Goal: Task Accomplishment & Management: Use online tool/utility

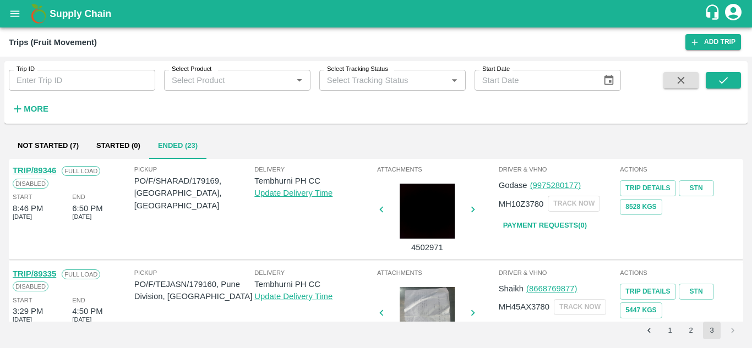
scroll to position [147, 0]
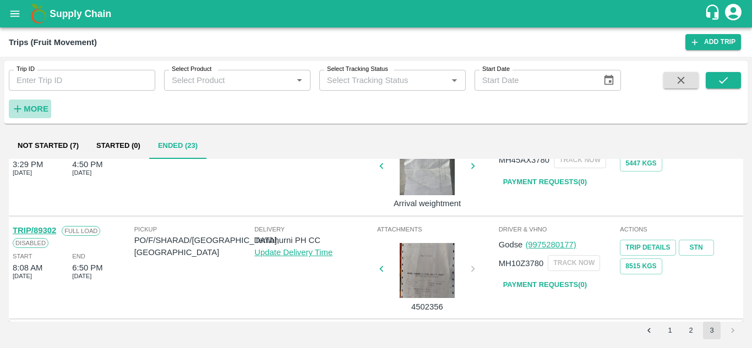
click at [40, 108] on strong "More" at bounding box center [36, 109] width 25 height 9
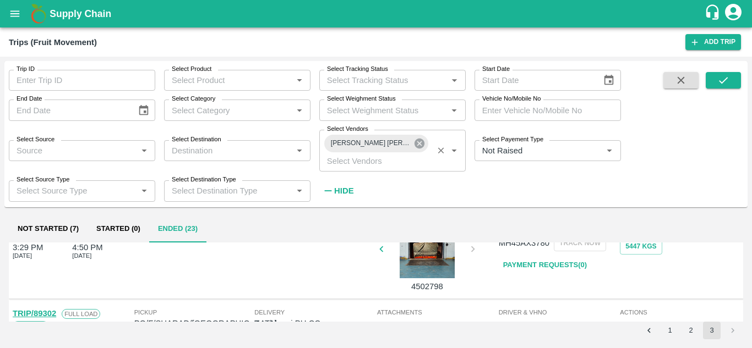
click at [420, 144] on icon at bounding box center [419, 144] width 12 height 12
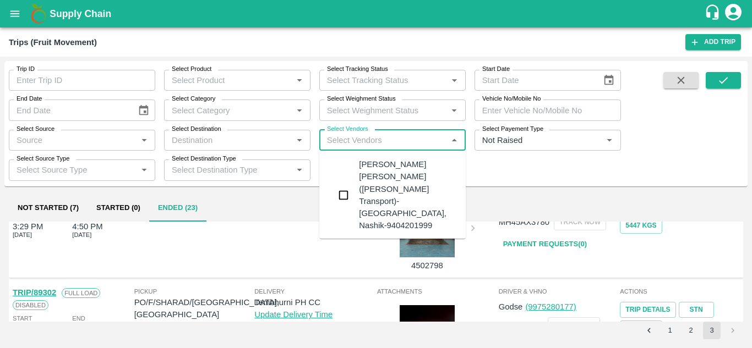
click at [352, 145] on input "Select Vendors" at bounding box center [383, 140] width 122 height 14
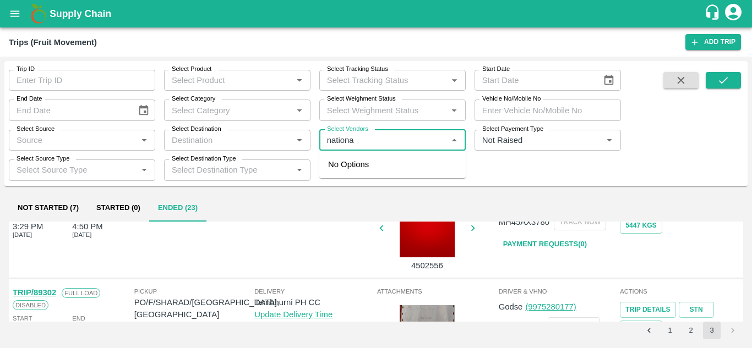
type input "national"
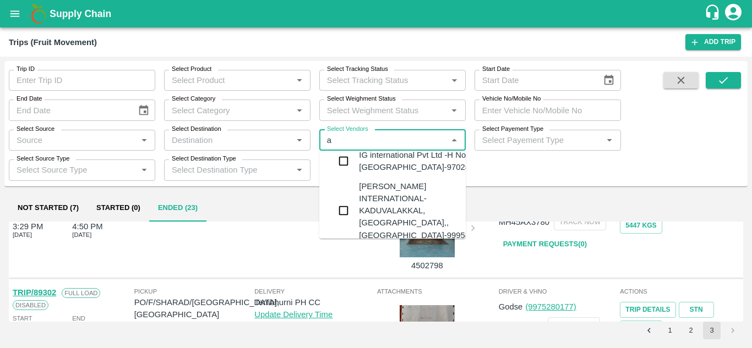
scroll to position [0, 0]
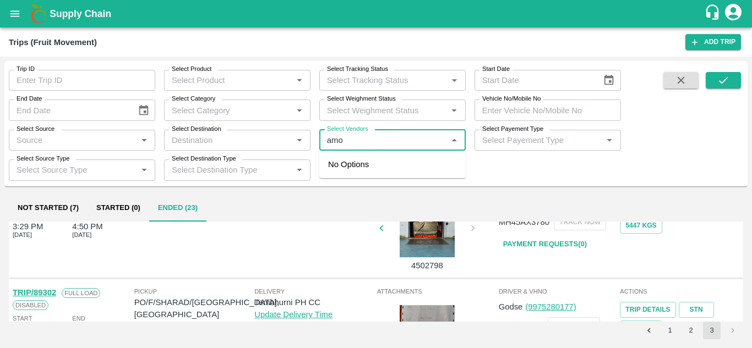
type input "amol"
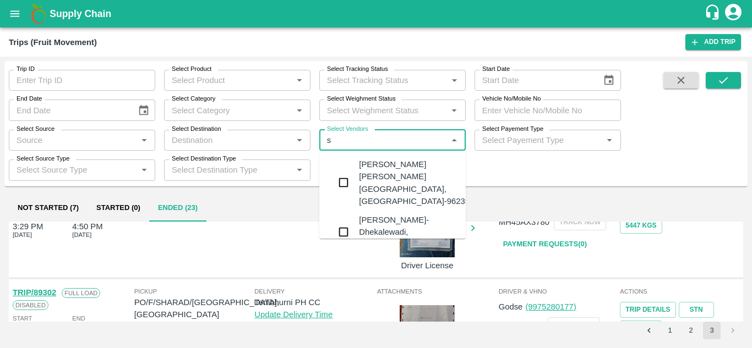
type input "su"
click at [403, 179] on div "AMOL SUBHASH CHINTAMAN-AKOLE, Solapur-9623524006" at bounding box center [425, 182] width 133 height 49
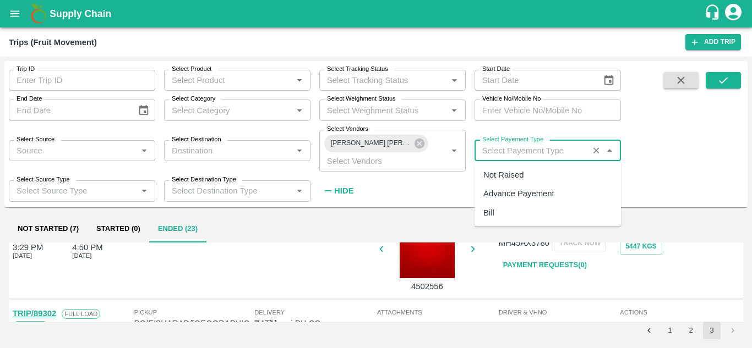
click at [492, 149] on input "Select Payement Type" at bounding box center [531, 151] width 107 height 14
click at [500, 173] on div "Not Raised" at bounding box center [503, 175] width 40 height 12
type input "Not Raised"
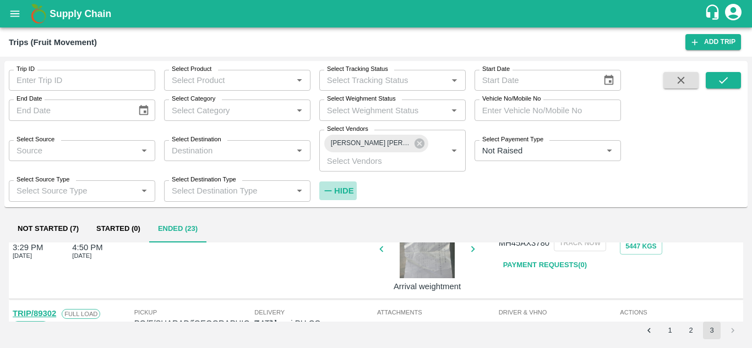
click at [340, 189] on strong "Hide" at bounding box center [343, 191] width 19 height 9
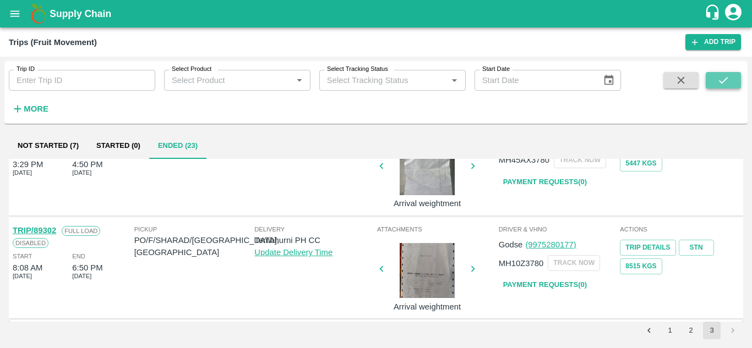
click at [719, 81] on icon "submit" at bounding box center [723, 80] width 9 height 7
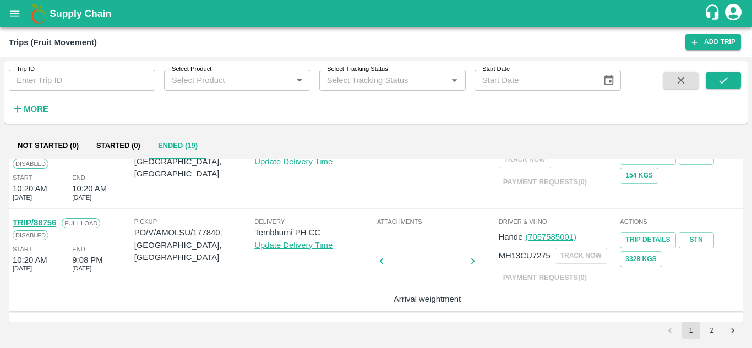
scroll to position [791, 0]
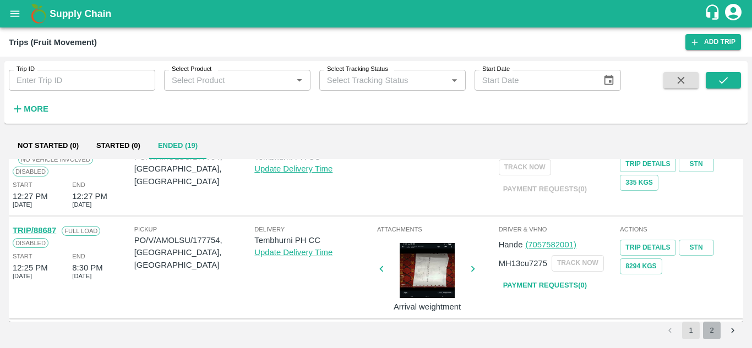
click at [715, 329] on button "2" at bounding box center [712, 331] width 18 height 18
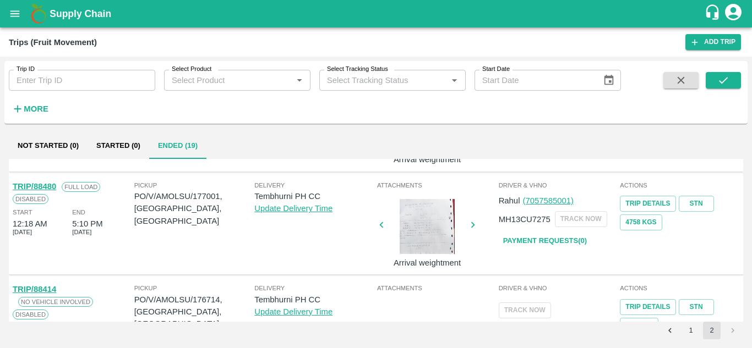
scroll to position [189, 0]
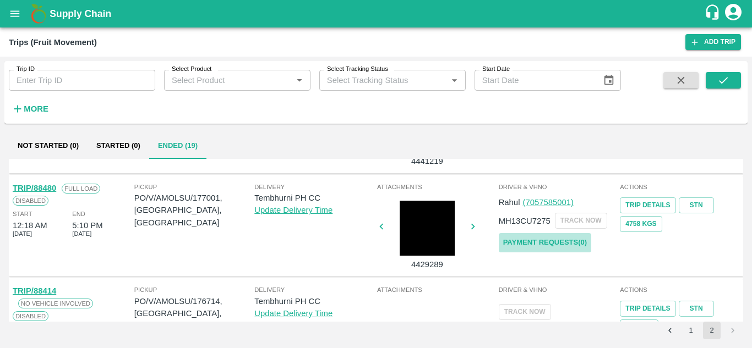
click at [540, 243] on link "Payment Requests( 0 )" at bounding box center [544, 242] width 92 height 19
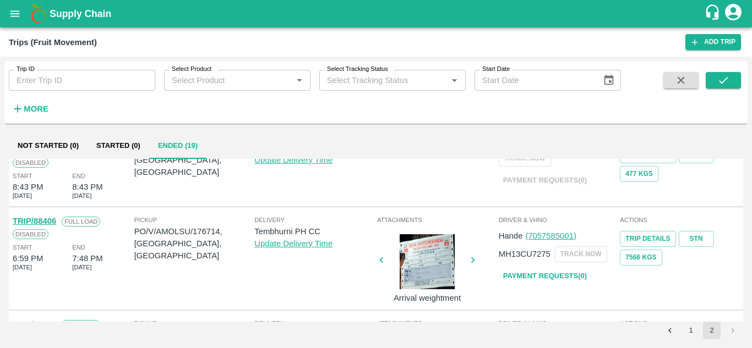
scroll to position [344, 0]
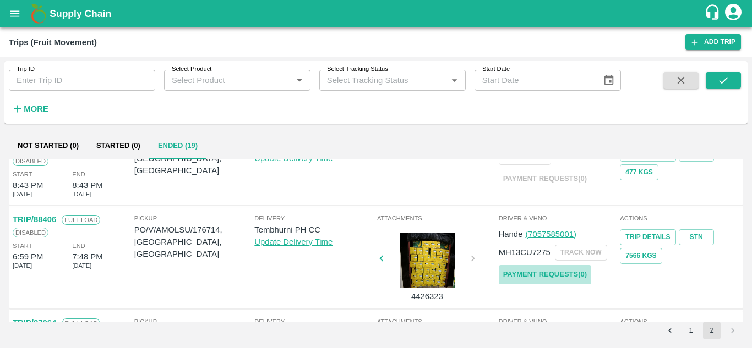
click at [533, 270] on link "Payment Requests( 0 )" at bounding box center [544, 274] width 92 height 19
click at [725, 80] on icon "submit" at bounding box center [723, 80] width 9 height 7
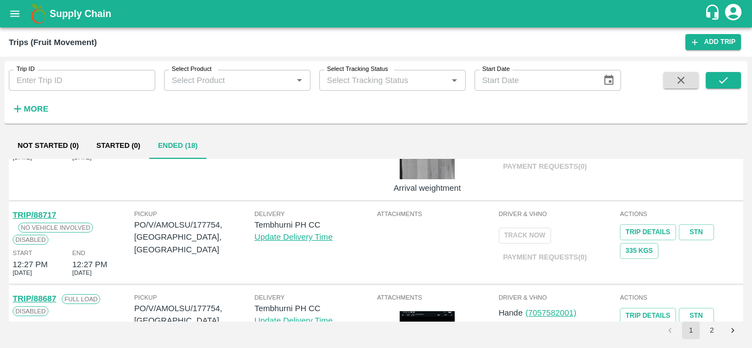
scroll to position [791, 0]
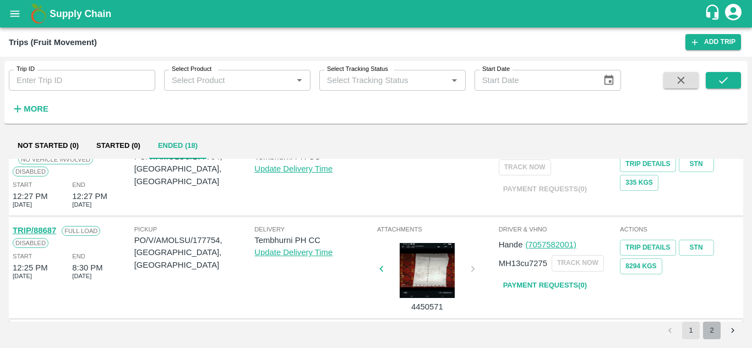
click at [707, 330] on button "2" at bounding box center [712, 331] width 18 height 18
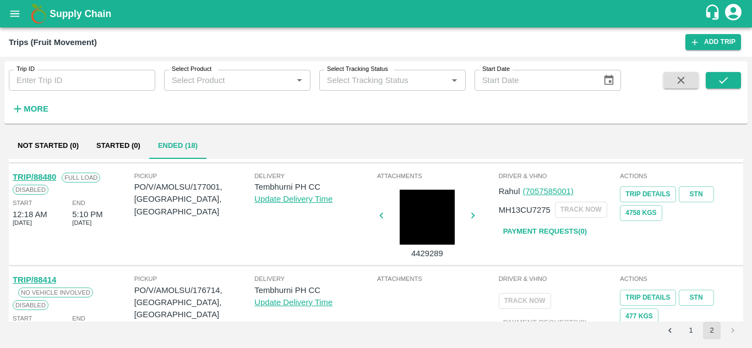
scroll to position [169, 0]
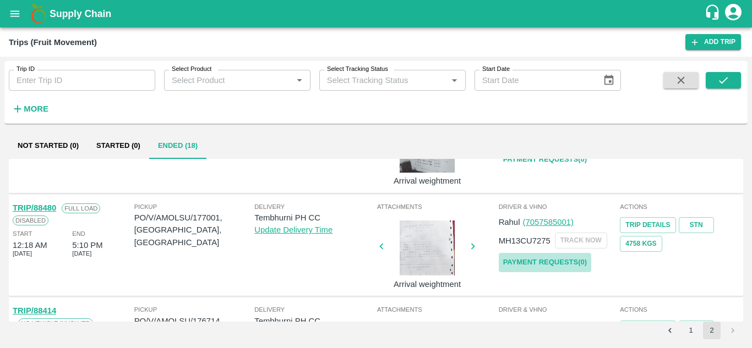
click at [540, 257] on link "Payment Requests( 0 )" at bounding box center [544, 262] width 92 height 19
click at [736, 86] on button "submit" at bounding box center [722, 80] width 35 height 17
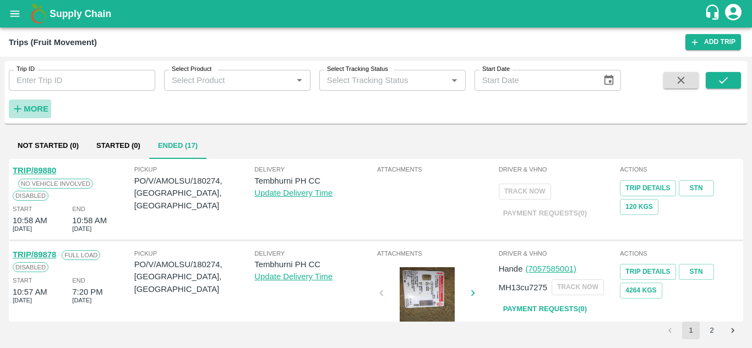
click at [28, 110] on strong "More" at bounding box center [36, 109] width 25 height 9
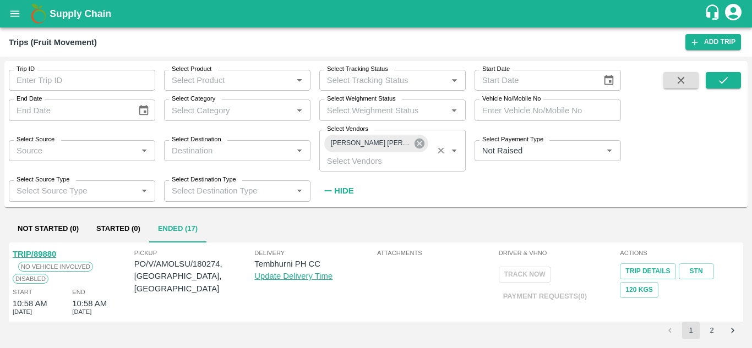
click at [421, 145] on icon at bounding box center [419, 144] width 12 height 12
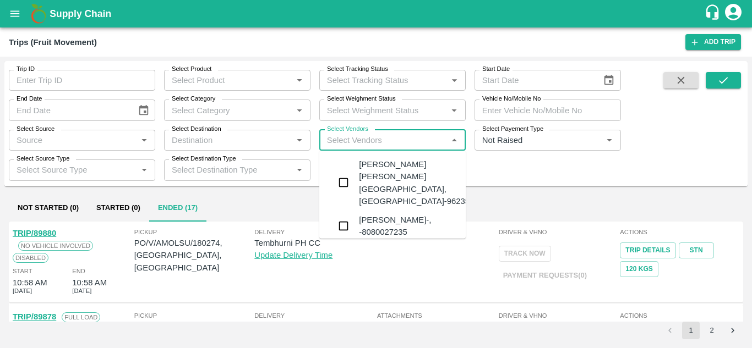
click at [344, 144] on input "Select Vendors" at bounding box center [383, 140] width 122 height 14
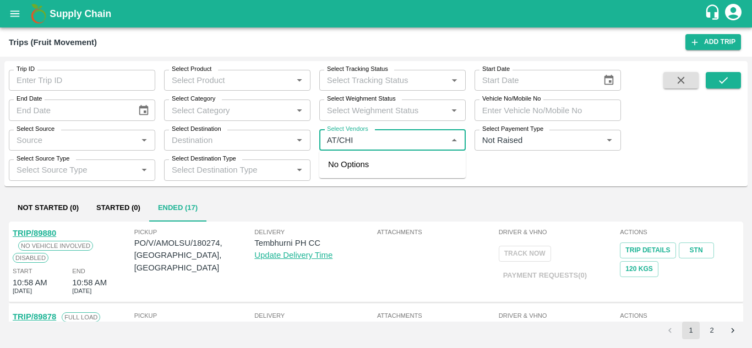
type input "AT/CHIF"
type input "U"
type input "AJINKY"
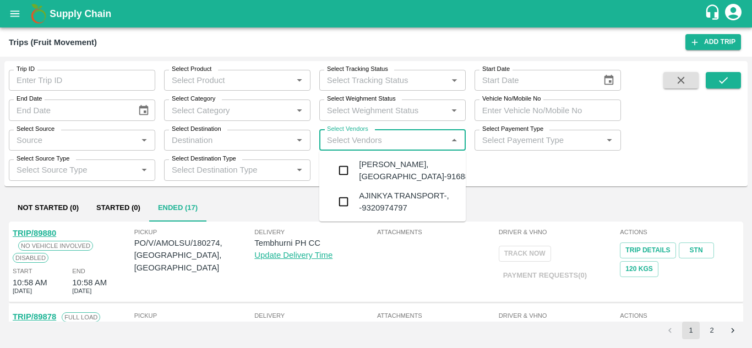
click at [374, 169] on div "Ajinkya Haridas Takik-Wangi, Solapur-9168800742" at bounding box center [425, 170] width 133 height 25
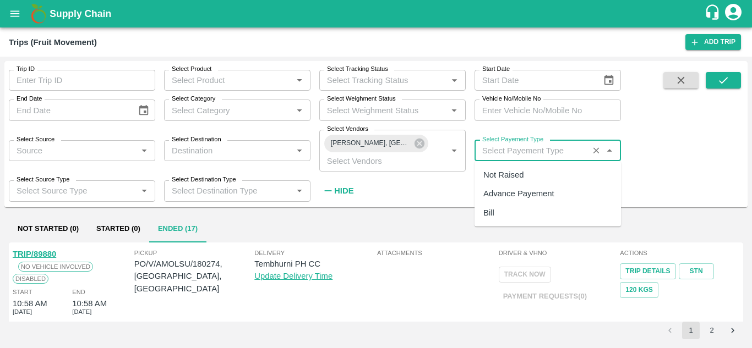
click at [498, 154] on input "Select Payement Type" at bounding box center [531, 151] width 107 height 14
click at [506, 172] on div "Not Raised" at bounding box center [503, 175] width 40 height 12
type input "Not Raised"
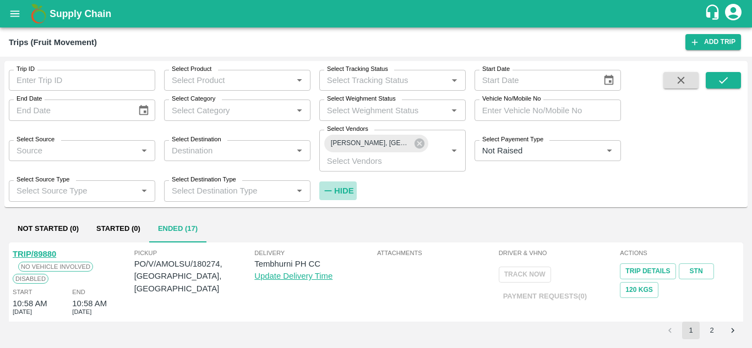
click at [344, 191] on strong "Hide" at bounding box center [343, 191] width 19 height 9
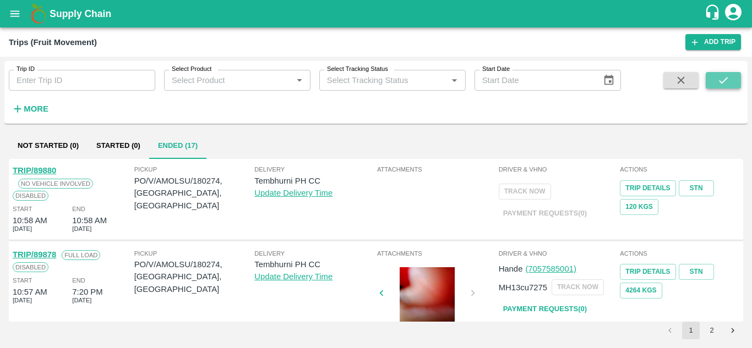
click at [711, 78] on button "submit" at bounding box center [722, 80] width 35 height 17
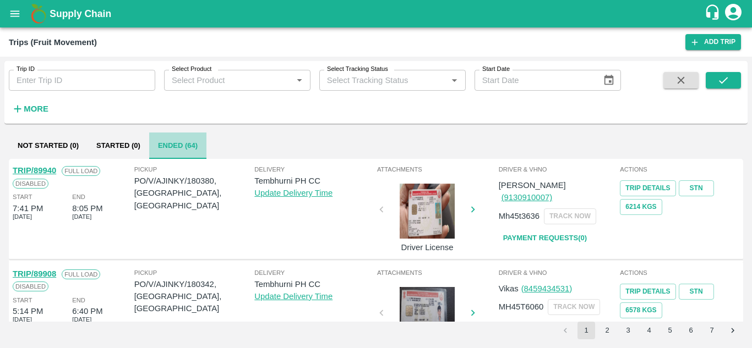
click at [166, 143] on button "Ended (64)" at bounding box center [177, 146] width 57 height 26
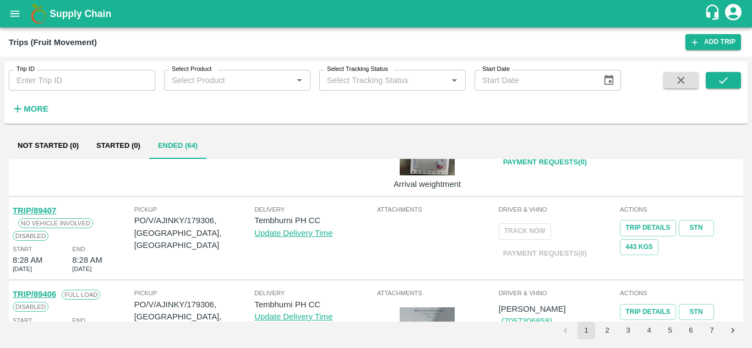
scroll to position [810, 0]
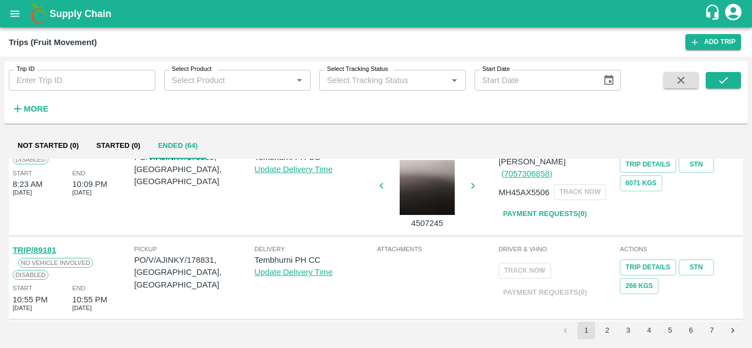
click at [637, 336] on li "3" at bounding box center [627, 331] width 21 height 18
click at [649, 335] on button "4" at bounding box center [649, 331] width 18 height 18
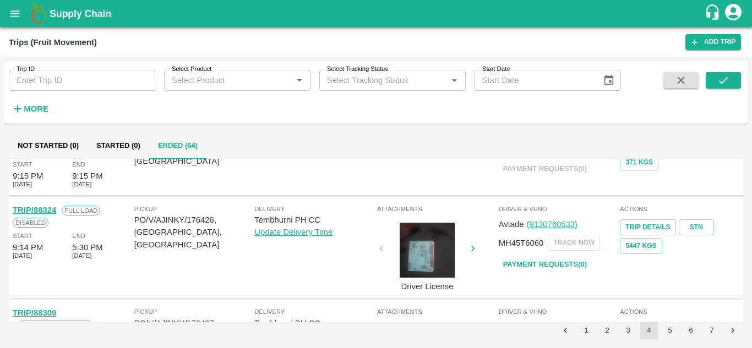
scroll to position [0, 0]
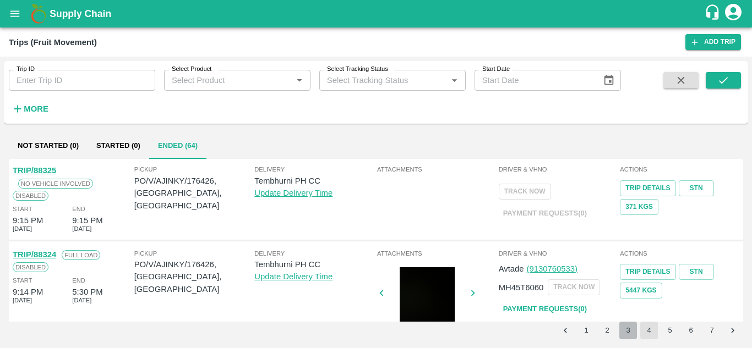
click at [631, 328] on button "3" at bounding box center [628, 331] width 18 height 18
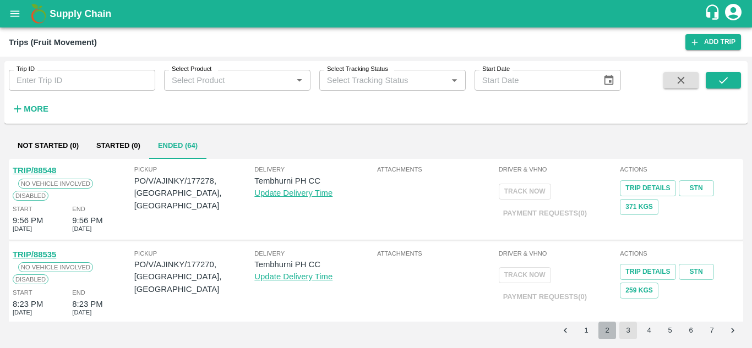
click at [613, 330] on button "2" at bounding box center [607, 331] width 18 height 18
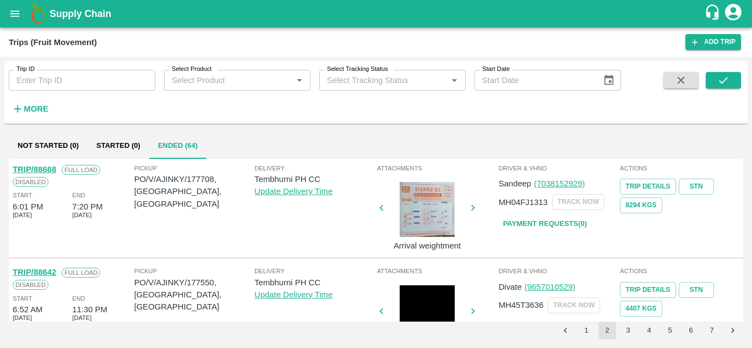
scroll to position [765, 0]
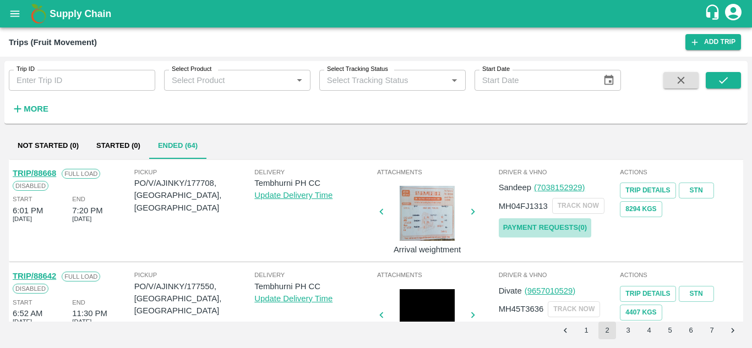
click at [551, 229] on link "Payment Requests( 0 )" at bounding box center [544, 227] width 92 height 19
click at [727, 83] on icon "submit" at bounding box center [723, 80] width 12 height 12
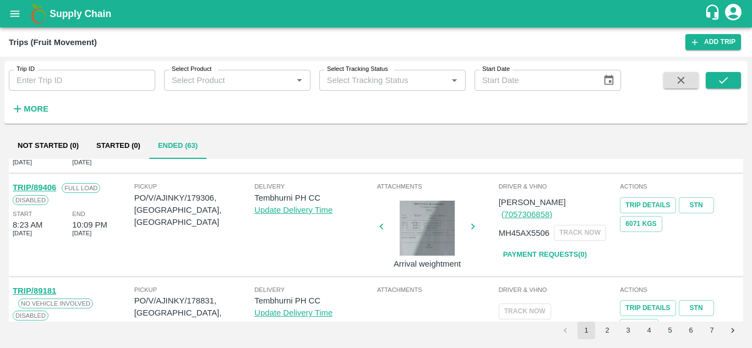
scroll to position [810, 0]
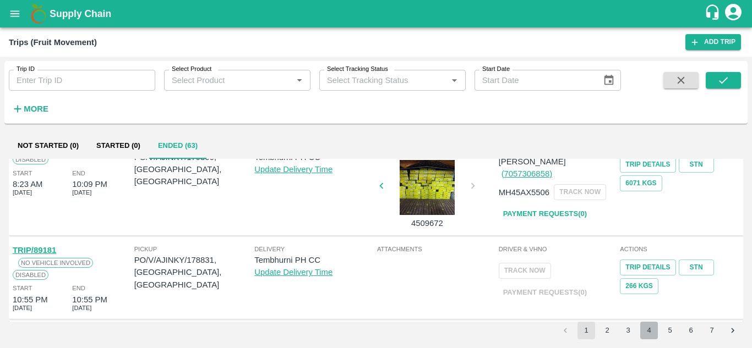
click at [642, 328] on button "4" at bounding box center [649, 331] width 18 height 18
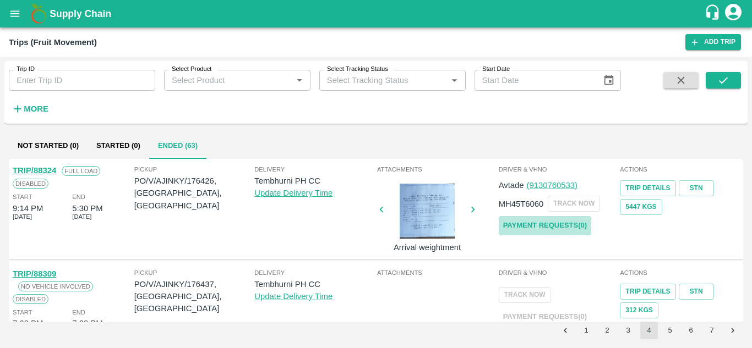
click at [540, 228] on link "Payment Requests( 0 )" at bounding box center [544, 225] width 92 height 19
click at [714, 86] on button "submit" at bounding box center [722, 80] width 35 height 17
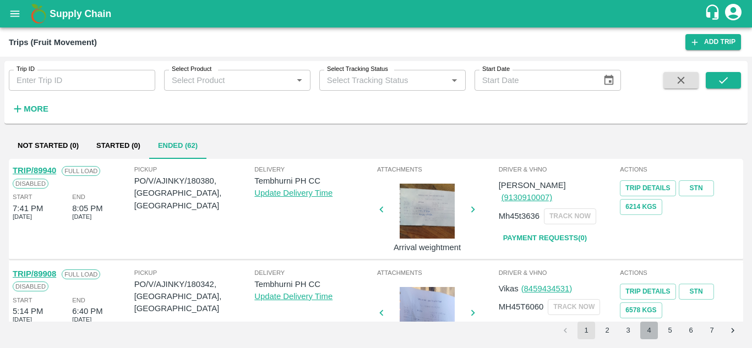
click at [647, 327] on button "4" at bounding box center [649, 331] width 18 height 18
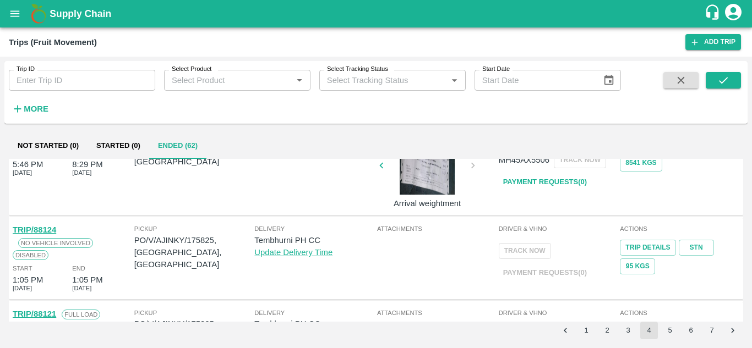
scroll to position [771, 0]
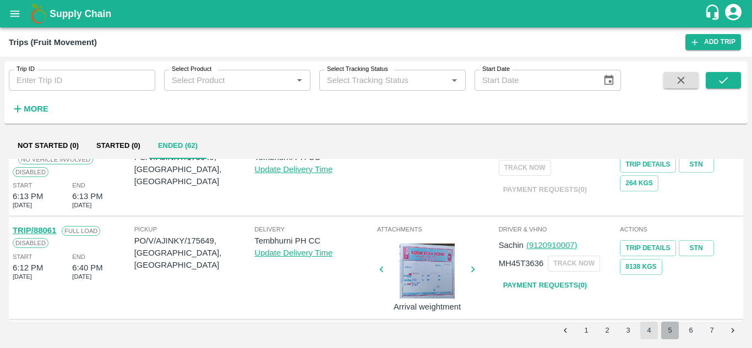
click at [670, 330] on button "5" at bounding box center [670, 331] width 18 height 18
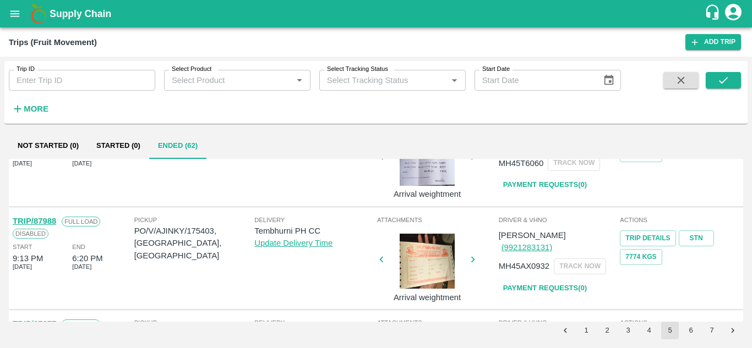
scroll to position [239, 0]
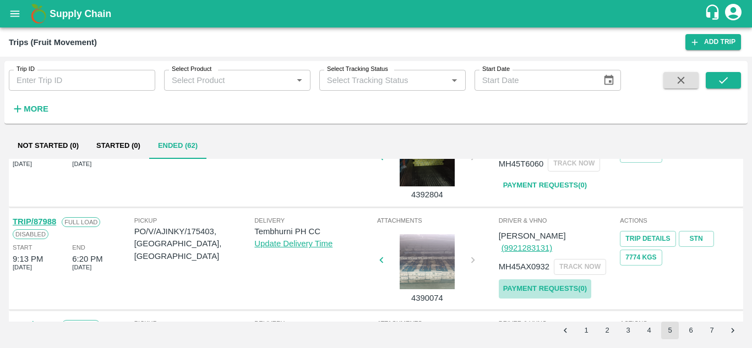
click at [582, 279] on link "Payment Requests( 0 )" at bounding box center [544, 288] width 92 height 19
click at [729, 74] on button "submit" at bounding box center [722, 80] width 35 height 17
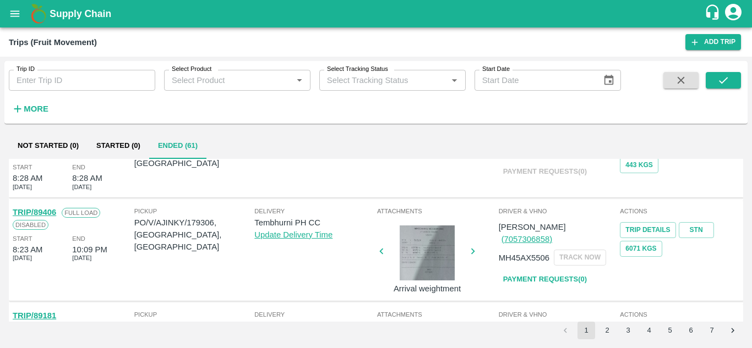
scroll to position [810, 0]
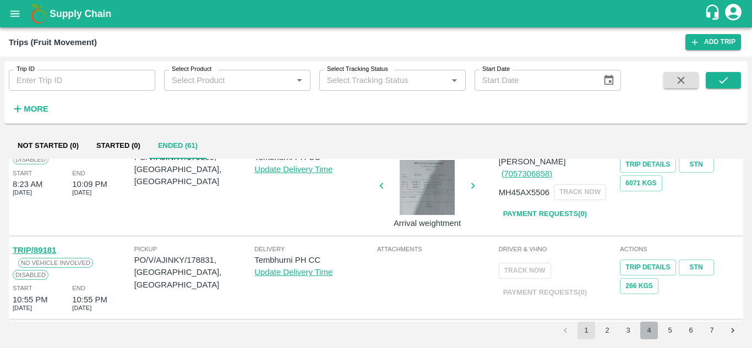
click at [646, 324] on button "4" at bounding box center [649, 331] width 18 height 18
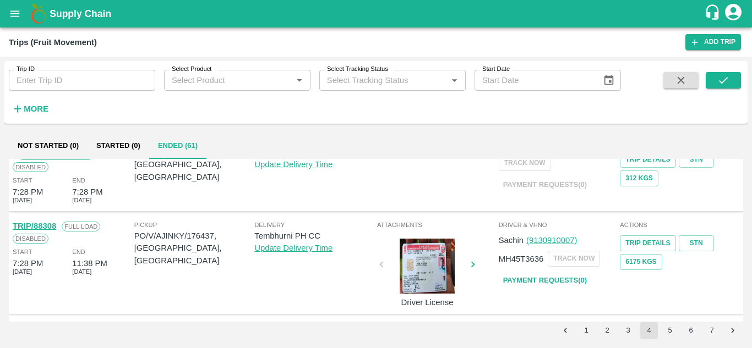
scroll to position [0, 0]
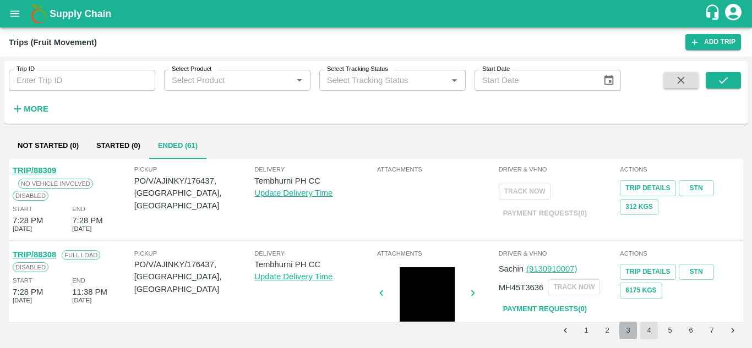
click at [628, 327] on button "3" at bounding box center [628, 331] width 18 height 18
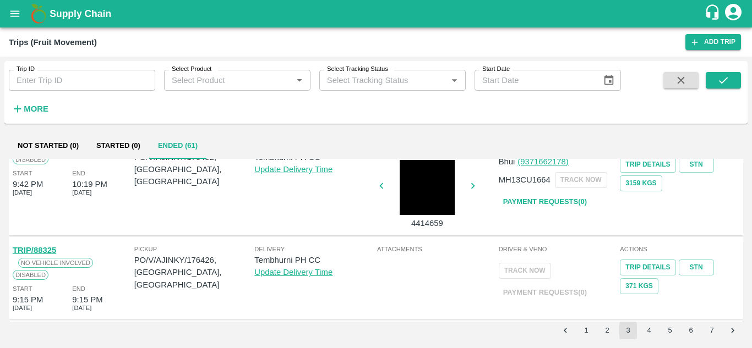
scroll to position [727, 0]
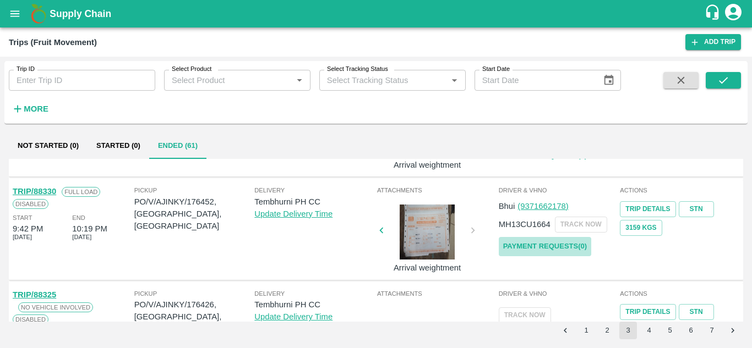
click at [546, 244] on link "Payment Requests( 0 )" at bounding box center [544, 246] width 92 height 19
click at [726, 77] on icon "submit" at bounding box center [723, 80] width 12 height 12
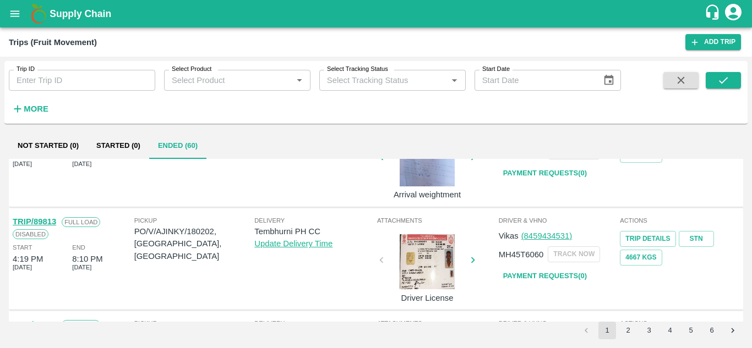
scroll to position [0, 0]
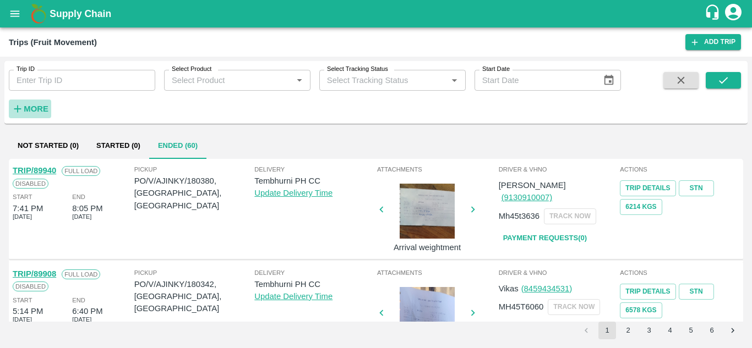
click at [42, 105] on strong "More" at bounding box center [36, 109] width 25 height 9
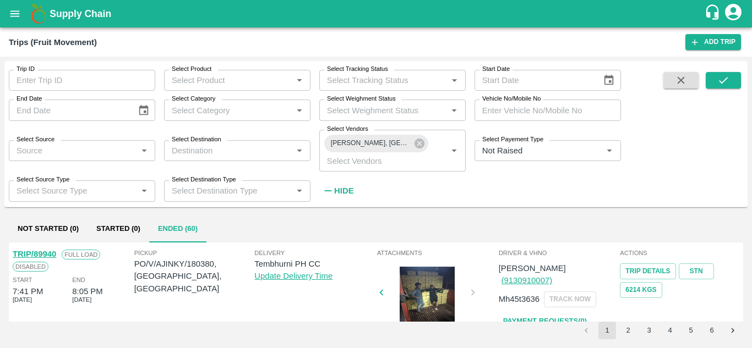
click at [347, 188] on strong "Hide" at bounding box center [343, 191] width 19 height 9
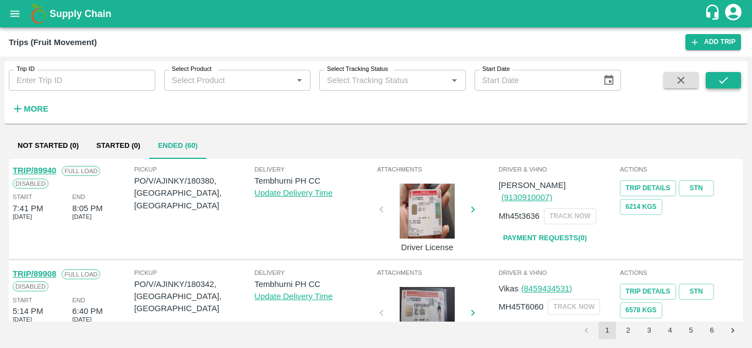
click at [725, 78] on icon "submit" at bounding box center [723, 80] width 12 height 12
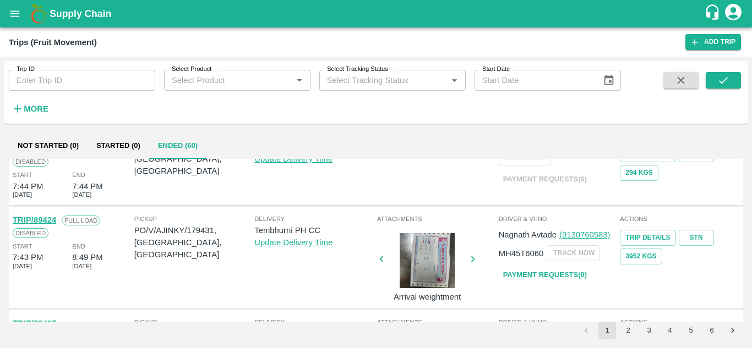
scroll to position [529, 0]
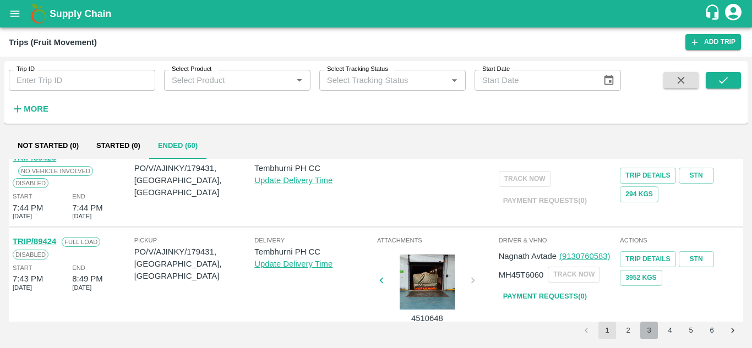
click at [650, 337] on button "3" at bounding box center [649, 331] width 18 height 18
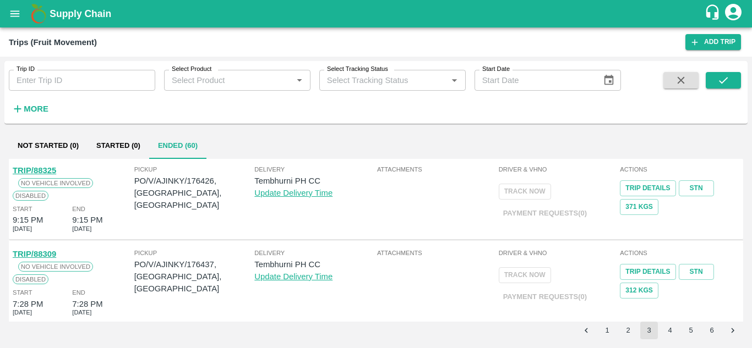
scroll to position [752, 0]
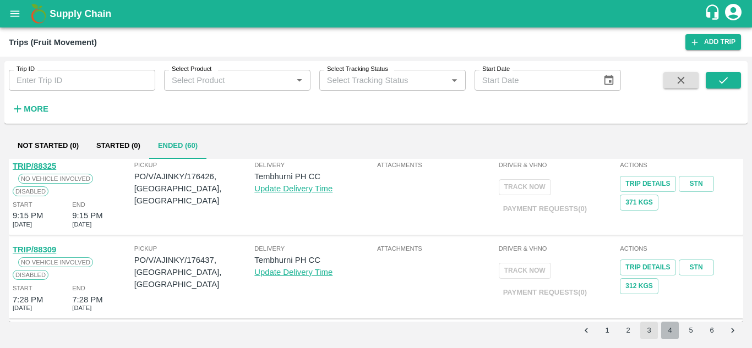
click at [668, 331] on button "4" at bounding box center [670, 331] width 18 height 18
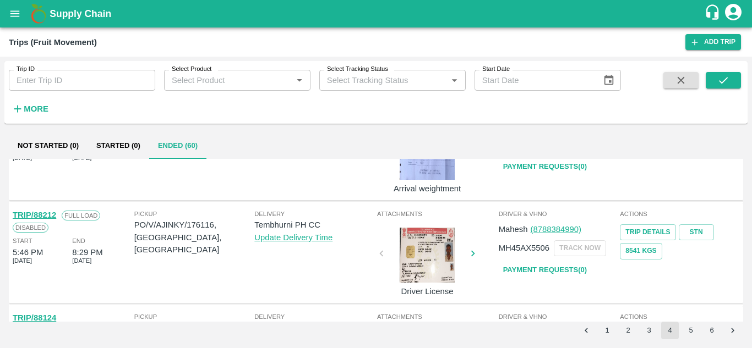
scroll to position [355, 0]
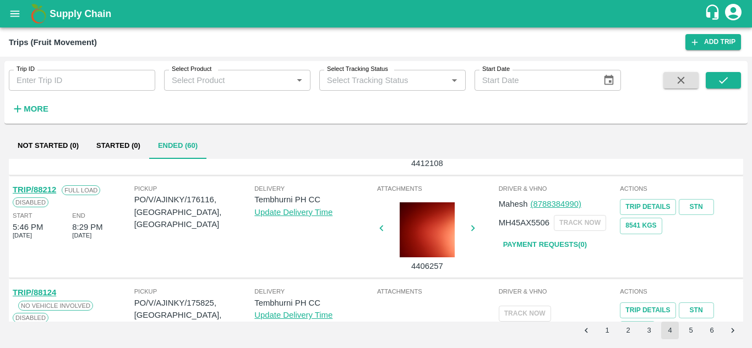
click at [568, 243] on link "Payment Requests( 0 )" at bounding box center [544, 244] width 92 height 19
click at [718, 80] on icon "submit" at bounding box center [723, 80] width 12 height 12
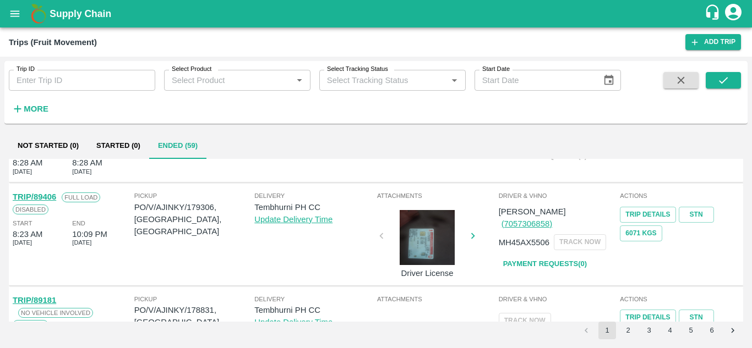
scroll to position [760, 0]
click at [646, 336] on button "3" at bounding box center [649, 331] width 18 height 18
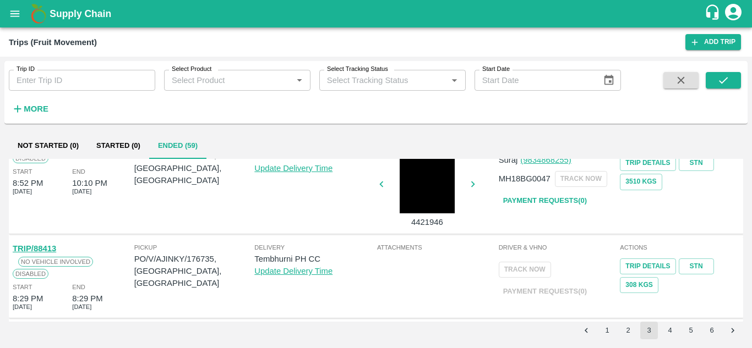
scroll to position [752, 0]
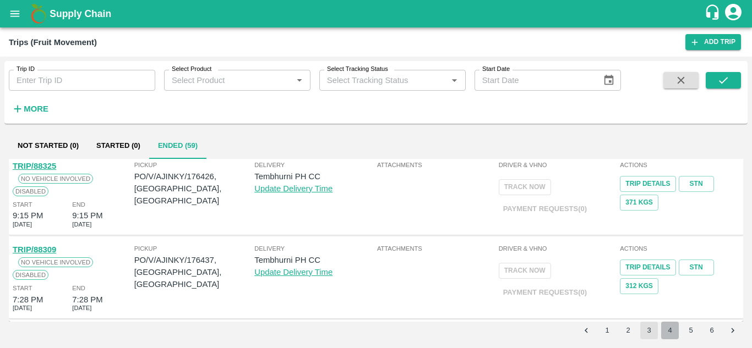
click at [668, 330] on button "4" at bounding box center [670, 331] width 18 height 18
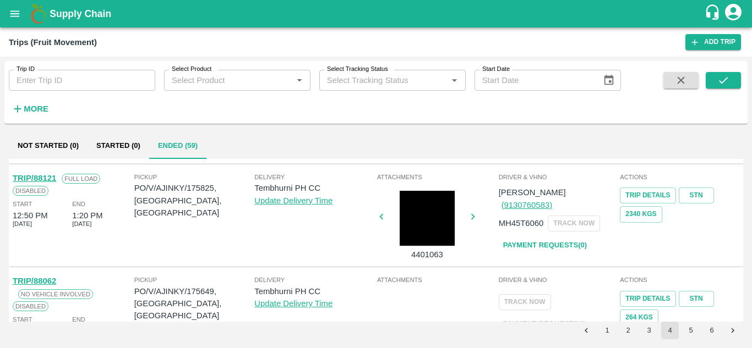
scroll to position [448, 0]
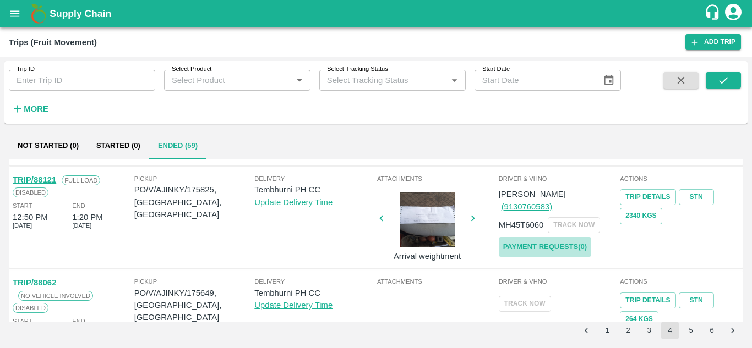
click at [548, 238] on link "Payment Requests( 0 )" at bounding box center [544, 247] width 92 height 19
click at [730, 76] on button "submit" at bounding box center [722, 80] width 35 height 17
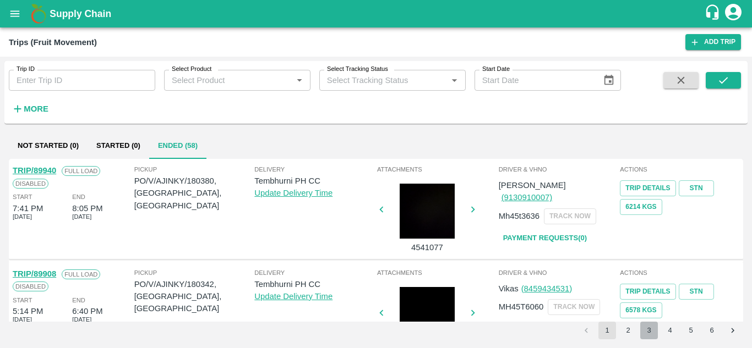
click at [648, 322] on button "3" at bounding box center [649, 331] width 18 height 18
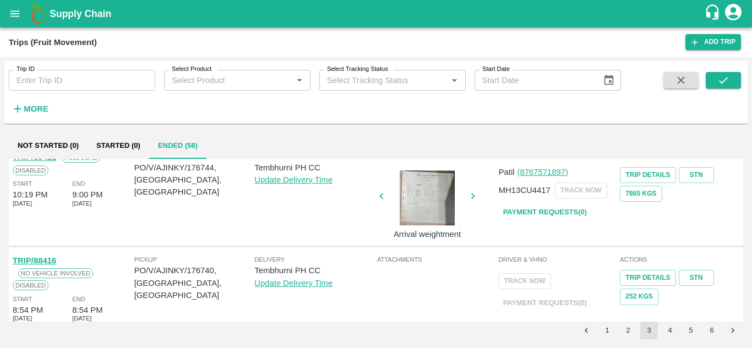
scroll to position [284, 0]
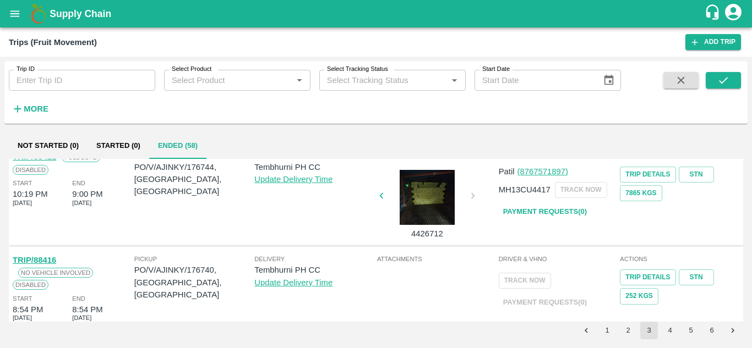
click at [523, 218] on link "Payment Requests( 0 )" at bounding box center [544, 211] width 92 height 19
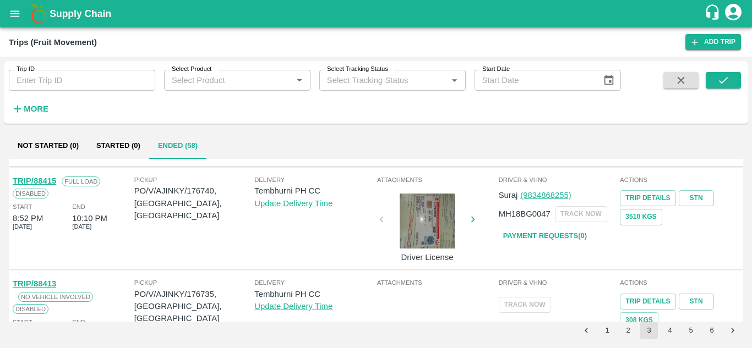
scroll to position [448, 0]
click at [538, 234] on link "Payment Requests( 0 )" at bounding box center [544, 235] width 92 height 19
click at [739, 74] on button "submit" at bounding box center [722, 80] width 35 height 17
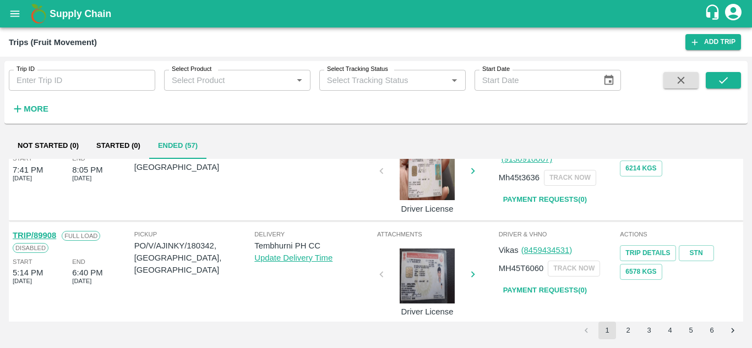
scroll to position [0, 0]
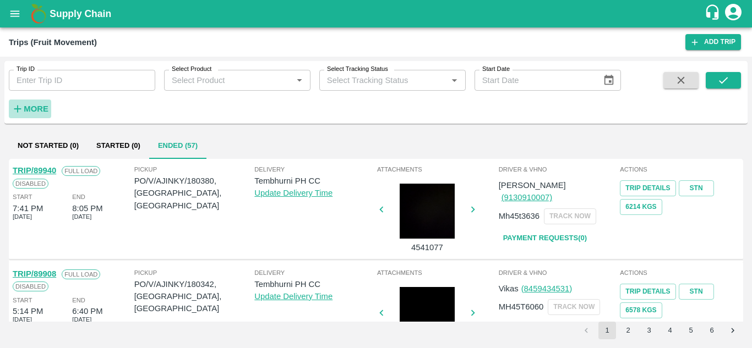
click at [32, 111] on strong "More" at bounding box center [36, 109] width 25 height 9
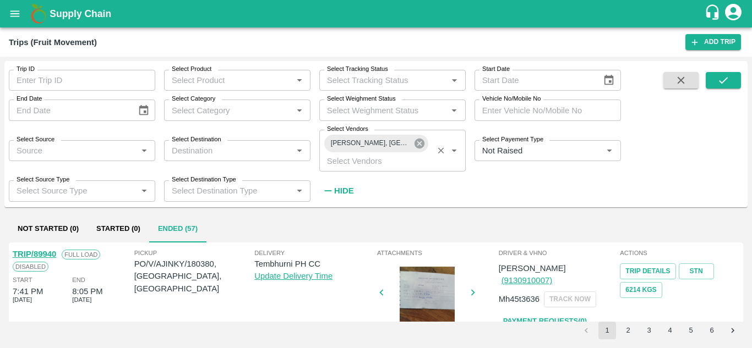
click at [419, 145] on icon at bounding box center [419, 144] width 10 height 10
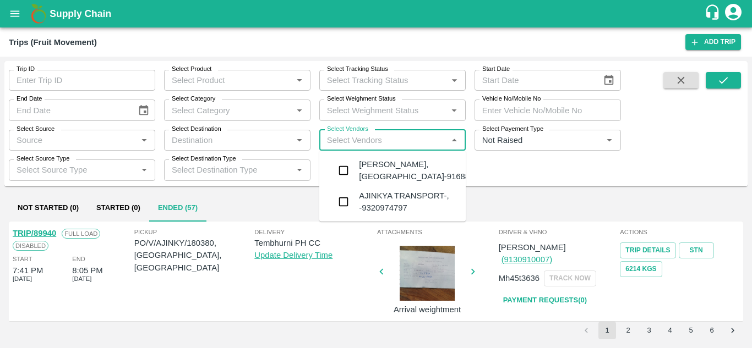
click at [344, 136] on input "Select Vendors" at bounding box center [383, 140] width 122 height 14
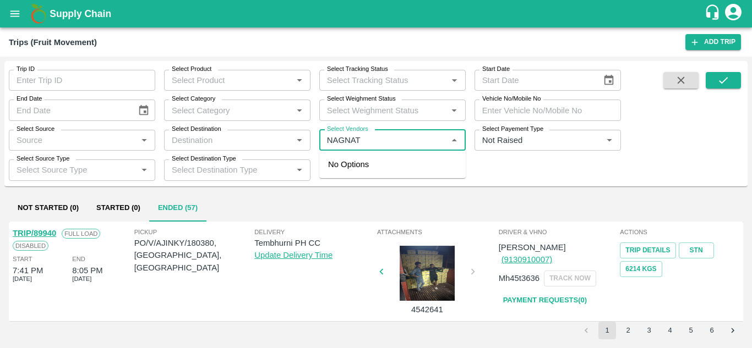
type input "NAGNATH"
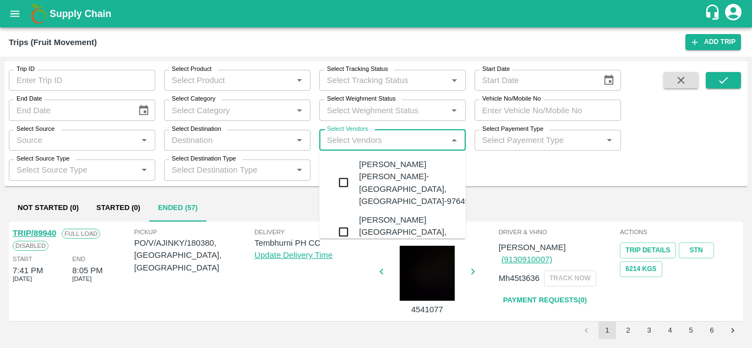
click at [396, 178] on div "Nagnath Abhiman Khochare-Kanhergaon, Solapur-9764976897" at bounding box center [425, 182] width 133 height 49
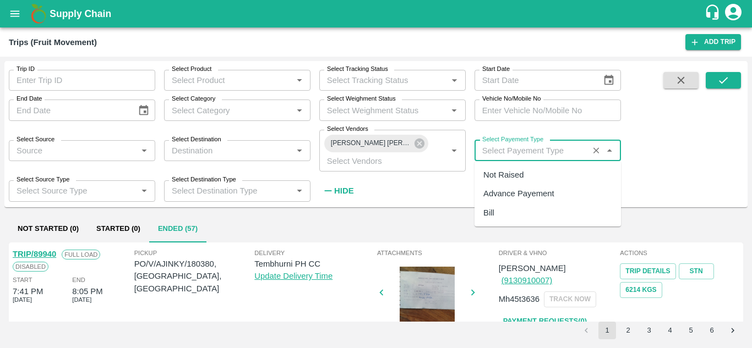
click at [495, 148] on input "Select Payement Type" at bounding box center [531, 151] width 107 height 14
click at [505, 174] on div "Not Raised" at bounding box center [503, 175] width 40 height 12
type input "Not Raised"
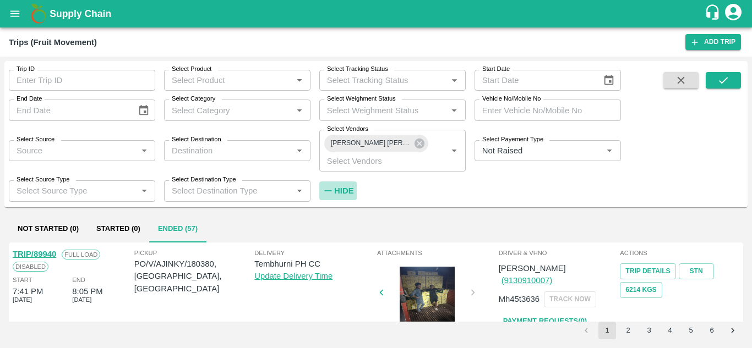
click at [344, 196] on h6 "Hide" at bounding box center [343, 191] width 19 height 14
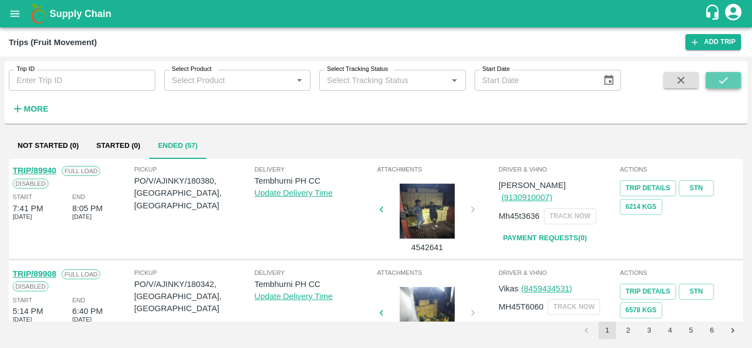
click at [718, 82] on icon "submit" at bounding box center [723, 80] width 12 height 12
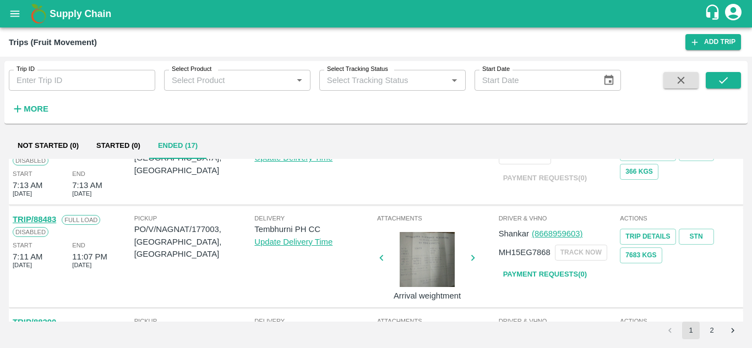
scroll to position [771, 0]
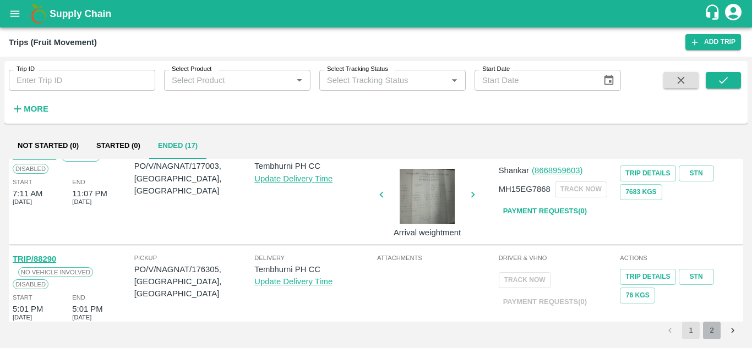
click at [712, 331] on button "2" at bounding box center [712, 331] width 18 height 18
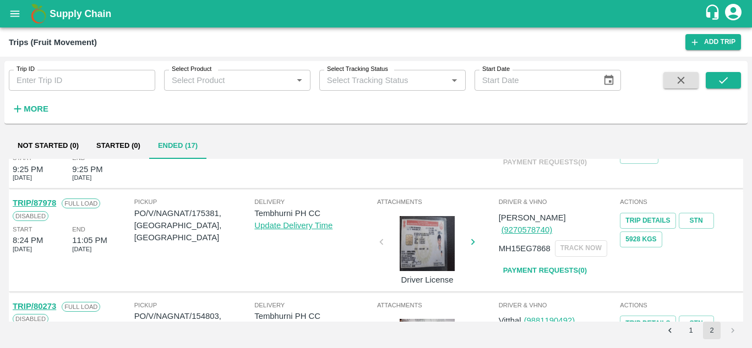
scroll to position [430, 0]
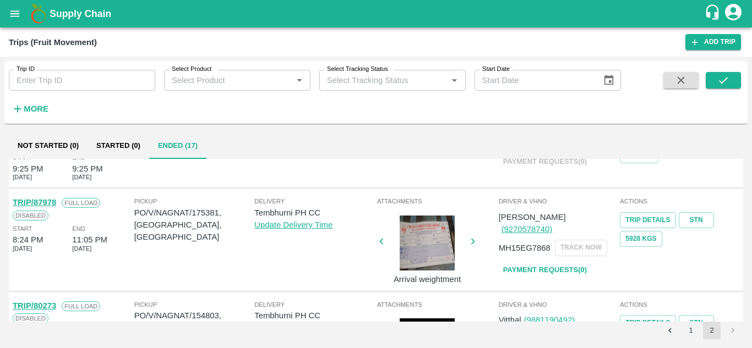
click at [550, 261] on link "Payment Requests( 0 )" at bounding box center [544, 270] width 92 height 19
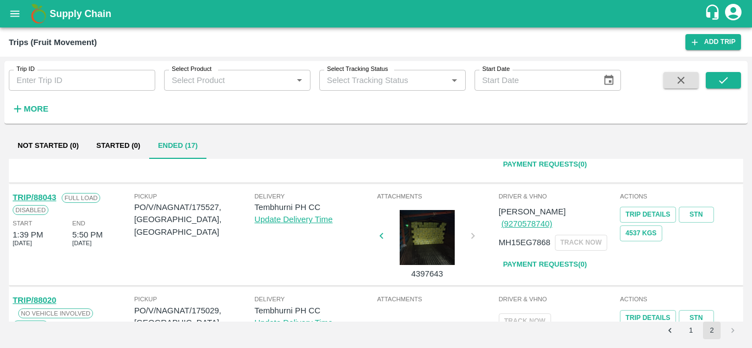
scroll to position [163, 0]
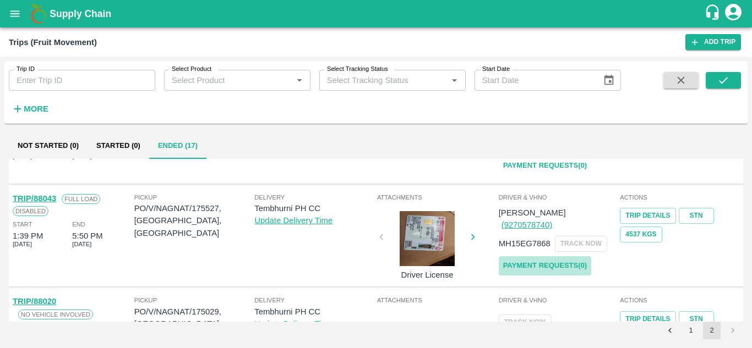
click at [573, 256] on link "Payment Requests( 0 )" at bounding box center [544, 265] width 92 height 19
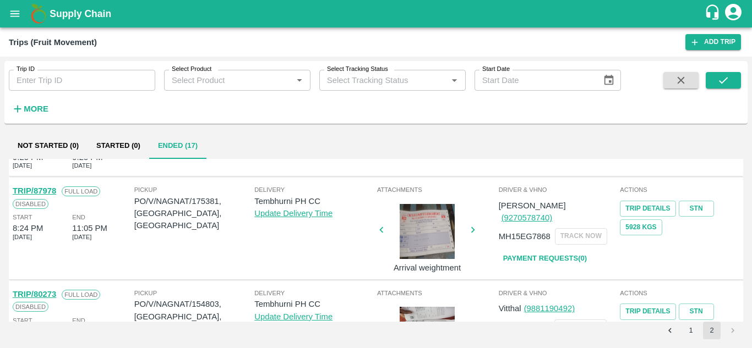
scroll to position [442, 0]
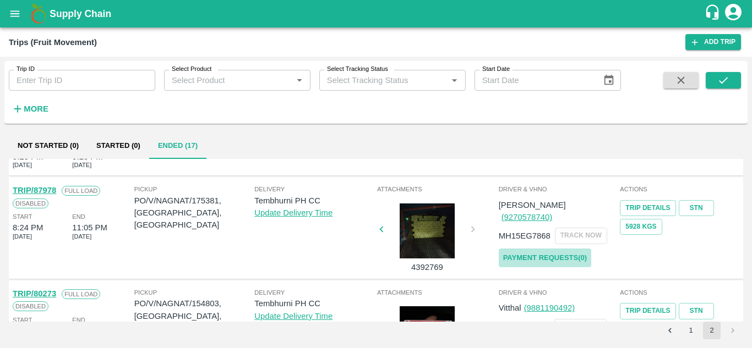
click at [563, 249] on link "Payment Requests( 0 )" at bounding box center [544, 258] width 92 height 19
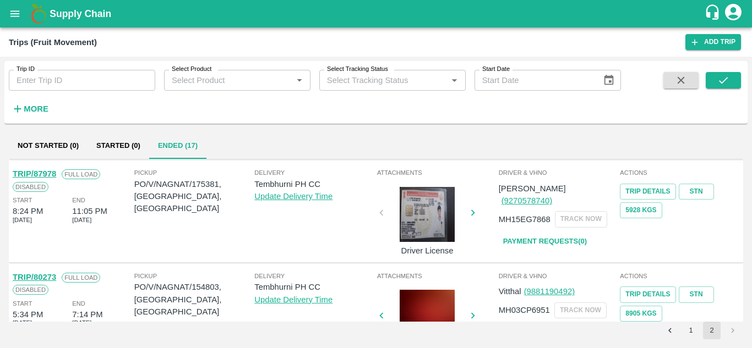
scroll to position [457, 0]
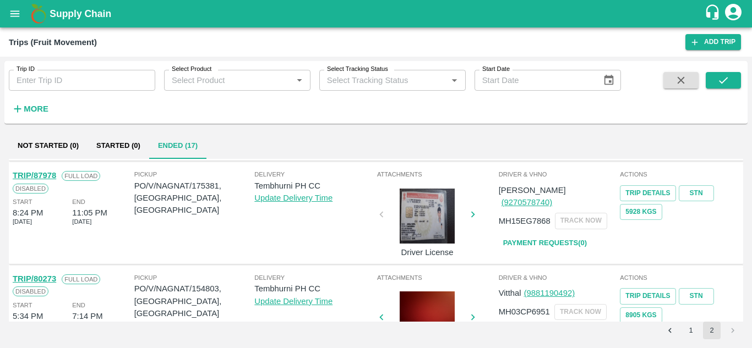
click at [547, 234] on link "Payment Requests( 0 )" at bounding box center [544, 243] width 92 height 19
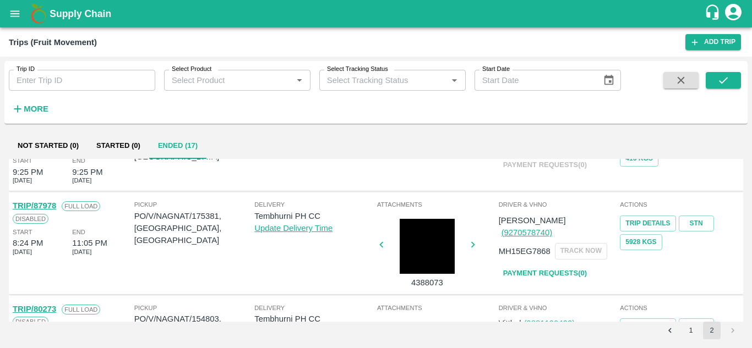
scroll to position [426, 0]
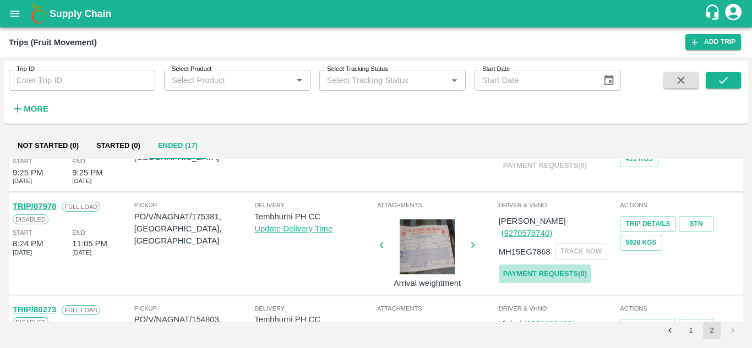
click at [540, 265] on link "Payment Requests( 0 )" at bounding box center [544, 274] width 92 height 19
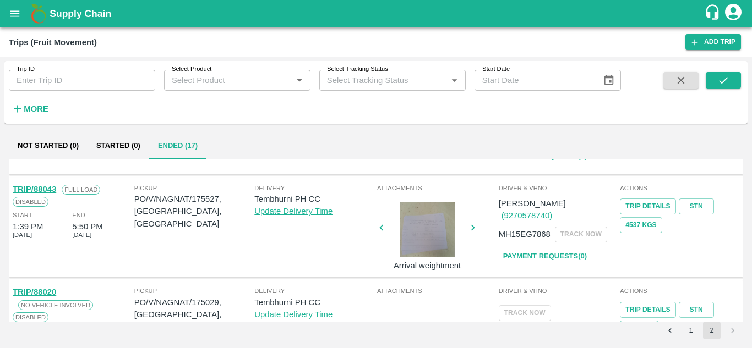
scroll to position [172, 0]
click at [534, 248] on link "Payment Requests( 0 )" at bounding box center [544, 257] width 92 height 19
click at [731, 85] on button "submit" at bounding box center [722, 80] width 35 height 17
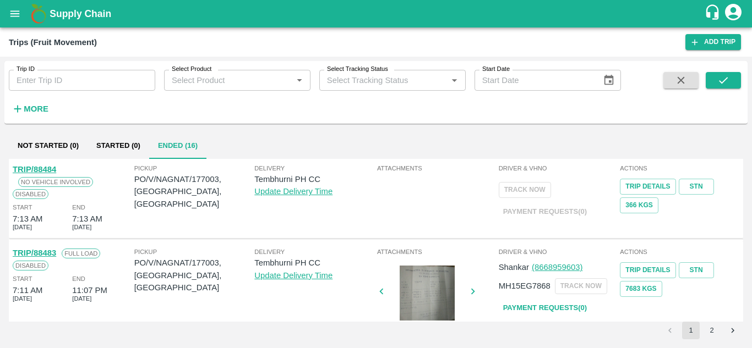
scroll to position [771, 0]
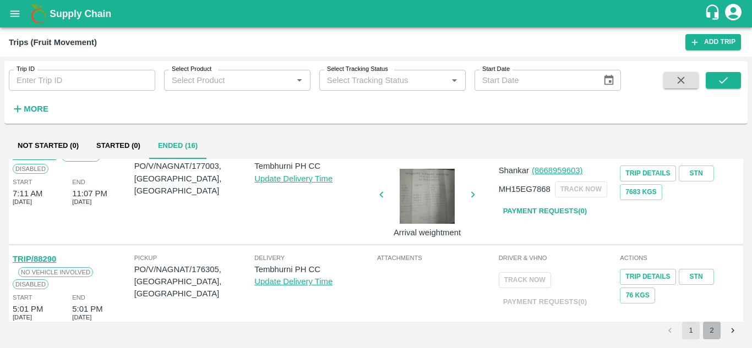
click at [709, 332] on button "2" at bounding box center [712, 331] width 18 height 18
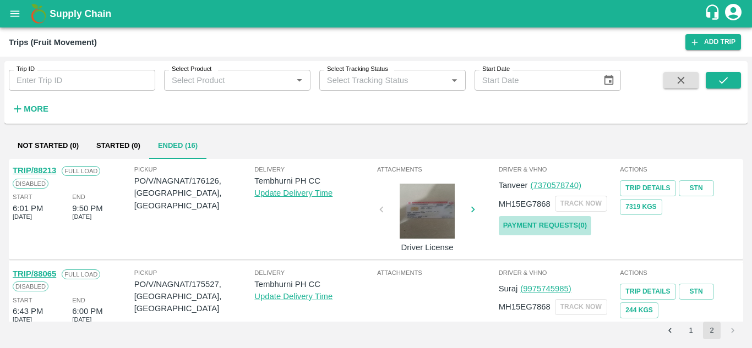
click at [525, 222] on link "Payment Requests( 0 )" at bounding box center [544, 225] width 92 height 19
click at [722, 84] on icon "submit" at bounding box center [723, 80] width 12 height 12
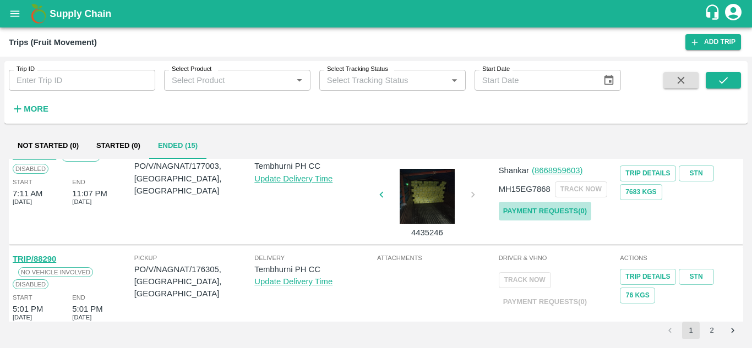
click at [552, 203] on link "Payment Requests( 0 )" at bounding box center [544, 211] width 92 height 19
click at [731, 78] on button "submit" at bounding box center [722, 80] width 35 height 17
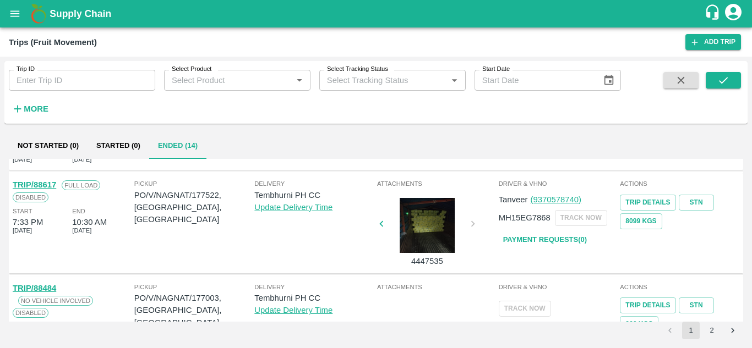
scroll to position [555, 0]
click at [533, 231] on link "Payment Requests( 0 )" at bounding box center [544, 240] width 92 height 19
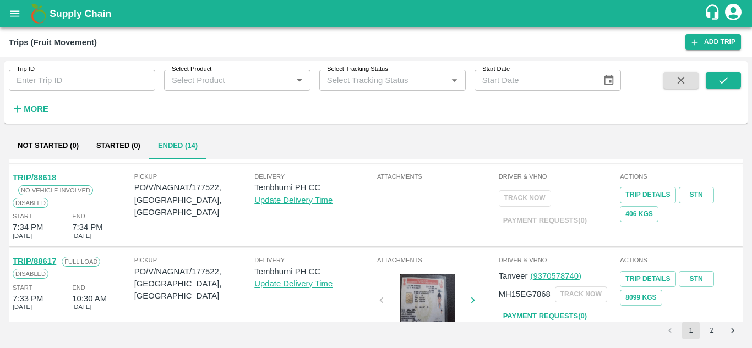
scroll to position [481, 0]
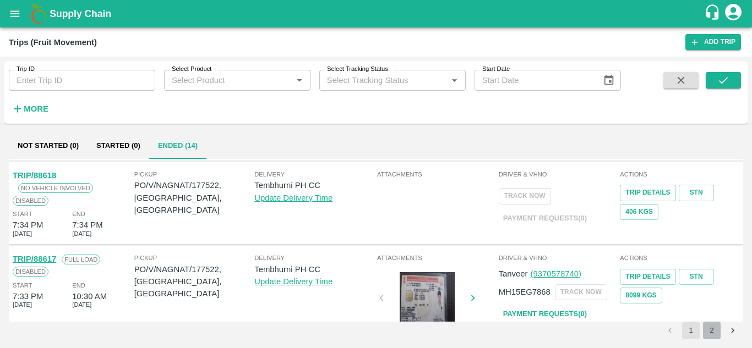
click at [703, 334] on button "2" at bounding box center [712, 331] width 18 height 18
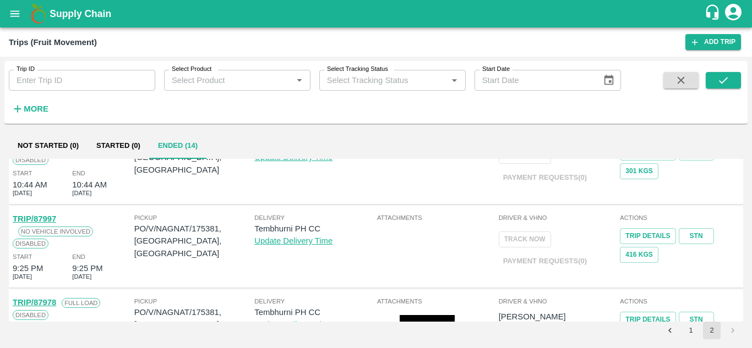
scroll to position [0, 0]
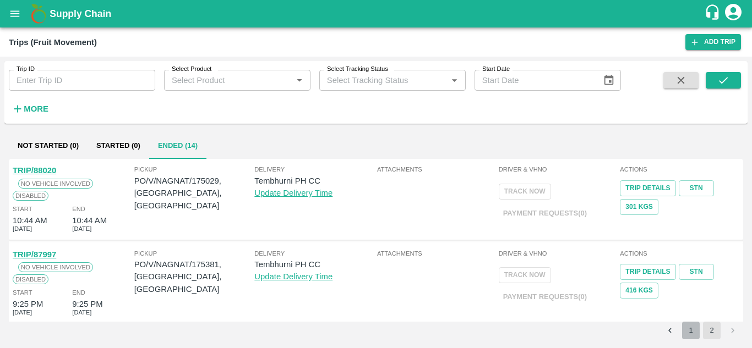
click at [689, 333] on button "1" at bounding box center [691, 331] width 18 height 18
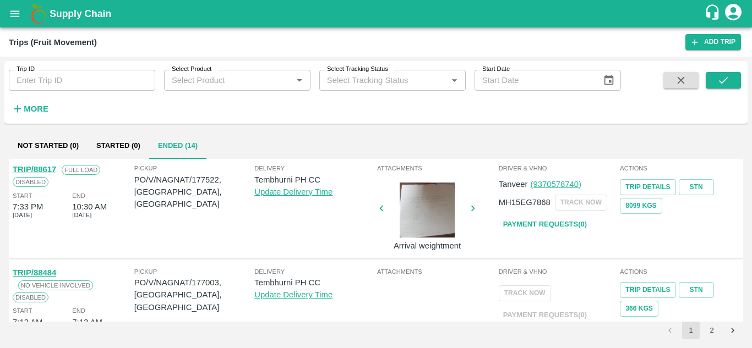
scroll to position [569, 0]
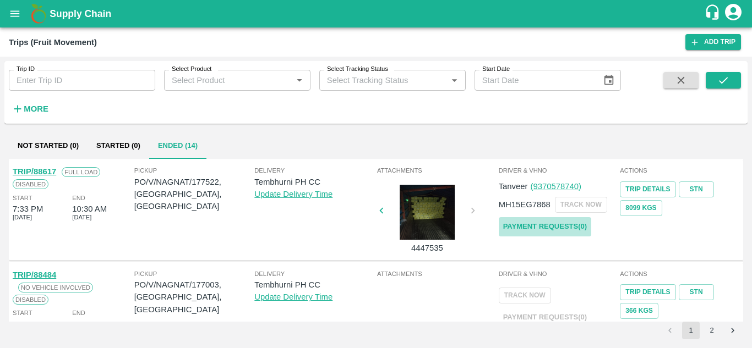
click at [555, 217] on link "Payment Requests( 0 )" at bounding box center [544, 226] width 92 height 19
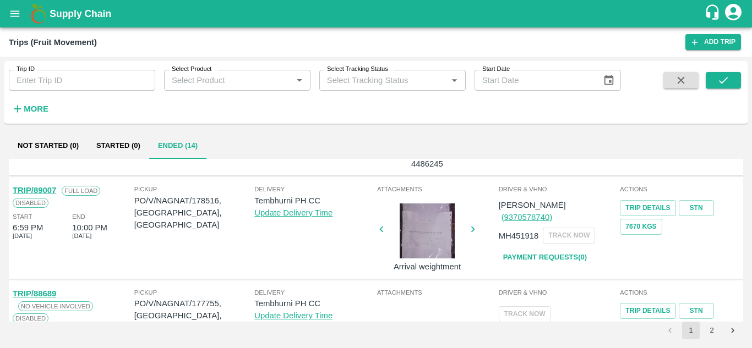
scroll to position [160, 0]
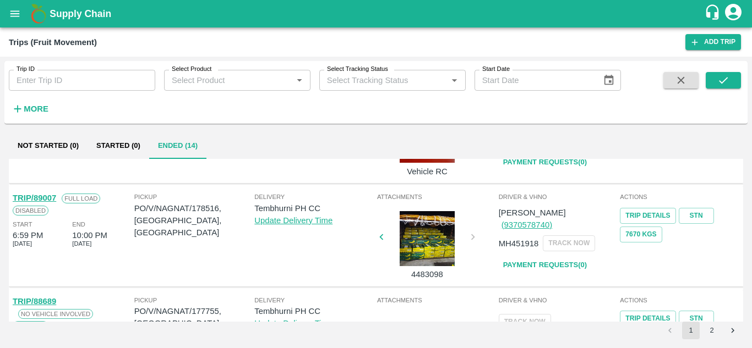
click at [39, 103] on h6 "More" at bounding box center [36, 109] width 25 height 14
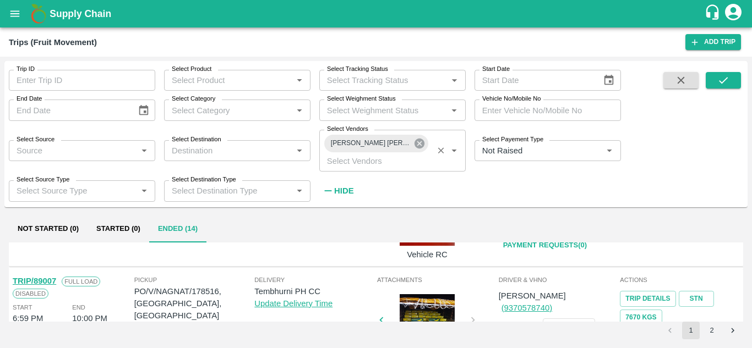
click at [422, 143] on icon at bounding box center [419, 144] width 10 height 10
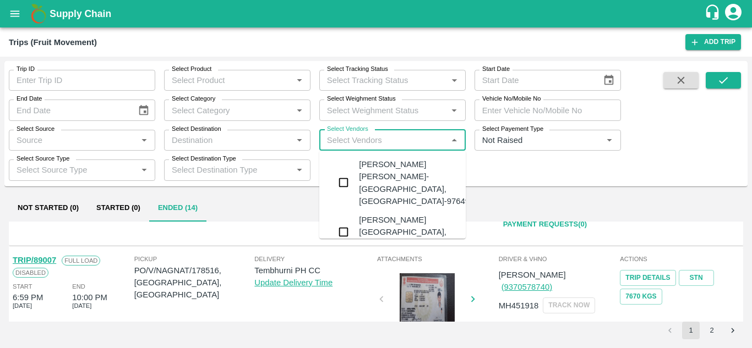
click at [328, 145] on input "Select Vendors" at bounding box center [383, 140] width 122 height 14
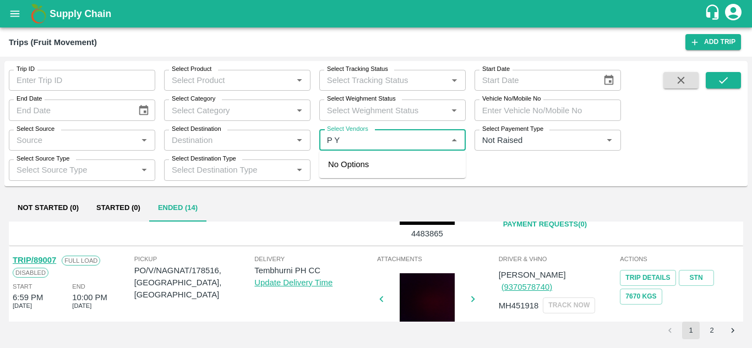
type input "P Y"
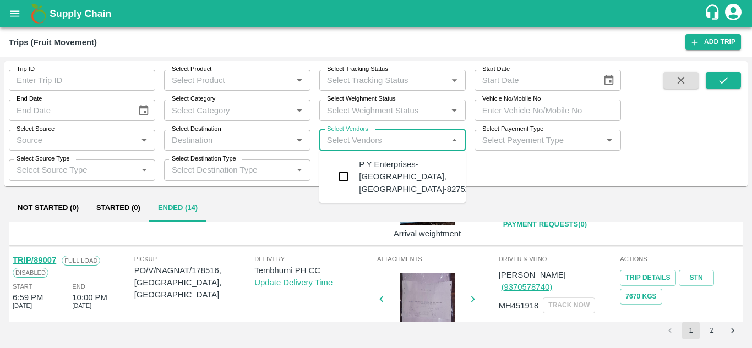
click at [407, 169] on div "P Y Enterprises-Kandar, Solapur-8275274400" at bounding box center [425, 176] width 133 height 37
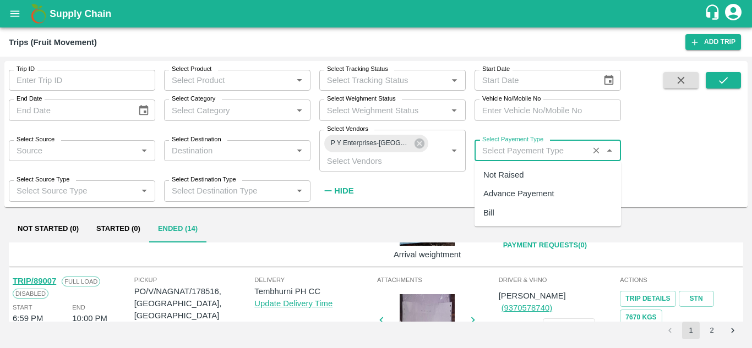
click at [507, 151] on input "Select Payement Type" at bounding box center [531, 151] width 107 height 14
click at [507, 173] on div "Not Raised" at bounding box center [503, 175] width 40 height 12
type input "Not Raised"
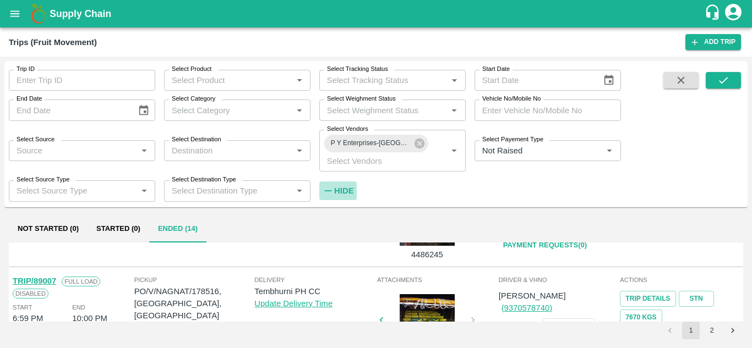
click at [345, 190] on strong "Hide" at bounding box center [343, 191] width 19 height 9
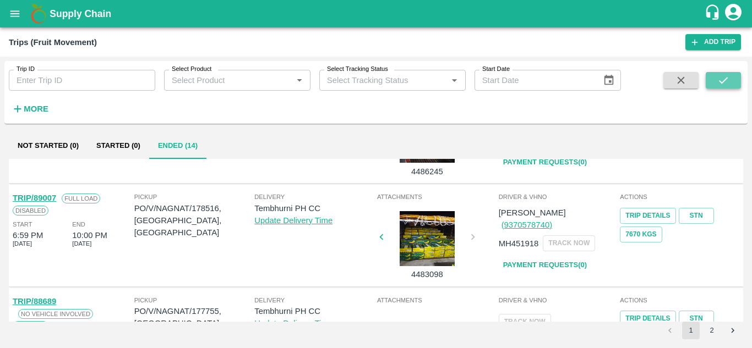
click at [725, 74] on icon "submit" at bounding box center [723, 80] width 12 height 12
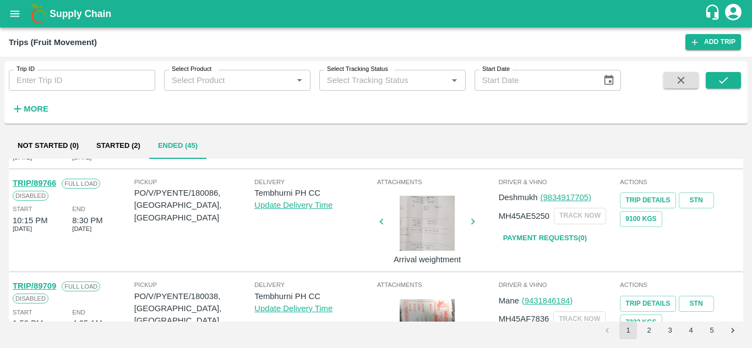
scroll to position [771, 0]
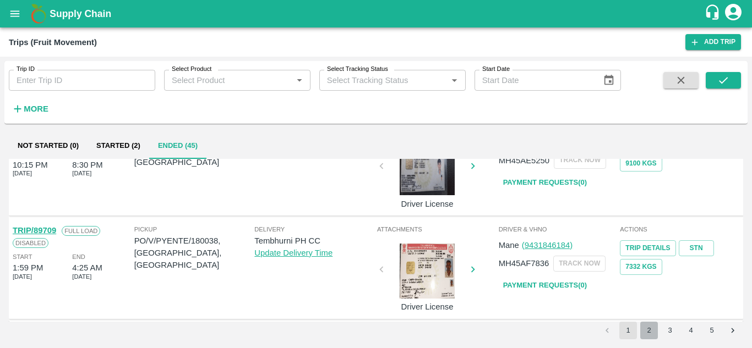
click at [646, 331] on button "2" at bounding box center [649, 331] width 18 height 18
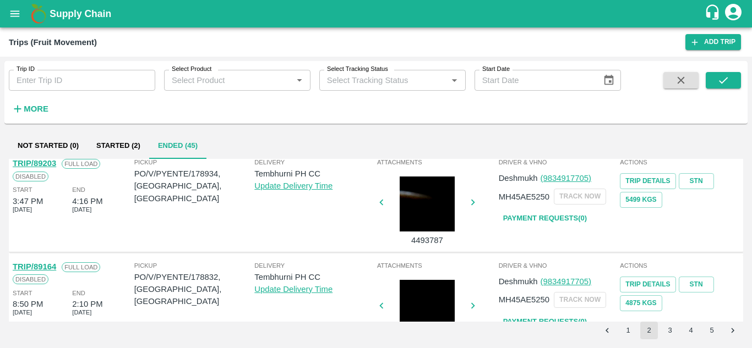
scroll to position [830, 0]
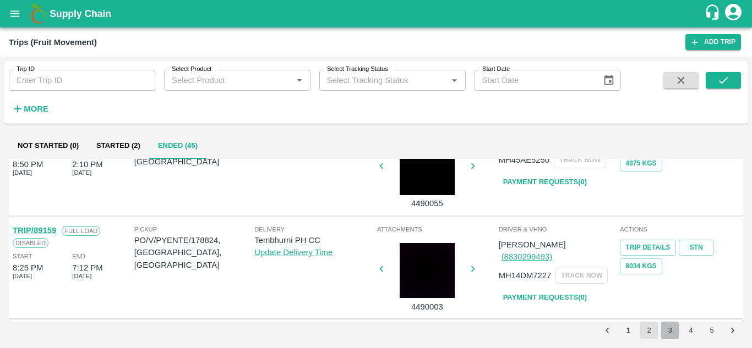
click at [668, 330] on button "3" at bounding box center [670, 331] width 18 height 18
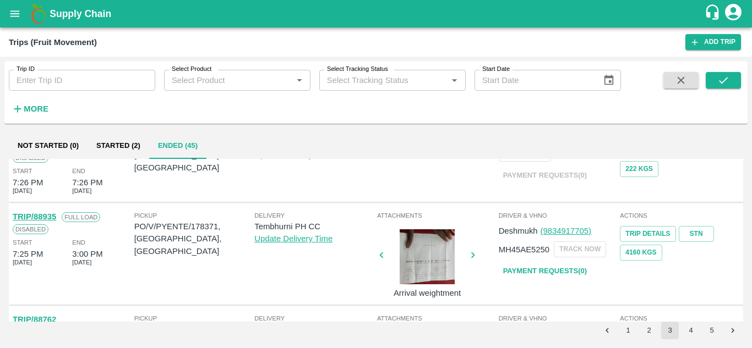
scroll to position [37, 0]
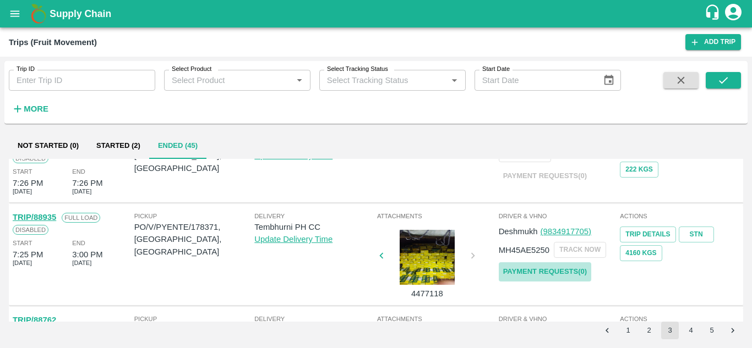
click at [544, 268] on link "Payment Requests( 0 )" at bounding box center [544, 271] width 92 height 19
click at [42, 105] on strong "More" at bounding box center [36, 109] width 25 height 9
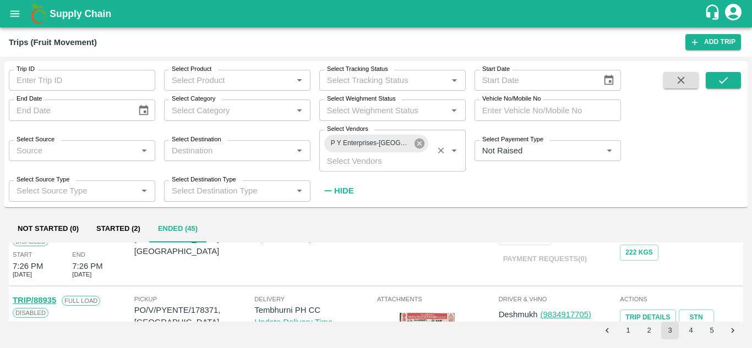
click at [420, 143] on icon at bounding box center [419, 144] width 10 height 10
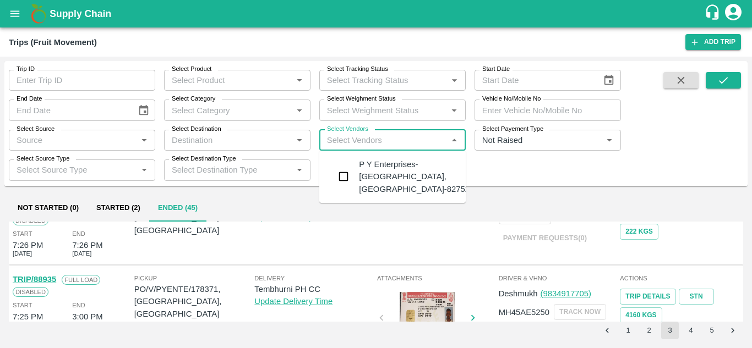
click at [350, 141] on input "Select Vendors" at bounding box center [383, 140] width 122 height 14
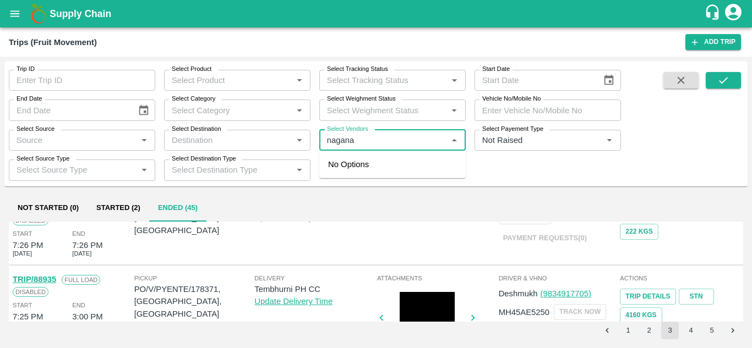
type input "naganat"
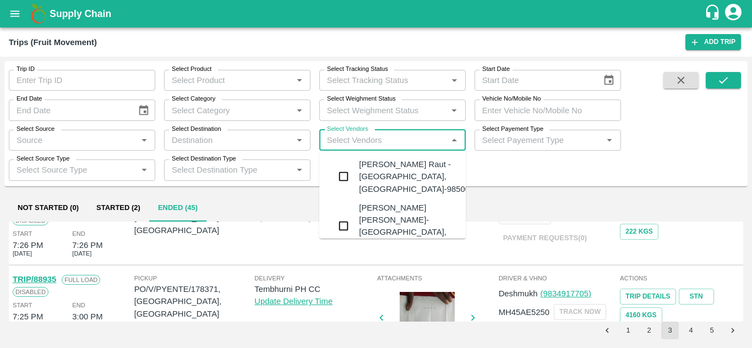
scroll to position [8, 0]
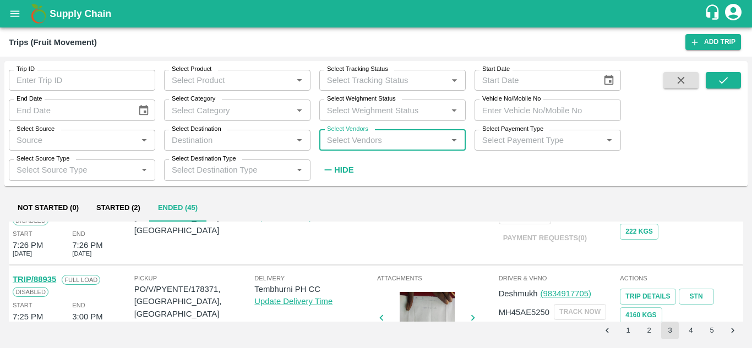
click at [339, 139] on input "Select Vendors" at bounding box center [383, 140] width 122 height 14
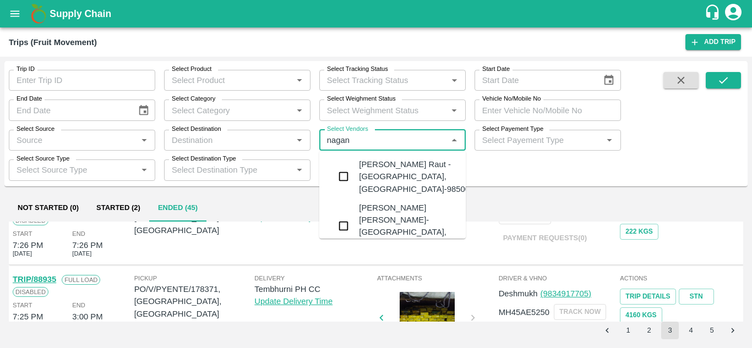
type input "nagana"
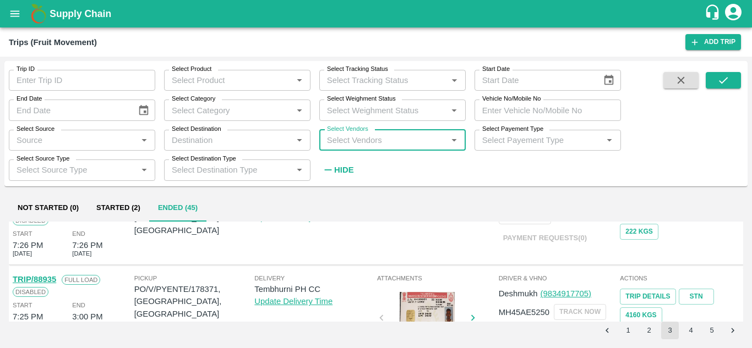
click at [336, 142] on input "Select Vendors" at bounding box center [383, 140] width 122 height 14
click at [338, 151] on div "Select Vendors   *" at bounding box center [392, 140] width 146 height 21
click at [339, 141] on input "Select Vendors" at bounding box center [383, 140] width 122 height 14
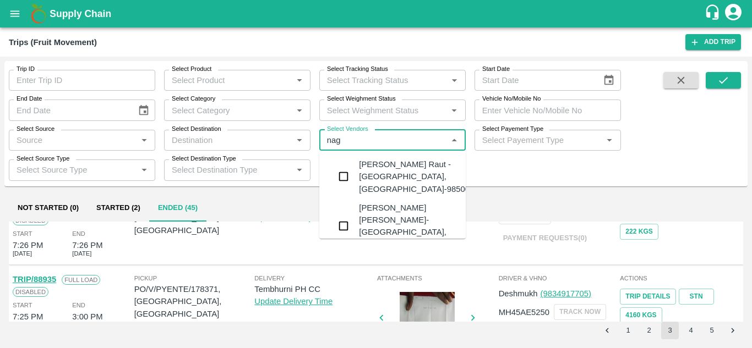
type input "naga"
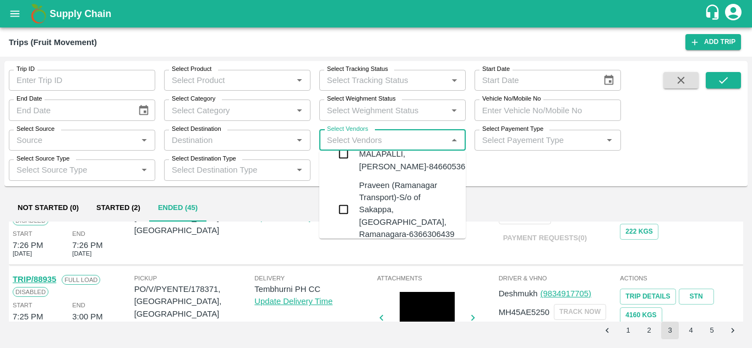
scroll to position [0, 0]
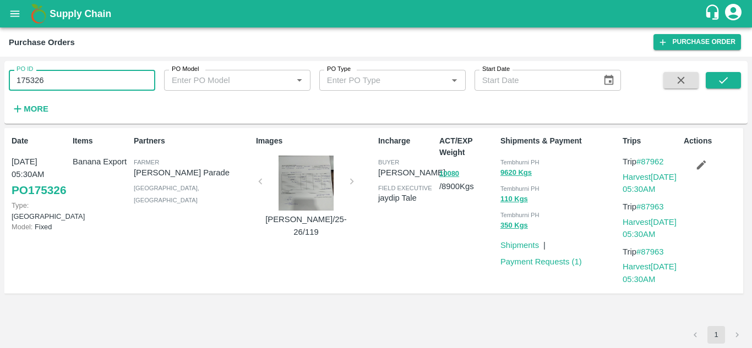
click at [56, 79] on input "175326" at bounding box center [82, 80] width 146 height 21
click at [59, 80] on input "175326" at bounding box center [82, 80] width 146 height 21
type input "1"
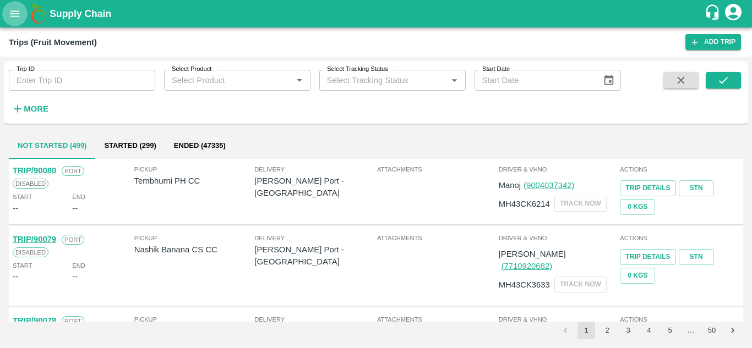
click at [13, 10] on icon "open drawer" at bounding box center [15, 14] width 12 height 12
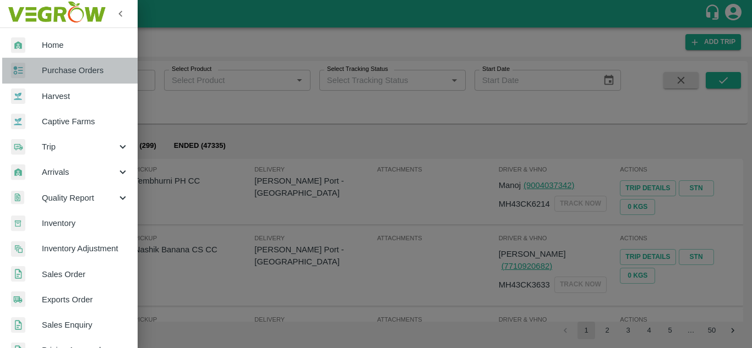
click at [83, 71] on span "Purchase Orders" at bounding box center [85, 70] width 87 height 12
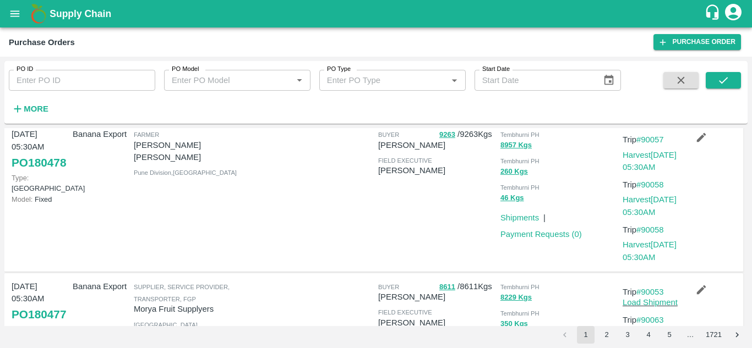
scroll to position [540, 0]
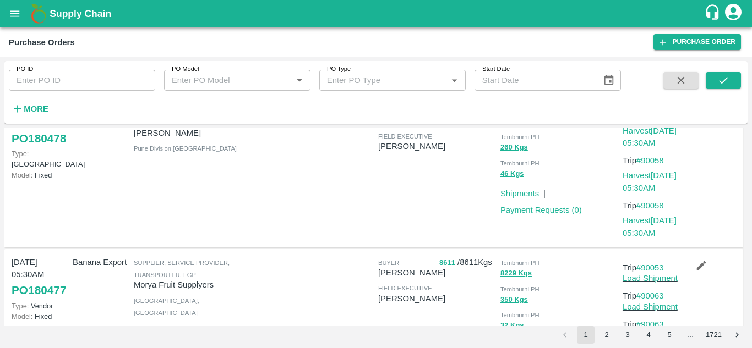
click at [656, 120] on link "#90057" at bounding box center [650, 115] width 28 height 9
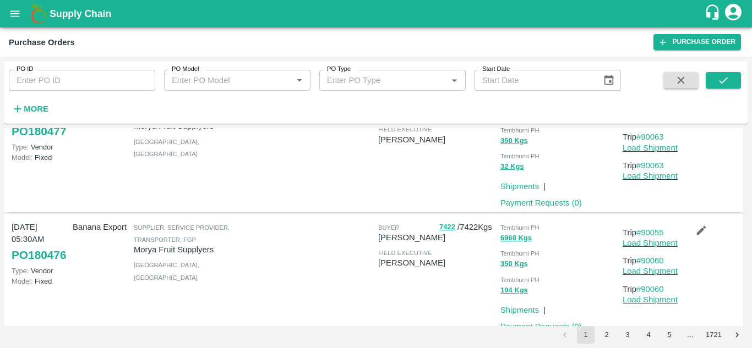
scroll to position [699, 0]
click at [656, 123] on link "Load Shipment" at bounding box center [649, 118] width 55 height 9
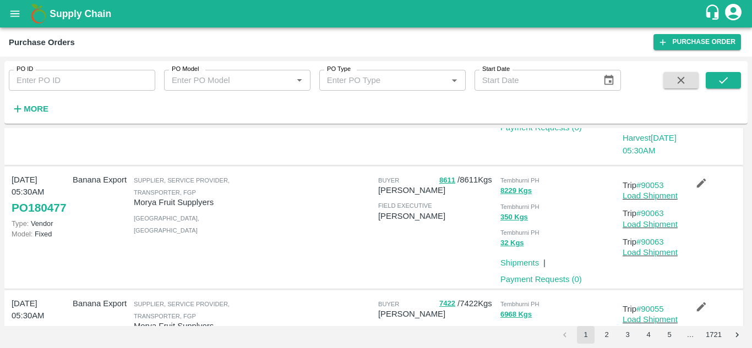
scroll to position [659, 0]
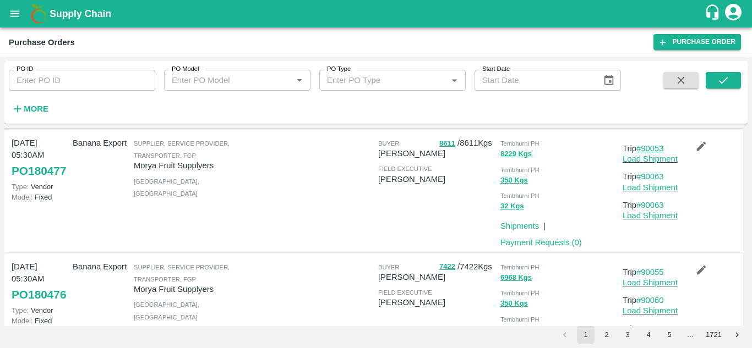
click at [659, 153] on link "#90053" at bounding box center [650, 148] width 28 height 9
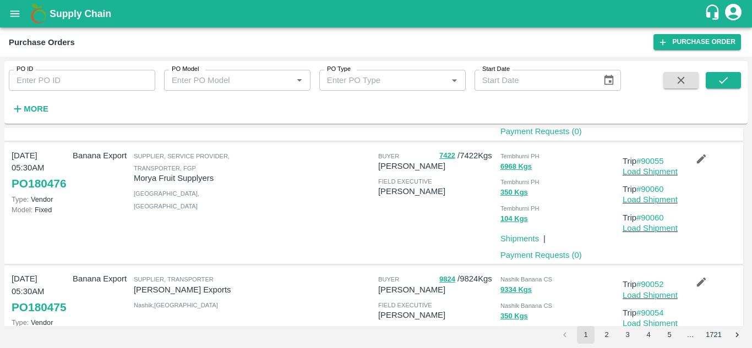
scroll to position [772, 0]
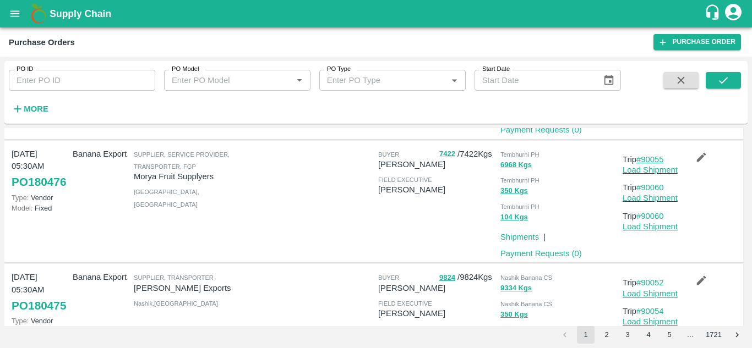
click at [655, 164] on link "#90055" at bounding box center [650, 159] width 28 height 9
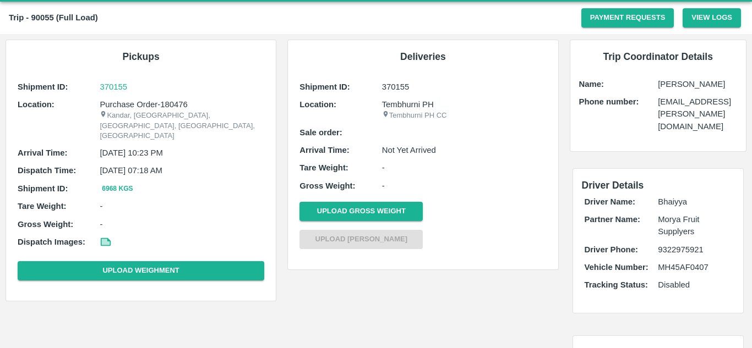
scroll to position [38, 0]
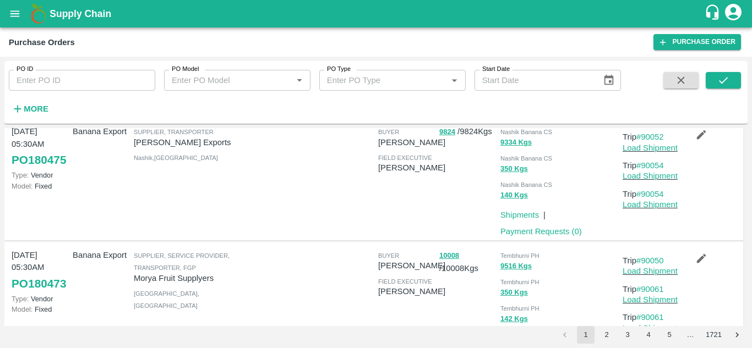
scroll to position [1018, 0]
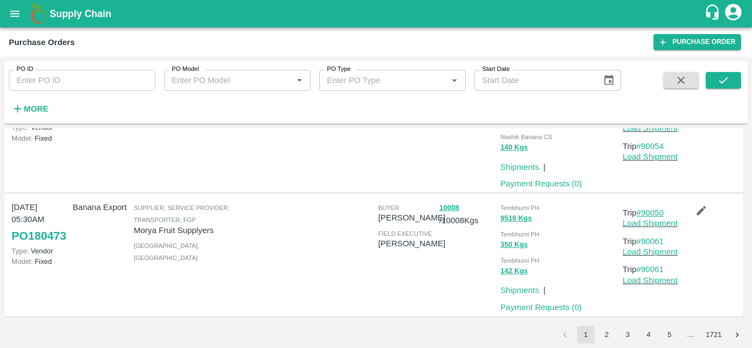
click at [654, 212] on link "#90050" at bounding box center [650, 213] width 28 height 9
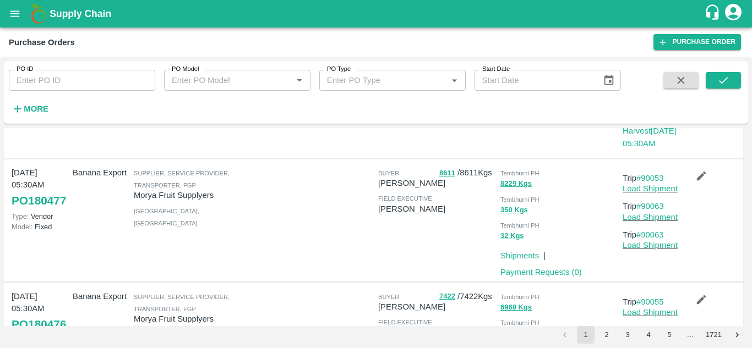
scroll to position [1018, 0]
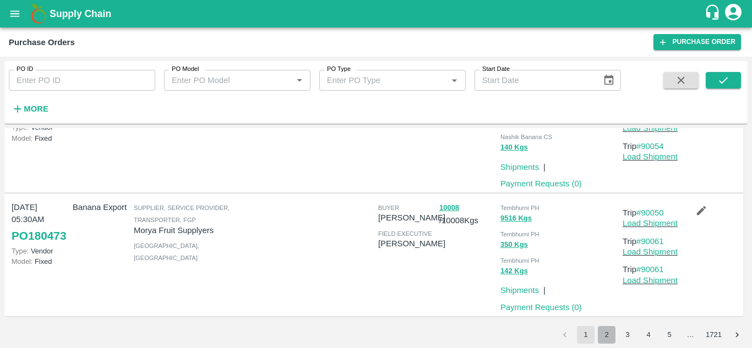
click at [610, 333] on button "2" at bounding box center [607, 335] width 18 height 18
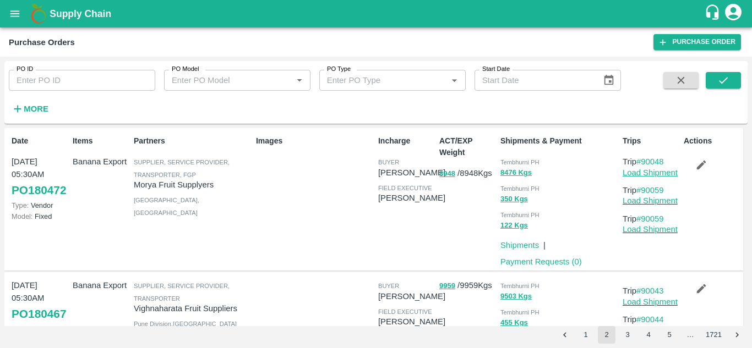
click at [657, 174] on link "Load Shipment" at bounding box center [649, 172] width 55 height 9
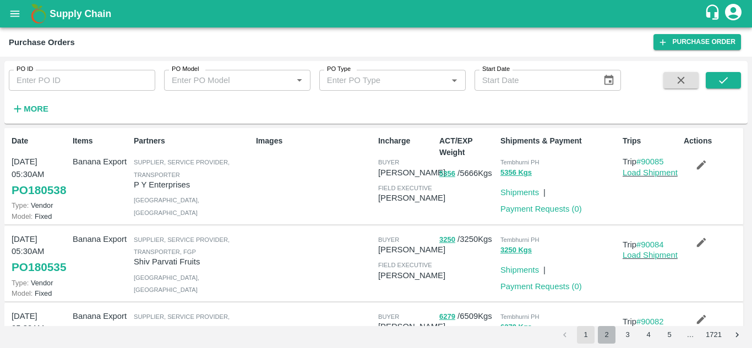
click at [606, 332] on button "2" at bounding box center [607, 335] width 18 height 18
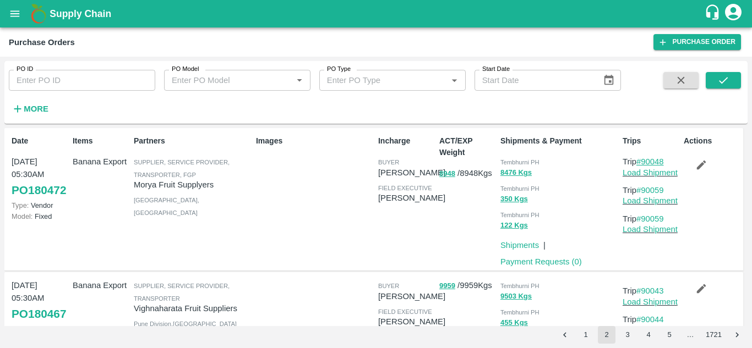
click at [654, 162] on link "#90048" at bounding box center [650, 161] width 28 height 9
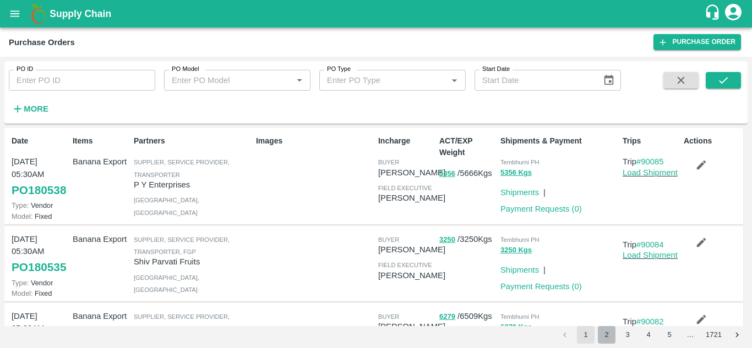
click at [603, 333] on button "2" at bounding box center [607, 335] width 18 height 18
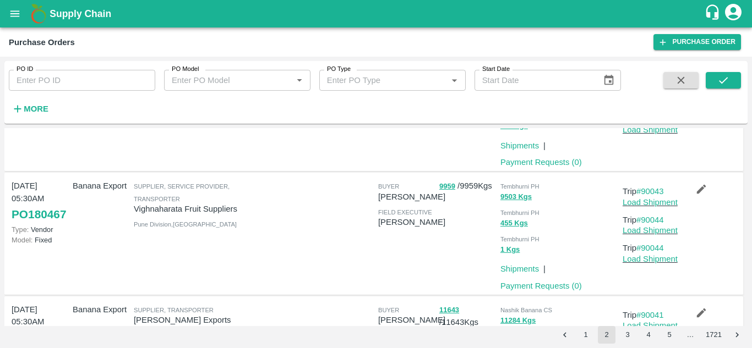
scroll to position [101, 0]
click at [654, 191] on link "#90043" at bounding box center [650, 190] width 28 height 9
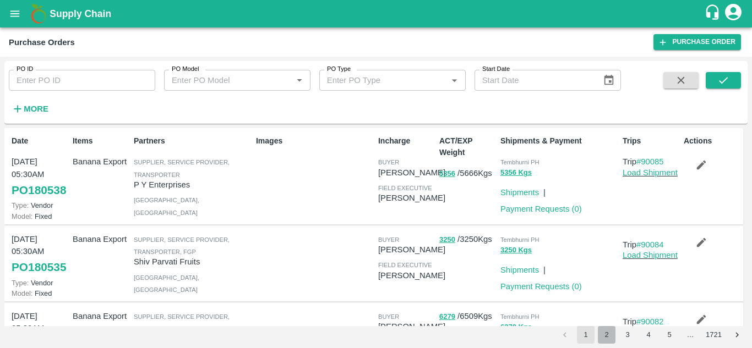
click at [606, 337] on button "2" at bounding box center [607, 335] width 18 height 18
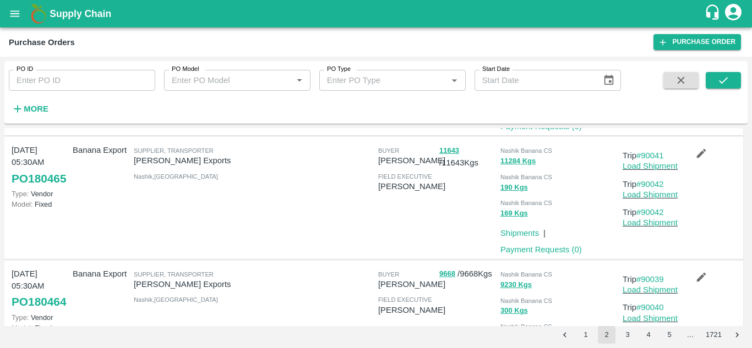
scroll to position [260, 0]
click at [653, 152] on link "#90041" at bounding box center [650, 154] width 28 height 9
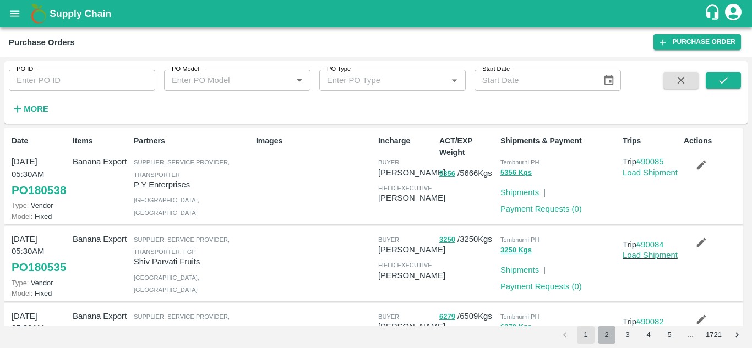
click at [607, 337] on button "2" at bounding box center [607, 335] width 18 height 18
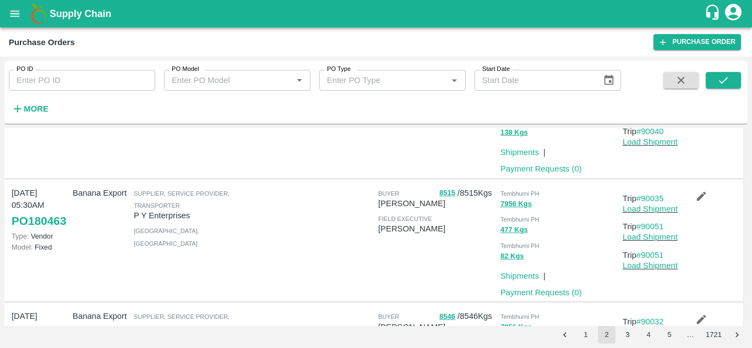
scroll to position [464, 0]
click at [652, 196] on link "#90035" at bounding box center [650, 198] width 28 height 9
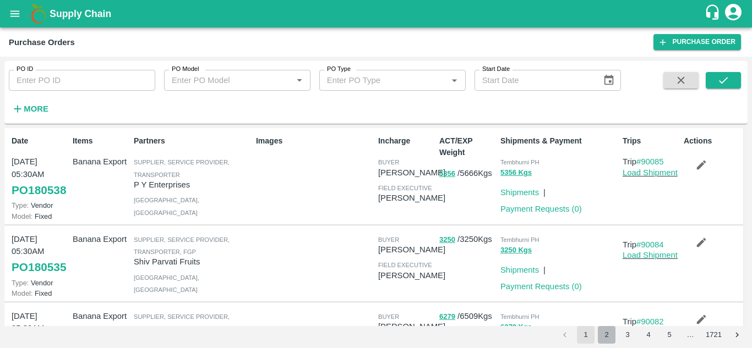
click at [605, 336] on button "2" at bounding box center [607, 335] width 18 height 18
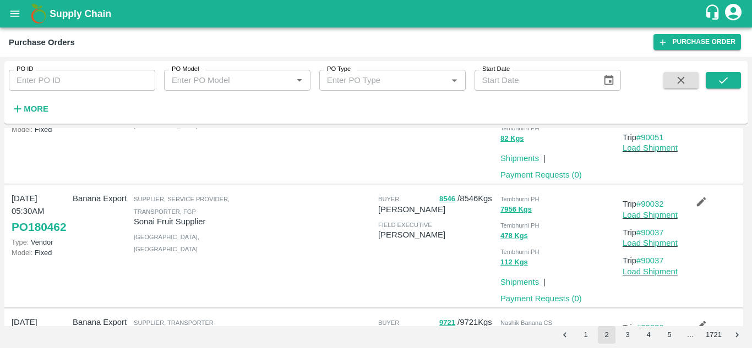
scroll to position [582, 0]
click at [655, 203] on link "#90032" at bounding box center [650, 203] width 28 height 9
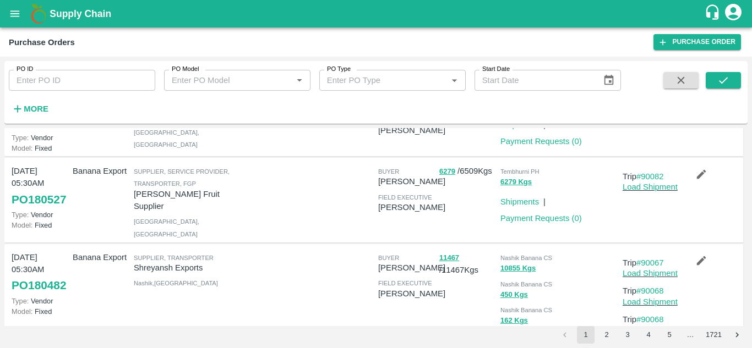
scroll to position [146, 0]
click at [610, 327] on button "2" at bounding box center [607, 335] width 18 height 18
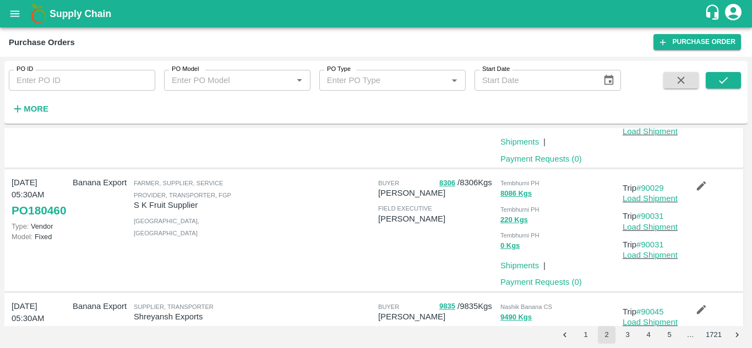
scroll to position [846, 0]
click at [653, 188] on link "#90029" at bounding box center [650, 187] width 28 height 9
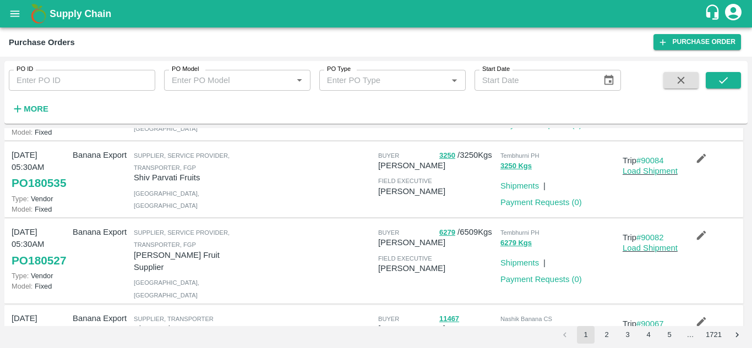
scroll to position [85, 0]
click at [605, 332] on button "2" at bounding box center [607, 335] width 18 height 18
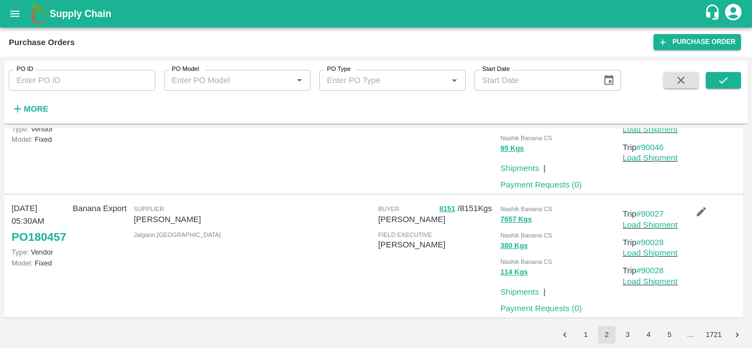
scroll to position [1069, 0]
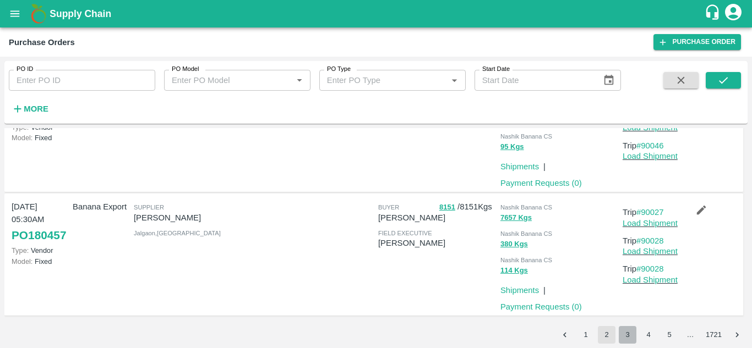
click at [626, 331] on button "3" at bounding box center [627, 335] width 18 height 18
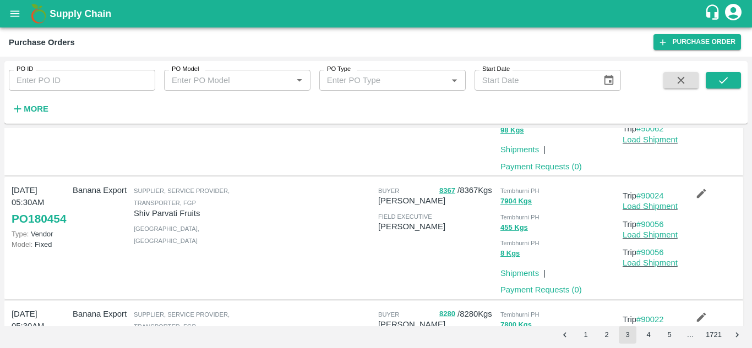
scroll to position [220, 0]
click at [655, 192] on link "#90024" at bounding box center [650, 195] width 28 height 9
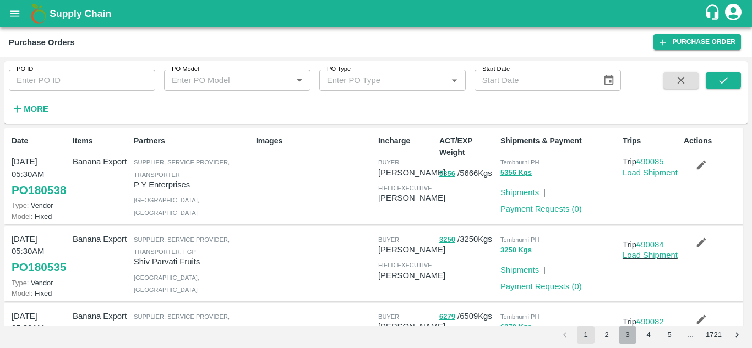
click at [624, 336] on button "3" at bounding box center [627, 335] width 18 height 18
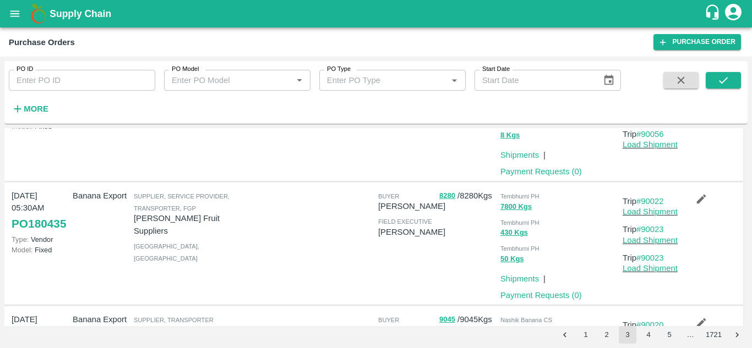
scroll to position [339, 0]
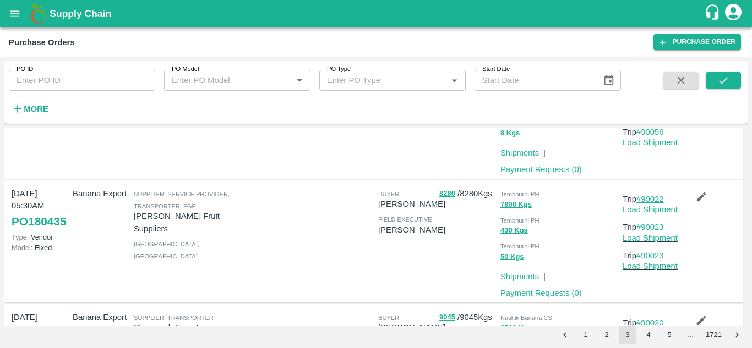
click at [650, 196] on link "#90022" at bounding box center [650, 199] width 28 height 9
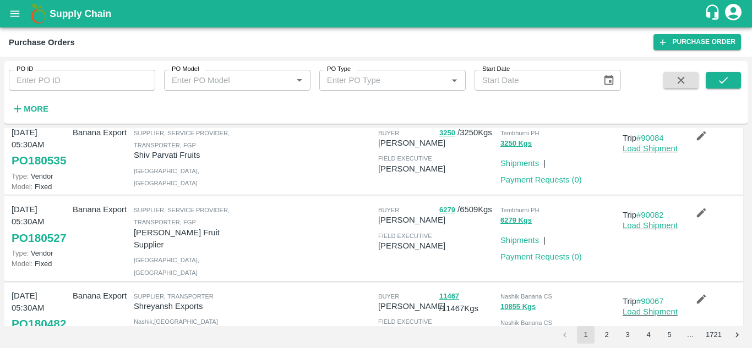
scroll to position [111, 0]
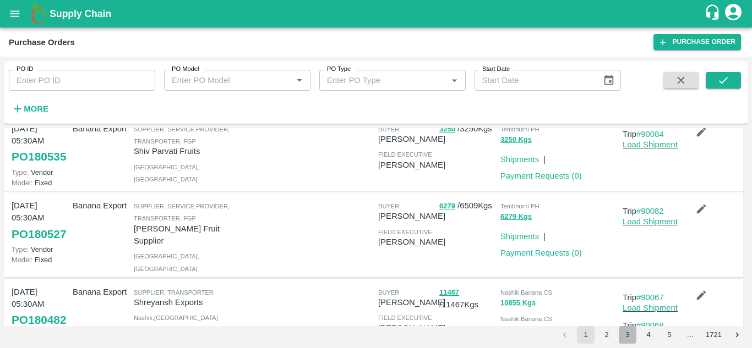
click at [626, 335] on button "3" at bounding box center [627, 335] width 18 height 18
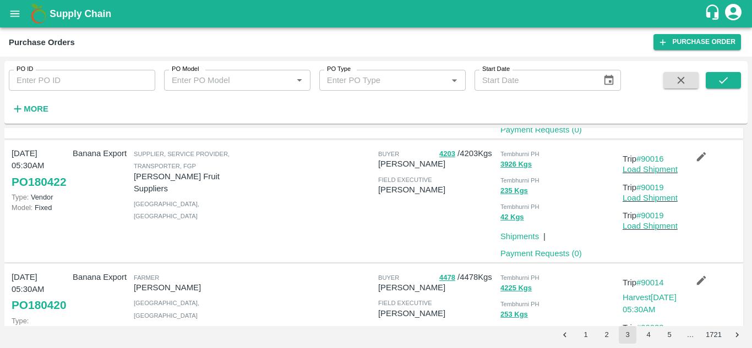
scroll to position [751, 0]
click at [658, 158] on link "#90016" at bounding box center [650, 158] width 28 height 9
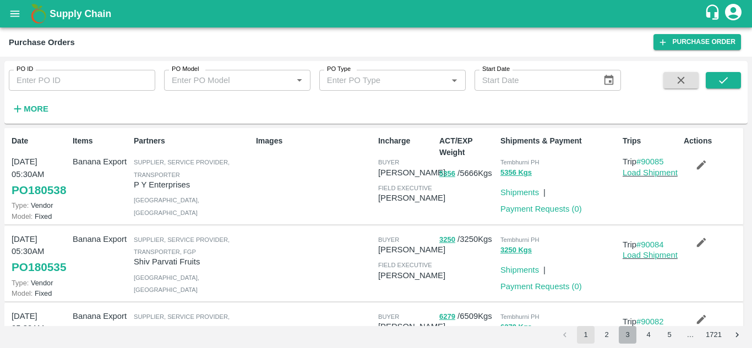
click at [627, 334] on button "3" at bounding box center [627, 335] width 18 height 18
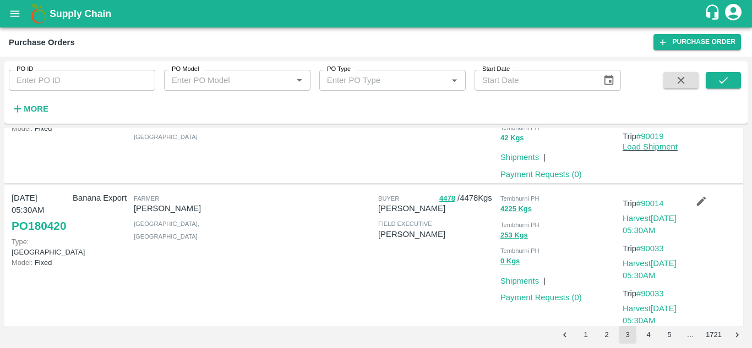
scroll to position [830, 0]
click at [650, 204] on link "#90014" at bounding box center [650, 203] width 28 height 9
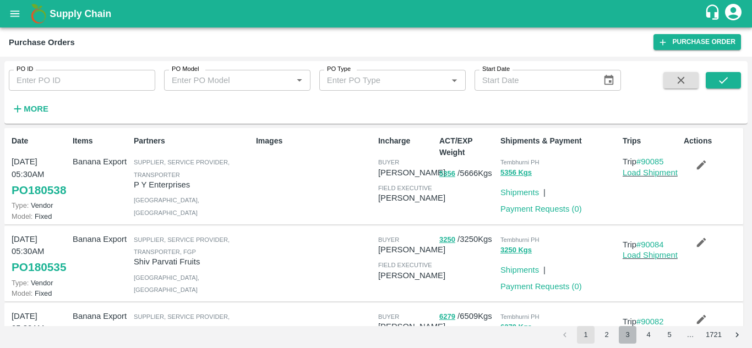
click at [623, 337] on button "3" at bounding box center [627, 335] width 18 height 18
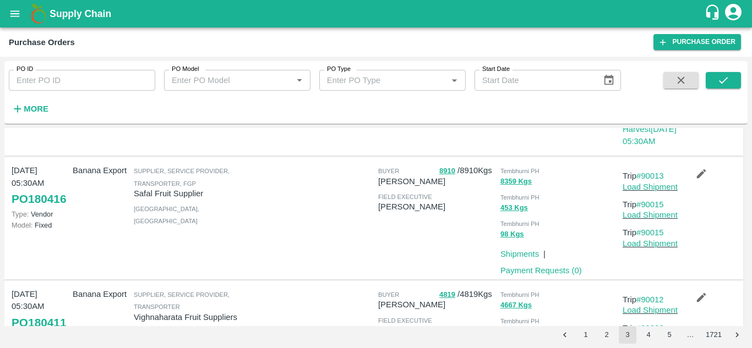
scroll to position [1010, 0]
click at [654, 177] on link "#90013" at bounding box center [650, 175] width 28 height 9
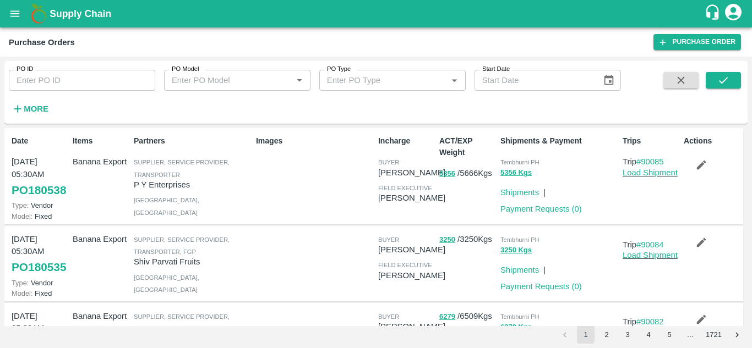
click at [605, 331] on button "2" at bounding box center [607, 335] width 18 height 18
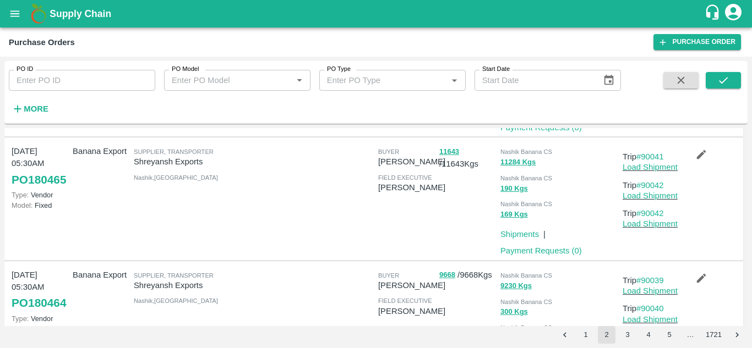
scroll to position [261, 0]
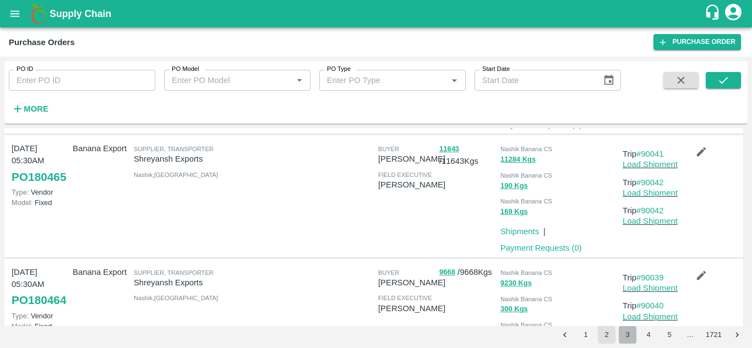
click at [622, 331] on button "3" at bounding box center [627, 335] width 18 height 18
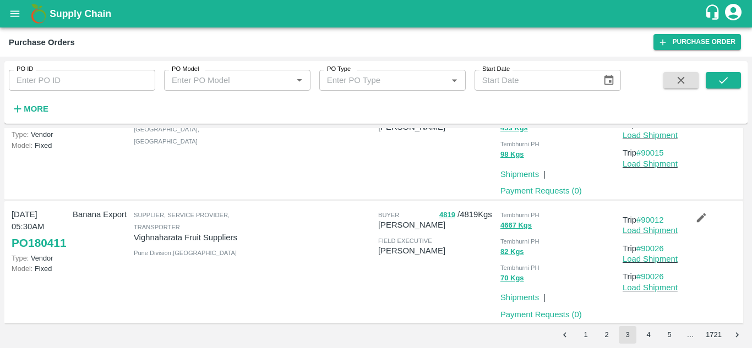
scroll to position [1089, 0]
click at [657, 217] on link "#90012" at bounding box center [650, 219] width 28 height 9
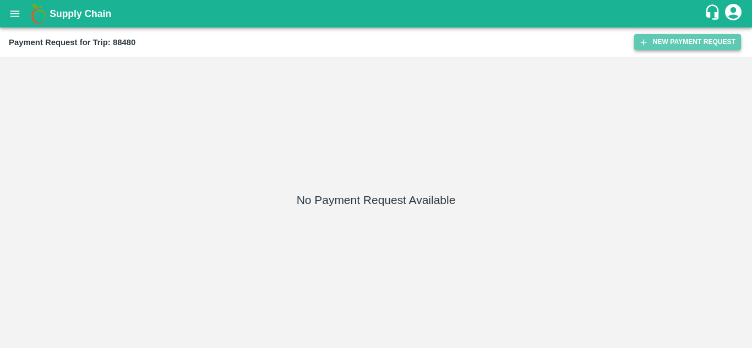
click at [677, 39] on button "New Payment Request" at bounding box center [687, 42] width 107 height 16
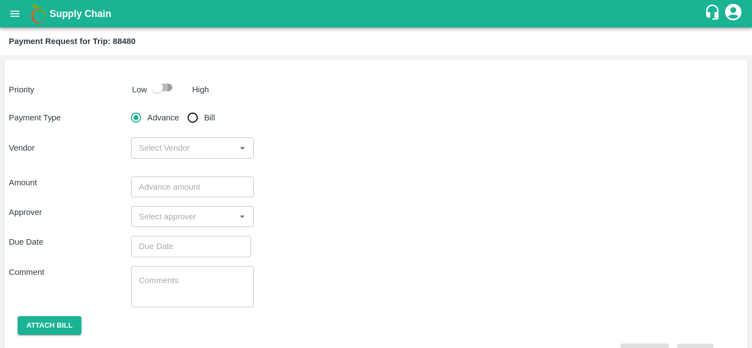
click at [168, 87] on input "checkbox" at bounding box center [157, 87] width 63 height 21
checkbox input "true"
click at [195, 116] on input "Bill" at bounding box center [193, 118] width 22 height 22
radio input "true"
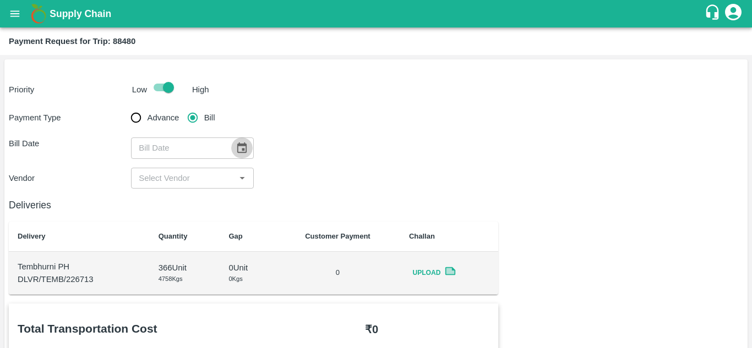
click at [240, 147] on icon "Choose date" at bounding box center [241, 148] width 12 height 12
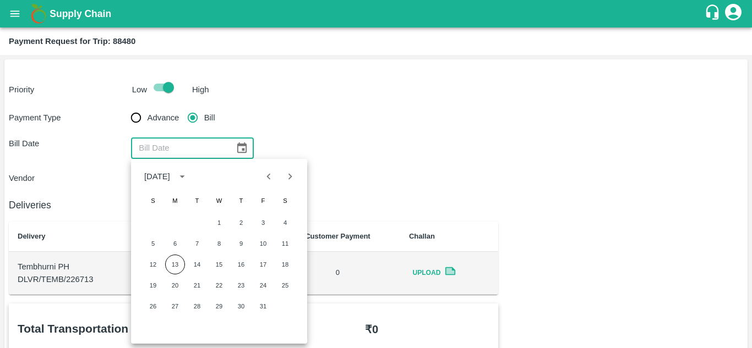
click at [243, 150] on icon "Choose date" at bounding box center [241, 147] width 9 height 10
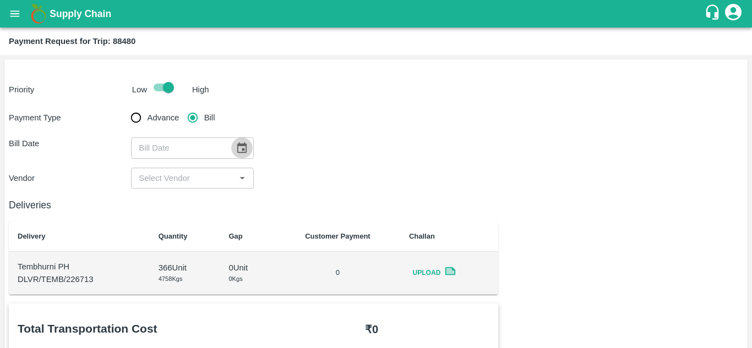
click at [242, 148] on icon "Choose date" at bounding box center [241, 148] width 12 height 12
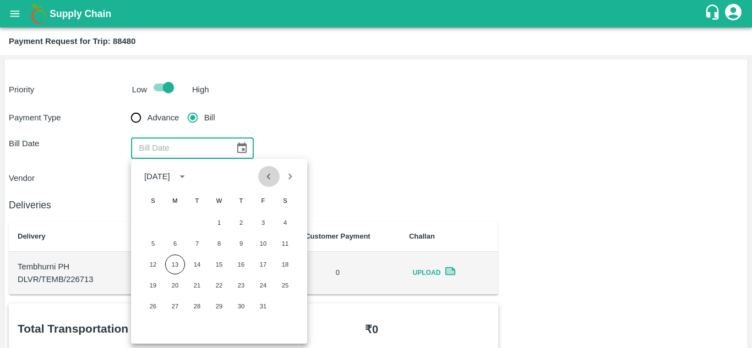
click at [267, 176] on icon "Previous month" at bounding box center [268, 177] width 12 height 12
click at [194, 265] on button "16" at bounding box center [197, 265] width 20 height 20
type input "16/09/2025"
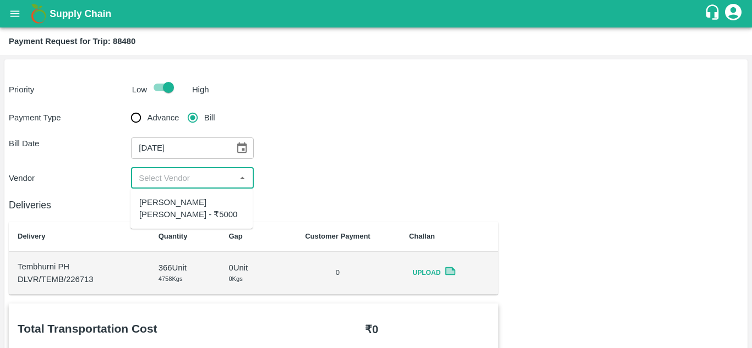
click at [173, 172] on input "input" at bounding box center [182, 178] width 97 height 14
click at [172, 199] on div "[PERSON_NAME] [PERSON_NAME] - ₹5000" at bounding box center [191, 208] width 105 height 25
type input "[PERSON_NAME] [PERSON_NAME] - ₹5000"
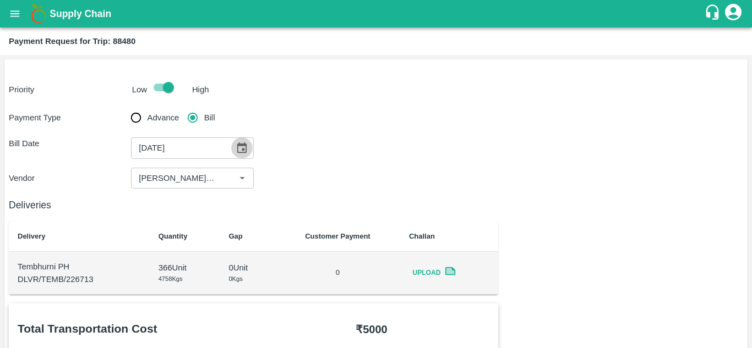
click at [243, 147] on icon "Choose date, selected date is Sep 16, 2025" at bounding box center [241, 148] width 12 height 12
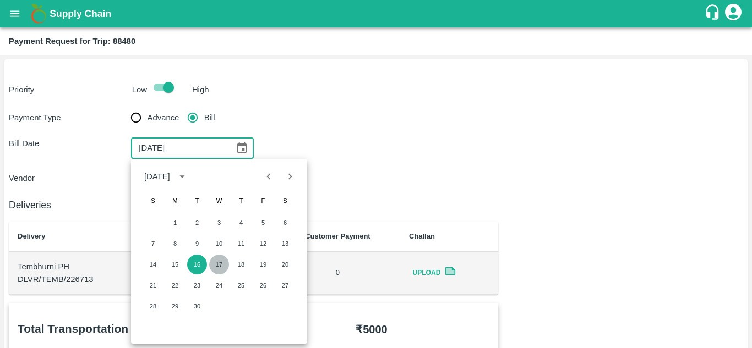
click at [221, 265] on button "17" at bounding box center [219, 265] width 20 height 20
type input "[DATE]"
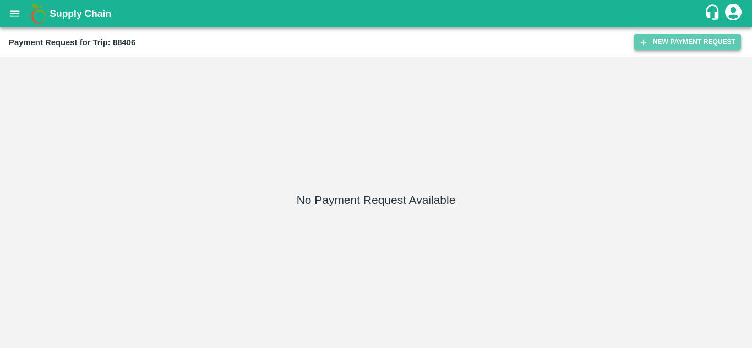
click at [684, 38] on button "New Payment Request" at bounding box center [687, 42] width 107 height 16
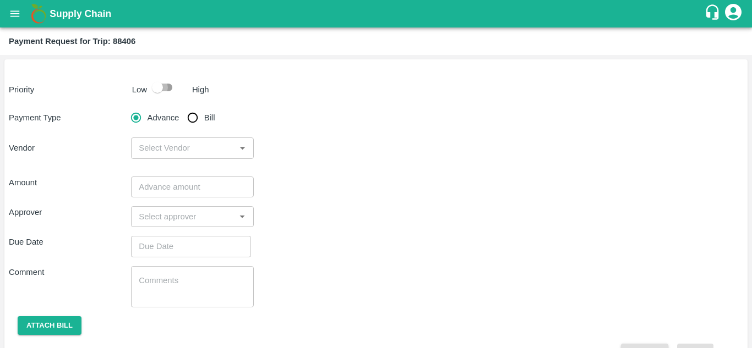
click at [165, 84] on input "checkbox" at bounding box center [157, 87] width 63 height 21
checkbox input "true"
click at [194, 114] on input "Bill" at bounding box center [193, 118] width 22 height 22
radio input "true"
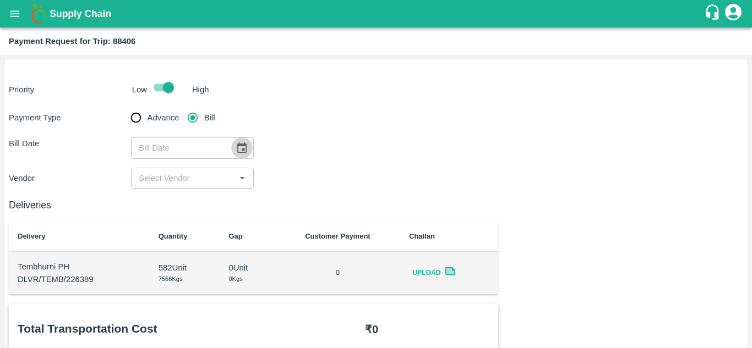
click at [244, 155] on button "Choose date" at bounding box center [241, 148] width 21 height 21
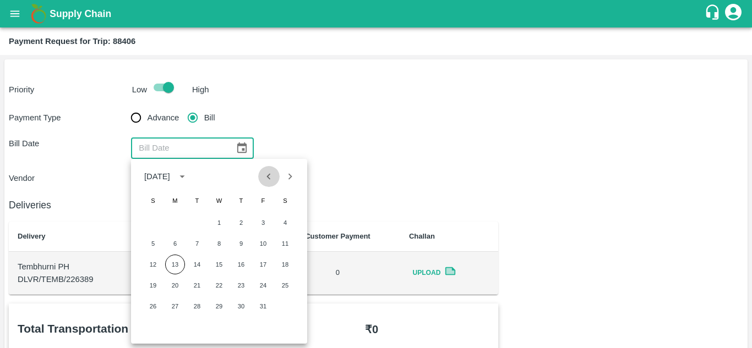
click at [271, 178] on icon "Previous month" at bounding box center [268, 177] width 12 height 12
click at [197, 260] on button "16" at bounding box center [197, 265] width 20 height 20
type input "16/09/2025"
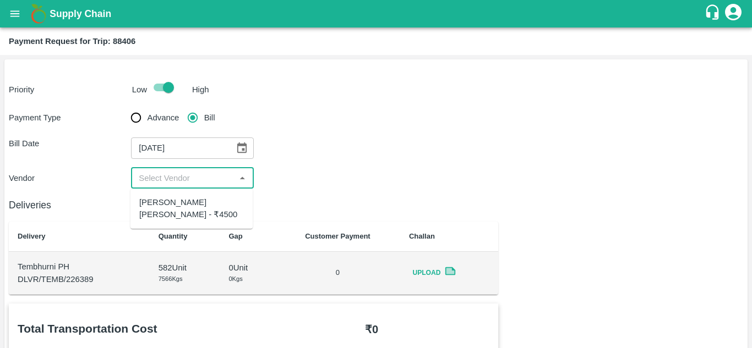
click at [187, 181] on input "input" at bounding box center [182, 178] width 97 height 14
click at [184, 202] on div "AMOL SUBHASH CHINTAMAN - ₹4500" at bounding box center [191, 208] width 105 height 25
type input "AMOL SUBHASH CHINTAMAN - ₹4500"
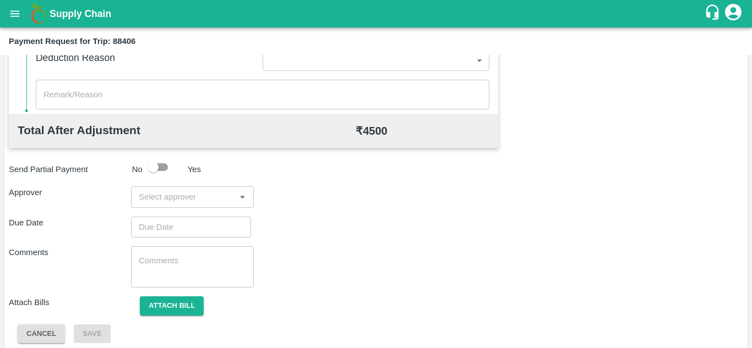
scroll to position [501, 0]
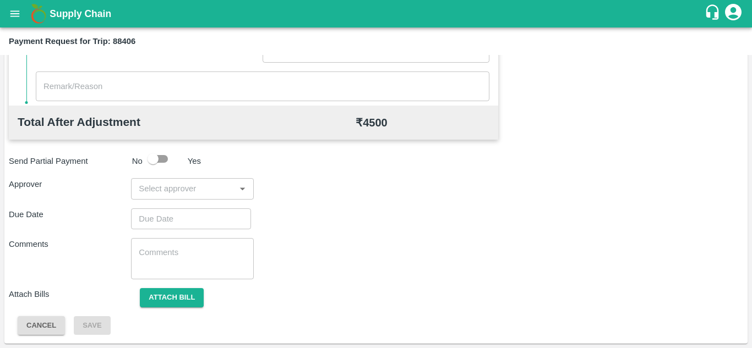
click at [160, 187] on input "input" at bounding box center [182, 189] width 97 height 14
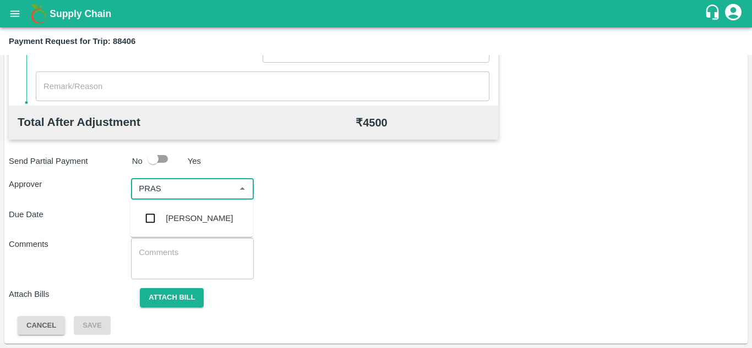
type input "PRASA"
click at [201, 221] on div "[PERSON_NAME]" at bounding box center [199, 218] width 67 height 12
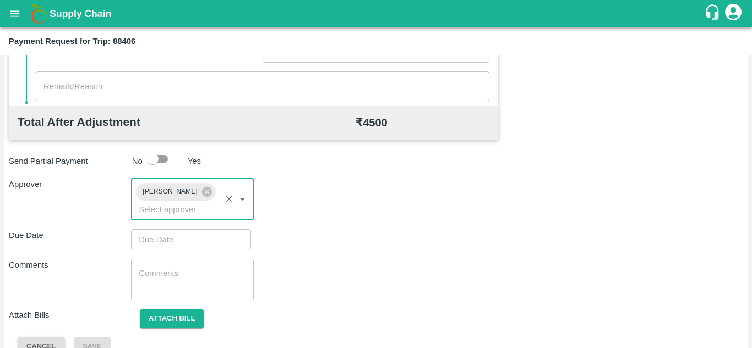
type input "DD/MM/YYYY hh:mm aa"
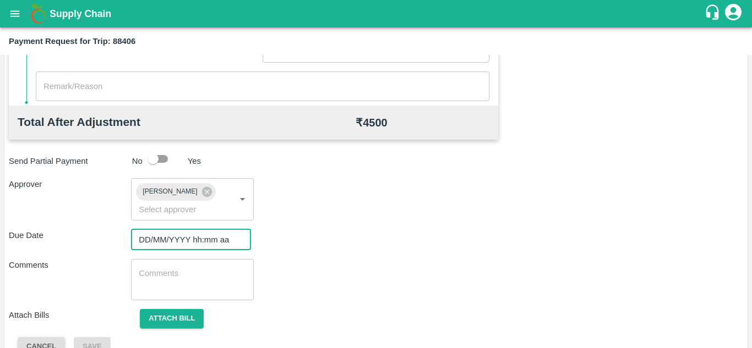
click at [142, 237] on input "DD/MM/YYYY hh:mm aa" at bounding box center [187, 239] width 112 height 21
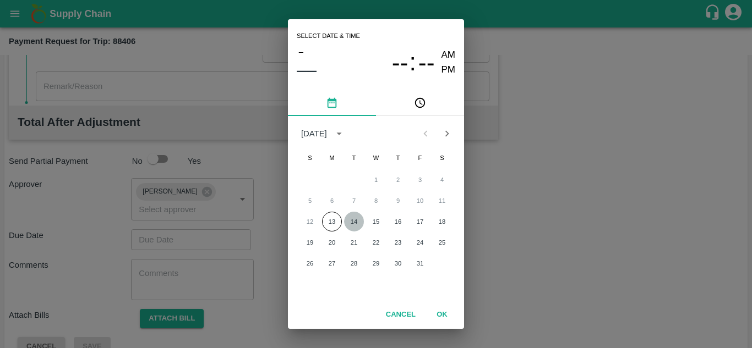
click at [355, 220] on button "14" at bounding box center [354, 222] width 20 height 20
type input "[DATE] 12:00 AM"
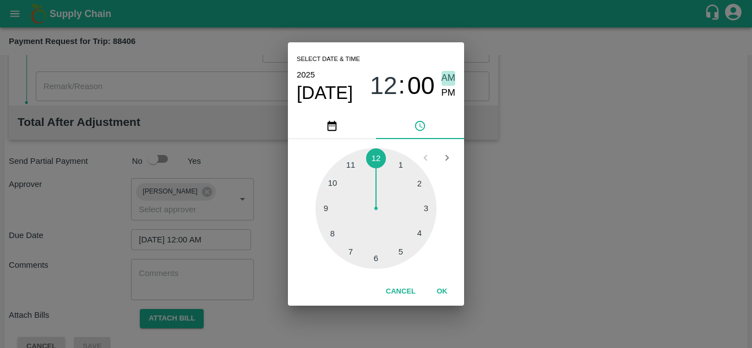
click at [449, 77] on span "AM" at bounding box center [448, 78] width 14 height 15
click at [445, 289] on button "OK" at bounding box center [441, 291] width 35 height 19
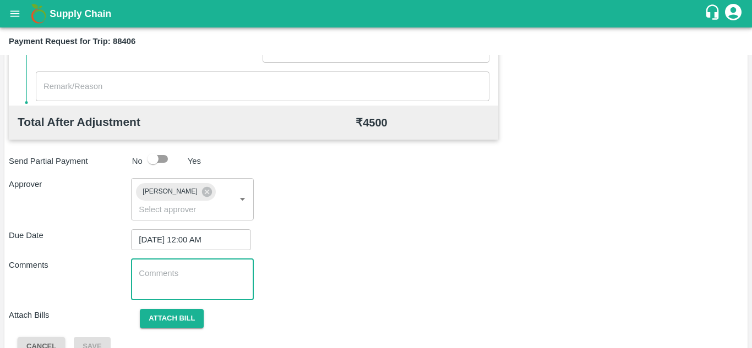
click at [213, 279] on textarea at bounding box center [192, 279] width 107 height 23
paste textarea "Transport Bill"
type textarea "Transport Bill"
click at [372, 270] on div "Comments Transport Bill x ​" at bounding box center [376, 279] width 734 height 41
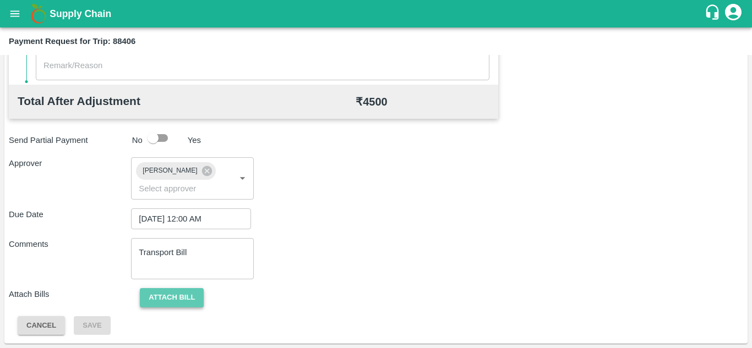
click at [178, 299] on button "Attach bill" at bounding box center [172, 297] width 64 height 19
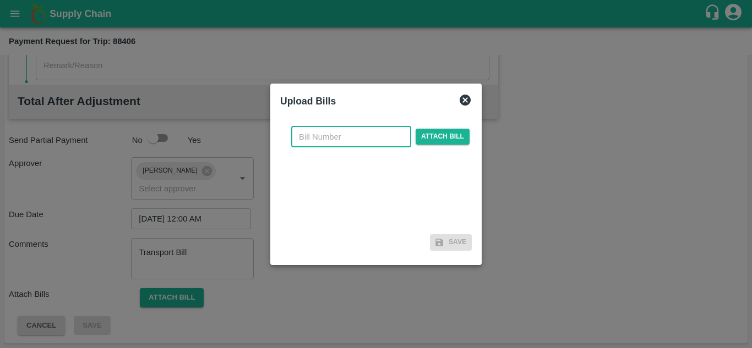
click at [304, 139] on input "text" at bounding box center [351, 137] width 120 height 21
type input "18"
click at [432, 140] on span "Attach bill" at bounding box center [442, 137] width 54 height 16
click at [0, 0] on input "Attach bill" at bounding box center [0, 0] width 0 height 0
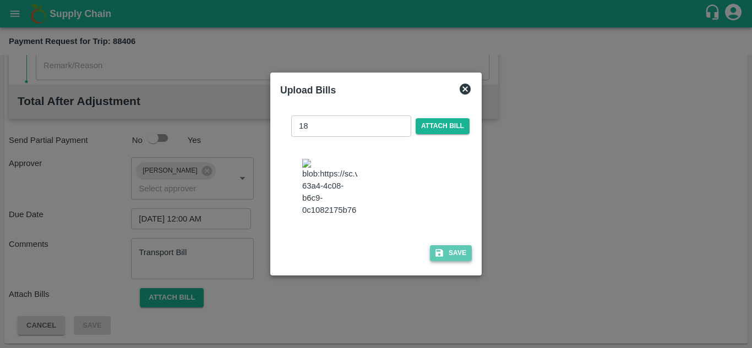
click at [450, 257] on button "Save" at bounding box center [451, 253] width 42 height 16
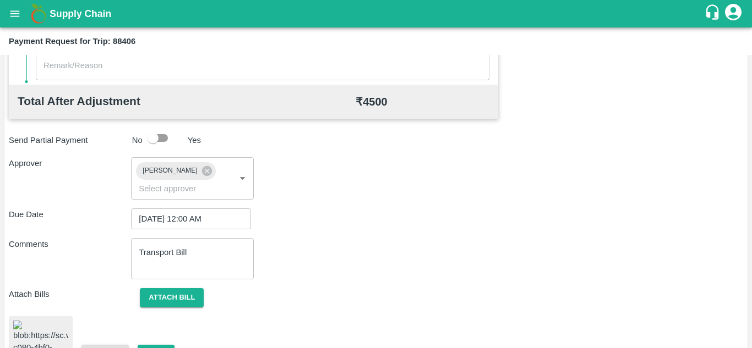
scroll to position [595, 0]
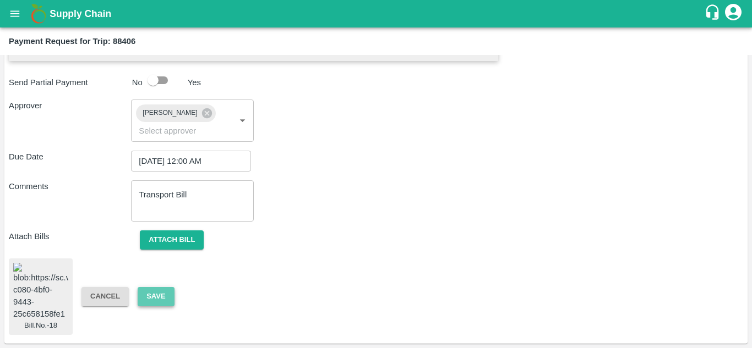
click at [160, 288] on button "Save" at bounding box center [156, 296] width 36 height 19
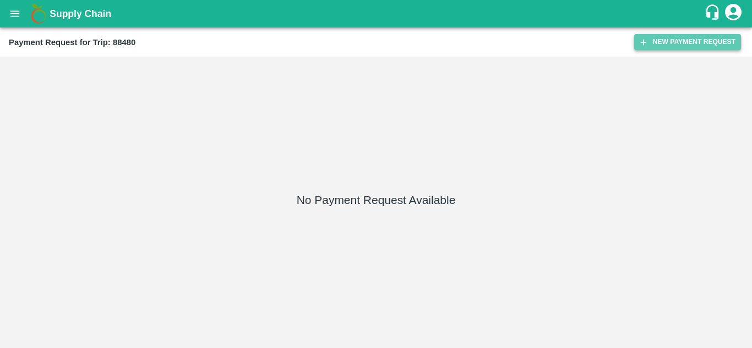
click at [675, 36] on button "New Payment Request" at bounding box center [687, 42] width 107 height 16
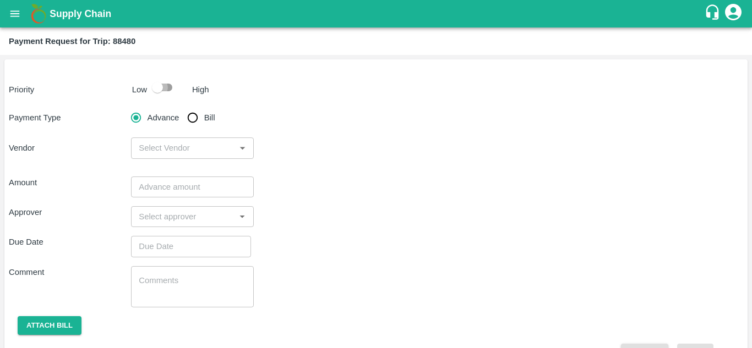
click at [169, 87] on input "checkbox" at bounding box center [157, 87] width 63 height 21
checkbox input "true"
click at [195, 118] on input "Bill" at bounding box center [193, 118] width 22 height 22
radio input "true"
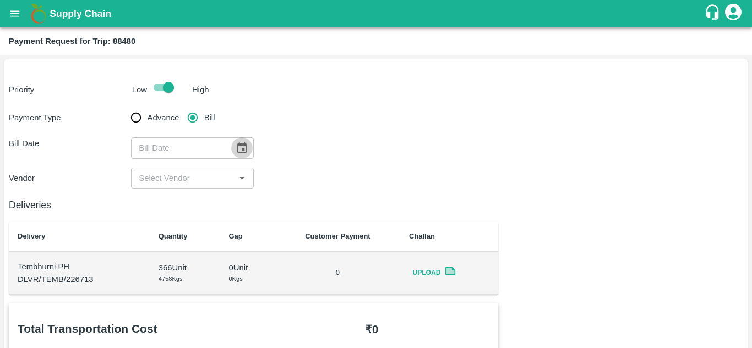
click at [245, 146] on icon "Choose date" at bounding box center [241, 147] width 9 height 10
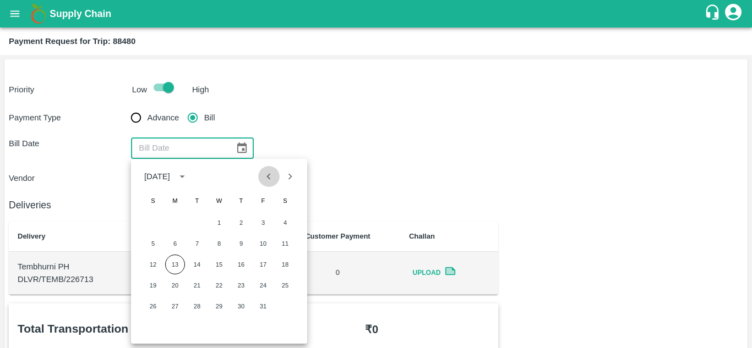
click at [264, 175] on icon "Previous month" at bounding box center [268, 177] width 12 height 12
click at [212, 266] on button "17" at bounding box center [219, 265] width 20 height 20
type input "[DATE]"
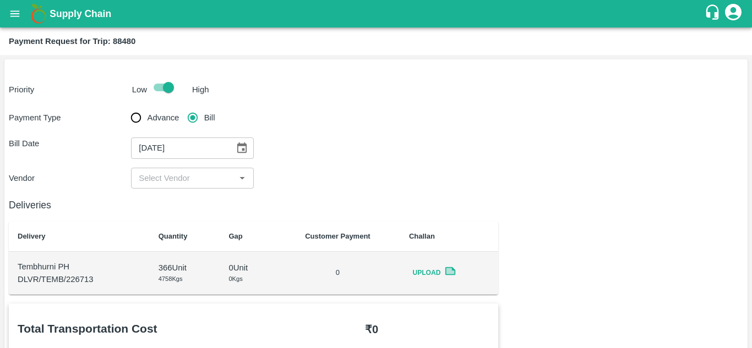
click at [178, 172] on input "input" at bounding box center [182, 178] width 97 height 14
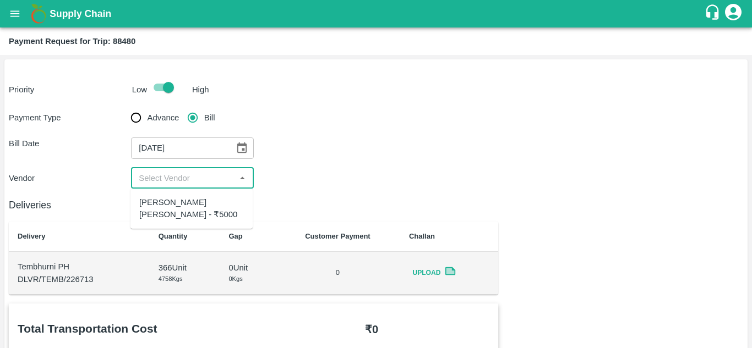
click at [175, 193] on ul "[PERSON_NAME] [PERSON_NAME] - ₹5000" at bounding box center [191, 209] width 122 height 40
click at [177, 201] on div "[PERSON_NAME] [PERSON_NAME] - ₹5000" at bounding box center [191, 208] width 105 height 25
type input "[PERSON_NAME] [PERSON_NAME] - ₹5000"
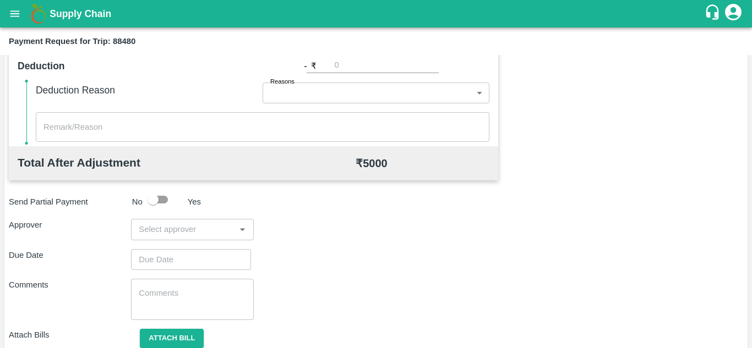
scroll to position [465, 0]
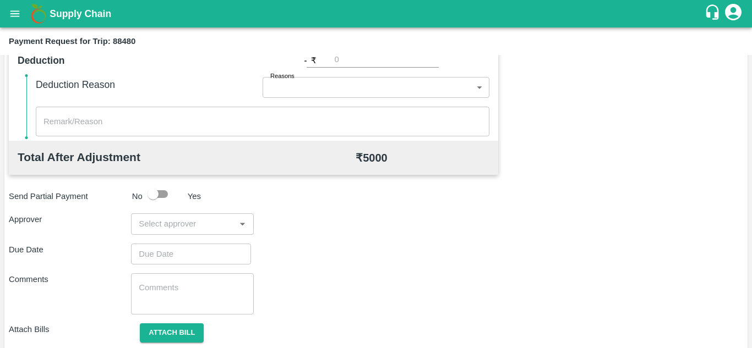
click at [156, 224] on input "input" at bounding box center [182, 224] width 97 height 14
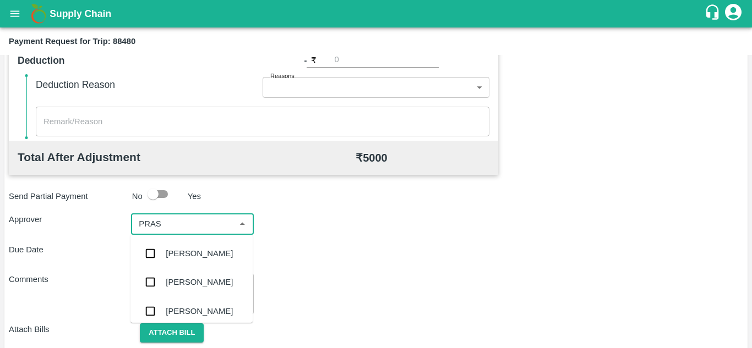
type input "PRASA"
click at [199, 252] on div "[PERSON_NAME]" at bounding box center [199, 254] width 67 height 12
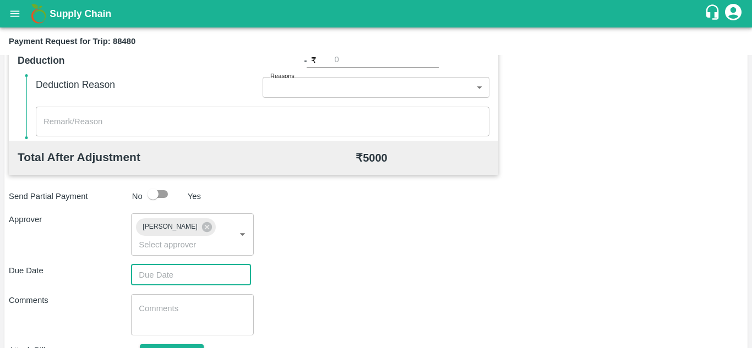
type input "DD/MM/YYYY hh:mm aa"
click at [150, 271] on input "DD/MM/YYYY hh:mm aa" at bounding box center [187, 275] width 112 height 21
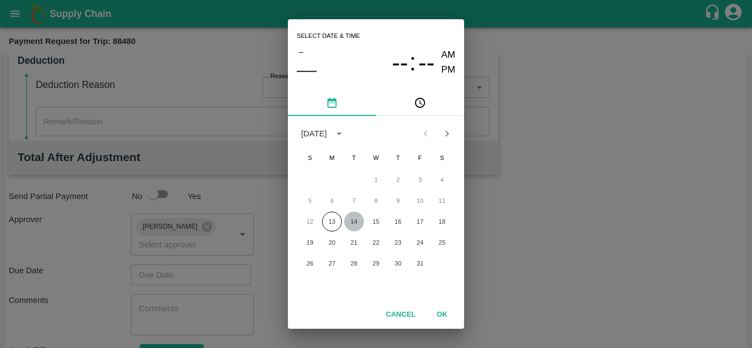
click at [349, 223] on button "14" at bounding box center [354, 222] width 20 height 20
type input "[DATE] 12:00 AM"
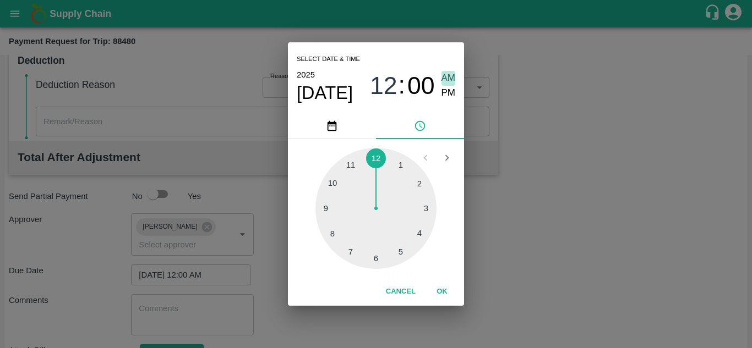
click at [448, 77] on span "AM" at bounding box center [448, 78] width 14 height 15
click at [443, 286] on button "OK" at bounding box center [441, 291] width 35 height 19
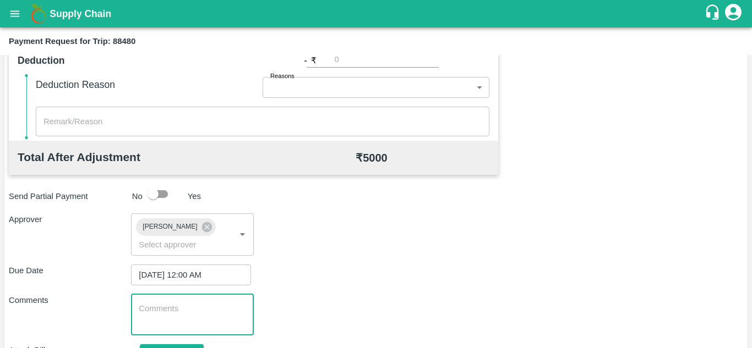
click at [176, 315] on textarea at bounding box center [192, 314] width 107 height 23
paste textarea "Transport Bill"
type textarea "Transport Bill"
click at [298, 300] on div "Comments Transport Bill x ​" at bounding box center [376, 314] width 734 height 41
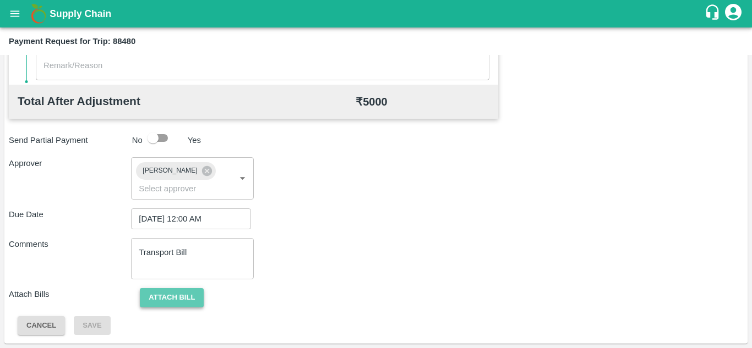
click at [190, 295] on button "Attach bill" at bounding box center [172, 297] width 64 height 19
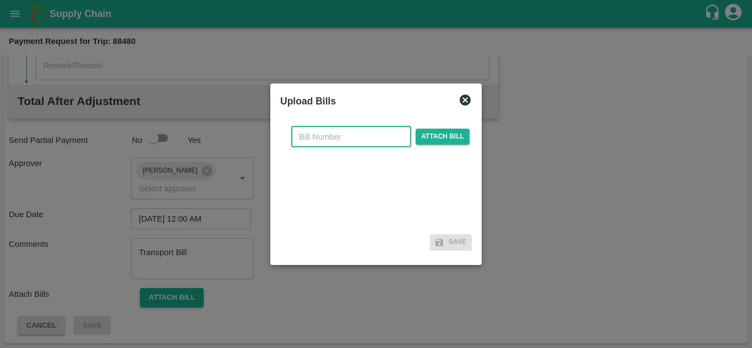
click at [306, 133] on input "text" at bounding box center [351, 137] width 120 height 21
type input "20"
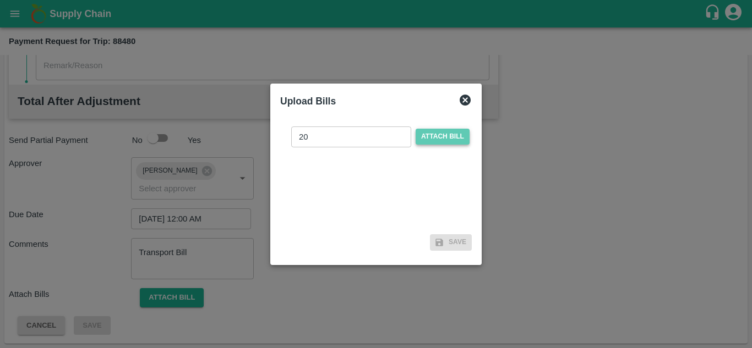
click at [431, 142] on span "Attach bill" at bounding box center [442, 137] width 54 height 16
click at [0, 0] on input "Attach bill" at bounding box center [0, 0] width 0 height 0
click at [434, 140] on span "Attach bill" at bounding box center [442, 137] width 54 height 16
click at [0, 0] on input "Attach bill" at bounding box center [0, 0] width 0 height 0
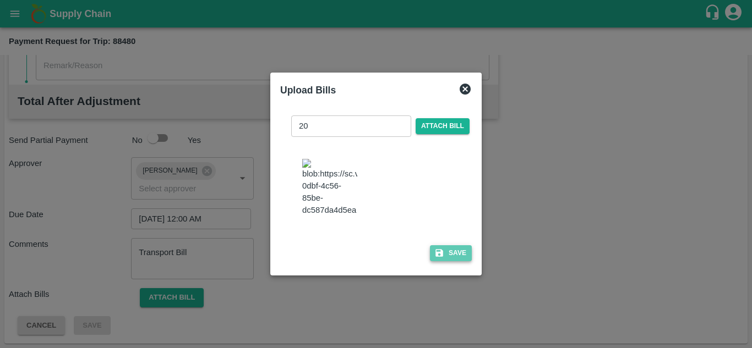
click at [452, 256] on button "Save" at bounding box center [451, 253] width 42 height 16
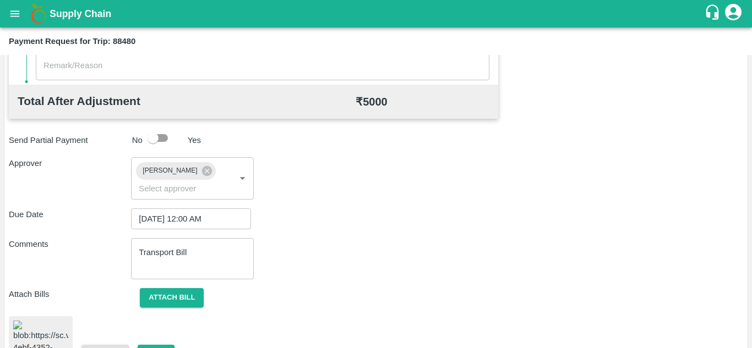
scroll to position [598, 0]
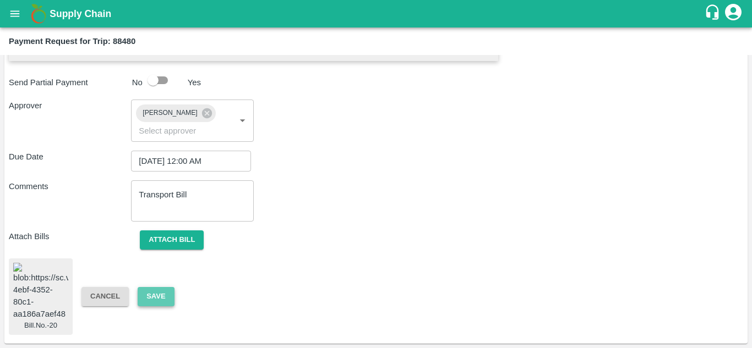
click at [160, 287] on button "Save" at bounding box center [156, 296] width 36 height 19
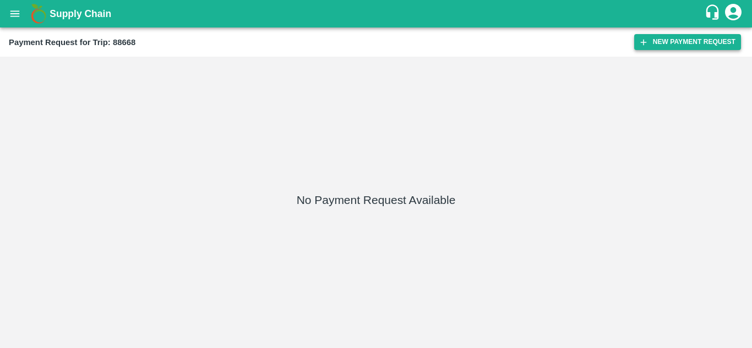
click at [665, 40] on button "New Payment Request" at bounding box center [687, 42] width 107 height 16
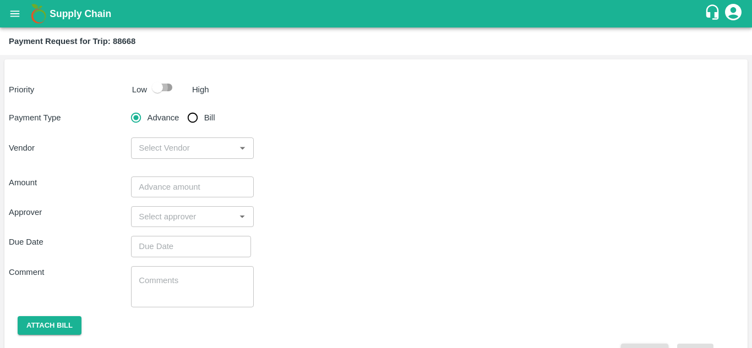
click at [161, 86] on input "checkbox" at bounding box center [157, 87] width 63 height 21
checkbox input "true"
click at [195, 116] on input "Bill" at bounding box center [193, 118] width 22 height 22
radio input "true"
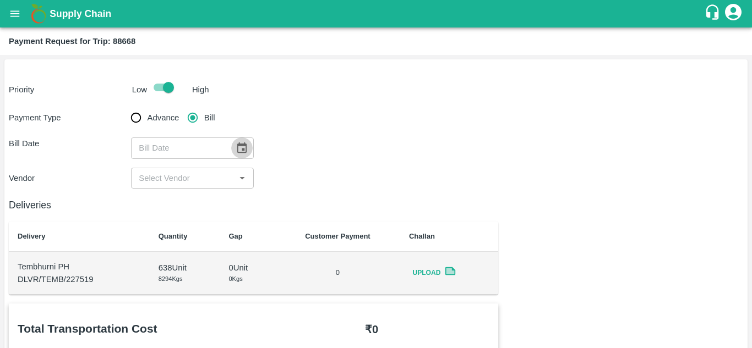
click at [244, 144] on icon "Choose date" at bounding box center [241, 147] width 9 height 10
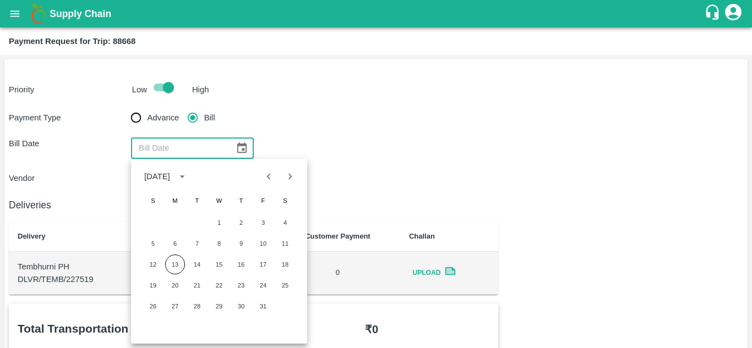
click at [331, 154] on div "Bill Date ​" at bounding box center [376, 148] width 734 height 21
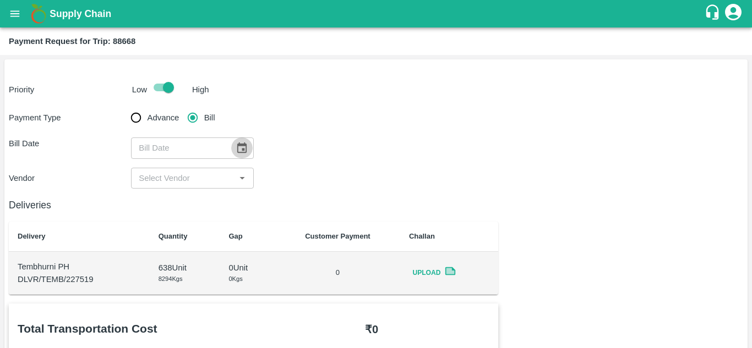
click at [242, 149] on icon "Choose date" at bounding box center [241, 147] width 9 height 10
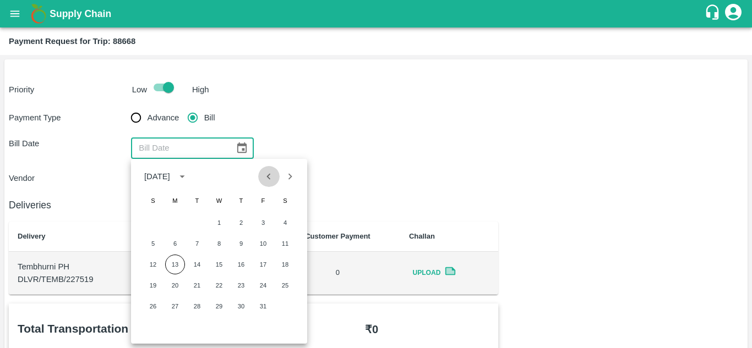
click at [270, 178] on icon "Previous month" at bounding box center [269, 176] width 4 height 6
click at [287, 262] on button "20" at bounding box center [285, 265] width 20 height 20
type input "20/09/2025"
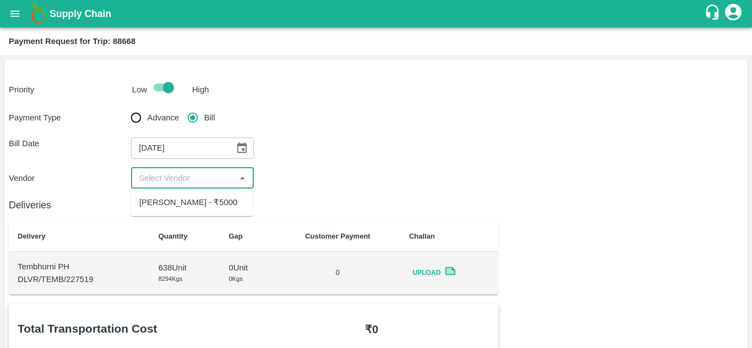
click at [172, 184] on input "input" at bounding box center [182, 178] width 97 height 14
click at [185, 204] on div "Ajinkya Haridas Takik - ₹5000" at bounding box center [188, 202] width 98 height 12
type input "Ajinkya Haridas Takik - ₹5000"
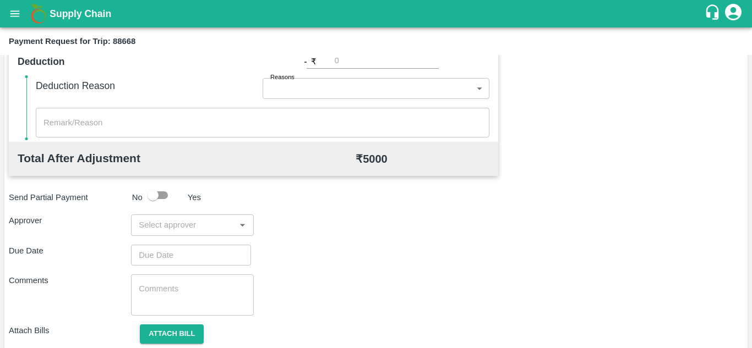
scroll to position [501, 0]
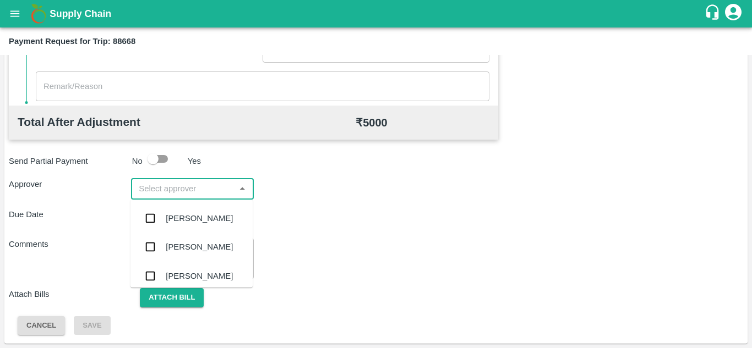
click at [157, 183] on input "input" at bounding box center [182, 189] width 97 height 14
type input "PRASA"
click at [179, 211] on div "[PERSON_NAME]" at bounding box center [191, 218] width 122 height 29
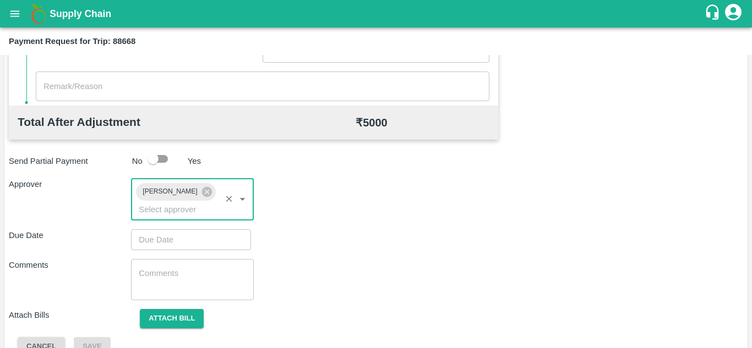
type input "DD/MM/YYYY hh:mm aa"
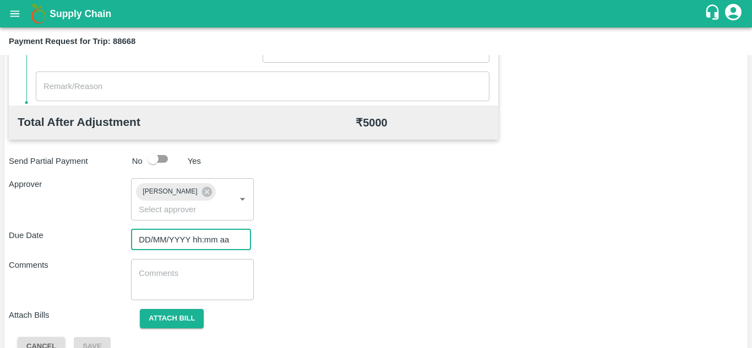
click at [157, 237] on input "DD/MM/YYYY hh:mm aa" at bounding box center [187, 239] width 112 height 21
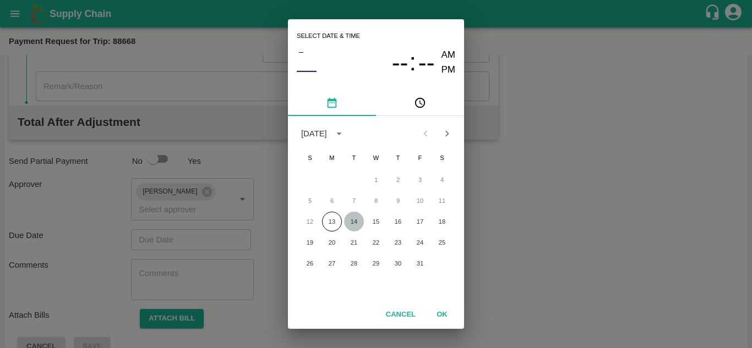
click at [352, 218] on button "14" at bounding box center [354, 222] width 20 height 20
type input "[DATE] 12:00 AM"
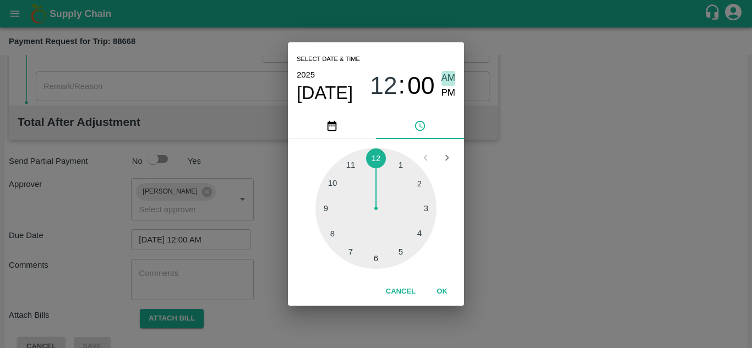
click at [448, 80] on span "AM" at bounding box center [448, 78] width 14 height 15
click at [435, 291] on button "OK" at bounding box center [441, 291] width 35 height 19
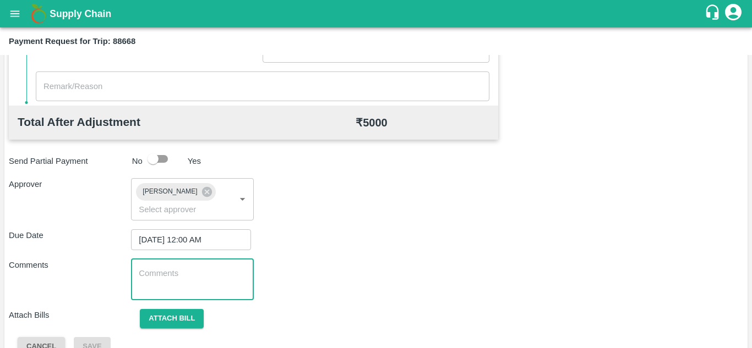
click at [185, 268] on textarea at bounding box center [192, 279] width 107 height 23
paste textarea "Transport Bill"
type textarea "Transport Bill"
click at [355, 265] on div "Comments Transport Bill x ​" at bounding box center [376, 279] width 734 height 41
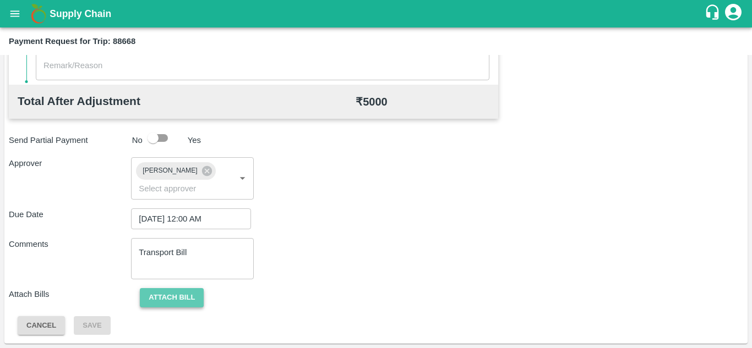
click at [176, 290] on button "Attach bill" at bounding box center [172, 297] width 64 height 19
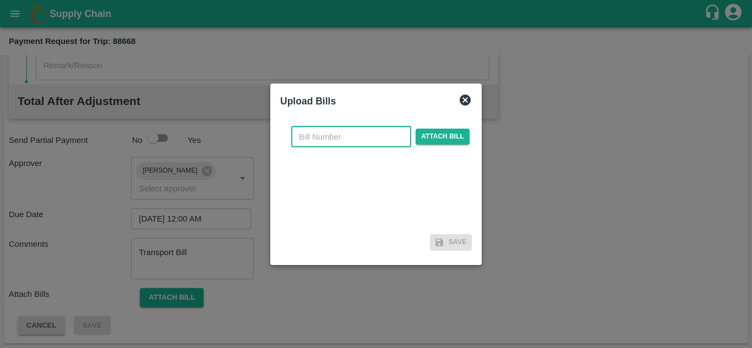
click at [299, 141] on input "text" at bounding box center [351, 137] width 120 height 21
type input "AT/CHIFU-0192"
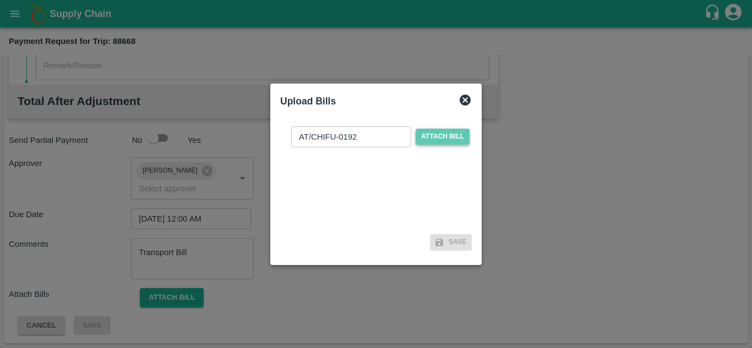
click at [457, 136] on span "Attach bill" at bounding box center [442, 137] width 54 height 16
click at [0, 0] on input "Attach bill" at bounding box center [0, 0] width 0 height 0
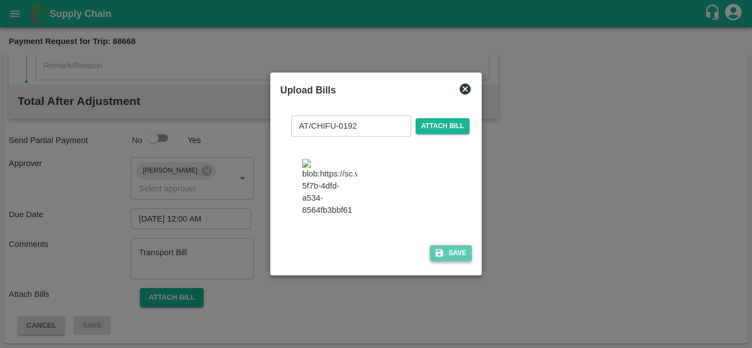
click at [459, 261] on button "Save" at bounding box center [451, 253] width 42 height 16
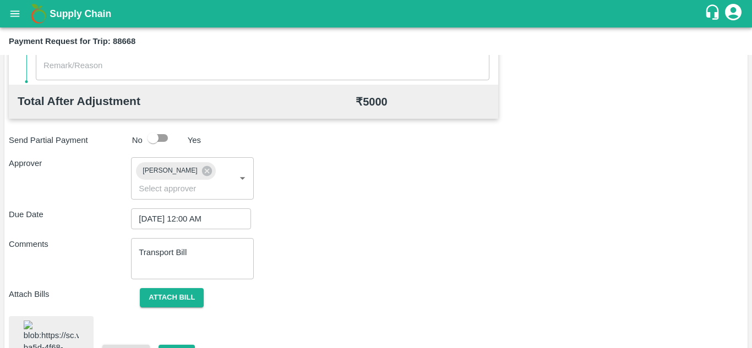
scroll to position [599, 0]
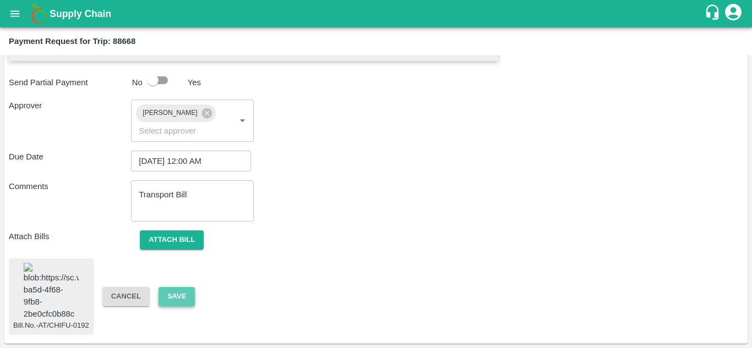
click at [179, 287] on button "Save" at bounding box center [176, 296] width 36 height 19
click at [174, 231] on button "Attach bill" at bounding box center [172, 240] width 64 height 19
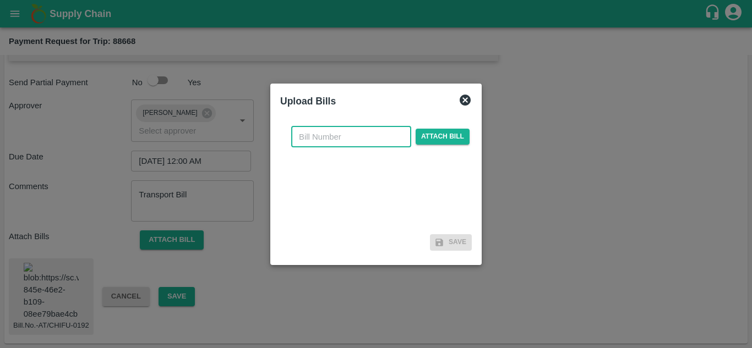
click at [315, 135] on input "text" at bounding box center [351, 137] width 120 height 21
type input "AT/T/CHIFU-0192"
click at [440, 141] on span "Attach bill" at bounding box center [442, 137] width 54 height 16
click at [0, 0] on input "Attach bill" at bounding box center [0, 0] width 0 height 0
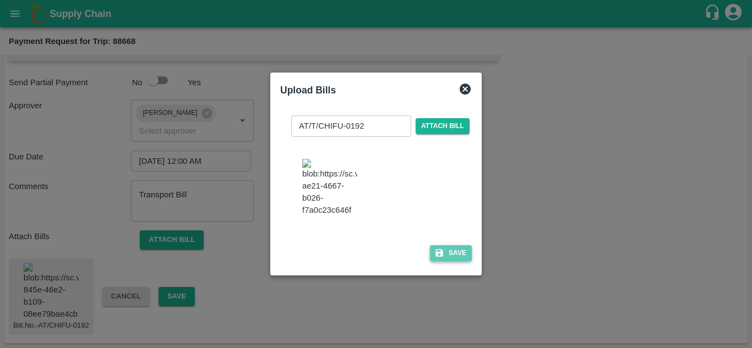
click at [457, 257] on button "Save" at bounding box center [451, 253] width 42 height 16
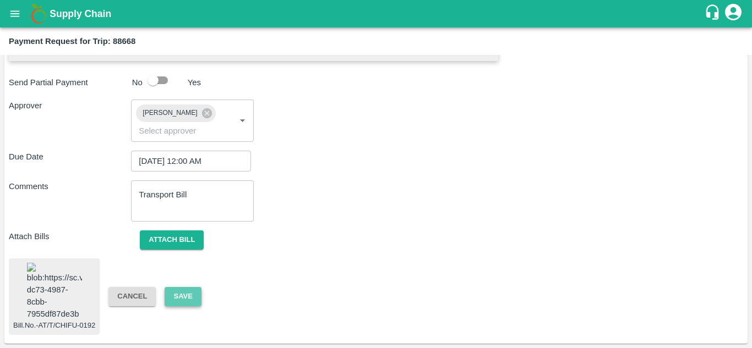
click at [185, 287] on button "Save" at bounding box center [183, 296] width 36 height 19
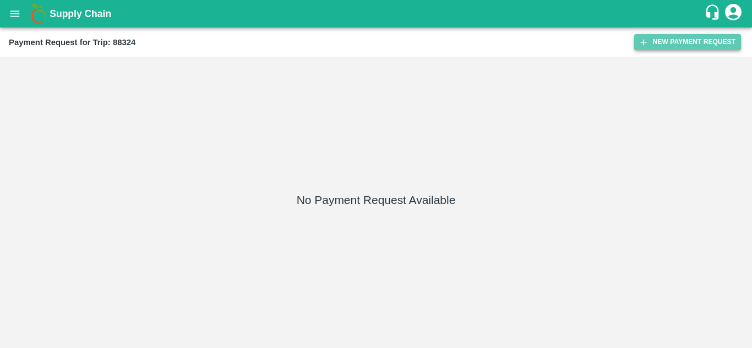
click at [686, 45] on button "New Payment Request" at bounding box center [687, 42] width 107 height 16
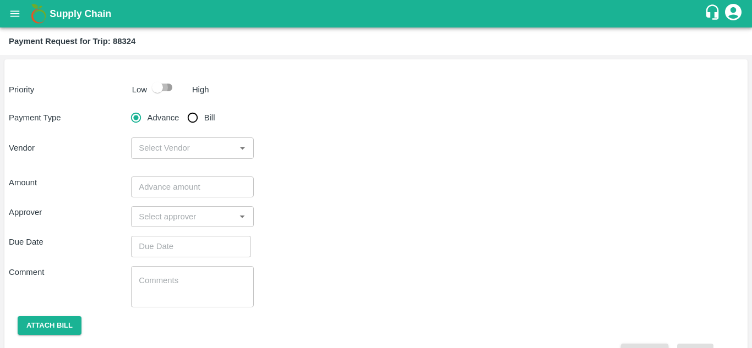
click at [170, 86] on input "checkbox" at bounding box center [157, 87] width 63 height 21
checkbox input "true"
click at [193, 117] on input "Bill" at bounding box center [193, 118] width 22 height 22
radio input "true"
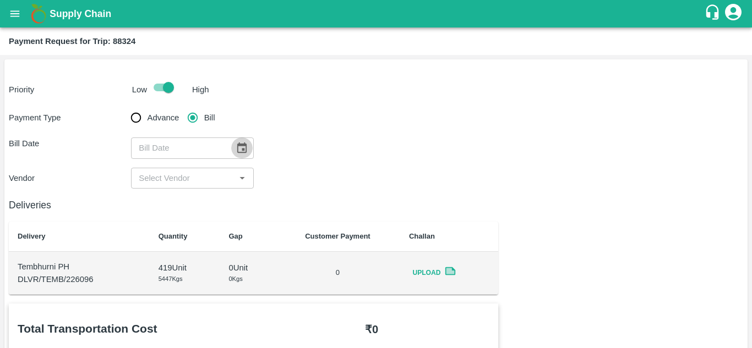
click at [243, 144] on icon "Choose date" at bounding box center [241, 147] width 9 height 10
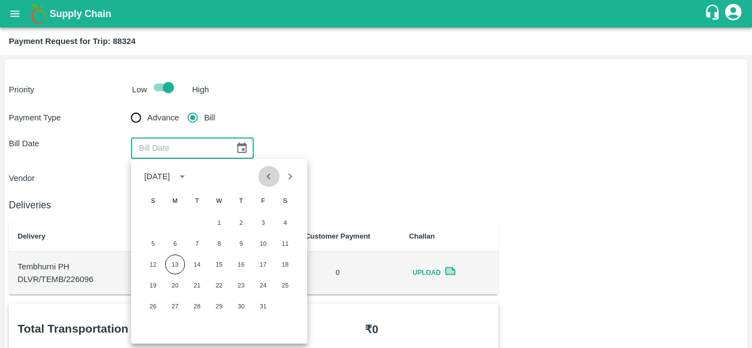
click at [264, 184] on button "Previous month" at bounding box center [268, 176] width 21 height 21
click at [178, 264] on button "15" at bounding box center [175, 265] width 20 height 20
type input "[DATE]"
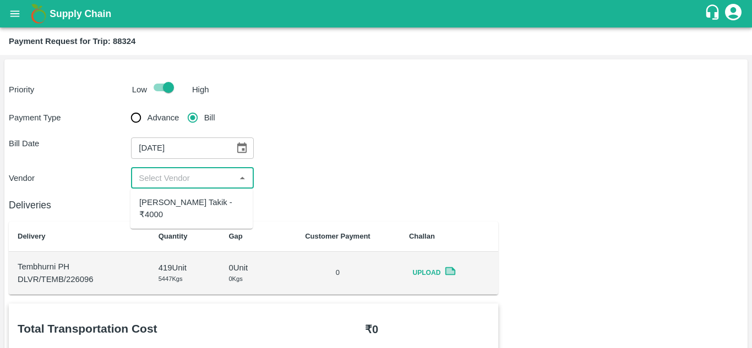
click at [189, 177] on input "input" at bounding box center [182, 178] width 97 height 14
click at [187, 200] on div "[PERSON_NAME] Takik - ₹4000" at bounding box center [191, 208] width 105 height 25
type input "[PERSON_NAME] Takik - ₹4000"
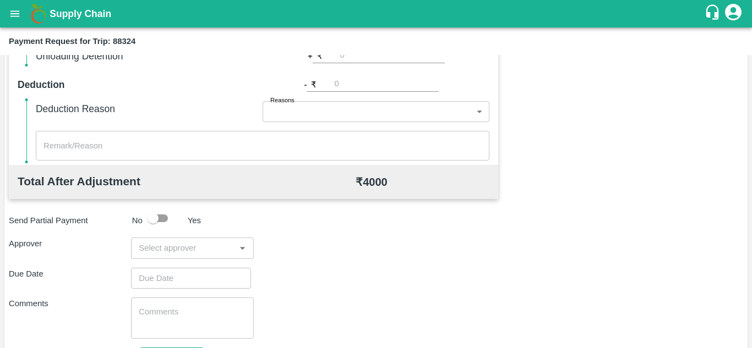
scroll to position [501, 0]
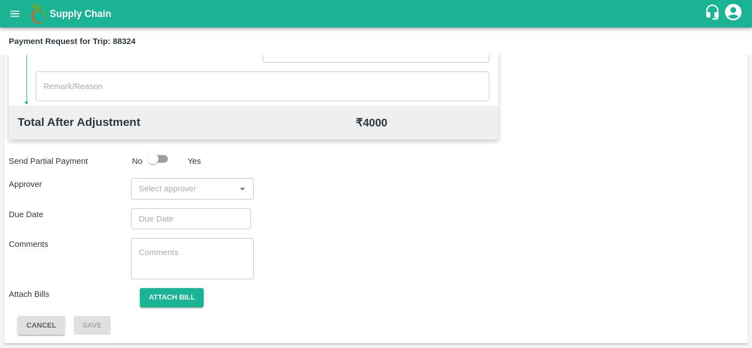
click at [160, 191] on input "input" at bounding box center [182, 189] width 97 height 14
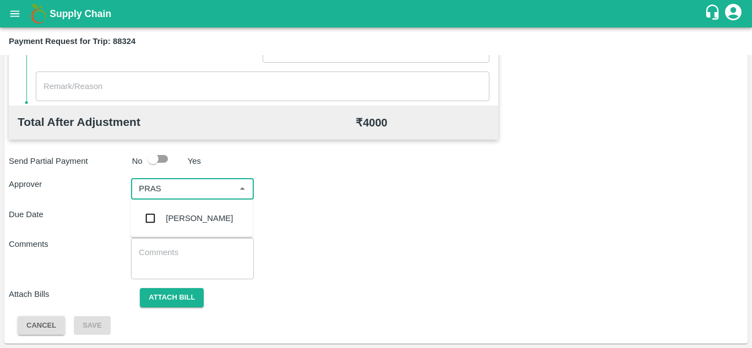
type input "PRASA"
click at [191, 221] on div "[PERSON_NAME]" at bounding box center [199, 218] width 67 height 12
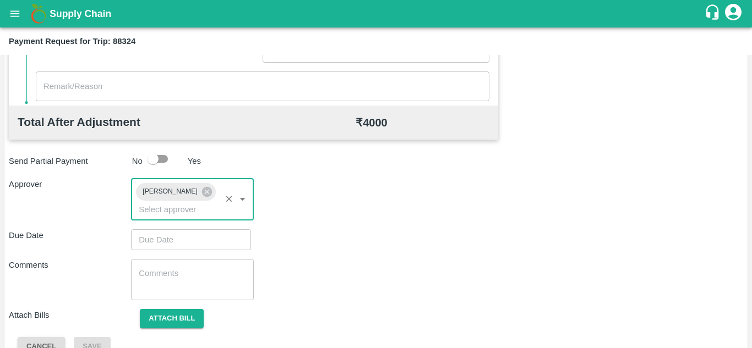
type input "DD/MM/YYYY hh:mm aa"
click at [156, 239] on input "DD/MM/YYYY hh:mm aa" at bounding box center [187, 239] width 112 height 21
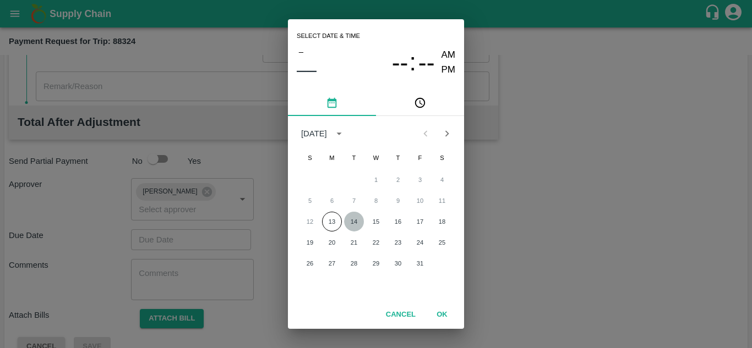
click at [351, 225] on button "14" at bounding box center [354, 222] width 20 height 20
type input "14/10/2025 12:00 AM"
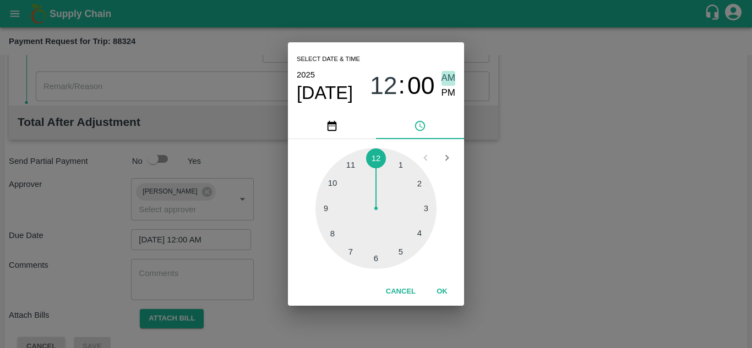
click at [446, 78] on span "AM" at bounding box center [448, 78] width 14 height 15
click at [440, 292] on button "OK" at bounding box center [441, 291] width 35 height 19
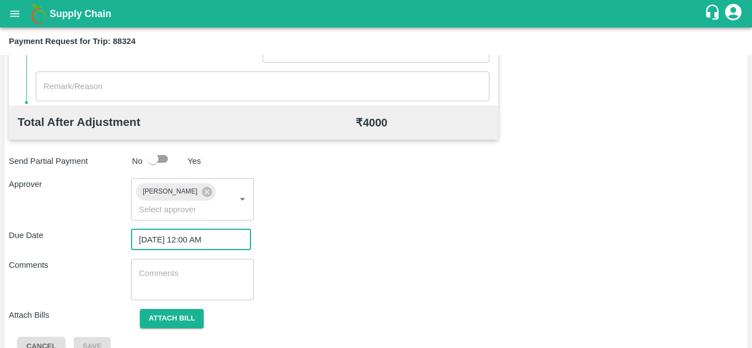
click at [176, 272] on textarea at bounding box center [192, 279] width 107 height 23
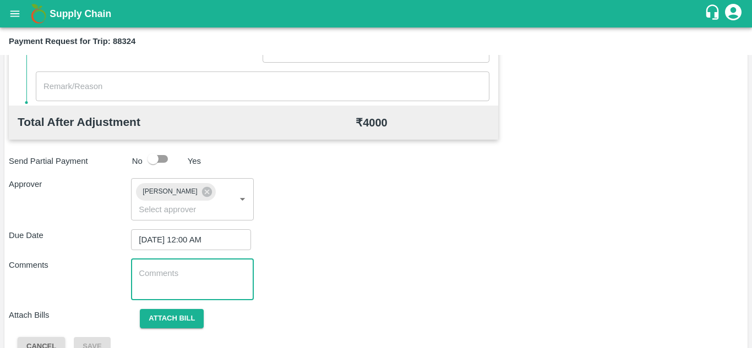
paste textarea "Transport Bill"
type textarea "Transport Bill"
click at [326, 253] on div "Total Transportation Cost ₹ 4000 Advance payment - ₹ Additional Charges(+) Inam…" at bounding box center [376, 79] width 734 height 553
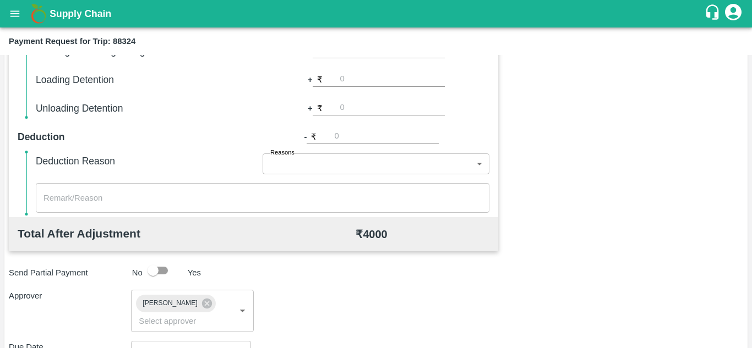
scroll to position [522, 0]
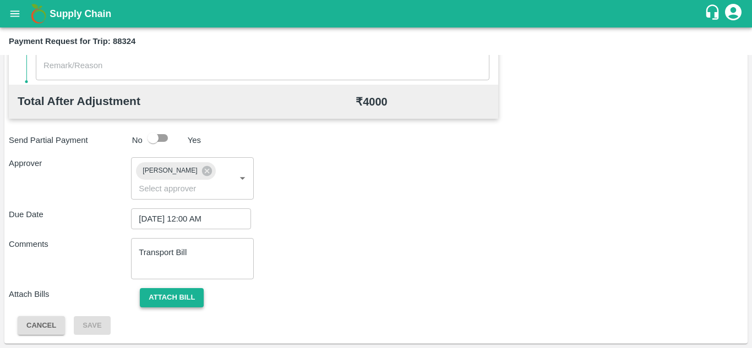
click at [172, 289] on button "Attach bill" at bounding box center [172, 297] width 64 height 19
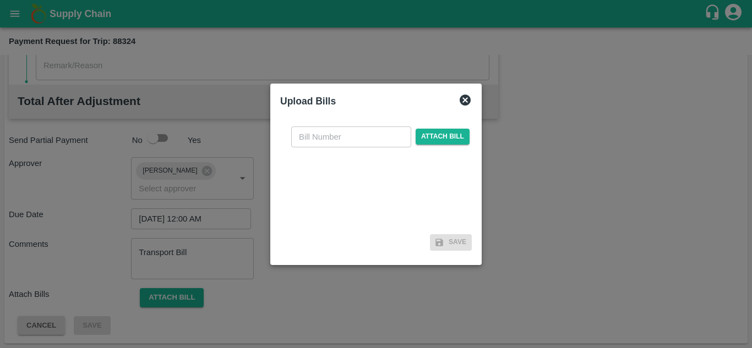
click at [324, 131] on input "text" at bounding box center [351, 137] width 120 height 21
type input "AT/T/CHIFU-0180"
click at [442, 134] on span "Attach bill" at bounding box center [442, 137] width 54 height 16
click at [0, 0] on input "Attach bill" at bounding box center [0, 0] width 0 height 0
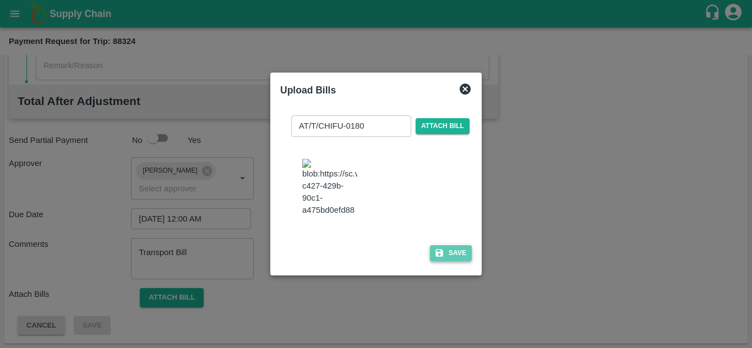
click at [456, 261] on button "Save" at bounding box center [451, 253] width 42 height 16
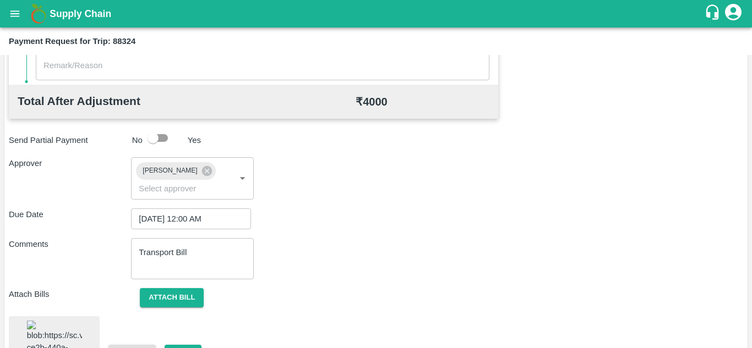
scroll to position [601, 0]
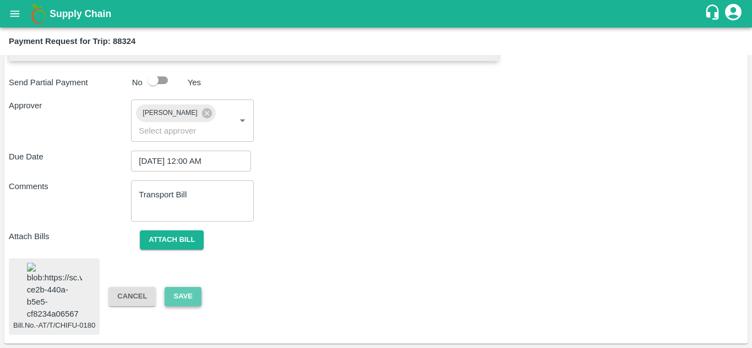
click at [173, 291] on button "Save" at bounding box center [183, 296] width 36 height 19
click at [169, 287] on button "Save" at bounding box center [183, 296] width 36 height 19
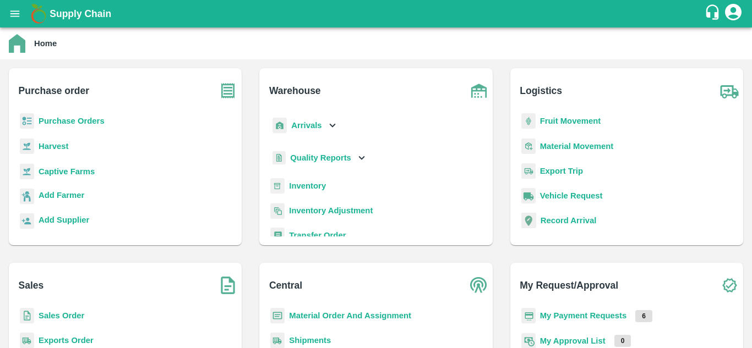
click at [84, 116] on p "Purchase Orders" at bounding box center [72, 121] width 66 height 12
click at [75, 120] on b "Purchase Orders" at bounding box center [72, 121] width 66 height 9
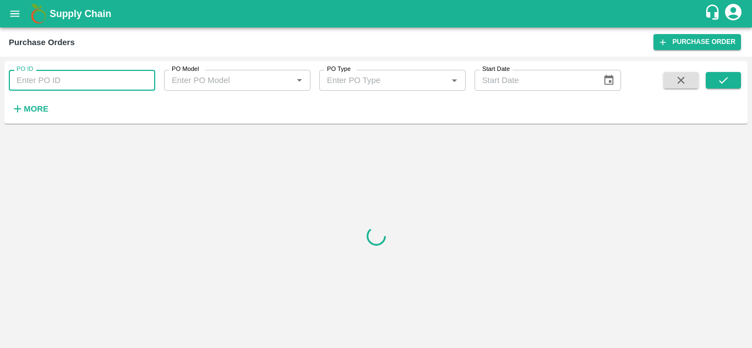
click at [60, 77] on input "PO ID" at bounding box center [82, 80] width 146 height 21
paste input "176426"
type input "176426"
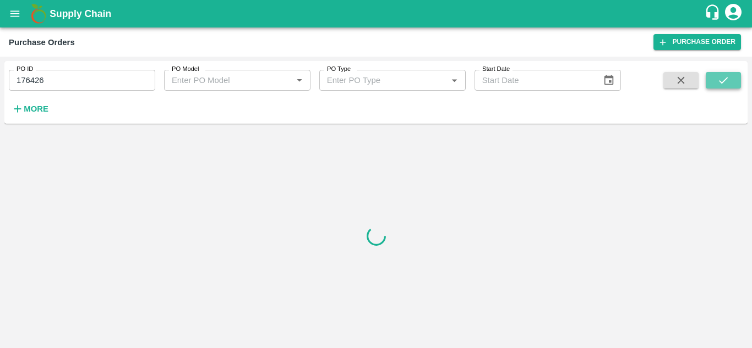
click at [725, 80] on icon "submit" at bounding box center [723, 80] width 9 height 7
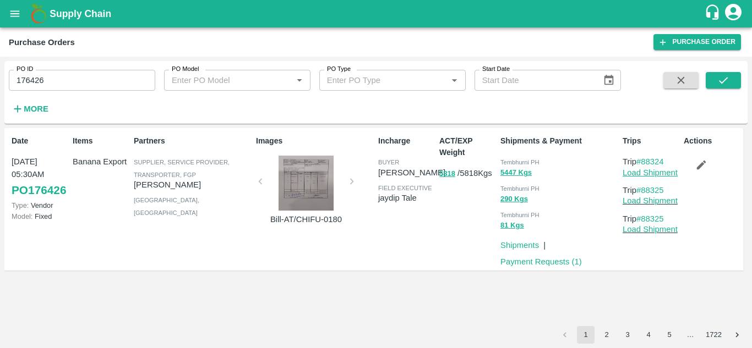
click at [650, 174] on link "Load Shipment" at bounding box center [649, 172] width 55 height 9
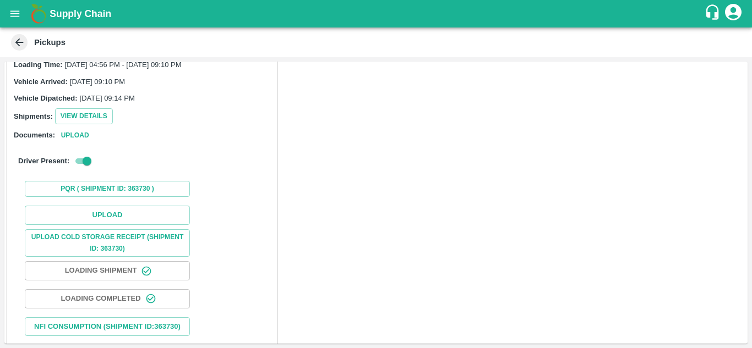
scroll to position [96, 0]
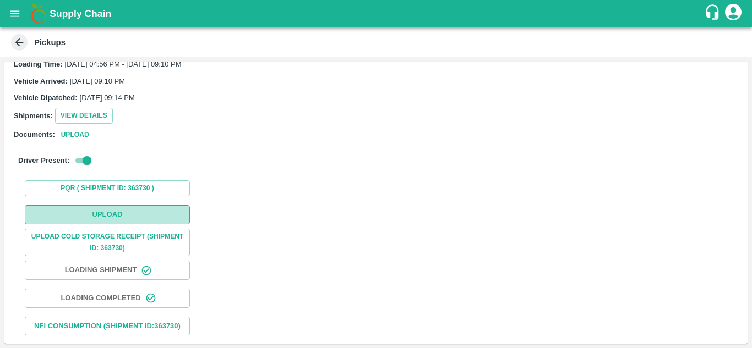
click at [104, 211] on button "Upload" at bounding box center [107, 214] width 165 height 19
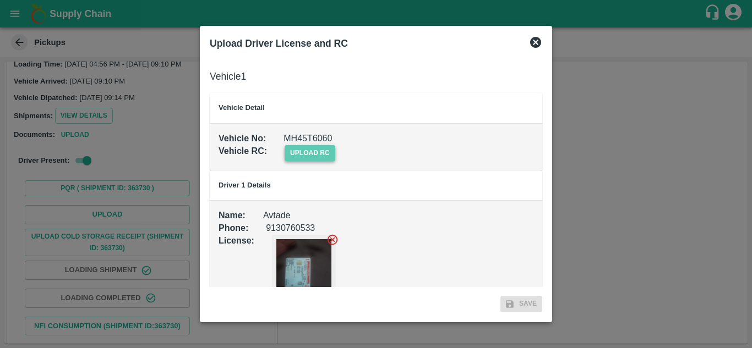
click at [313, 149] on span "upload rc" at bounding box center [309, 153] width 51 height 16
click at [0, 0] on input "upload rc" at bounding box center [0, 0] width 0 height 0
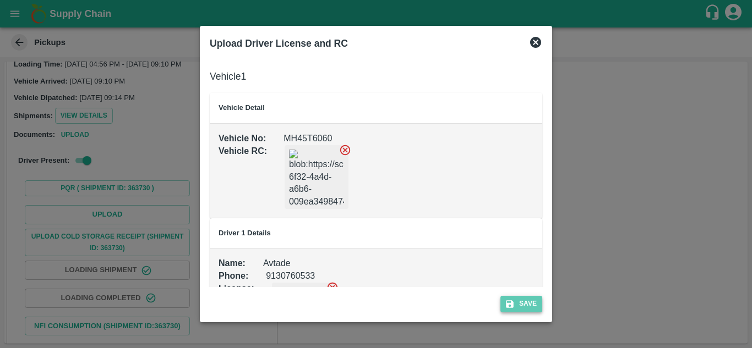
click at [537, 305] on button "Save" at bounding box center [521, 304] width 42 height 16
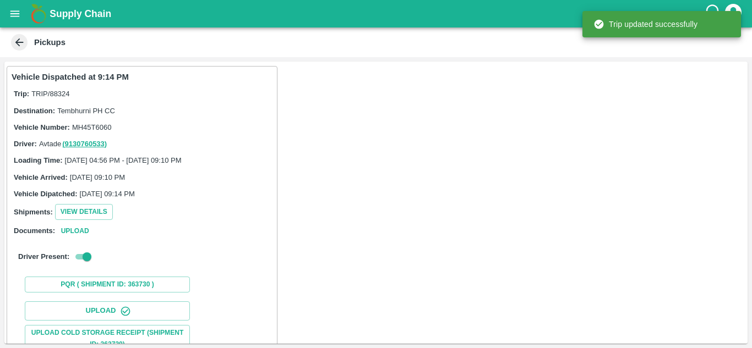
scroll to position [171, 0]
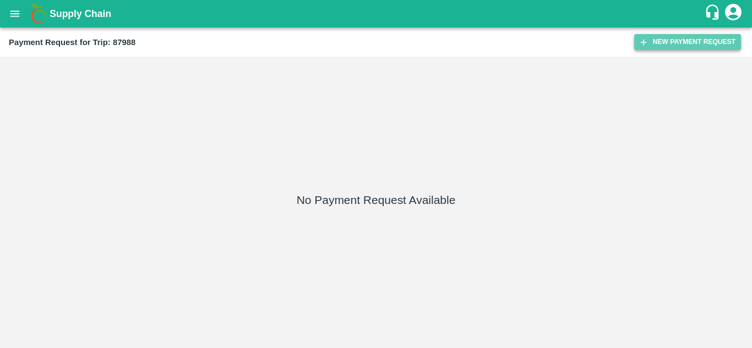
click at [677, 37] on button "New Payment Request" at bounding box center [687, 42] width 107 height 16
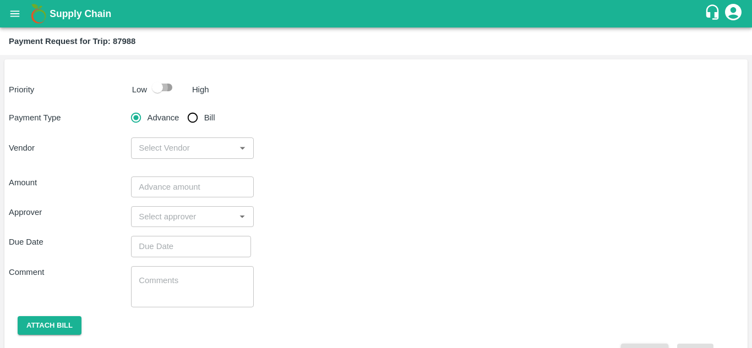
click at [169, 87] on input "checkbox" at bounding box center [157, 87] width 63 height 21
checkbox input "true"
click at [192, 109] on input "Bill" at bounding box center [193, 118] width 22 height 22
radio input "true"
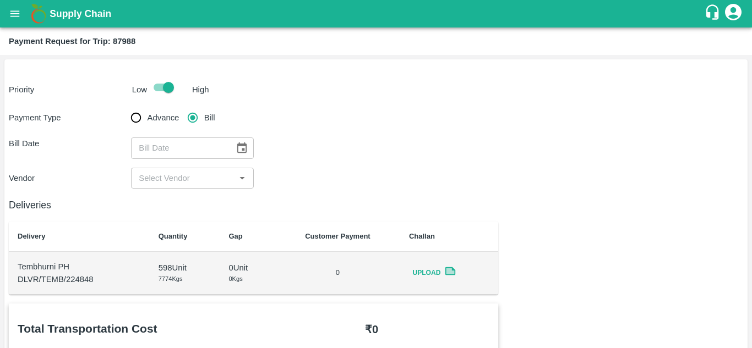
click at [240, 154] on icon "Choose date" at bounding box center [241, 148] width 12 height 12
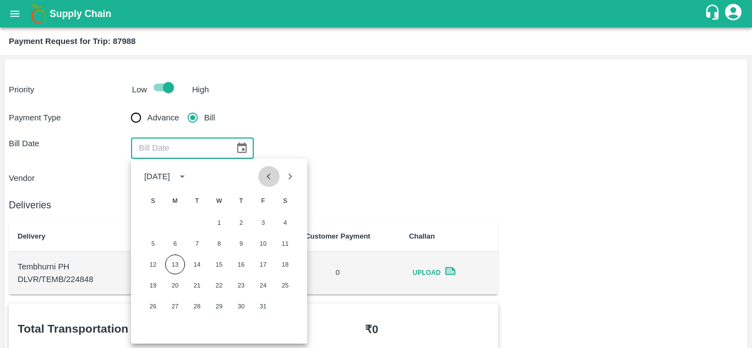
click at [268, 177] on icon "Previous month" at bounding box center [269, 176] width 4 height 6
click at [240, 242] on button "11" at bounding box center [241, 244] width 20 height 20
type input "11/09/2025"
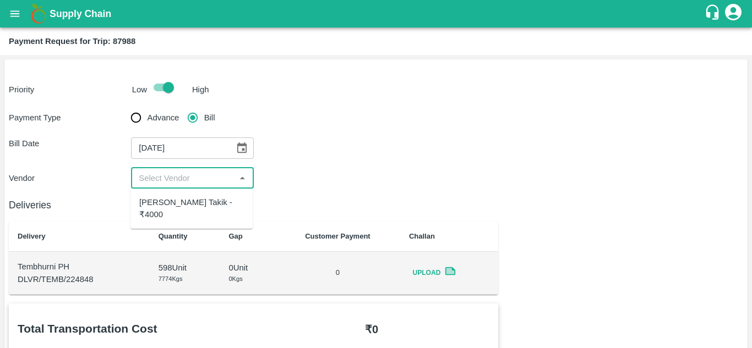
click at [185, 183] on input "input" at bounding box center [182, 178] width 97 height 14
click at [183, 198] on div "Ajinkya Haridas Takik - ₹4000" at bounding box center [191, 208] width 105 height 25
type input "Ajinkya Haridas Takik - ₹4000"
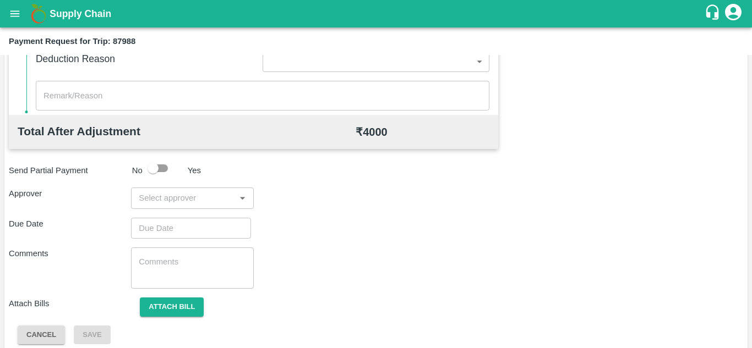
scroll to position [493, 0]
click at [177, 194] on input "input" at bounding box center [182, 196] width 97 height 14
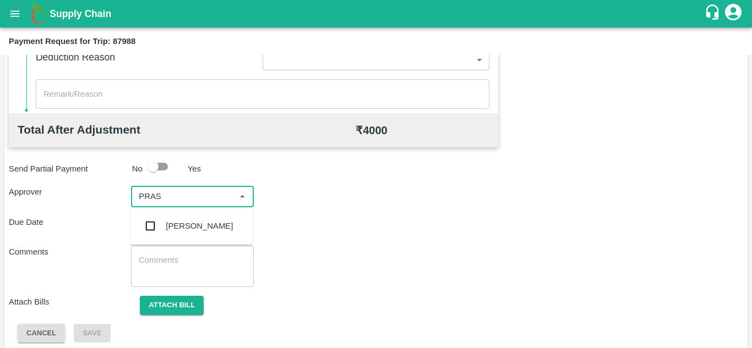
type input "PRASA"
click at [206, 224] on div "[PERSON_NAME]" at bounding box center [199, 226] width 67 height 12
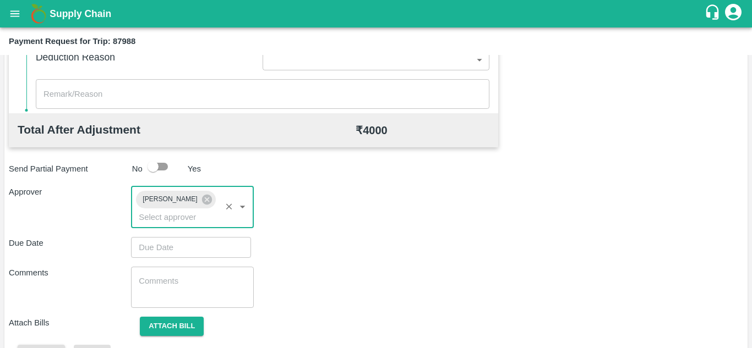
type input "DD/MM/YYYY hh:mm aa"
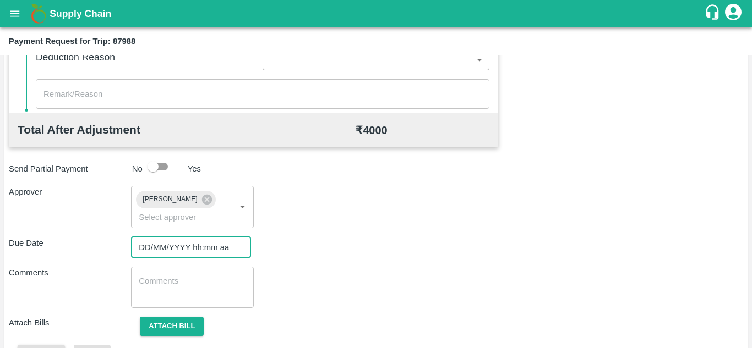
click at [151, 249] on input "DD/MM/YYYY hh:mm aa" at bounding box center [187, 247] width 112 height 21
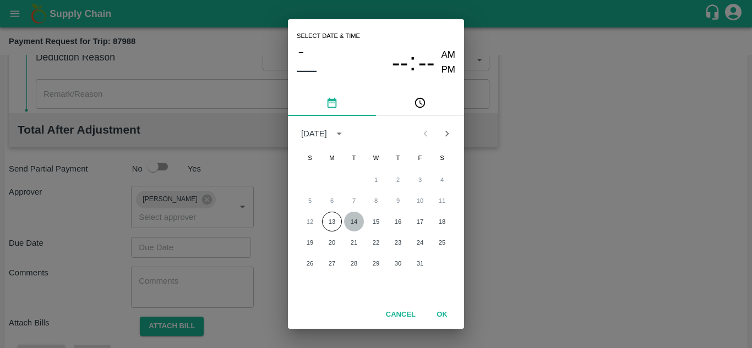
click at [354, 219] on button "14" at bounding box center [354, 222] width 20 height 20
type input "14/10/2025 12:00 AM"
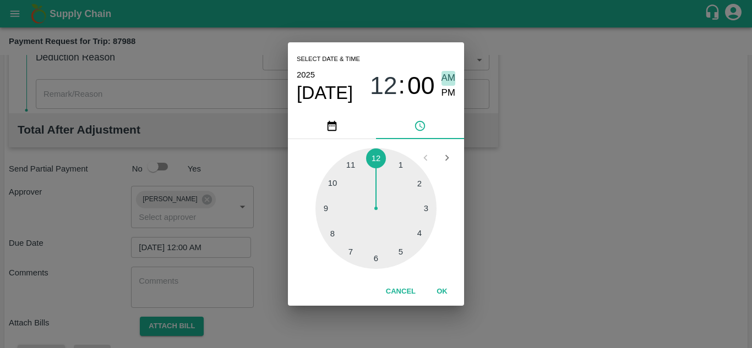
click at [450, 75] on span "AM" at bounding box center [448, 78] width 14 height 15
click at [440, 289] on button "OK" at bounding box center [441, 291] width 35 height 19
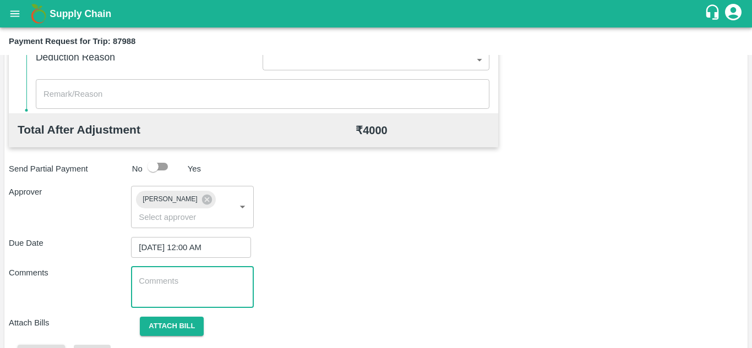
click at [182, 276] on textarea at bounding box center [192, 287] width 107 height 23
paste textarea "176426"
click at [166, 281] on textarea "176426" at bounding box center [192, 287] width 107 height 23
type textarea "1"
type textarea "Transport Bill"
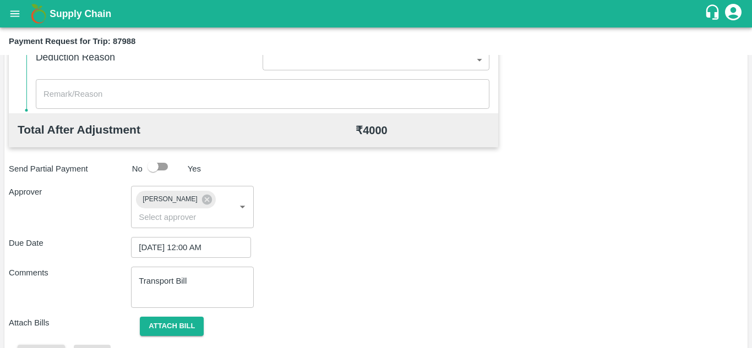
click at [314, 265] on div "Total Transportation Cost ₹ 4000 Advance payment - ₹ Additional Charges(+) Inam…" at bounding box center [376, 87] width 734 height 553
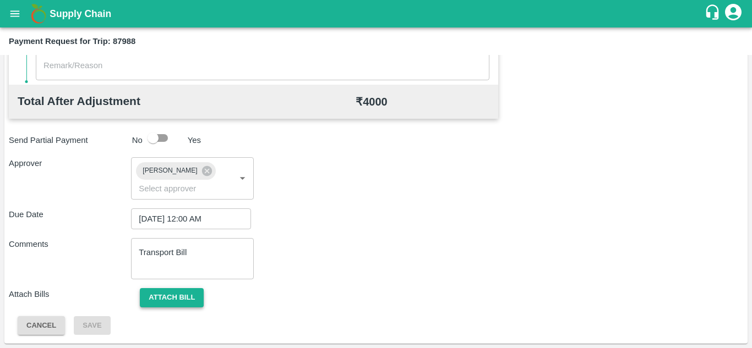
click at [176, 299] on button "Attach bill" at bounding box center [172, 297] width 64 height 19
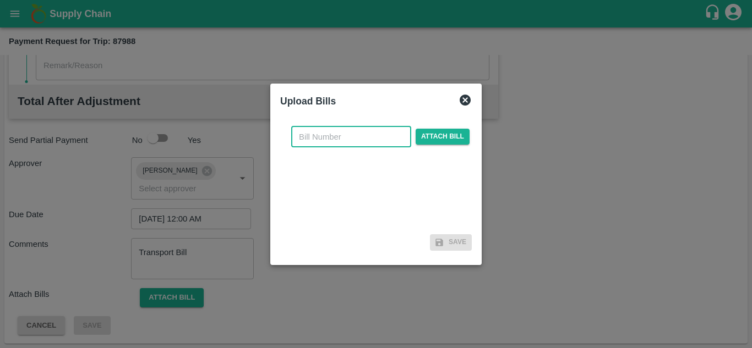
click at [316, 142] on input "text" at bounding box center [351, 137] width 120 height 21
type input "a"
type input "AT/T/CHIFU-0174"
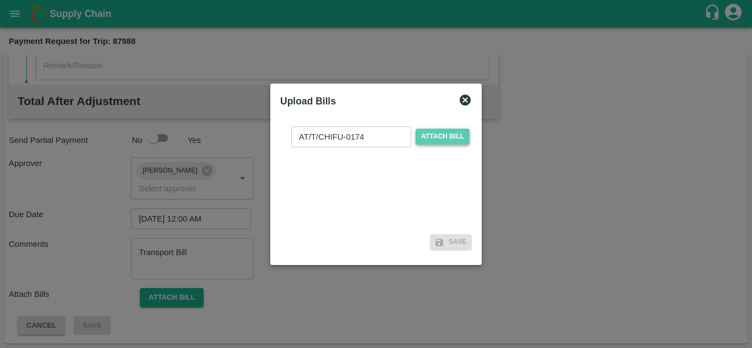
click at [458, 138] on span "Attach bill" at bounding box center [442, 137] width 54 height 16
click at [0, 0] on input "Attach bill" at bounding box center [0, 0] width 0 height 0
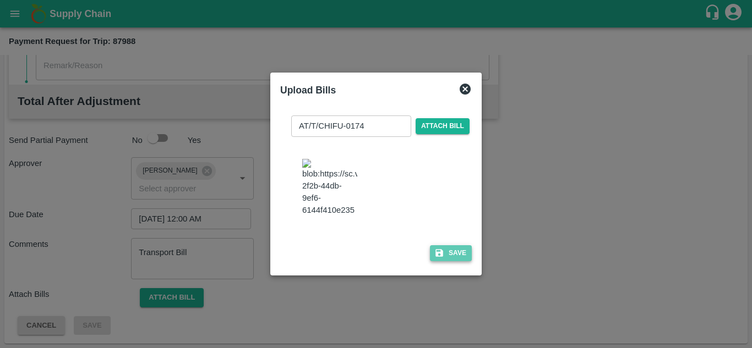
click at [463, 261] on button "Save" at bounding box center [451, 253] width 42 height 16
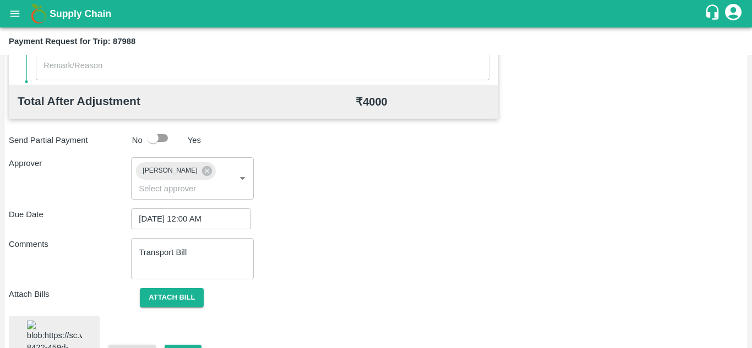
scroll to position [612, 0]
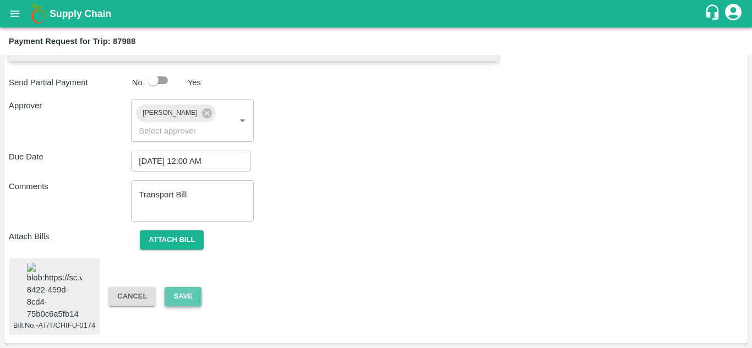
click at [173, 287] on button "Save" at bounding box center [183, 296] width 36 height 19
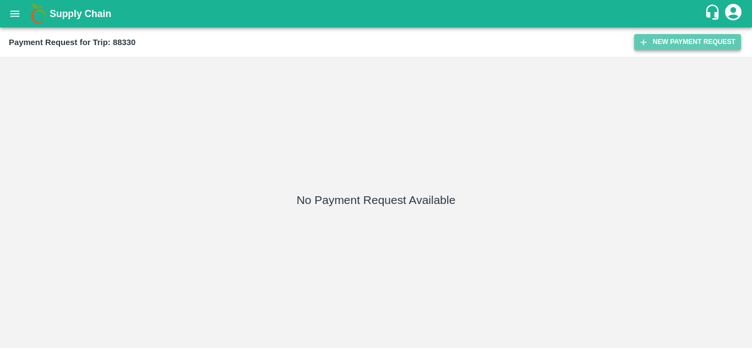
click at [664, 46] on button "New Payment Request" at bounding box center [687, 42] width 107 height 16
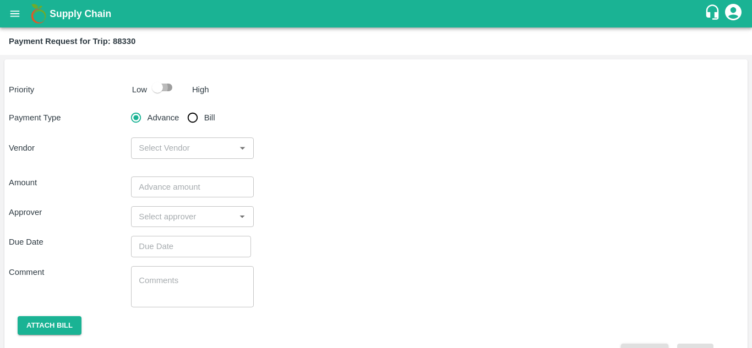
click at [168, 86] on input "checkbox" at bounding box center [157, 87] width 63 height 21
checkbox input "true"
click at [195, 125] on input "Bill" at bounding box center [193, 118] width 22 height 22
radio input "true"
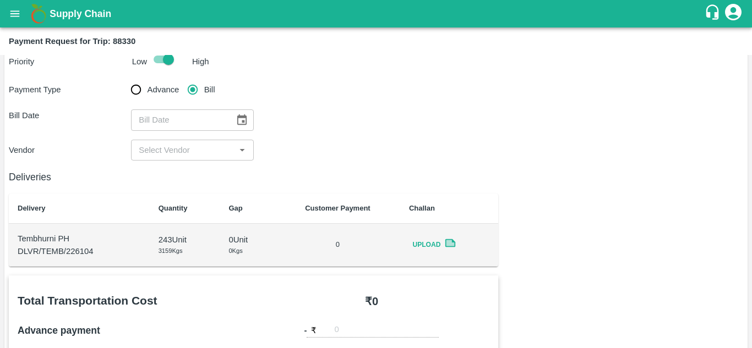
scroll to position [31, 0]
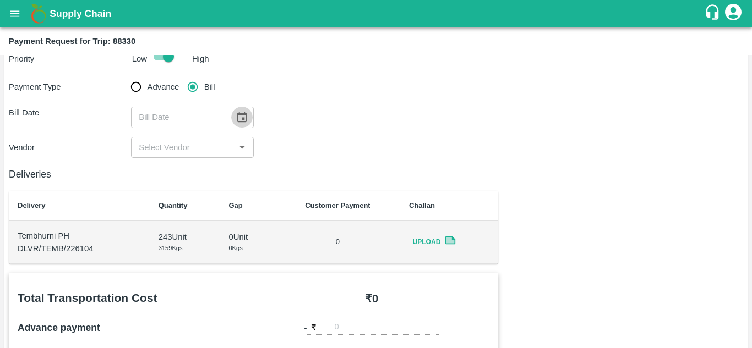
click at [243, 121] on icon "Choose date" at bounding box center [241, 117] width 9 height 10
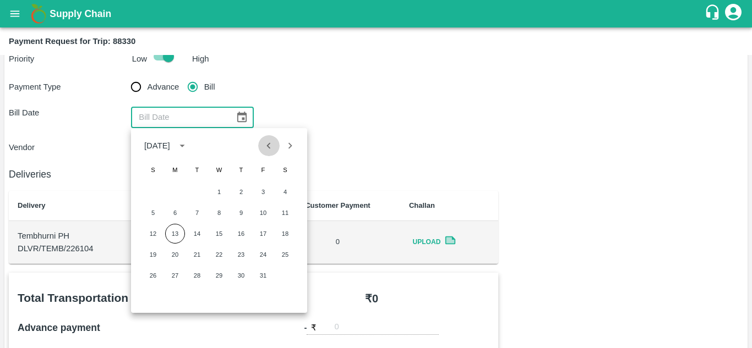
click at [261, 148] on button "Previous month" at bounding box center [268, 145] width 21 height 21
click at [177, 229] on button "15" at bounding box center [175, 234] width 20 height 20
type input "[DATE]"
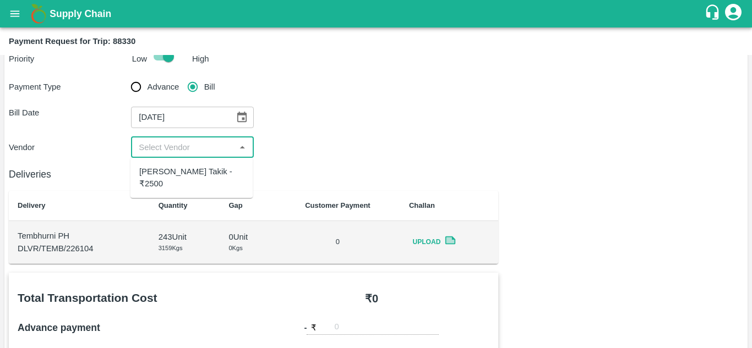
drag, startPoint x: 174, startPoint y: 145, endPoint x: 173, endPoint y: 186, distance: 40.7
click at [173, 186] on body "Supply Chain Payment Request for Trip: 88330 Priority Low High Payment Type Adv…" at bounding box center [376, 174] width 752 height 348
click at [173, 186] on div "[PERSON_NAME] Takik - ₹2500" at bounding box center [191, 178] width 105 height 25
type input "[PERSON_NAME] Takik - ₹2500"
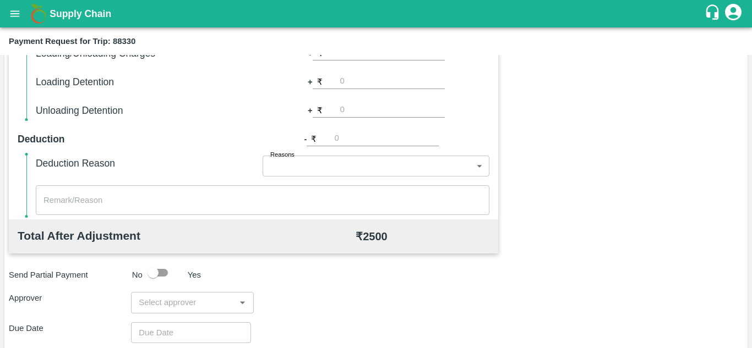
scroll to position [501, 0]
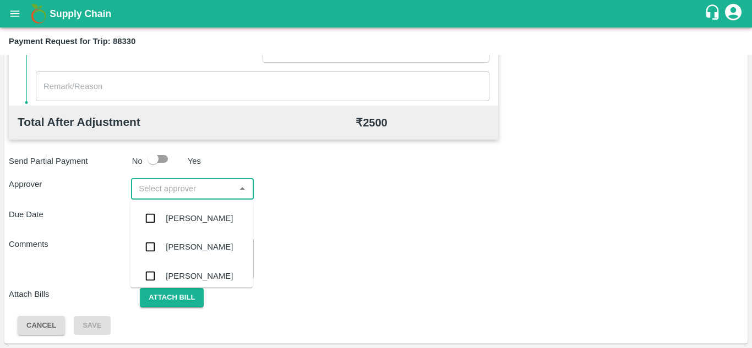
click at [157, 191] on input "input" at bounding box center [182, 189] width 97 height 14
type input "PRASA"
click at [207, 215] on div "[PERSON_NAME]" at bounding box center [199, 218] width 67 height 12
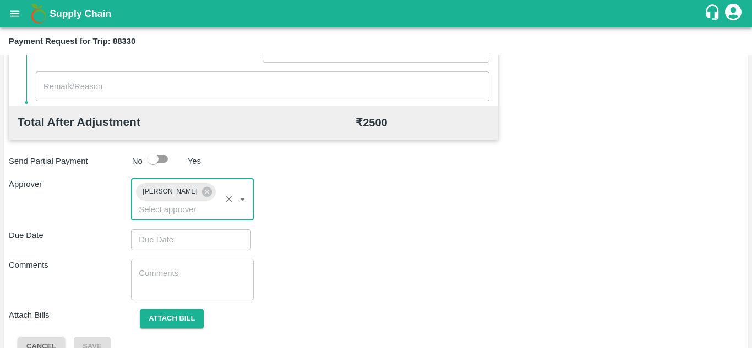
type input "DD/MM/YYYY hh:mm aa"
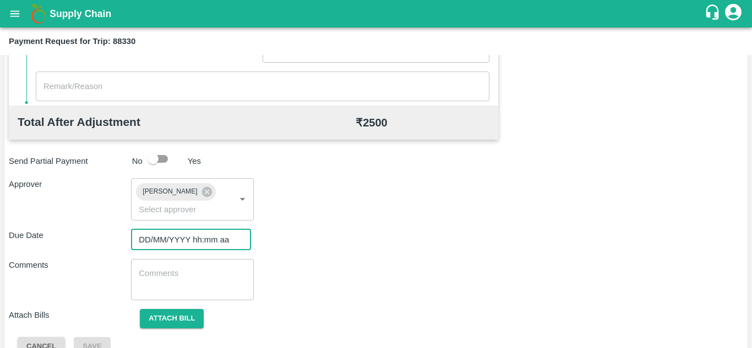
click at [151, 239] on input "DD/MM/YYYY hh:mm aa" at bounding box center [187, 239] width 112 height 21
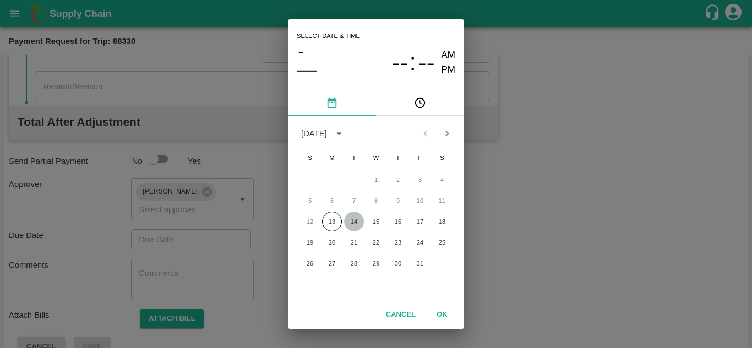
click at [354, 223] on button "14" at bounding box center [354, 222] width 20 height 20
type input "14/10/2025 12:00 AM"
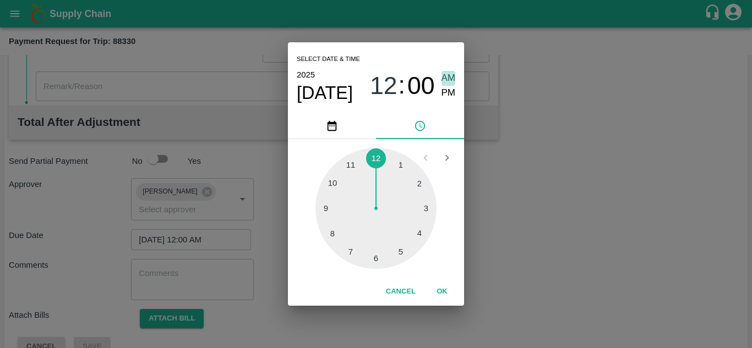
click at [451, 73] on span "AM" at bounding box center [448, 78] width 14 height 15
click at [436, 289] on button "OK" at bounding box center [441, 291] width 35 height 19
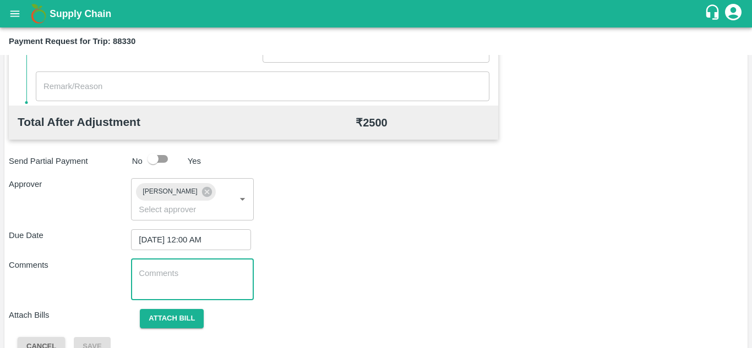
click at [200, 272] on textarea at bounding box center [192, 279] width 107 height 23
click at [147, 279] on textarea at bounding box center [192, 279] width 107 height 23
paste textarea "Transport Bill"
type textarea "Transport Bill"
click at [346, 279] on div "Comments Transport Bill x ​" at bounding box center [376, 279] width 734 height 41
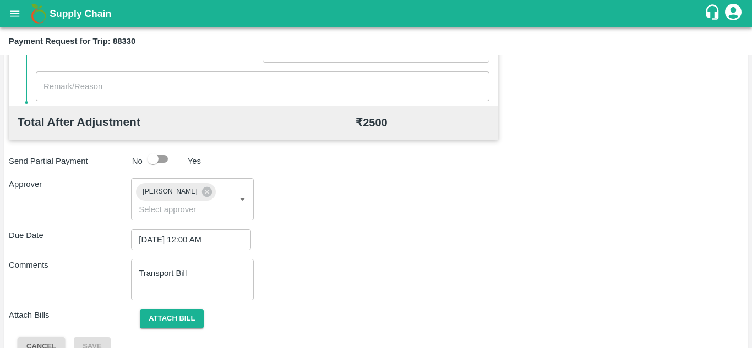
scroll to position [522, 0]
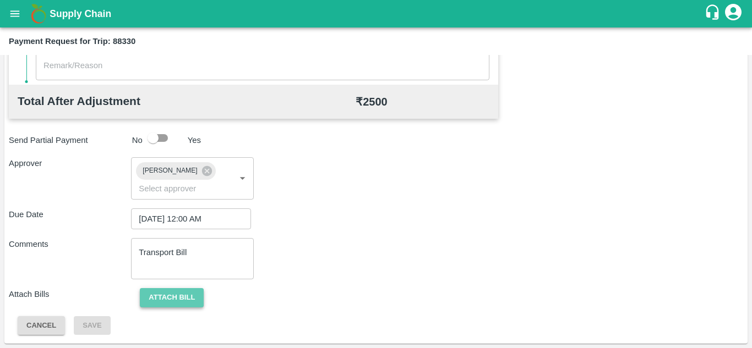
click at [178, 299] on button "Attach bill" at bounding box center [172, 297] width 64 height 19
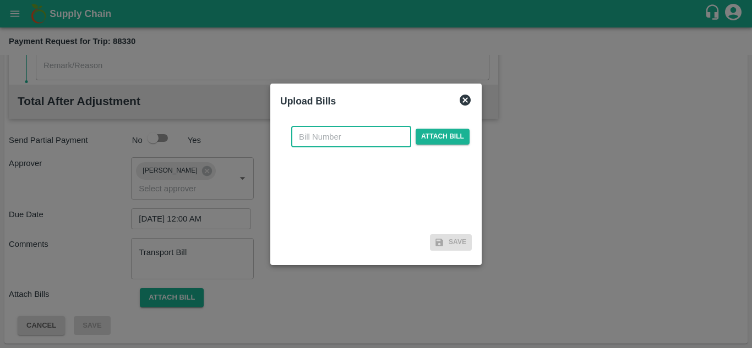
click at [311, 134] on input "text" at bounding box center [351, 137] width 120 height 21
type input "a"
type input "AT/T/CHIFU-0182"
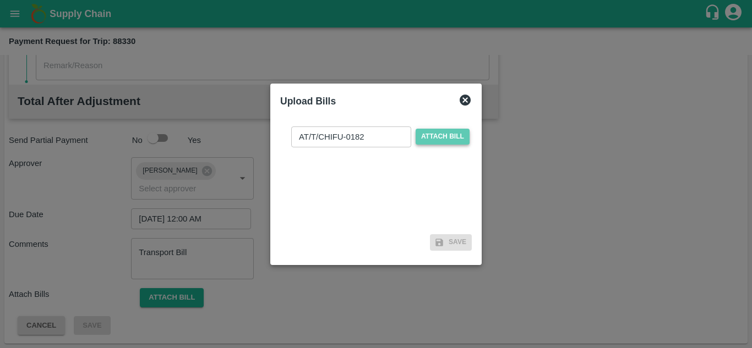
click at [456, 129] on span "Attach bill" at bounding box center [442, 137] width 54 height 16
click at [0, 0] on input "Attach bill" at bounding box center [0, 0] width 0 height 0
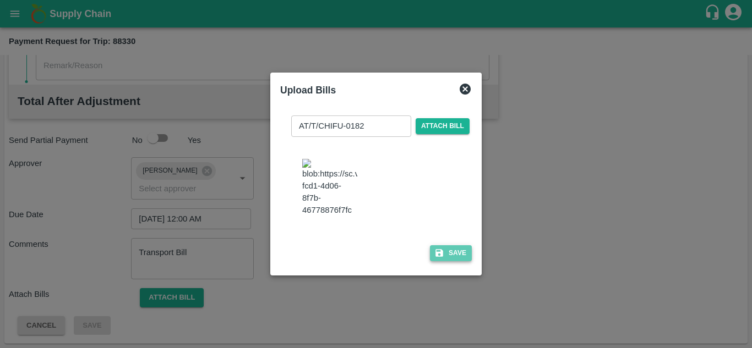
click at [452, 257] on button "Save" at bounding box center [451, 253] width 42 height 16
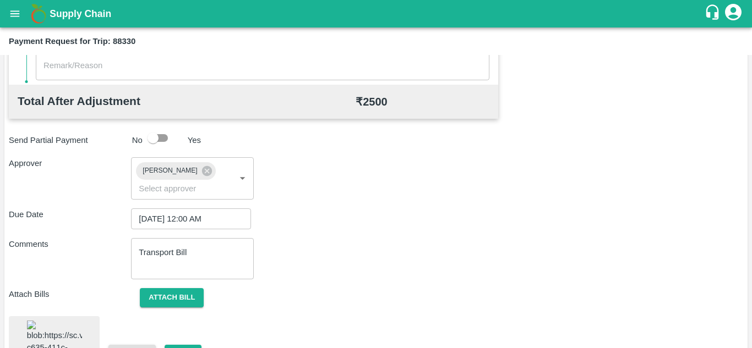
scroll to position [601, 0]
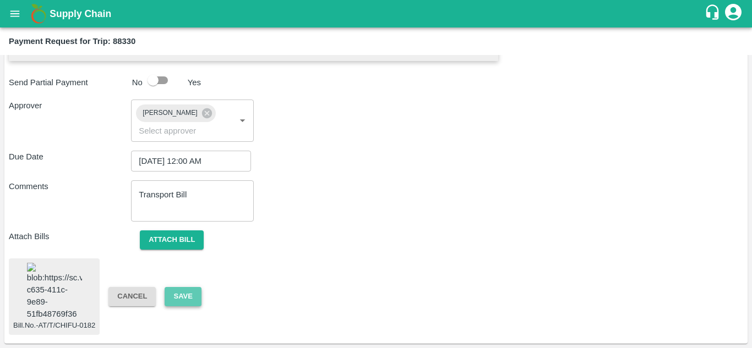
click at [184, 287] on button "Save" at bounding box center [183, 296] width 36 height 19
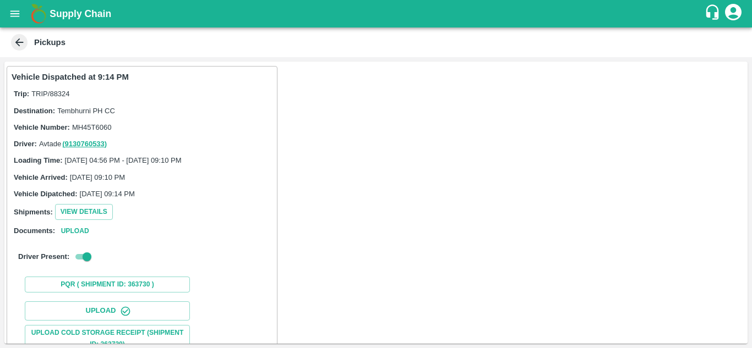
scroll to position [171, 0]
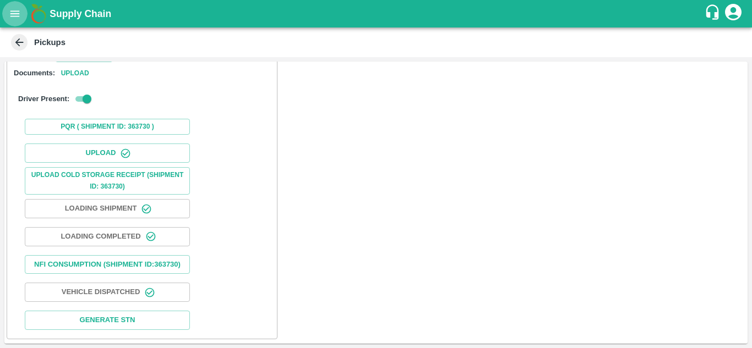
click at [20, 14] on icon "open drawer" at bounding box center [15, 14] width 12 height 12
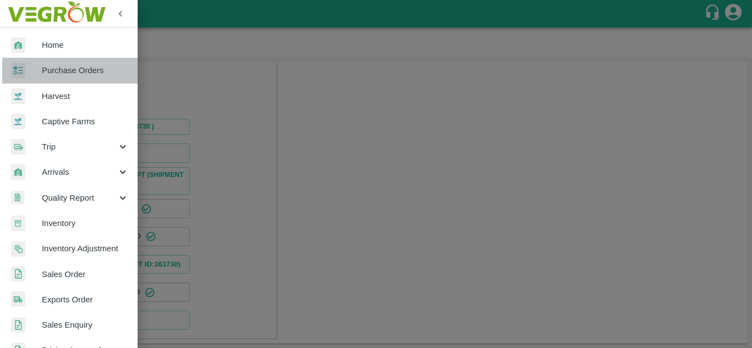
click at [81, 65] on span "Purchase Orders" at bounding box center [85, 70] width 87 height 12
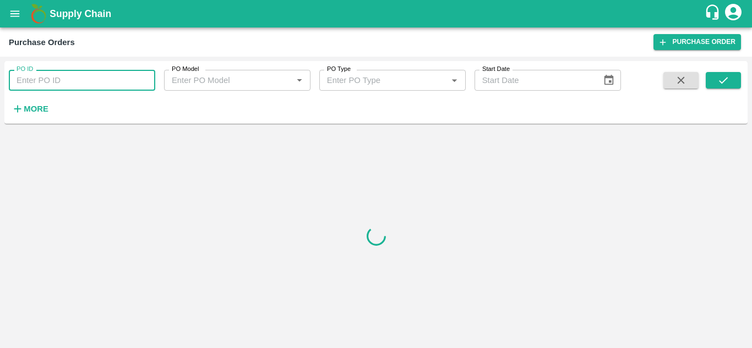
click at [97, 77] on input "PO ID" at bounding box center [82, 80] width 146 height 21
paste input "175825"
type input "175825"
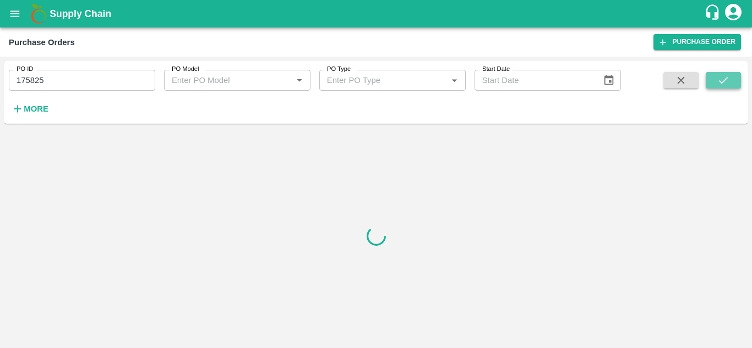
click at [734, 81] on button "submit" at bounding box center [722, 80] width 35 height 17
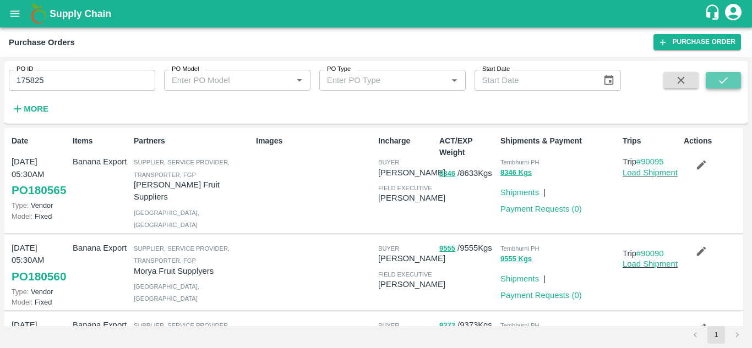
click at [735, 73] on button "submit" at bounding box center [722, 80] width 35 height 17
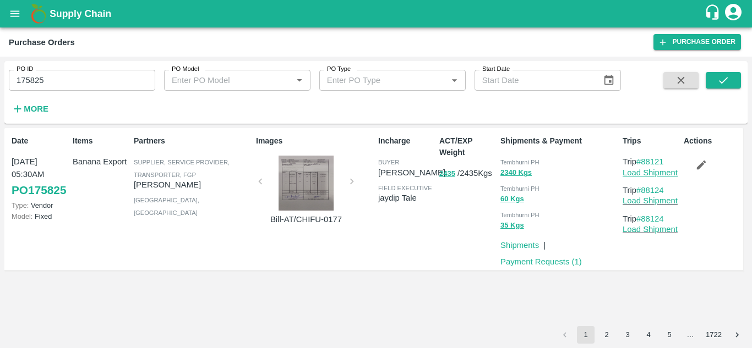
click at [657, 173] on link "Load Shipment" at bounding box center [649, 172] width 55 height 9
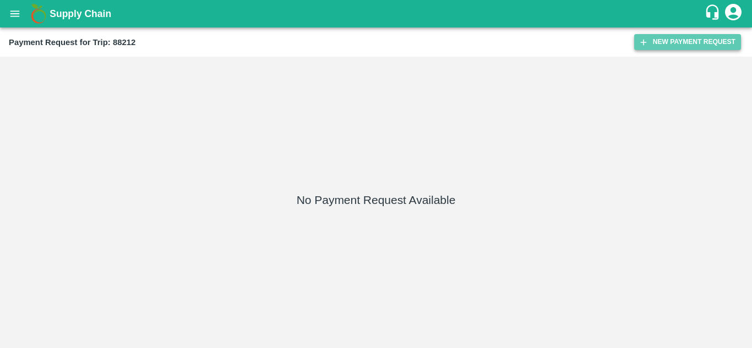
click at [676, 37] on button "New Payment Request" at bounding box center [687, 42] width 107 height 16
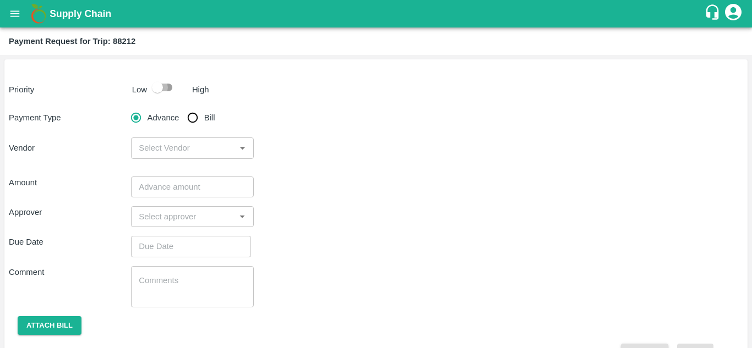
click at [166, 86] on input "checkbox" at bounding box center [157, 87] width 63 height 21
checkbox input "true"
click at [191, 124] on input "Bill" at bounding box center [193, 118] width 22 height 22
radio input "true"
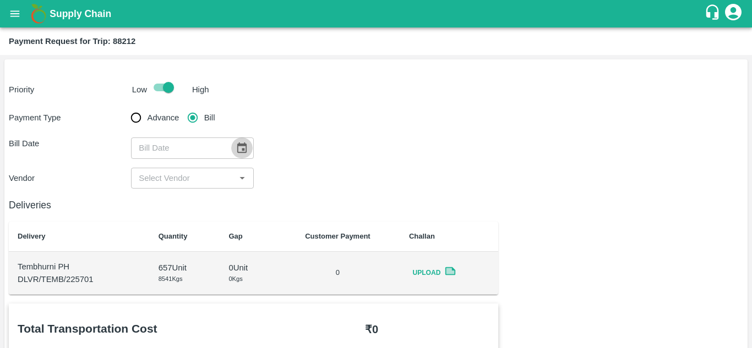
click at [245, 144] on icon "Choose date" at bounding box center [241, 147] width 9 height 10
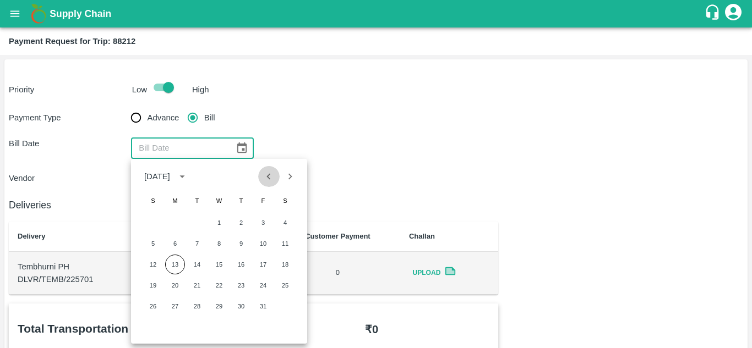
click at [271, 176] on icon "Previous month" at bounding box center [268, 177] width 12 height 12
click at [414, 171] on div "Vendor ​" at bounding box center [376, 178] width 734 height 21
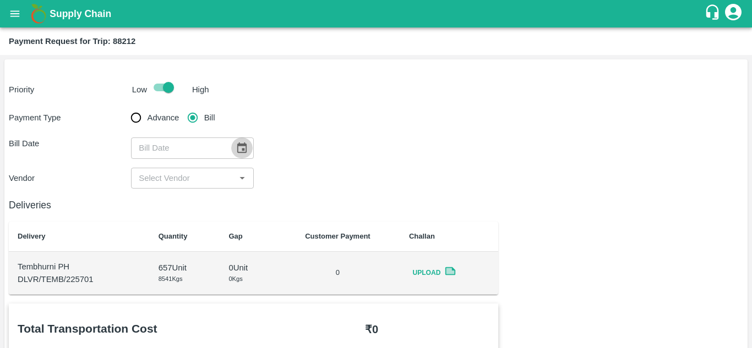
click at [238, 149] on icon "Choose date" at bounding box center [241, 148] width 12 height 12
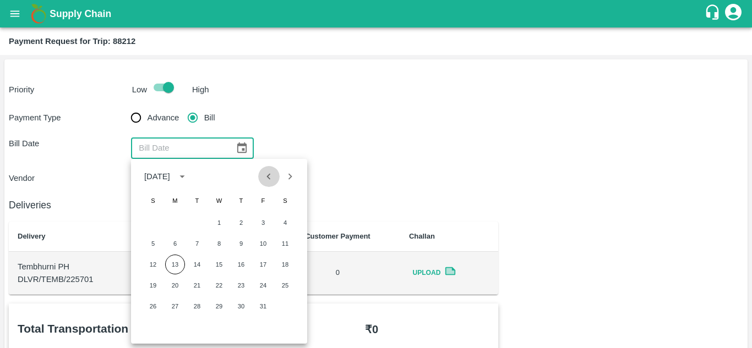
click at [264, 174] on icon "Previous month" at bounding box center [268, 177] width 12 height 12
click at [149, 261] on button "14" at bounding box center [153, 265] width 20 height 20
type input "[DATE]"
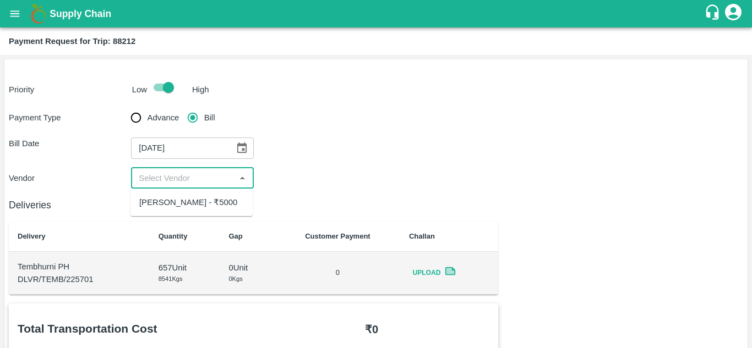
click at [193, 174] on input "input" at bounding box center [182, 178] width 97 height 14
click at [183, 199] on div "[PERSON_NAME] - ₹5000" at bounding box center [188, 202] width 98 height 12
type input "[PERSON_NAME] - ₹5000"
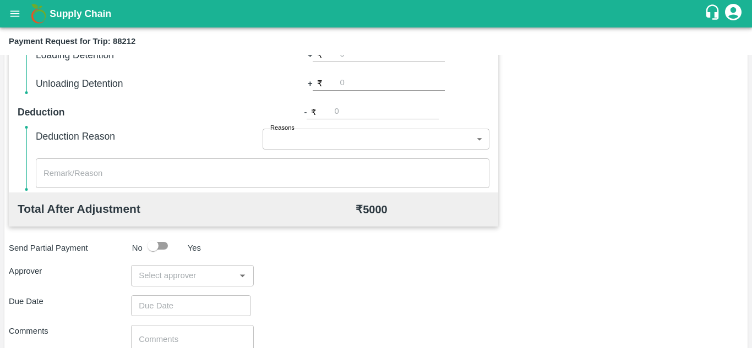
scroll to position [501, 0]
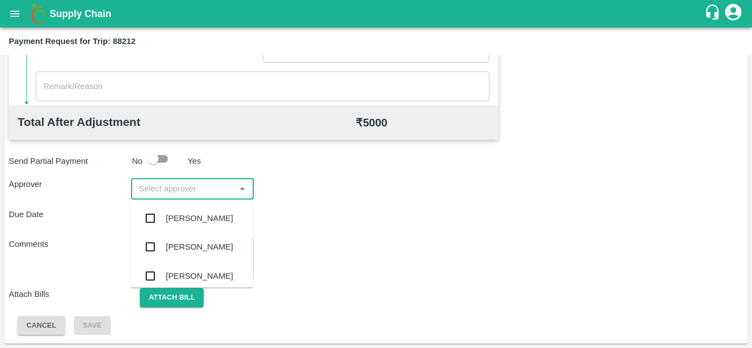
click at [160, 186] on input "input" at bounding box center [182, 189] width 97 height 14
type input "PRASA"
click at [198, 211] on div "[PERSON_NAME]" at bounding box center [191, 218] width 122 height 29
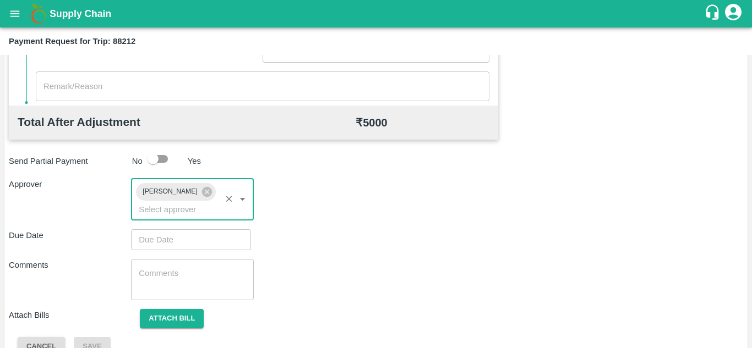
type input "DD/MM/YYYY hh:mm aa"
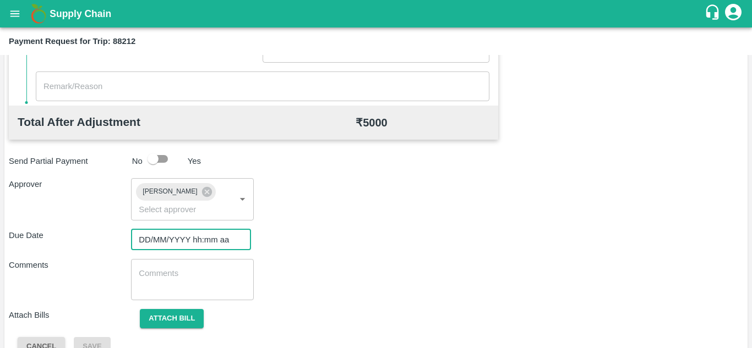
click at [161, 239] on input "DD/MM/YYYY hh:mm aa" at bounding box center [187, 239] width 112 height 21
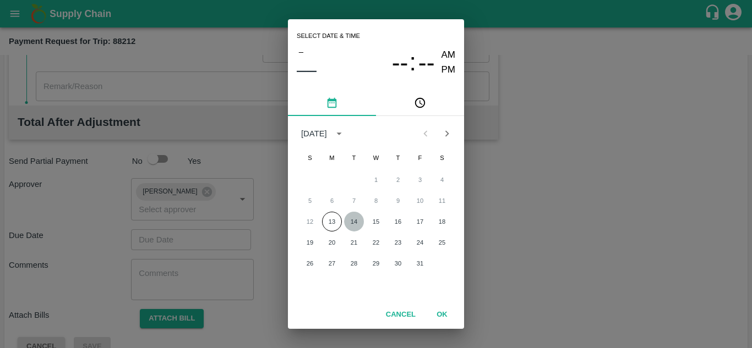
click at [355, 218] on button "14" at bounding box center [354, 222] width 20 height 20
type input "[DATE] 12:00 AM"
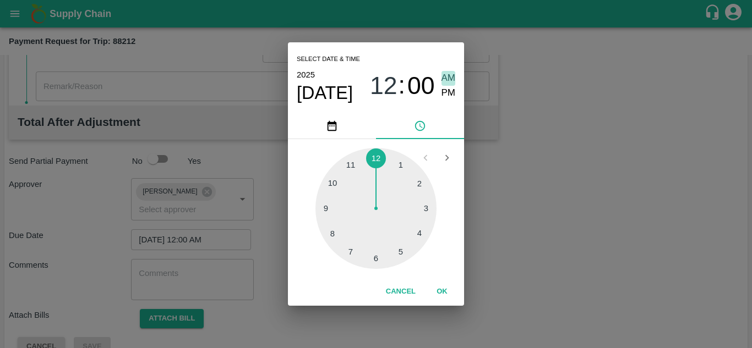
click at [452, 75] on span "AM" at bounding box center [448, 78] width 14 height 15
click at [438, 286] on button "OK" at bounding box center [441, 291] width 35 height 19
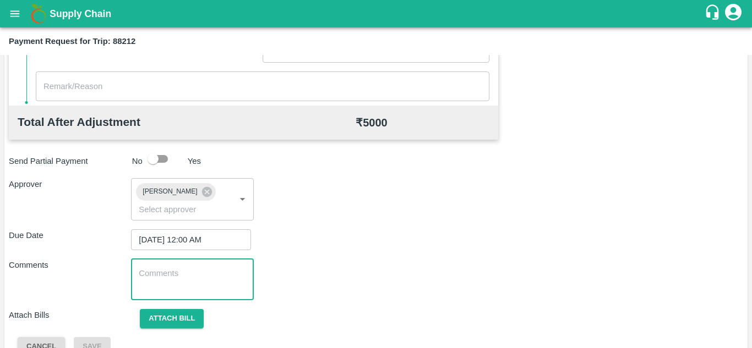
click at [203, 276] on textarea at bounding box center [192, 279] width 107 height 23
paste textarea "Transport Bill"
type textarea "Transport Bill"
click at [394, 244] on div "Due Date 14/10/2025 12:00 AM ​" at bounding box center [376, 239] width 734 height 21
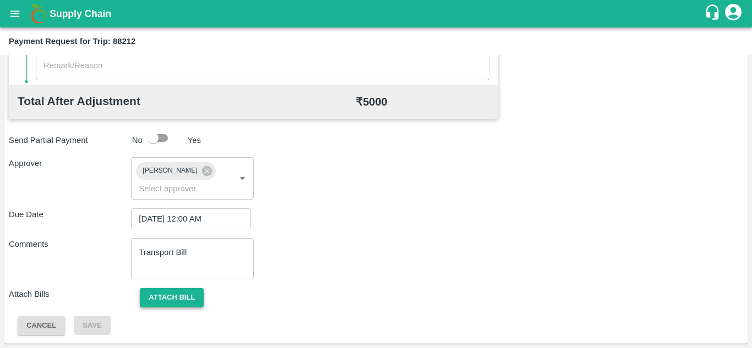
click at [174, 290] on button "Attach bill" at bounding box center [172, 297] width 64 height 19
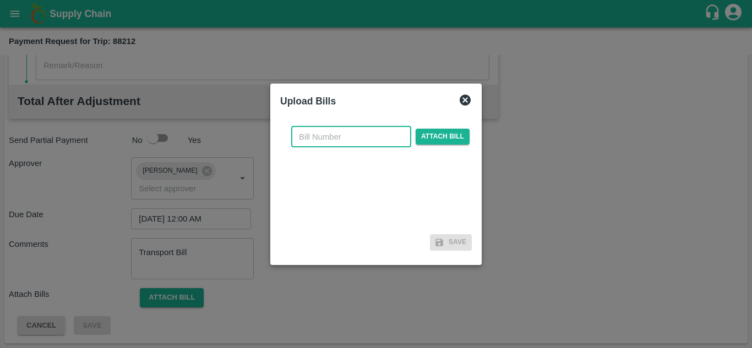
click at [331, 141] on input "text" at bounding box center [351, 137] width 120 height 21
type input "AT/T/CHIFU-0178"
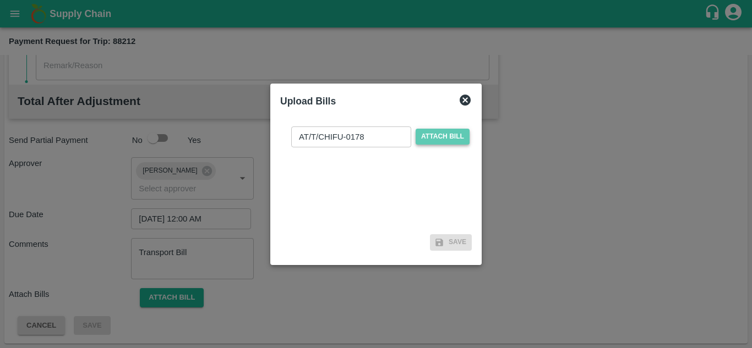
click at [437, 130] on span "Attach bill" at bounding box center [442, 137] width 54 height 16
click at [0, 0] on input "Attach bill" at bounding box center [0, 0] width 0 height 0
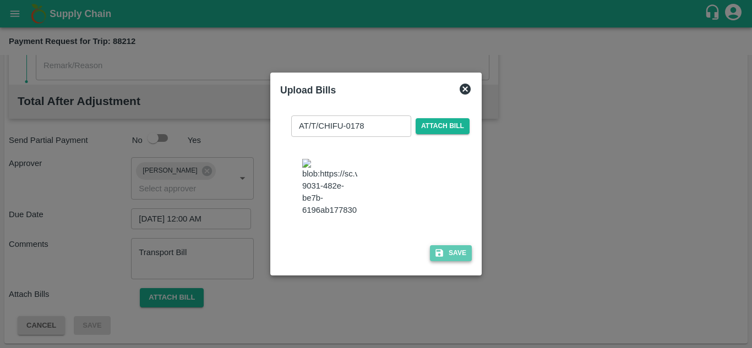
click at [452, 260] on button "Save" at bounding box center [451, 253] width 42 height 16
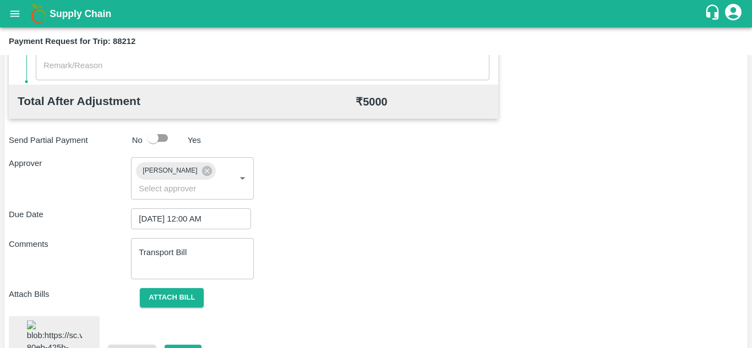
scroll to position [600, 0]
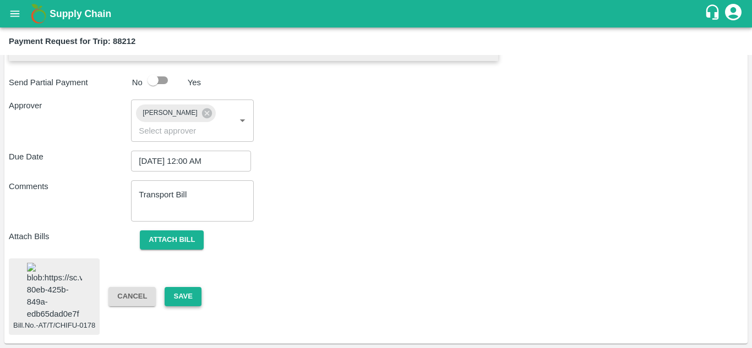
click at [189, 287] on button "Save" at bounding box center [183, 296] width 36 height 19
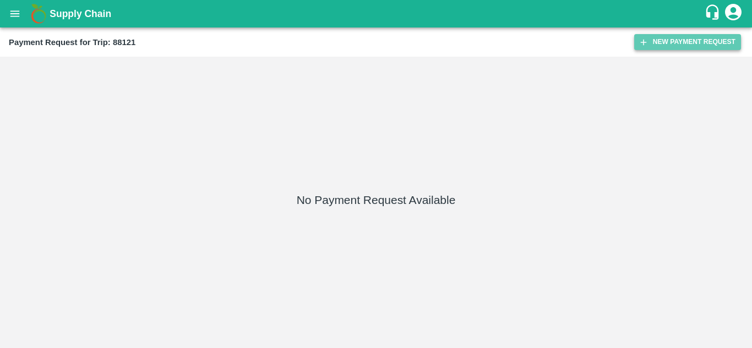
click at [687, 35] on button "New Payment Request" at bounding box center [687, 42] width 107 height 16
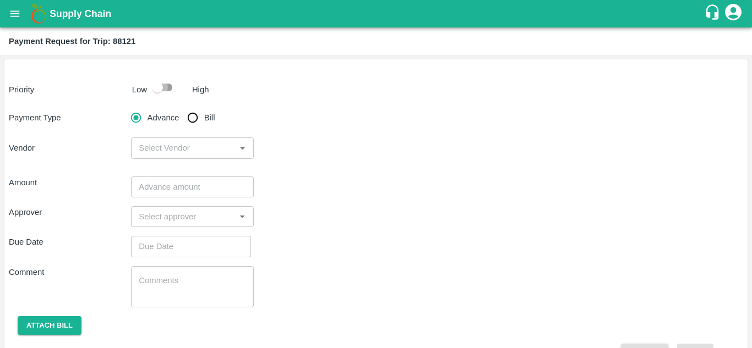
click at [168, 86] on input "checkbox" at bounding box center [157, 87] width 63 height 21
checkbox input "true"
click at [194, 114] on input "Bill" at bounding box center [193, 118] width 22 height 22
radio input "true"
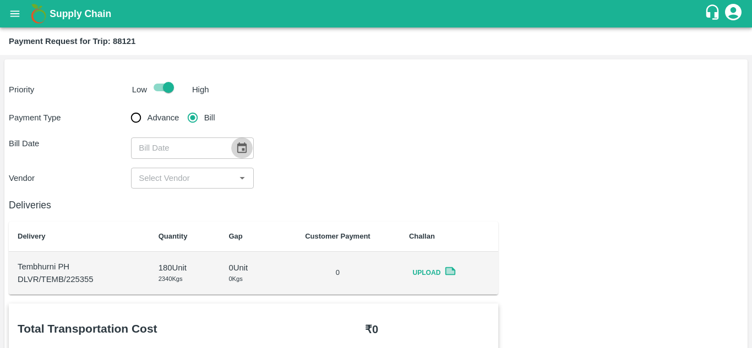
click at [248, 152] on button "Choose date" at bounding box center [241, 148] width 21 height 21
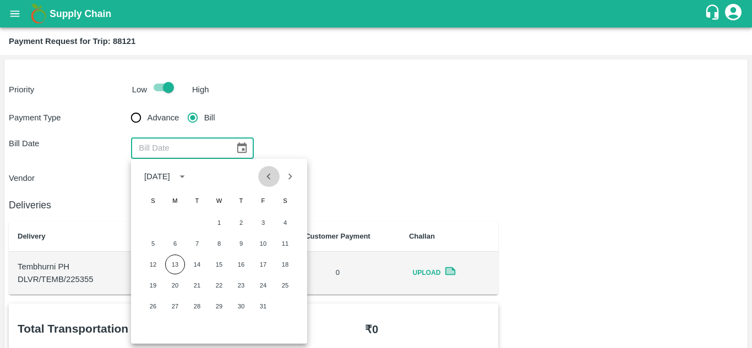
click at [275, 176] on icon "Previous month" at bounding box center [268, 177] width 12 height 12
click at [365, 148] on div "Bill Date ​" at bounding box center [376, 148] width 734 height 21
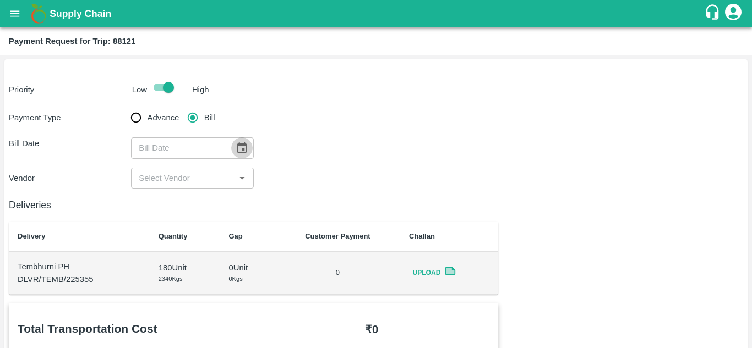
click at [237, 146] on icon "Choose date" at bounding box center [241, 147] width 9 height 10
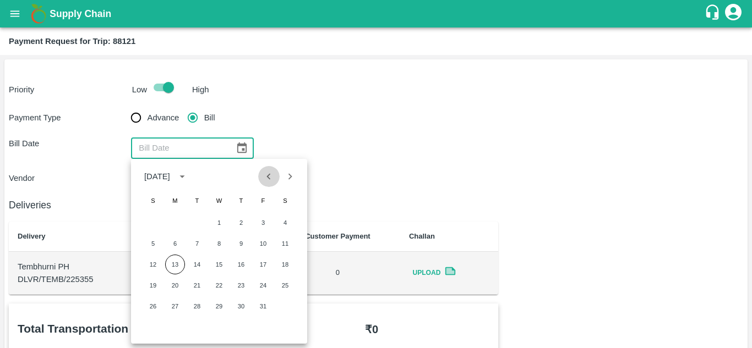
click at [272, 180] on icon "Previous month" at bounding box center [268, 177] width 12 height 12
click at [290, 247] on button "13" at bounding box center [285, 244] width 20 height 20
type input "13/09/2025"
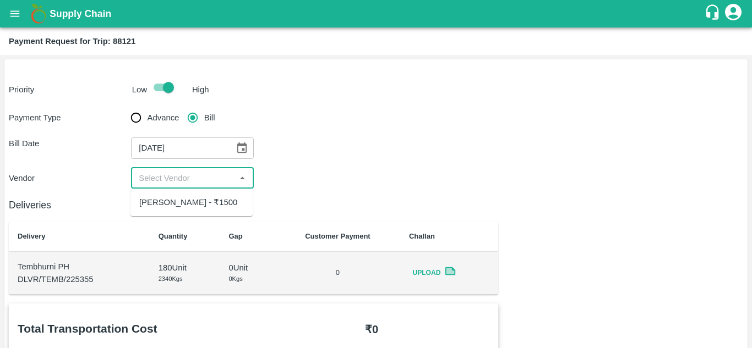
click at [187, 179] on input "input" at bounding box center [182, 178] width 97 height 14
click at [185, 205] on div "Ajinkya Haridas Takik - ₹1500" at bounding box center [188, 202] width 98 height 12
type input "Ajinkya Haridas Takik - ₹1500"
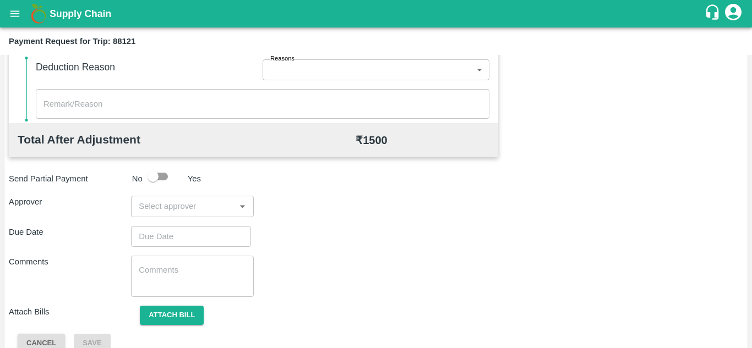
scroll to position [501, 0]
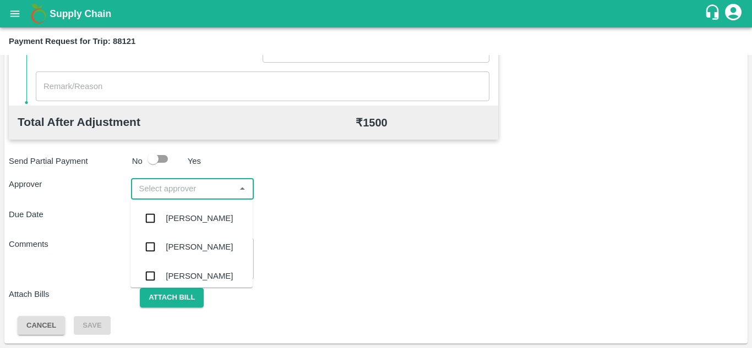
click at [151, 190] on input "input" at bounding box center [182, 189] width 97 height 14
type input "PRASA"
click at [189, 215] on div "[PERSON_NAME]" at bounding box center [199, 218] width 67 height 12
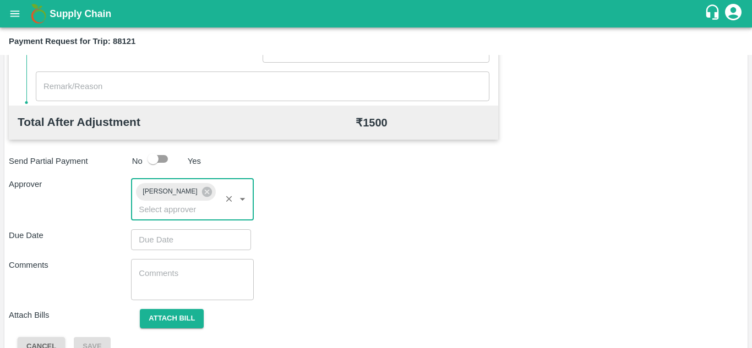
type input "DD/MM/YYYY hh:mm aa"
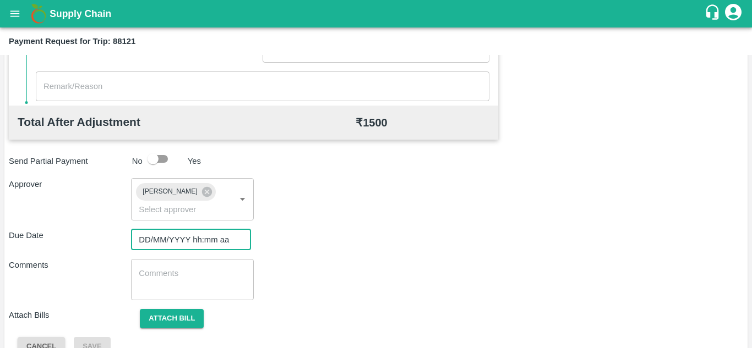
click at [151, 240] on input "DD/MM/YYYY hh:mm aa" at bounding box center [187, 239] width 112 height 21
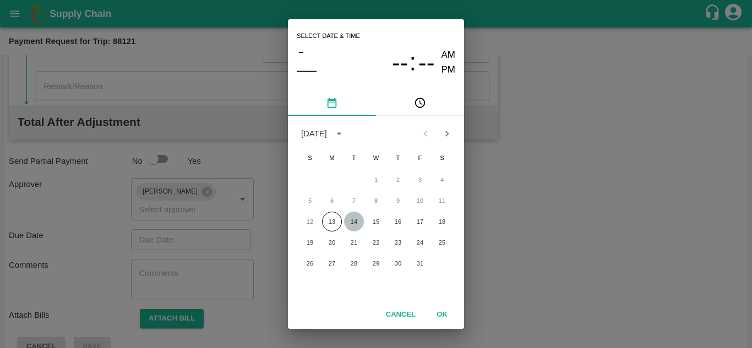
click at [351, 218] on button "14" at bounding box center [354, 222] width 20 height 20
type input "[DATE] 12:00 AM"
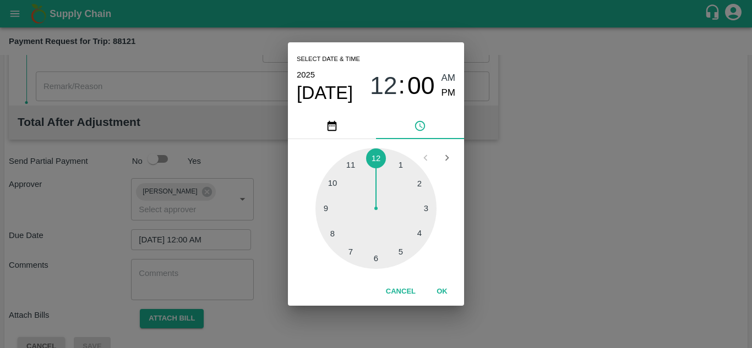
click at [448, 76] on span "AM" at bounding box center [448, 78] width 14 height 15
click at [442, 289] on button "OK" at bounding box center [441, 291] width 35 height 19
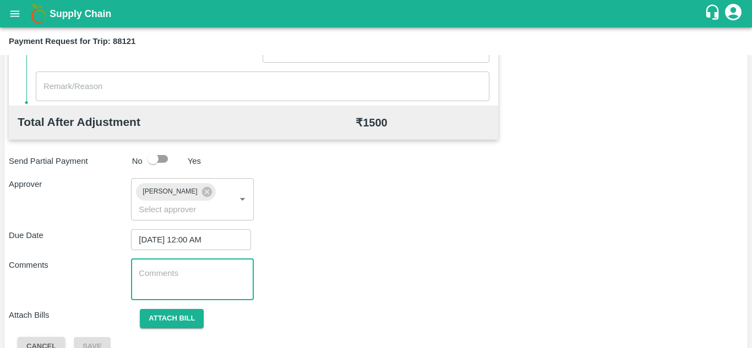
click at [186, 280] on textarea at bounding box center [192, 279] width 107 height 23
paste textarea "Transport Bill"
type textarea "Transport Bill"
click at [311, 264] on div "Comments Transport Bill x ​" at bounding box center [376, 279] width 734 height 41
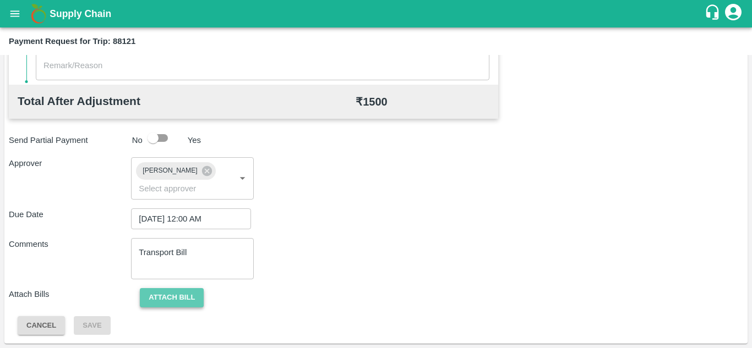
click at [174, 295] on button "Attach bill" at bounding box center [172, 297] width 64 height 19
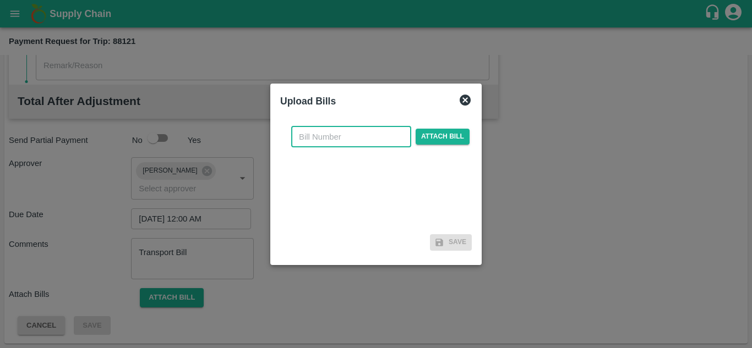
click at [322, 137] on input "text" at bounding box center [351, 137] width 120 height 21
type input "AT/T/CHIFU-0177"
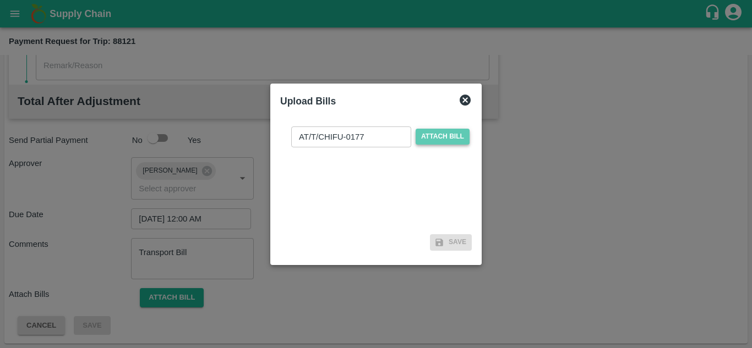
click at [441, 138] on span "Attach bill" at bounding box center [442, 137] width 54 height 16
click at [0, 0] on input "Attach bill" at bounding box center [0, 0] width 0 height 0
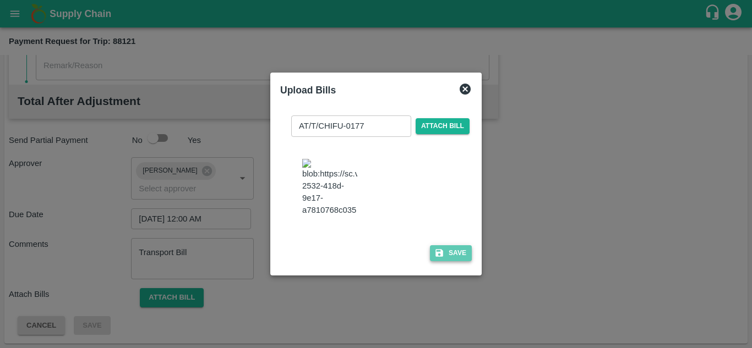
click at [450, 261] on button "Save" at bounding box center [451, 253] width 42 height 16
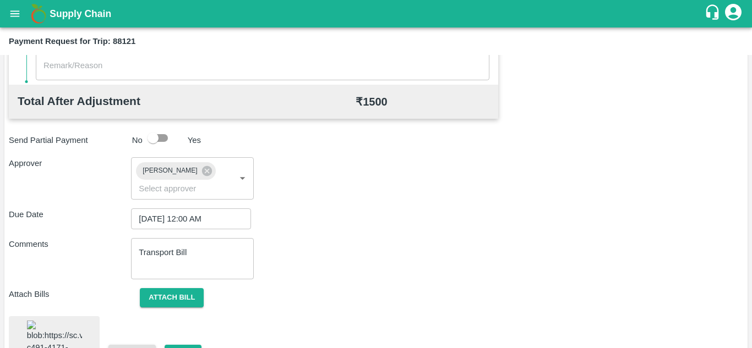
scroll to position [601, 0]
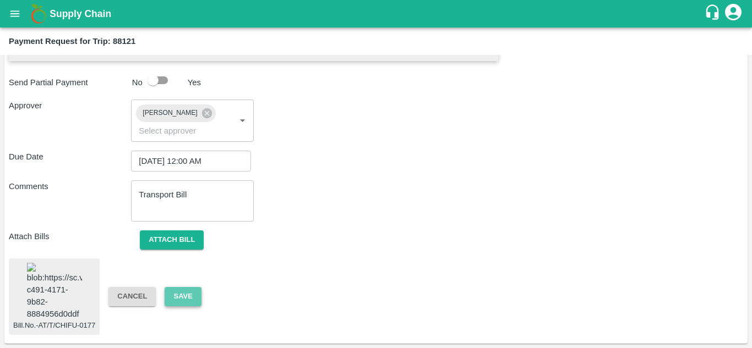
click at [183, 287] on button "Save" at bounding box center [183, 296] width 36 height 19
click at [188, 287] on button "Save" at bounding box center [183, 296] width 36 height 19
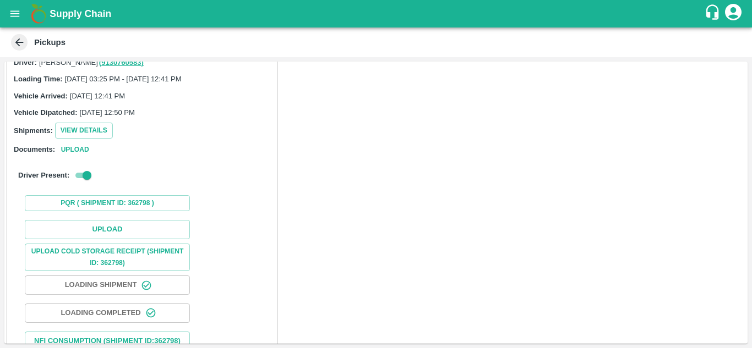
scroll to position [83, 0]
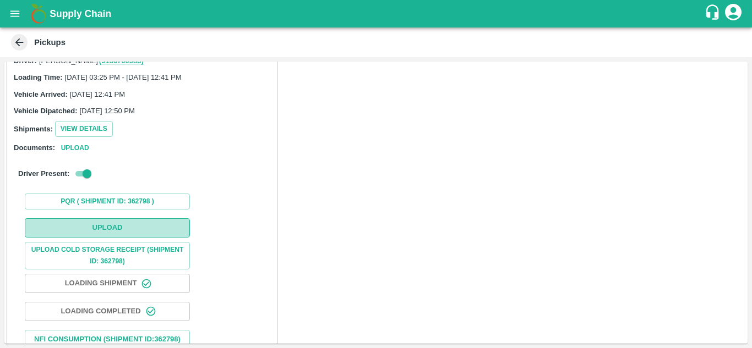
click at [118, 222] on button "Upload" at bounding box center [107, 227] width 165 height 19
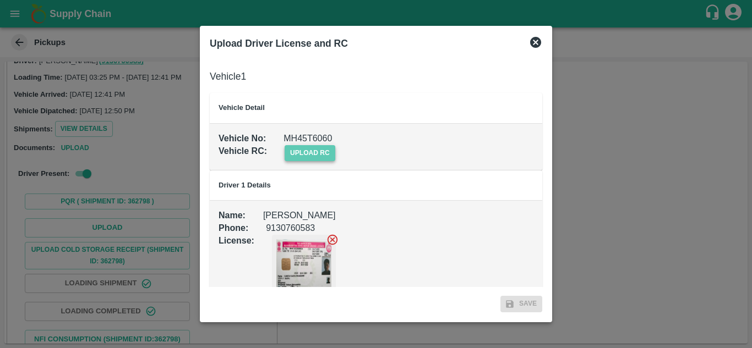
click at [295, 150] on span "upload rc" at bounding box center [309, 153] width 51 height 16
click at [0, 0] on input "upload rc" at bounding box center [0, 0] width 0 height 0
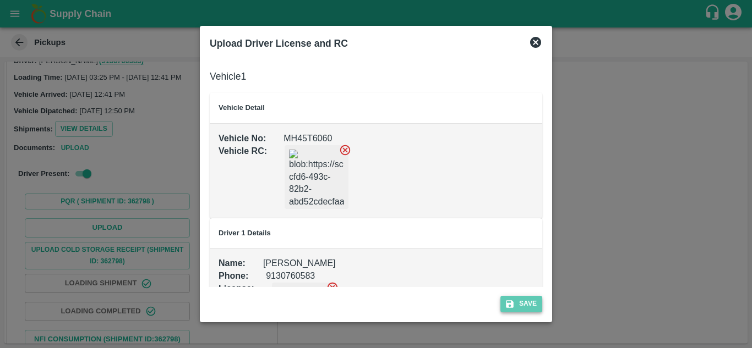
click at [533, 303] on button "Save" at bounding box center [521, 304] width 42 height 16
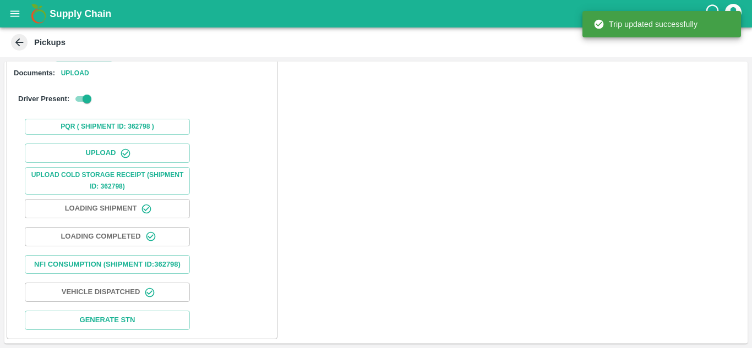
scroll to position [0, 0]
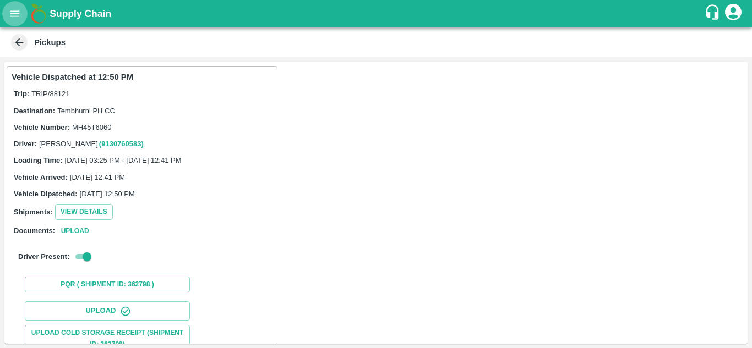
click at [6, 13] on button "open drawer" at bounding box center [14, 13] width 25 height 25
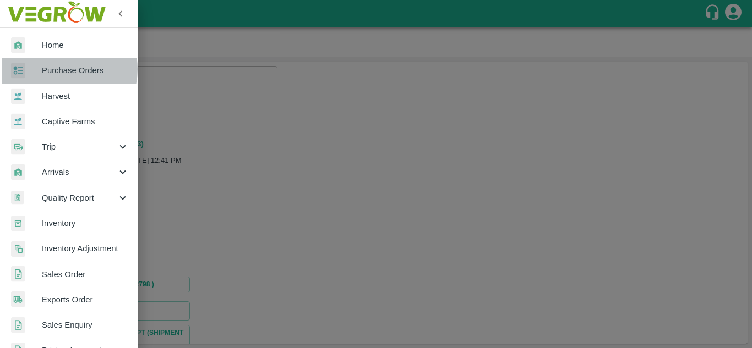
click at [58, 69] on span "Purchase Orders" at bounding box center [85, 70] width 87 height 12
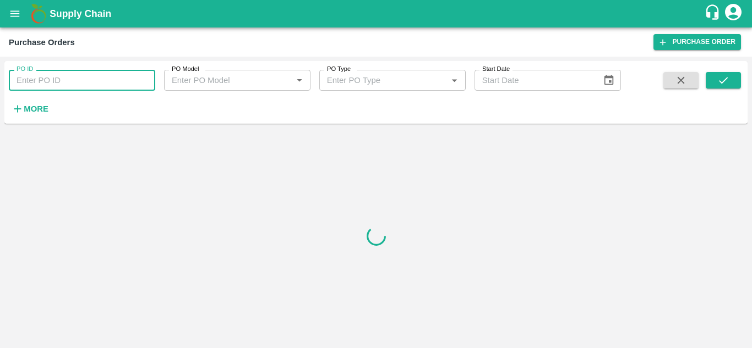
click at [70, 83] on input "PO ID" at bounding box center [82, 80] width 146 height 21
paste input "176126"
type input "176126"
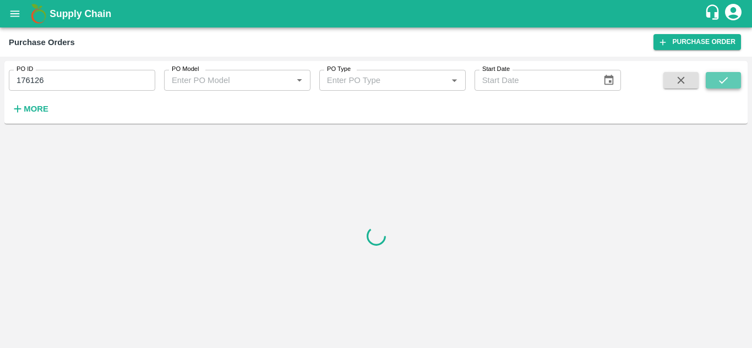
click at [727, 78] on icon "submit" at bounding box center [723, 80] width 9 height 7
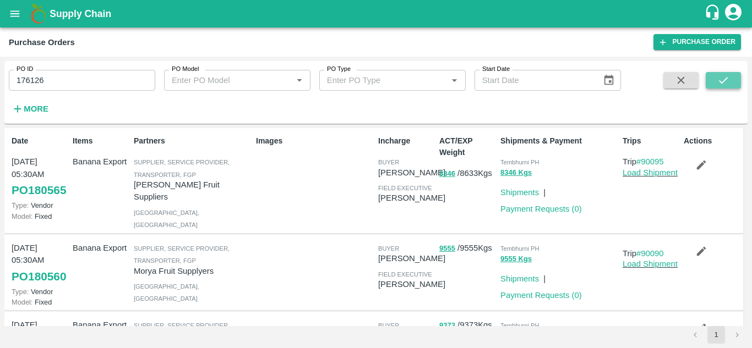
click at [717, 75] on icon "submit" at bounding box center [723, 80] width 12 height 12
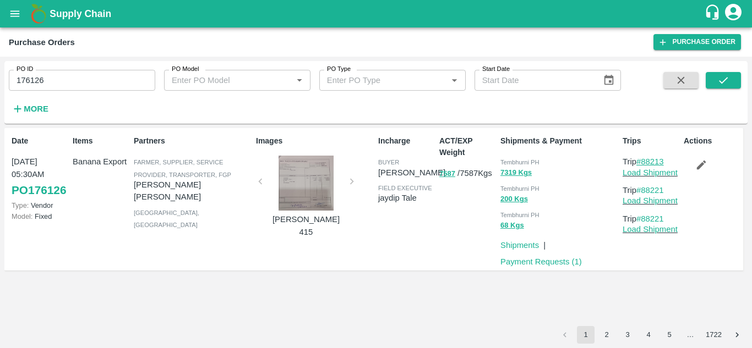
click at [655, 161] on link "#88213" at bounding box center [650, 161] width 28 height 9
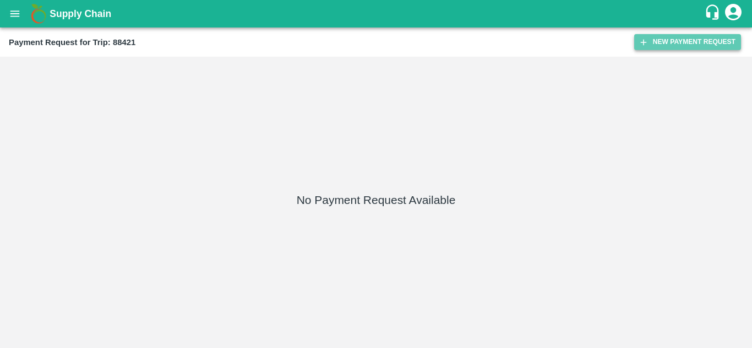
click at [673, 45] on button "New Payment Request" at bounding box center [687, 42] width 107 height 16
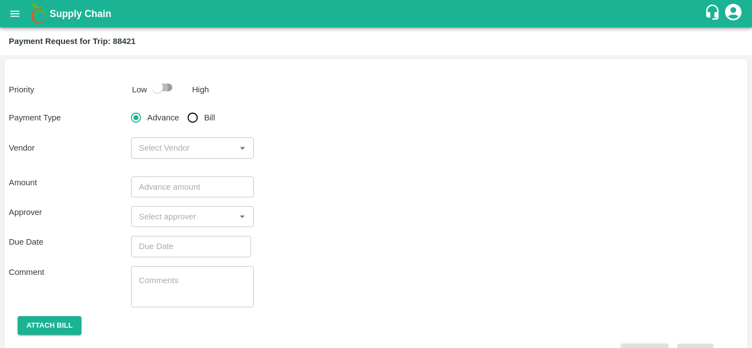
click at [165, 89] on input "checkbox" at bounding box center [157, 87] width 63 height 21
checkbox input "true"
click at [192, 122] on input "Bill" at bounding box center [193, 118] width 22 height 22
radio input "true"
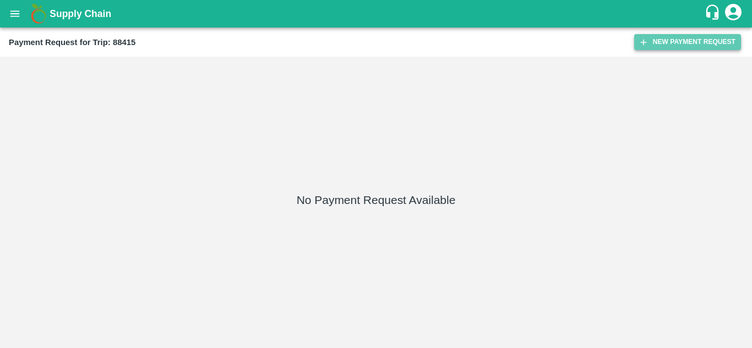
click at [690, 43] on button "New Payment Request" at bounding box center [687, 42] width 107 height 16
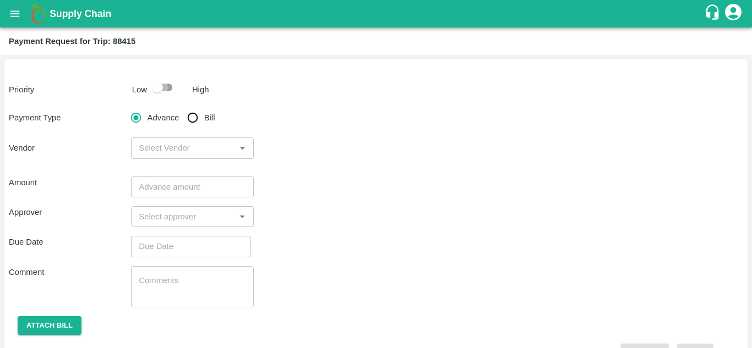
click at [166, 88] on input "checkbox" at bounding box center [157, 87] width 63 height 21
checkbox input "true"
click at [194, 116] on input "Bill" at bounding box center [193, 118] width 22 height 22
radio input "true"
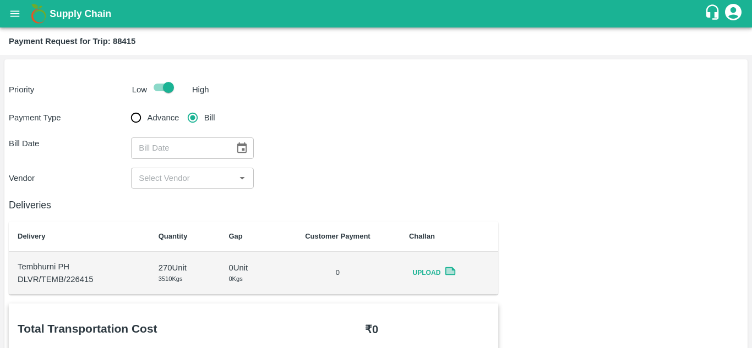
click at [242, 149] on icon "Choose date" at bounding box center [241, 147] width 9 height 10
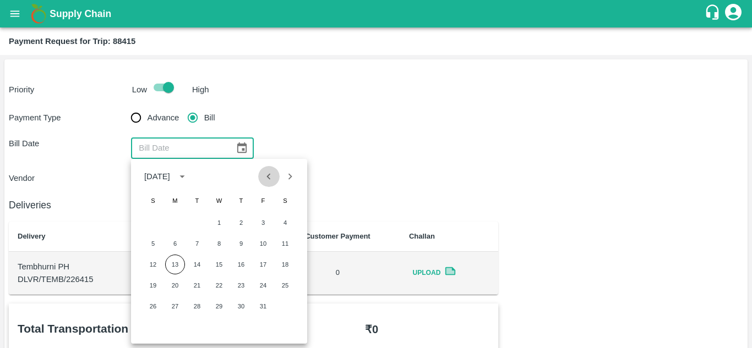
click at [271, 176] on icon "Previous month" at bounding box center [268, 177] width 12 height 12
click at [195, 266] on button "16" at bounding box center [197, 265] width 20 height 20
type input "[DATE]"
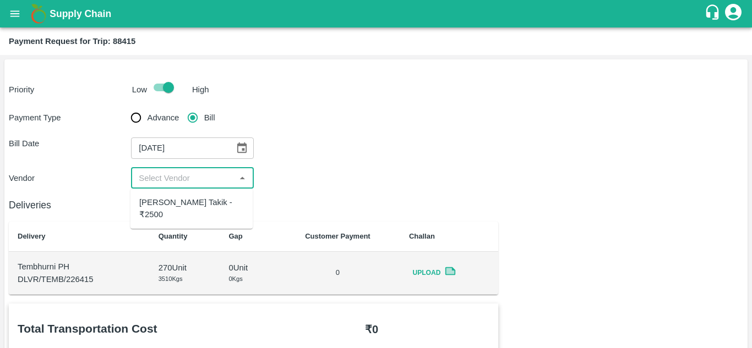
click at [198, 172] on input "input" at bounding box center [182, 178] width 97 height 14
click at [195, 213] on div "[PERSON_NAME] Takik - ₹2500" at bounding box center [191, 208] width 105 height 25
type input "[PERSON_NAME] Takik - ₹2500"
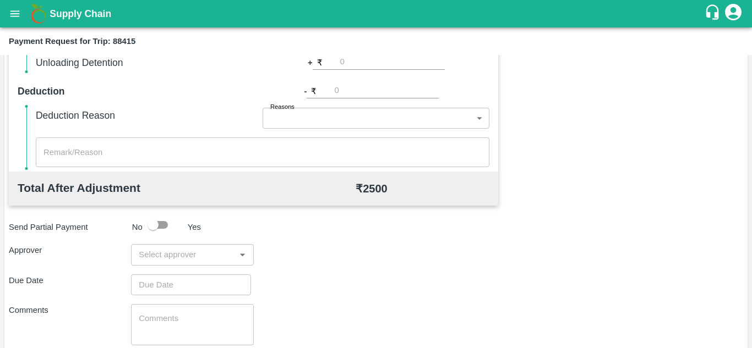
scroll to position [501, 0]
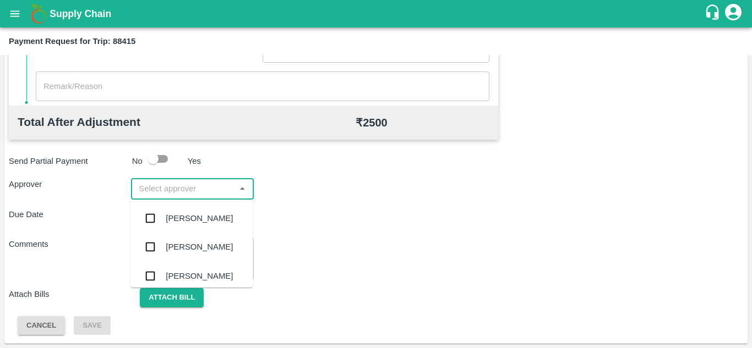
click at [154, 185] on input "input" at bounding box center [182, 189] width 97 height 14
type input "PRASA"
click at [200, 215] on div "[PERSON_NAME]" at bounding box center [199, 218] width 67 height 12
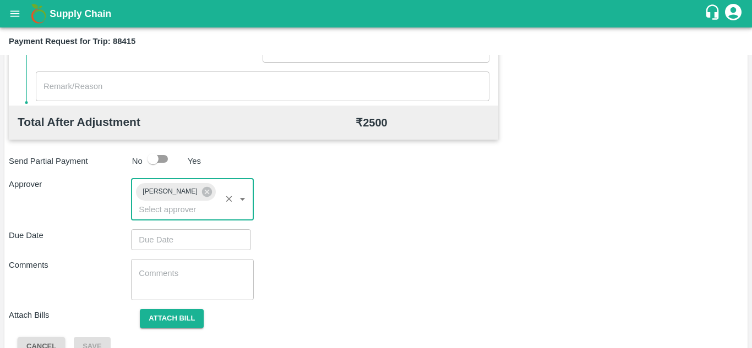
type input "DD/MM/YYYY hh:mm aa"
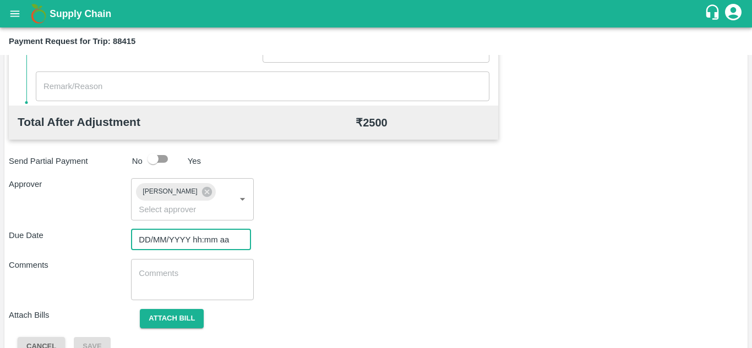
click at [152, 242] on input "DD/MM/YYYY hh:mm aa" at bounding box center [187, 239] width 112 height 21
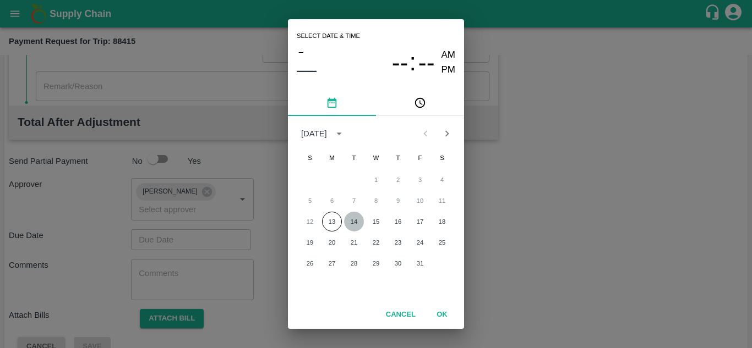
click at [349, 219] on button "14" at bounding box center [354, 222] width 20 height 20
type input "[DATE] 12:00 AM"
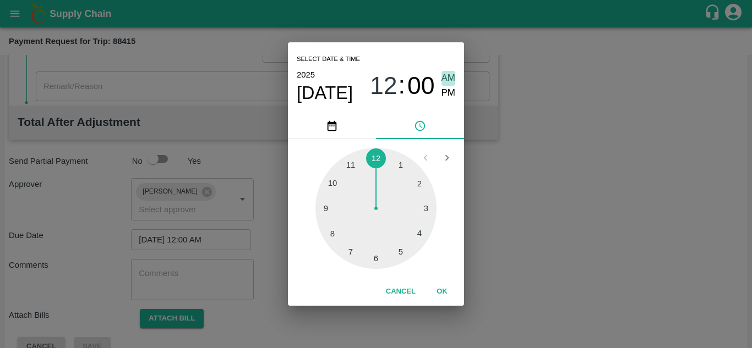
click at [449, 75] on span "AM" at bounding box center [448, 78] width 14 height 15
click at [443, 290] on button "OK" at bounding box center [441, 291] width 35 height 19
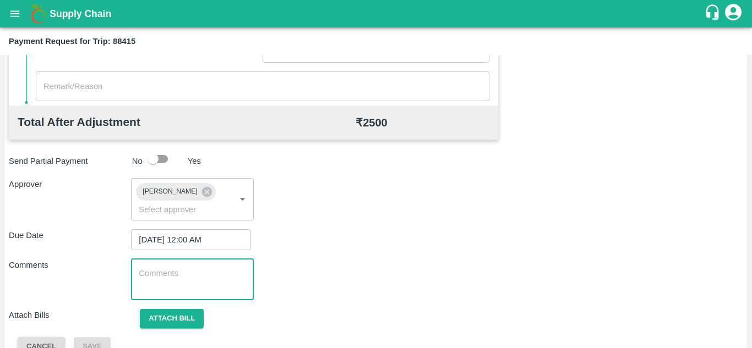
click at [165, 274] on textarea at bounding box center [192, 279] width 107 height 23
paste textarea "175825"
click at [187, 273] on textarea "175825" at bounding box center [192, 279] width 107 height 23
type textarea "1"
type textarea "Transport Bill"
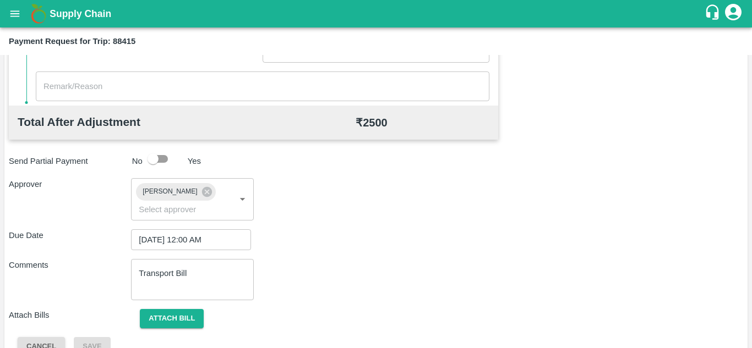
click at [345, 261] on div "Comments Transport Bill x ​" at bounding box center [376, 279] width 734 height 41
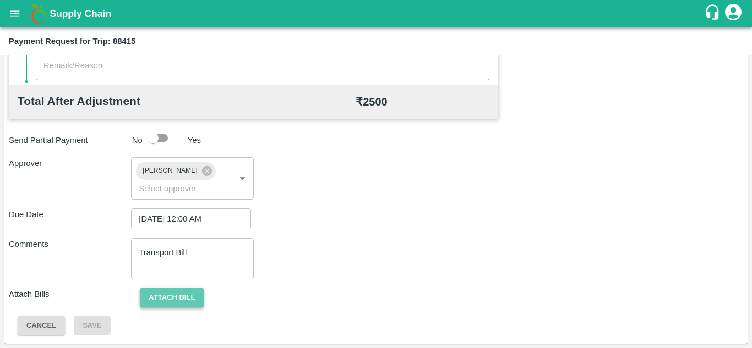
click at [184, 290] on button "Attach bill" at bounding box center [172, 297] width 64 height 19
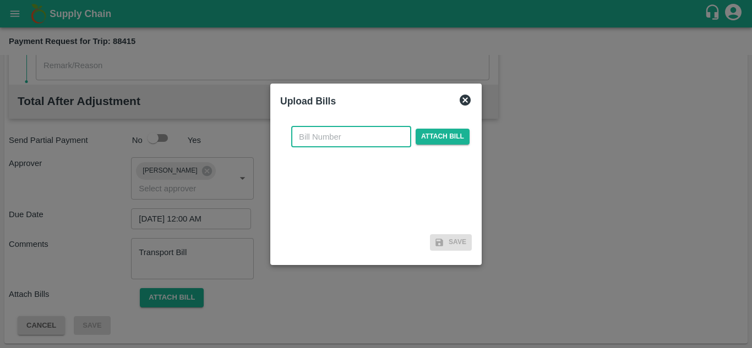
click at [311, 136] on input "text" at bounding box center [351, 137] width 120 height 21
type input "a"
type input "AT/T/CHIFU-0183"
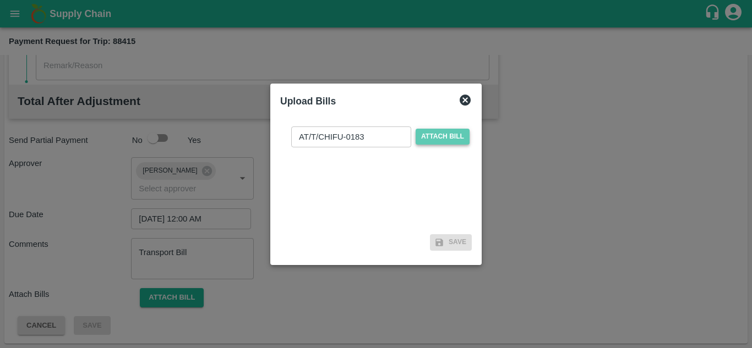
click at [438, 135] on span "Attach bill" at bounding box center [442, 137] width 54 height 16
click at [0, 0] on input "Attach bill" at bounding box center [0, 0] width 0 height 0
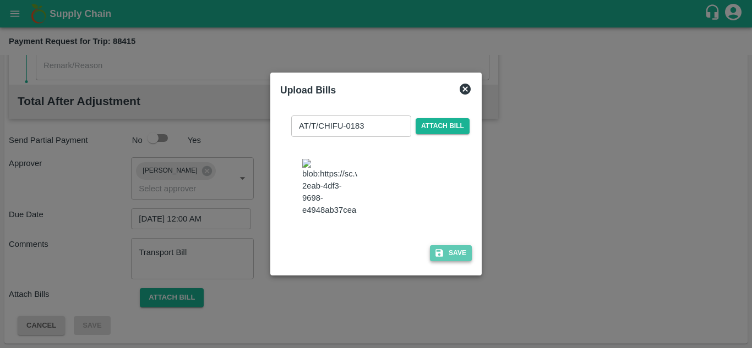
click at [444, 261] on button "Save" at bounding box center [451, 253] width 42 height 16
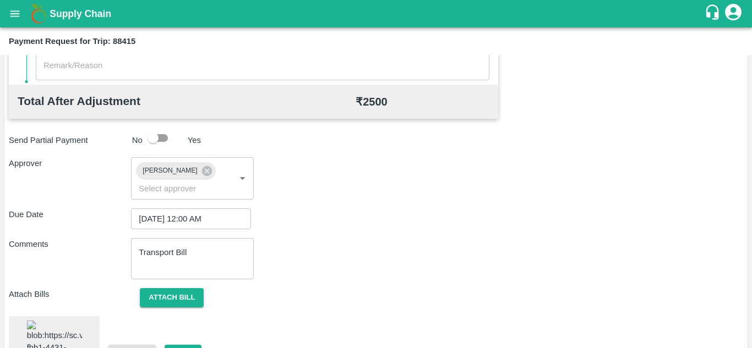
scroll to position [609, 0]
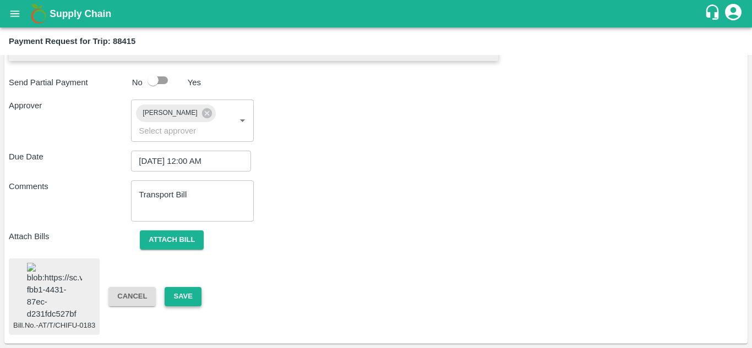
click at [182, 287] on button "Save" at bounding box center [183, 296] width 36 height 19
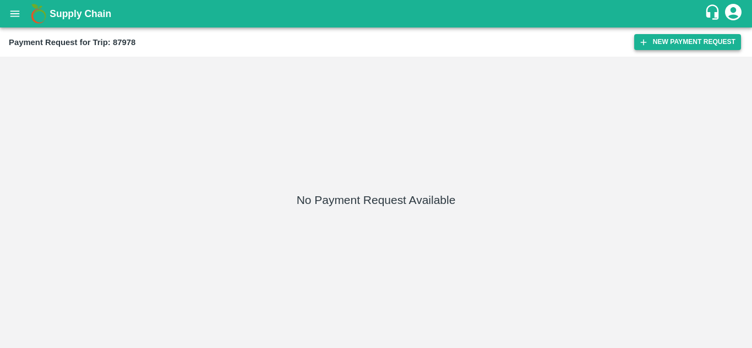
click at [688, 37] on button "New Payment Request" at bounding box center [687, 42] width 107 height 16
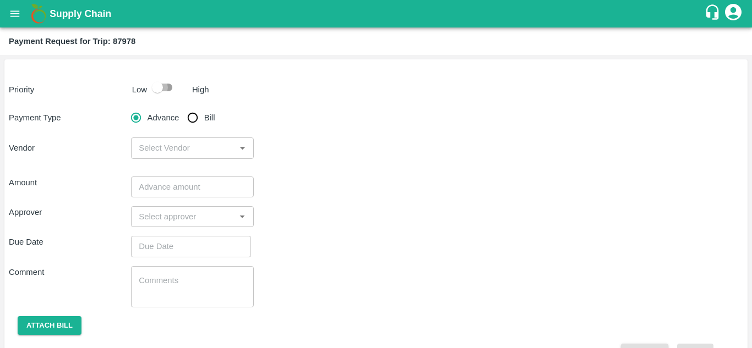
click at [166, 89] on input "checkbox" at bounding box center [157, 87] width 63 height 21
checkbox input "true"
click at [190, 123] on input "Bill" at bounding box center [193, 118] width 22 height 22
radio input "true"
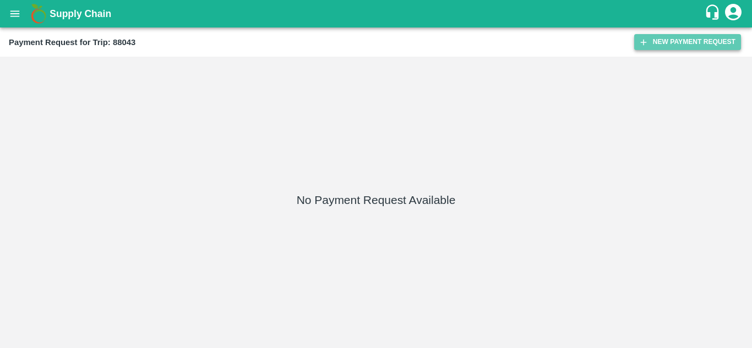
click at [684, 40] on button "New Payment Request" at bounding box center [687, 42] width 107 height 16
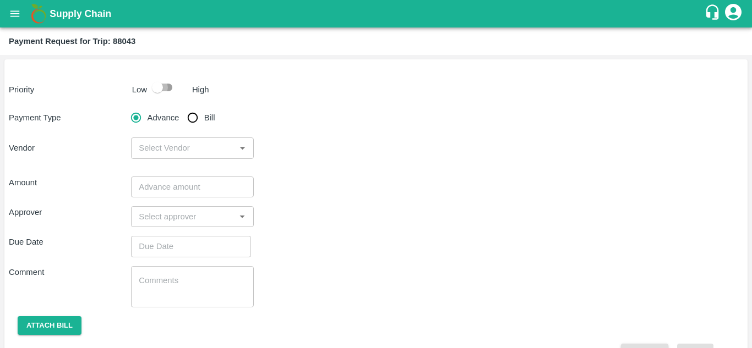
click at [169, 86] on input "checkbox" at bounding box center [157, 87] width 63 height 21
checkbox input "true"
click at [193, 116] on input "Bill" at bounding box center [193, 118] width 22 height 22
radio input "true"
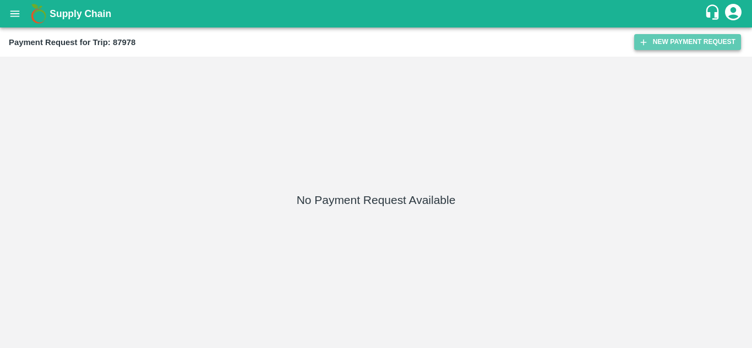
click at [688, 49] on button "New Payment Request" at bounding box center [687, 42] width 107 height 16
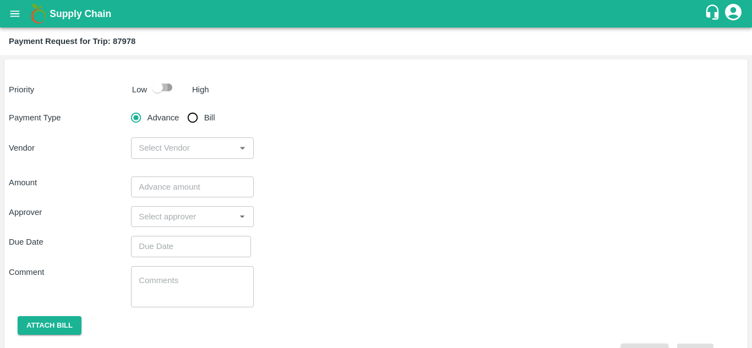
click at [166, 86] on input "checkbox" at bounding box center [157, 87] width 63 height 21
checkbox input "true"
click at [196, 117] on input "Bill" at bounding box center [193, 118] width 22 height 22
radio input "true"
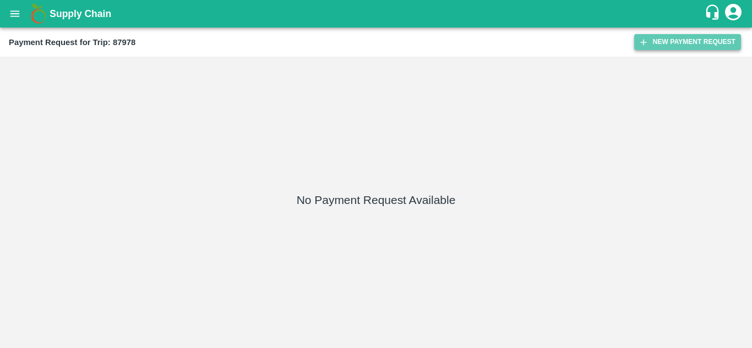
click at [694, 40] on button "New Payment Request" at bounding box center [687, 42] width 107 height 16
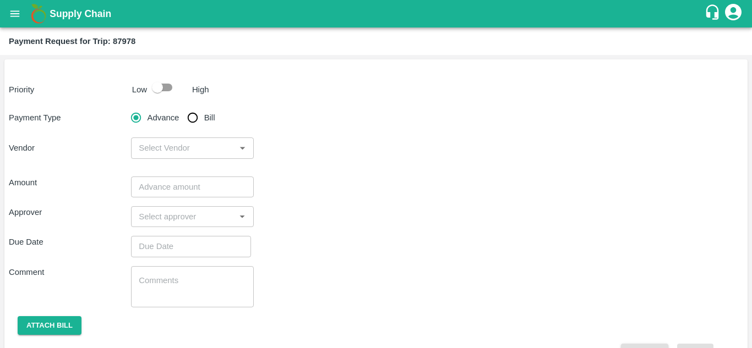
scroll to position [28, 0]
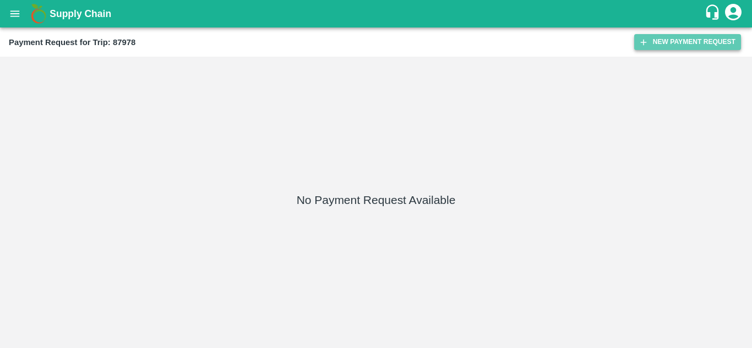
click at [675, 40] on button "New Payment Request" at bounding box center [687, 42] width 107 height 16
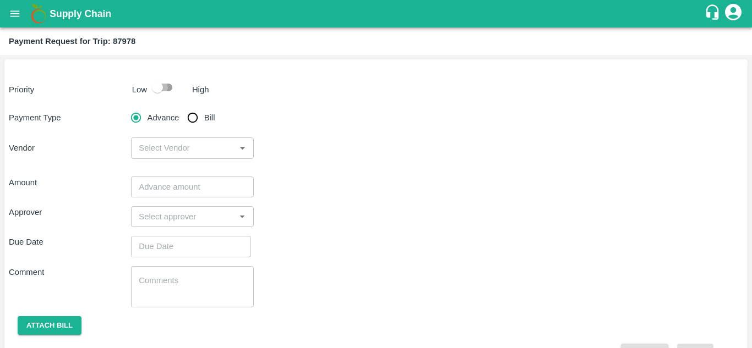
click at [162, 86] on input "checkbox" at bounding box center [157, 87] width 63 height 21
checkbox input "true"
click at [190, 109] on input "Bill" at bounding box center [193, 118] width 22 height 22
radio input "true"
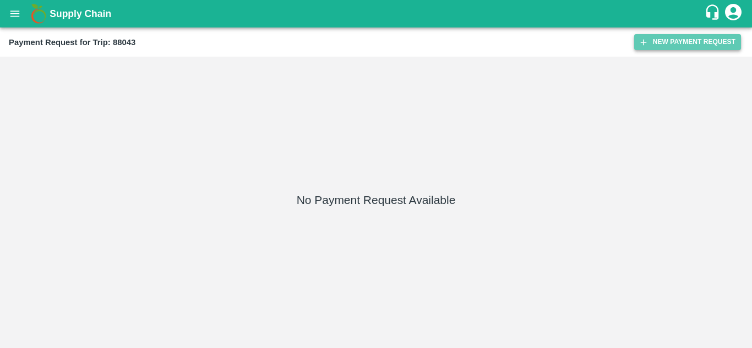
click at [688, 45] on button "New Payment Request" at bounding box center [687, 42] width 107 height 16
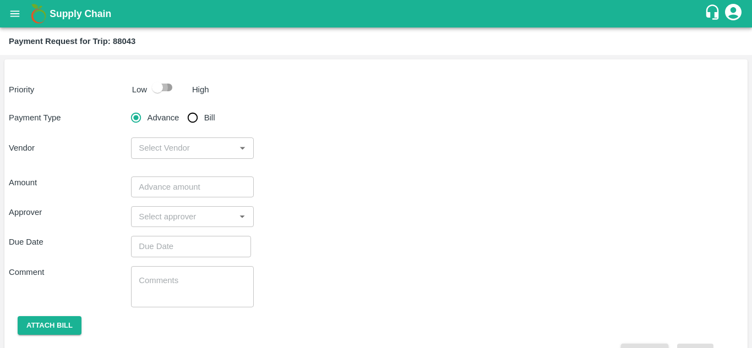
click at [170, 86] on input "checkbox" at bounding box center [157, 87] width 63 height 21
checkbox input "true"
click at [196, 112] on input "Bill" at bounding box center [193, 118] width 22 height 22
radio input "true"
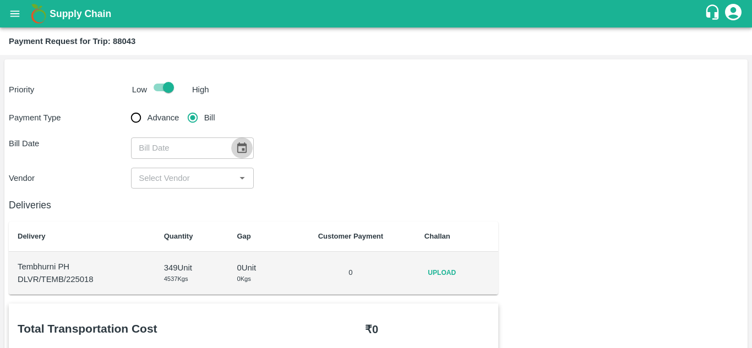
click at [244, 146] on icon "Choose date" at bounding box center [241, 147] width 9 height 10
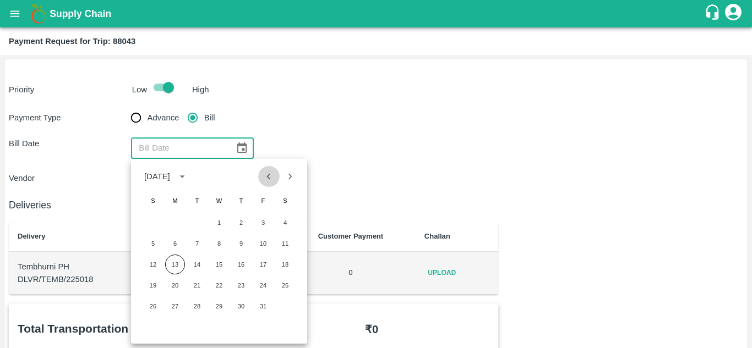
click at [265, 184] on button "Previous month" at bounding box center [268, 176] width 21 height 21
click at [259, 243] on button "12" at bounding box center [263, 244] width 20 height 20
type input "12/09/2025"
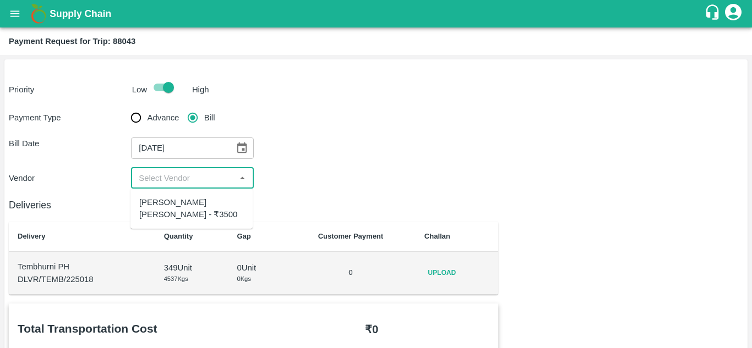
click at [180, 178] on input "input" at bounding box center [182, 178] width 97 height 14
click at [183, 210] on div "Nagnath Abhiman Khochare - ₹3500" at bounding box center [191, 208] width 105 height 25
type input "Nagnath Abhiman Khochare - ₹3500"
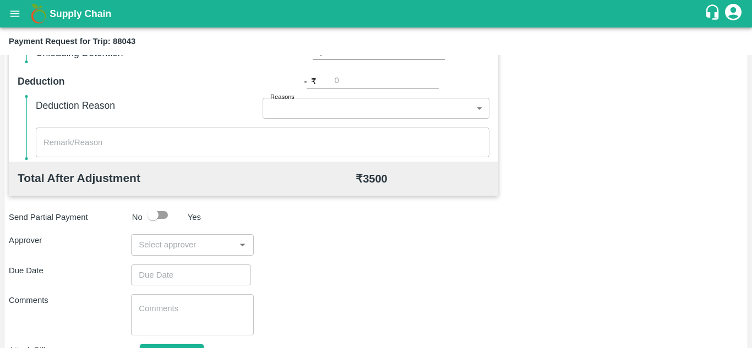
scroll to position [501, 0]
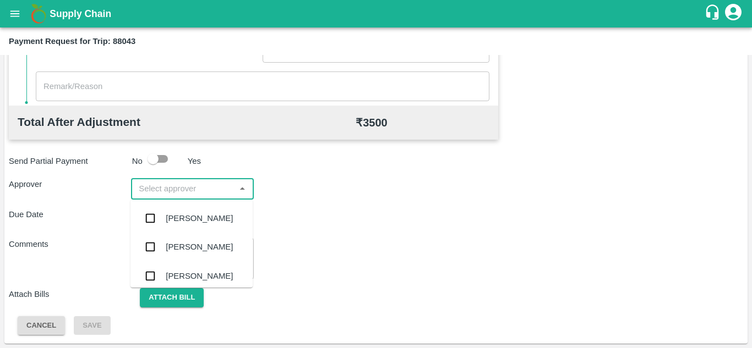
click at [174, 190] on input "input" at bounding box center [182, 189] width 97 height 14
type input "PRASA"
click at [203, 229] on div "[PERSON_NAME]" at bounding box center [191, 218] width 122 height 29
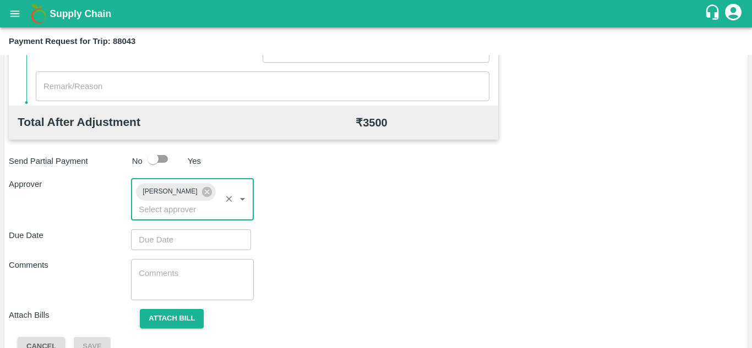
type input "DD/MM/YYYY hh:mm aa"
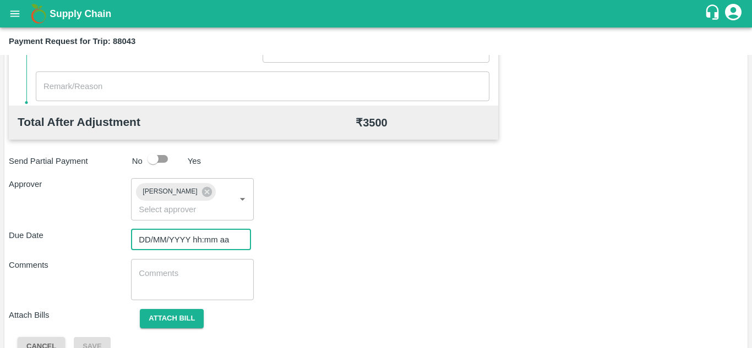
click at [149, 230] on input "DD/MM/YYYY hh:mm aa" at bounding box center [187, 239] width 112 height 21
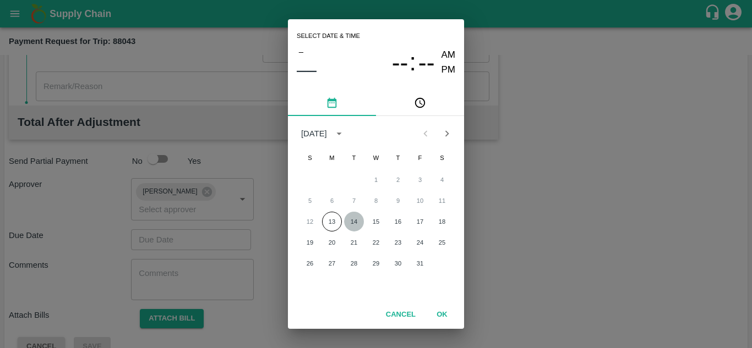
click at [355, 222] on button "14" at bounding box center [354, 222] width 20 height 20
type input "[DATE] 12:00 AM"
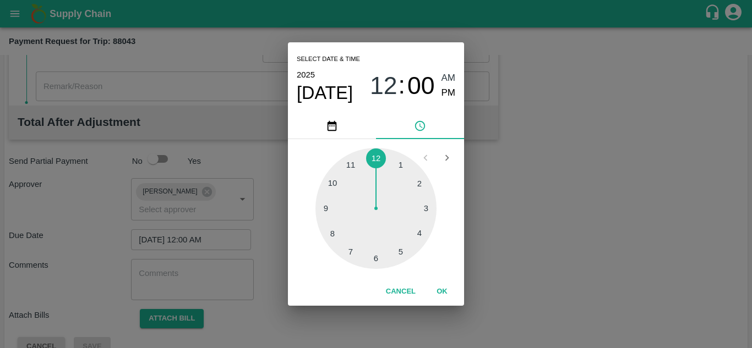
click at [450, 70] on div "2025 Oct 14 12 : 00 AM PM" at bounding box center [376, 86] width 158 height 36
click at [451, 76] on span "AM" at bounding box center [448, 78] width 14 height 15
click at [443, 292] on button "OK" at bounding box center [441, 291] width 35 height 19
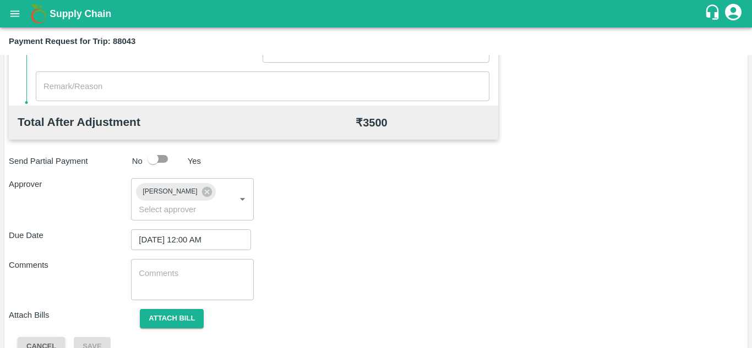
click at [172, 293] on div "x ​" at bounding box center [192, 279] width 122 height 41
paste textarea "Transport Bill"
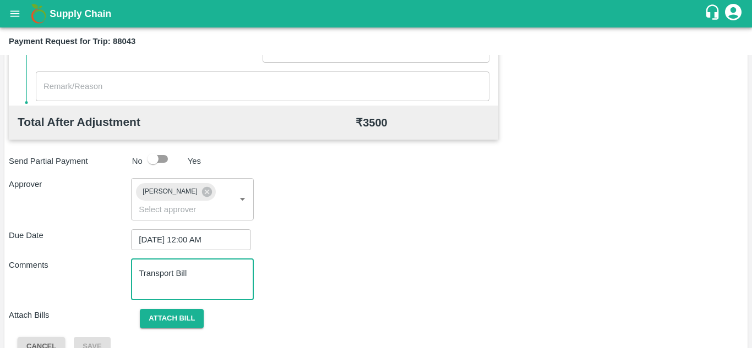
type textarea "Transport Bill"
click at [343, 260] on div "Comments Transport Bill x ​" at bounding box center [376, 279] width 734 height 41
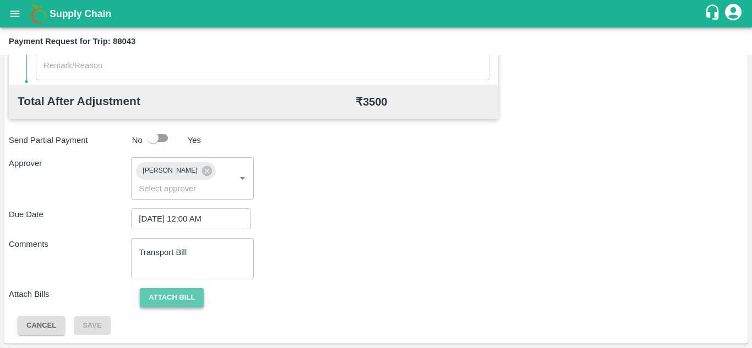
click at [171, 296] on button "Attach bill" at bounding box center [172, 297] width 64 height 19
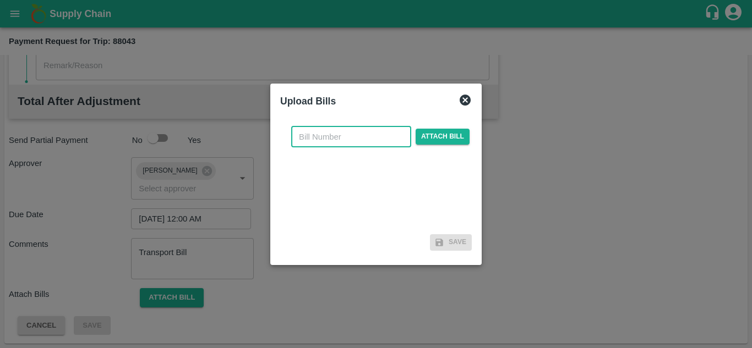
click at [323, 135] on input "text" at bounding box center [351, 137] width 120 height 21
type input "NK-394"
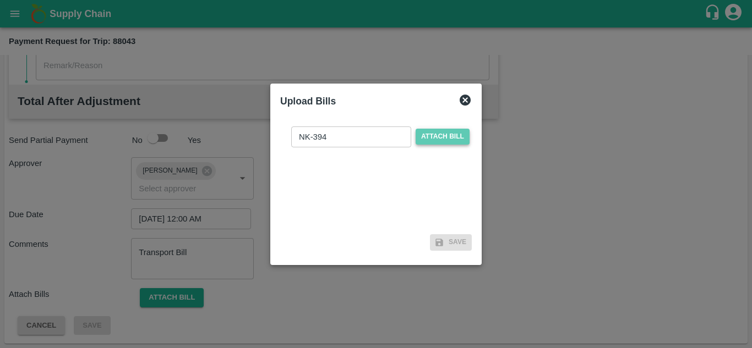
click at [446, 137] on span "Attach bill" at bounding box center [442, 137] width 54 height 16
click at [0, 0] on input "Attach bill" at bounding box center [0, 0] width 0 height 0
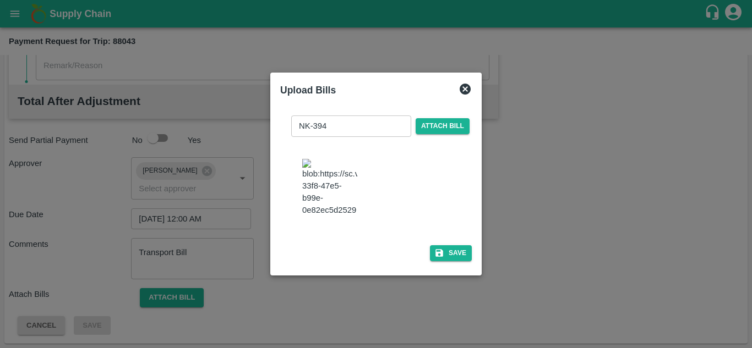
click at [311, 187] on img at bounding box center [329, 188] width 55 height 58
click at [454, 257] on button "Save" at bounding box center [451, 253] width 42 height 16
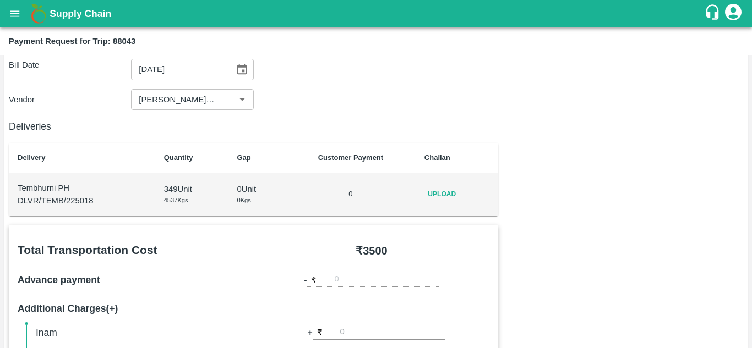
scroll to position [78, 0]
click at [448, 194] on span "Upload" at bounding box center [441, 195] width 35 height 16
click at [0, 0] on input "Upload" at bounding box center [0, 0] width 0 height 0
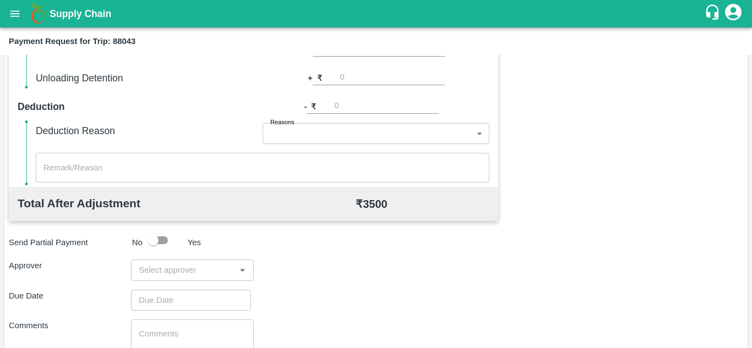
scroll to position [441, 0]
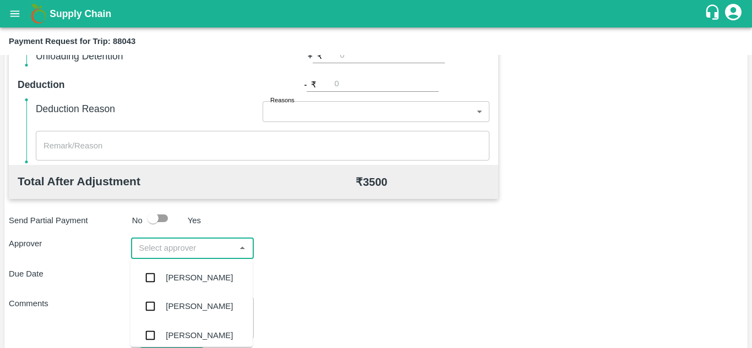
click at [148, 253] on input "input" at bounding box center [182, 248] width 97 height 14
type input "PRASA"
click at [184, 273] on div "[PERSON_NAME]" at bounding box center [199, 278] width 67 height 12
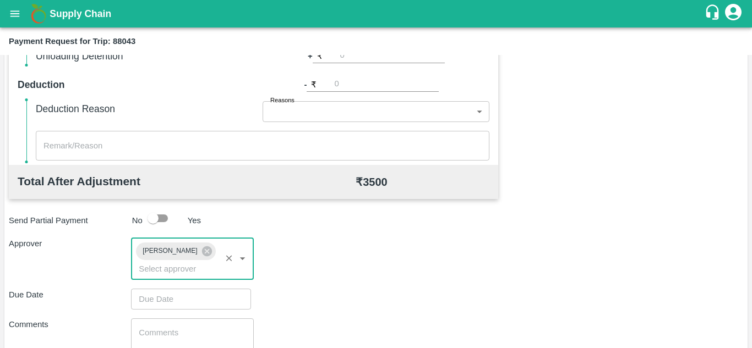
type input "DD/MM/YYYY hh:mm aa"
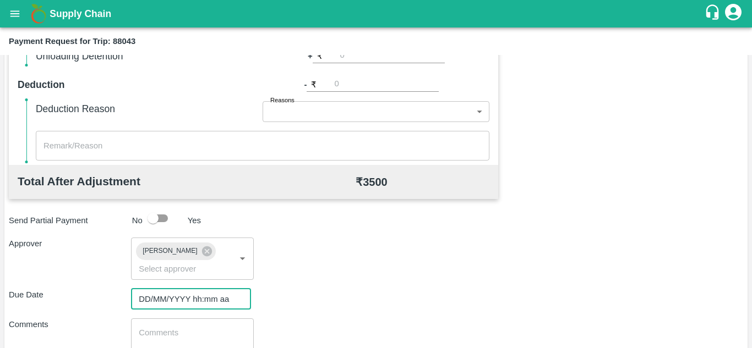
click at [148, 295] on input "DD/MM/YYYY hh:mm aa" at bounding box center [187, 299] width 112 height 21
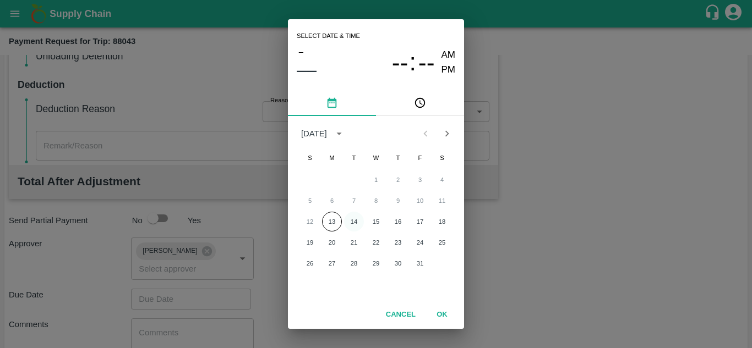
click at [359, 220] on button "14" at bounding box center [354, 222] width 20 height 20
type input "[DATE] 12:00 AM"
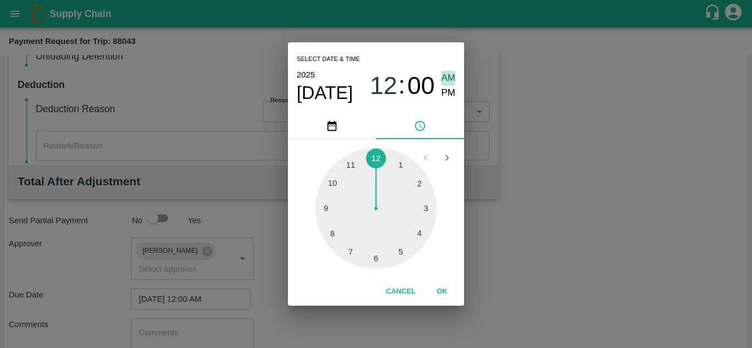
click at [450, 80] on span "AM" at bounding box center [448, 78] width 14 height 15
click at [444, 287] on button "OK" at bounding box center [441, 291] width 35 height 19
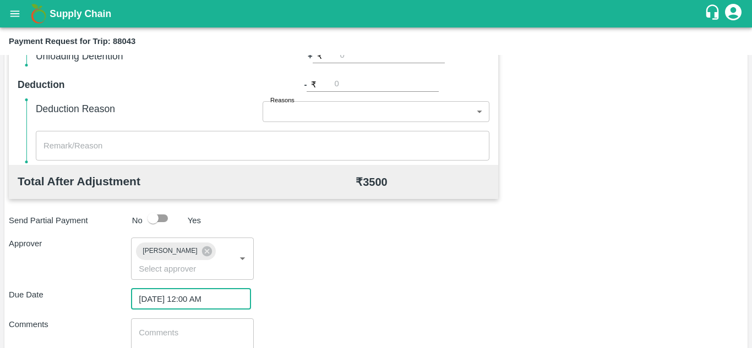
scroll to position [522, 0]
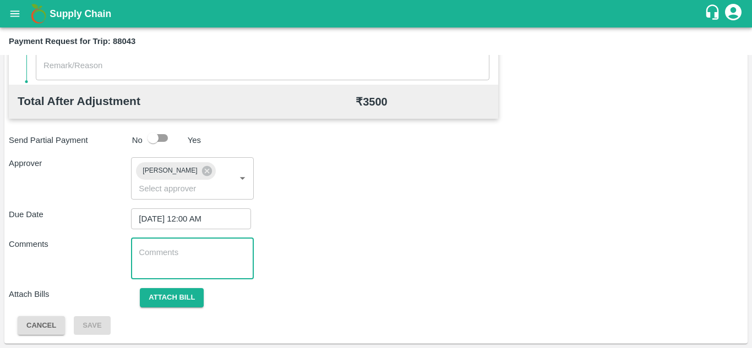
click at [151, 255] on textarea at bounding box center [192, 258] width 107 height 23
paste textarea "Transport Bill"
type textarea "Transport Bill"
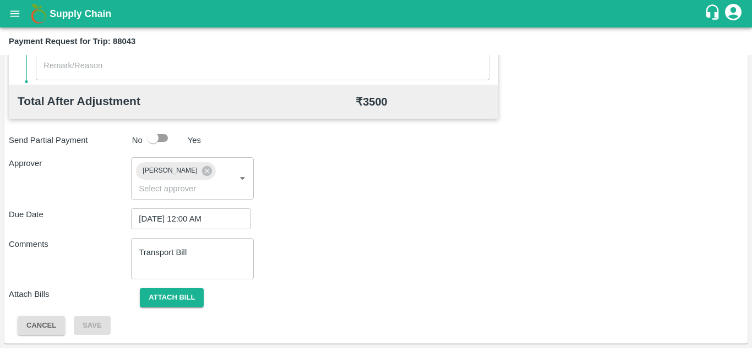
click at [361, 245] on div "Comments Transport Bill x ​" at bounding box center [376, 258] width 734 height 41
click at [184, 296] on button "Attach bill" at bounding box center [172, 297] width 64 height 19
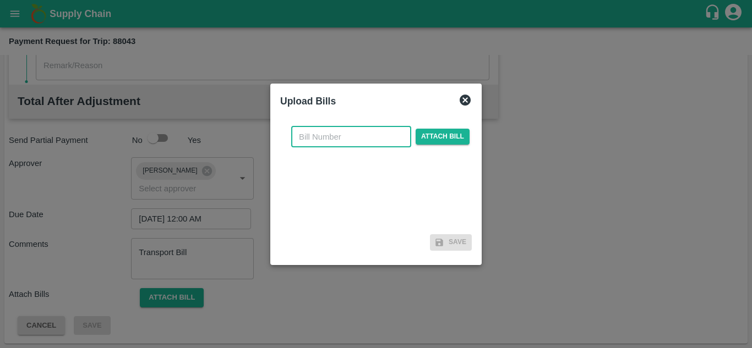
click at [314, 139] on input "text" at bounding box center [351, 137] width 120 height 21
type input "NK-394"
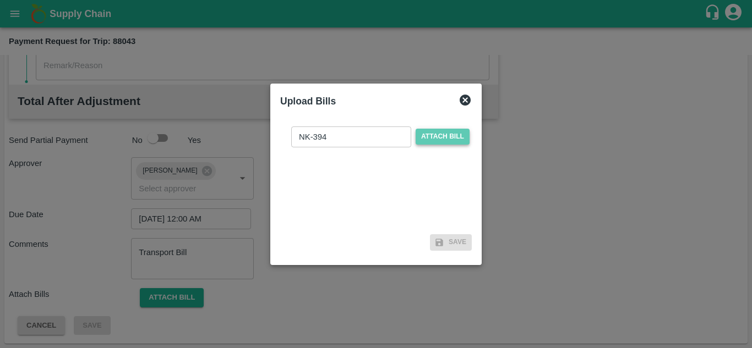
click at [446, 138] on span "Attach bill" at bounding box center [442, 137] width 54 height 16
click at [0, 0] on input "Attach bill" at bounding box center [0, 0] width 0 height 0
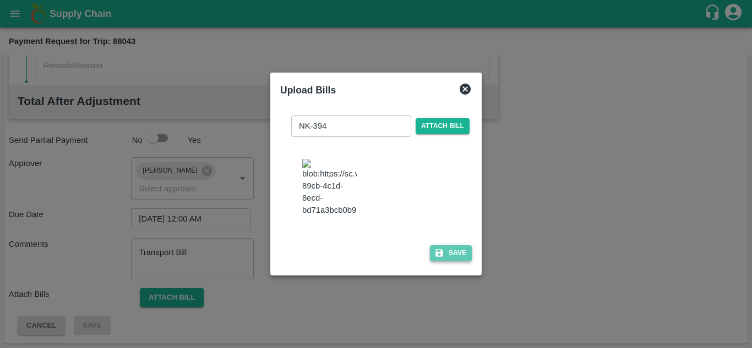
click at [464, 261] on button "Save" at bounding box center [451, 253] width 42 height 16
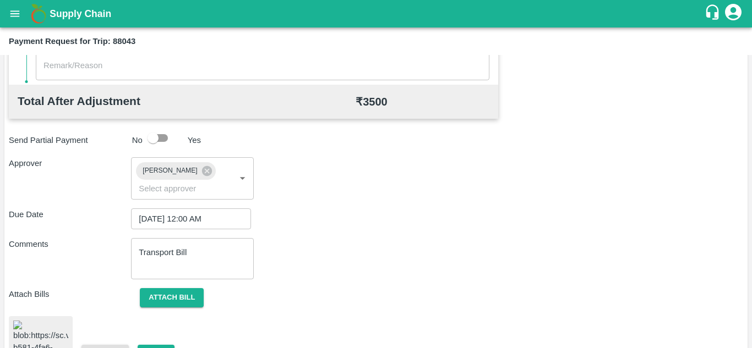
scroll to position [593, 0]
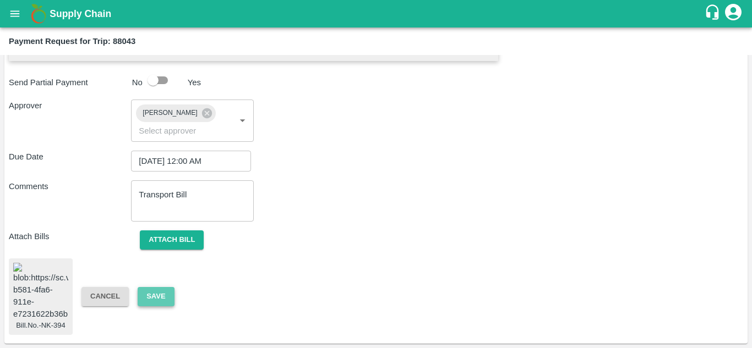
click at [158, 287] on button "Save" at bounding box center [156, 296] width 36 height 19
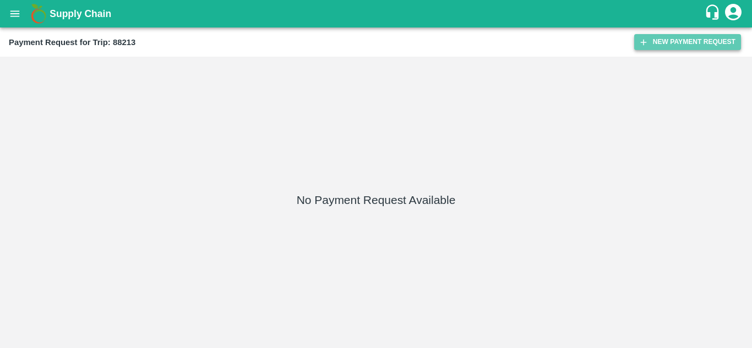
click at [673, 43] on button "New Payment Request" at bounding box center [687, 42] width 107 height 16
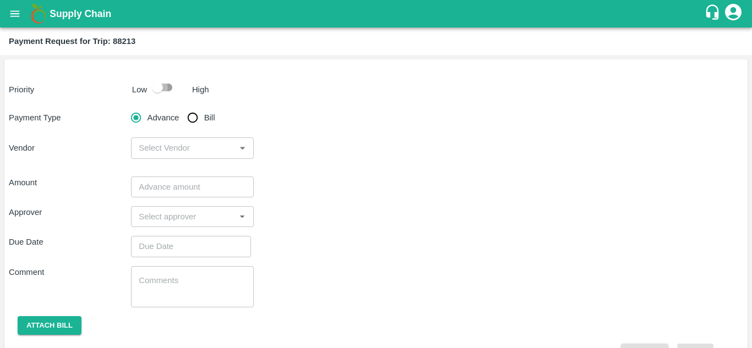
click at [167, 83] on input "checkbox" at bounding box center [157, 87] width 63 height 21
checkbox input "true"
click at [193, 120] on input "Bill" at bounding box center [193, 118] width 22 height 22
radio input "true"
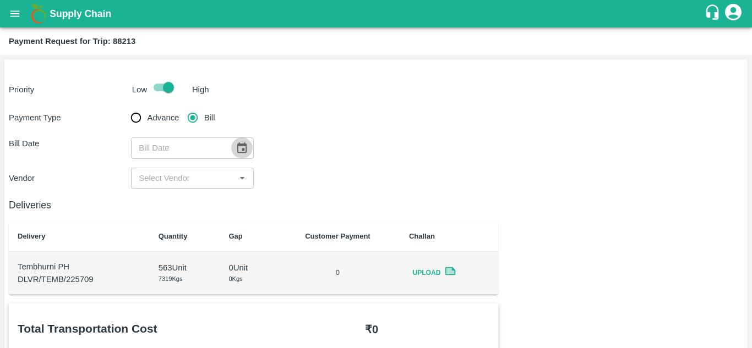
click at [240, 145] on icon "Choose date" at bounding box center [241, 147] width 9 height 10
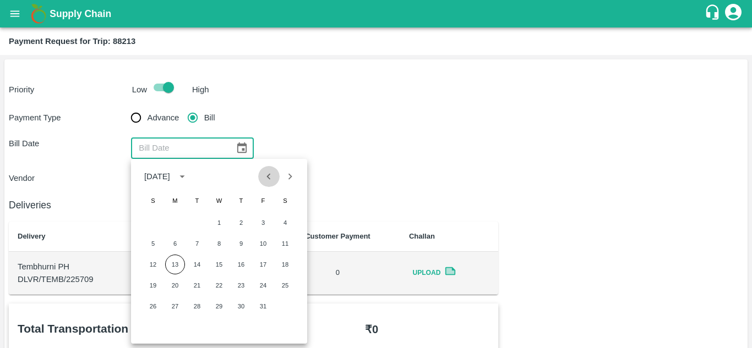
click at [265, 178] on icon "Previous month" at bounding box center [268, 177] width 12 height 12
click at [152, 266] on button "14" at bounding box center [153, 265] width 20 height 20
type input "14/09/2025"
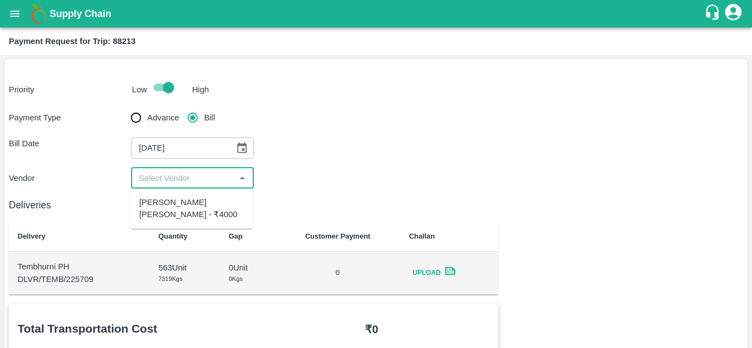
drag, startPoint x: 187, startPoint y: 177, endPoint x: 187, endPoint y: 203, distance: 25.9
click at [187, 203] on body "Supply Chain Payment Request for Trip: 88213 Priority Low High Payment Type Adv…" at bounding box center [376, 174] width 752 height 348
click at [187, 203] on div "Nagnath Abhiman Khochare - ₹4000" at bounding box center [191, 208] width 105 height 25
type input "Nagnath Abhiman Khochare - ₹4000"
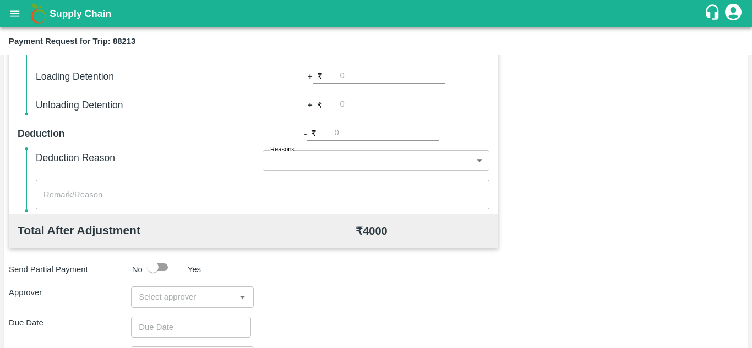
scroll to position [501, 0]
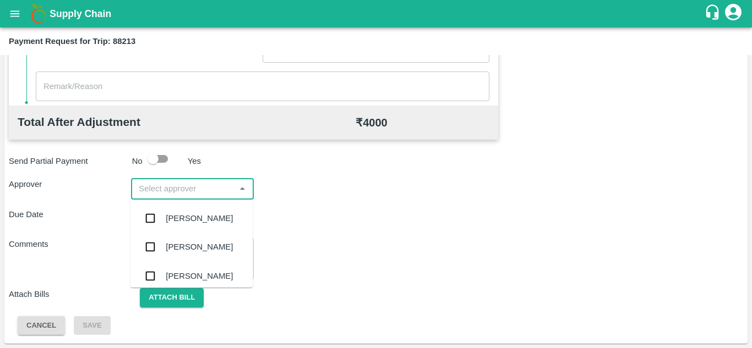
click at [166, 182] on input "input" at bounding box center [182, 189] width 97 height 14
type input "P"
type input "PRASA"
click at [195, 215] on div "[PERSON_NAME]" at bounding box center [199, 218] width 67 height 12
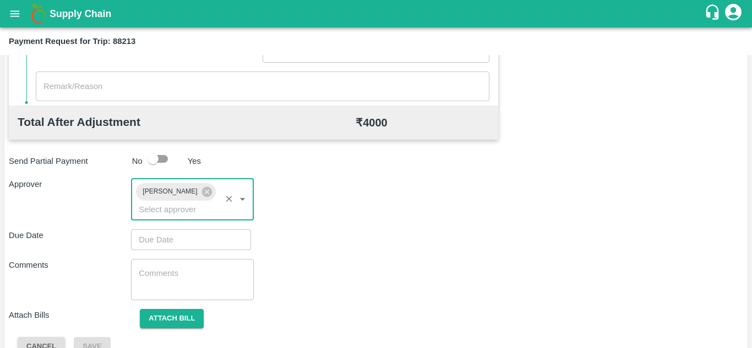
type input "DD/MM/YYYY hh:mm aa"
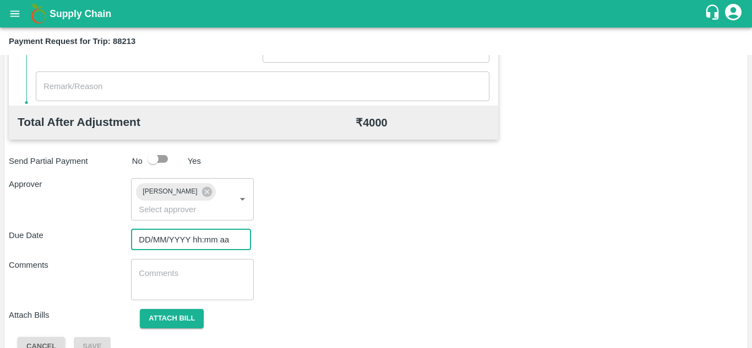
click at [152, 237] on input "DD/MM/YYYY hh:mm aa" at bounding box center [187, 239] width 112 height 21
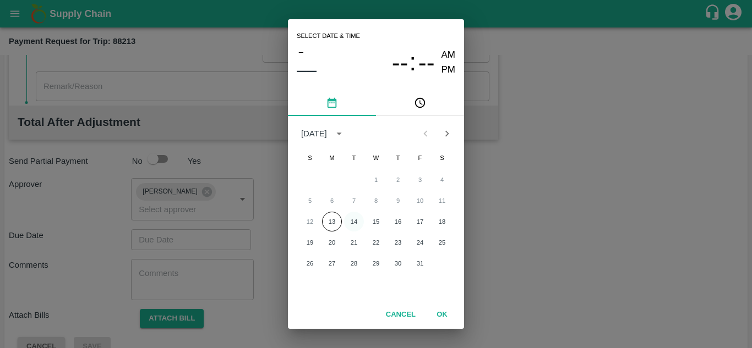
click at [356, 222] on button "14" at bounding box center [354, 222] width 20 height 20
type input "[DATE] 12:00 AM"
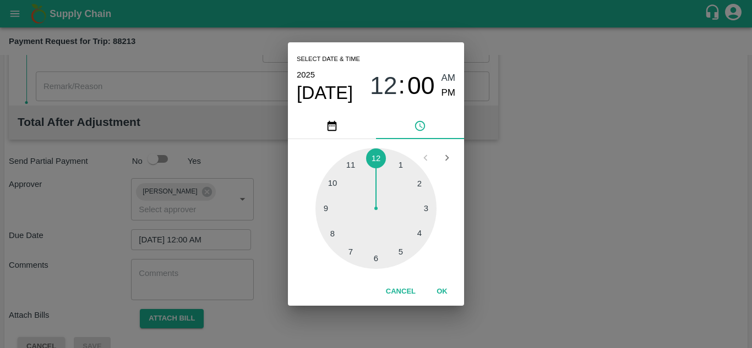
click at [440, 80] on div "12 : 00 AM PM" at bounding box center [412, 85] width 85 height 29
click at [447, 79] on span "AM" at bounding box center [448, 78] width 14 height 15
click at [439, 287] on button "OK" at bounding box center [441, 291] width 35 height 19
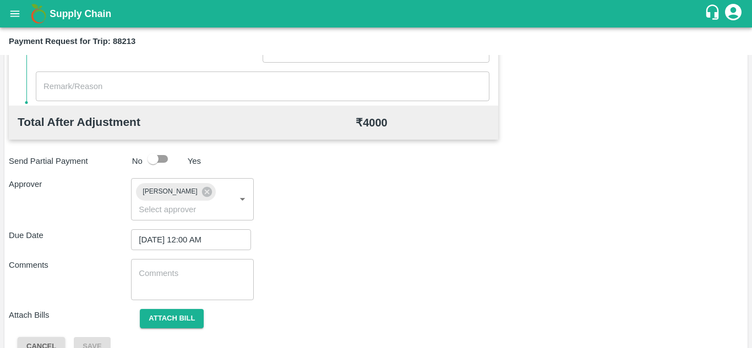
click at [187, 262] on div "x ​" at bounding box center [192, 279] width 122 height 41
paste textarea "Transport Bill"
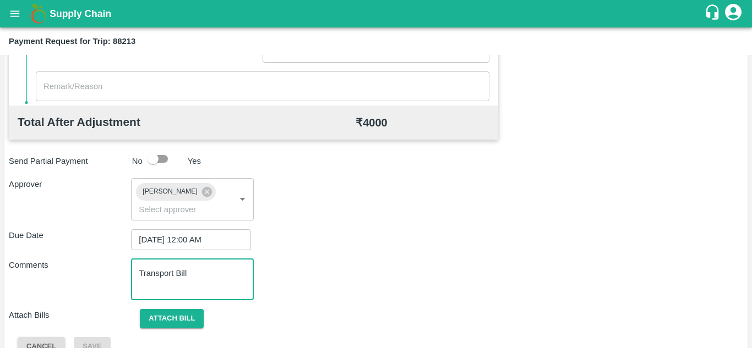
type textarea "Transport Bill"
click at [339, 241] on div "Due Date 14/10/2025 12:00 AM ​" at bounding box center [376, 239] width 734 height 21
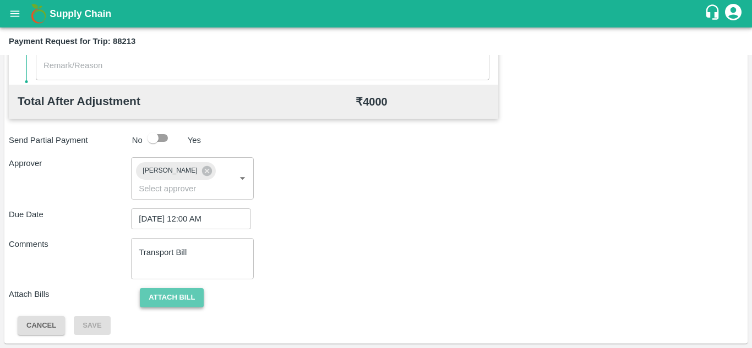
click at [153, 298] on button "Attach bill" at bounding box center [172, 297] width 64 height 19
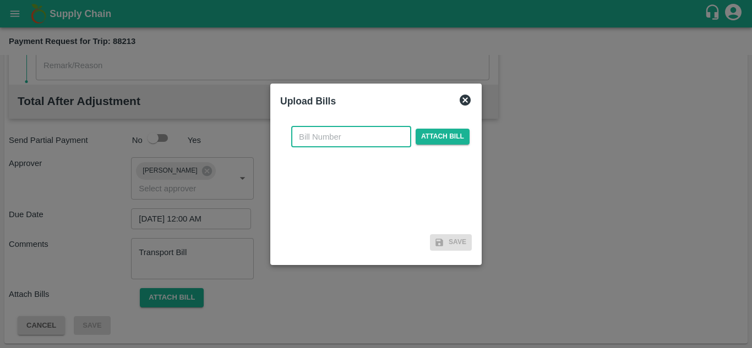
click at [310, 136] on input "text" at bounding box center [351, 137] width 120 height 21
type input "NK-395"
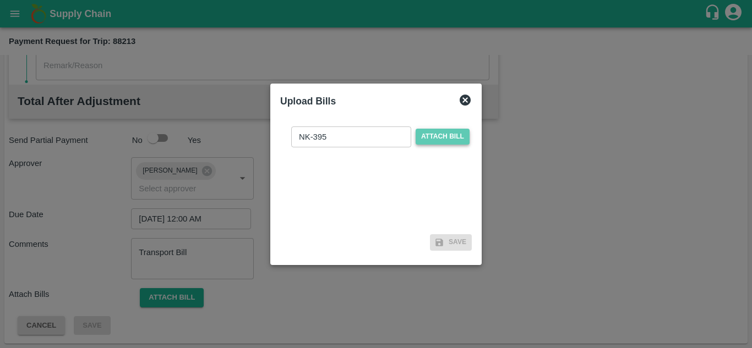
click at [451, 137] on span "Attach bill" at bounding box center [442, 137] width 54 height 16
click at [0, 0] on input "Attach bill" at bounding box center [0, 0] width 0 height 0
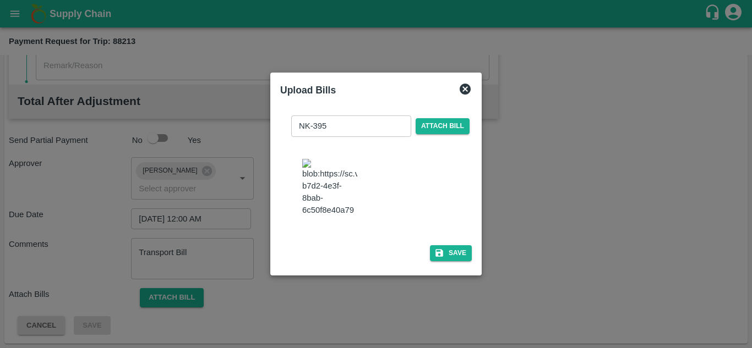
click at [336, 199] on img at bounding box center [329, 188] width 55 height 58
click at [451, 261] on button "Save" at bounding box center [451, 253] width 42 height 16
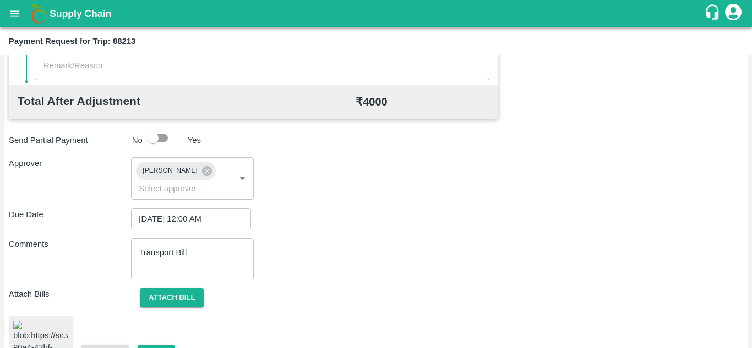
scroll to position [594, 0]
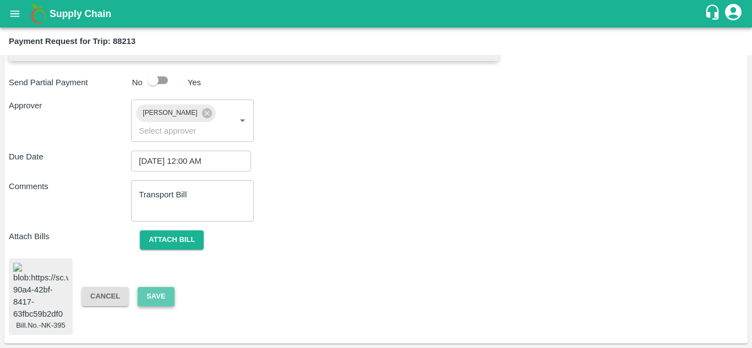
click at [152, 287] on button "Save" at bounding box center [156, 296] width 36 height 19
click at [151, 287] on button "Save" at bounding box center [156, 296] width 36 height 19
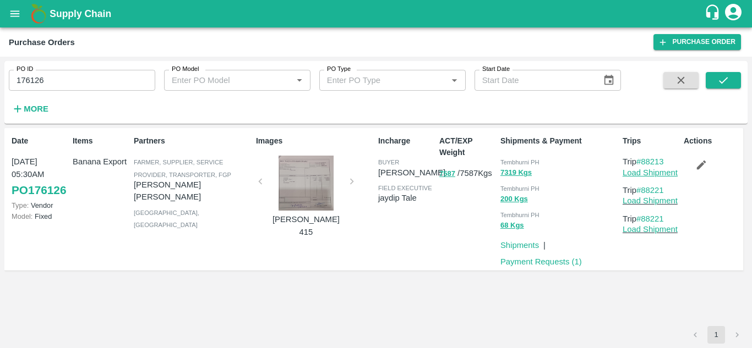
click at [670, 174] on link "Load Shipment" at bounding box center [649, 172] width 55 height 9
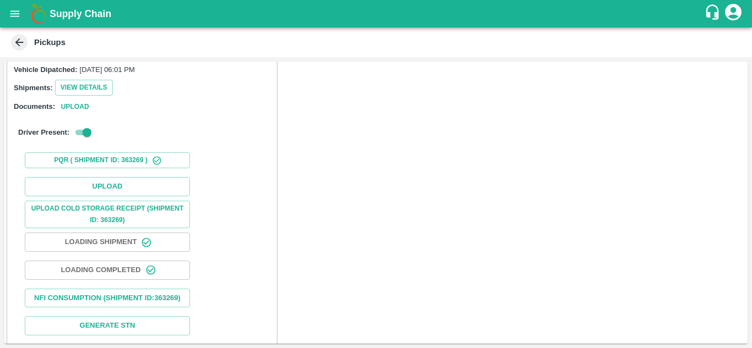
scroll to position [139, 0]
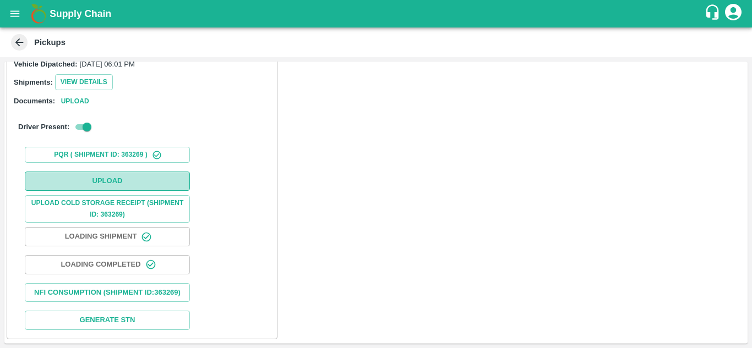
click at [130, 175] on button "Upload" at bounding box center [107, 181] width 165 height 19
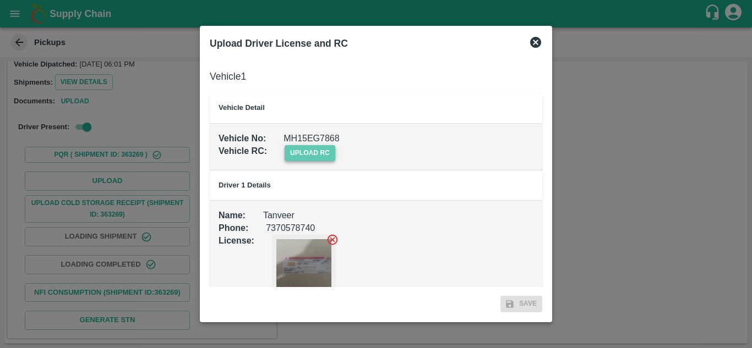
click at [323, 150] on span "upload rc" at bounding box center [309, 153] width 51 height 16
click at [0, 0] on input "upload rc" at bounding box center [0, 0] width 0 height 0
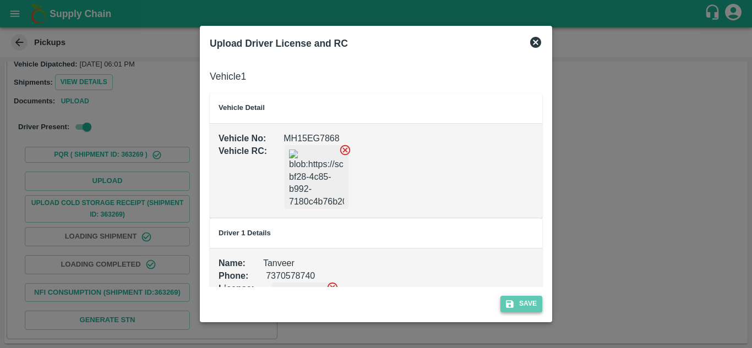
click at [533, 299] on button "Save" at bounding box center [521, 304] width 42 height 16
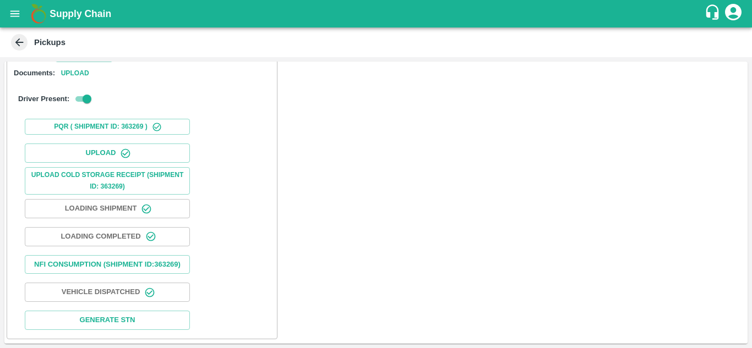
scroll to position [0, 0]
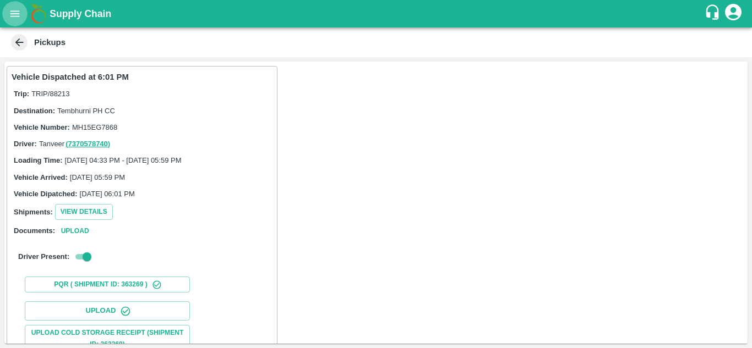
click at [13, 14] on icon "open drawer" at bounding box center [15, 14] width 12 height 12
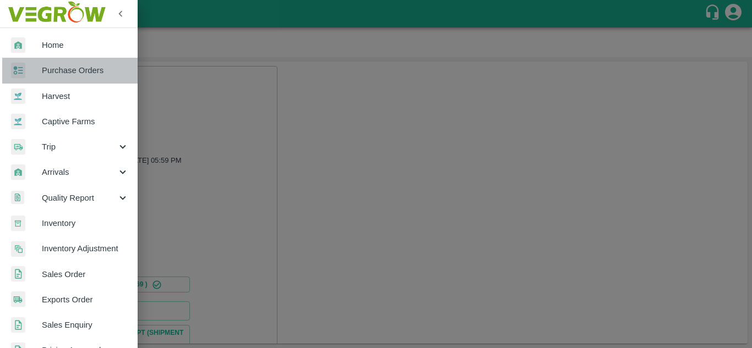
click at [79, 66] on span "Purchase Orders" at bounding box center [85, 70] width 87 height 12
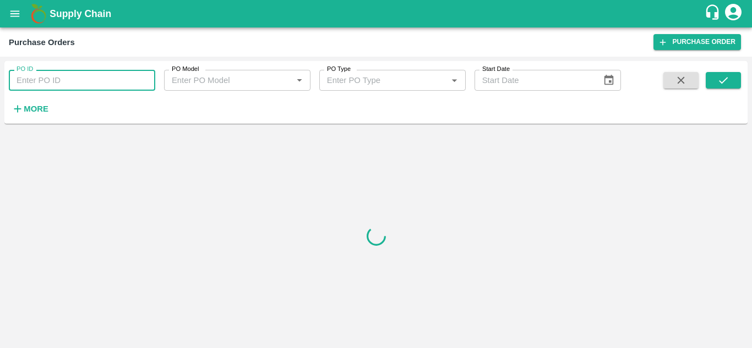
click at [61, 82] on input "PO ID" at bounding box center [82, 80] width 146 height 21
paste input "177003"
type input "177003"
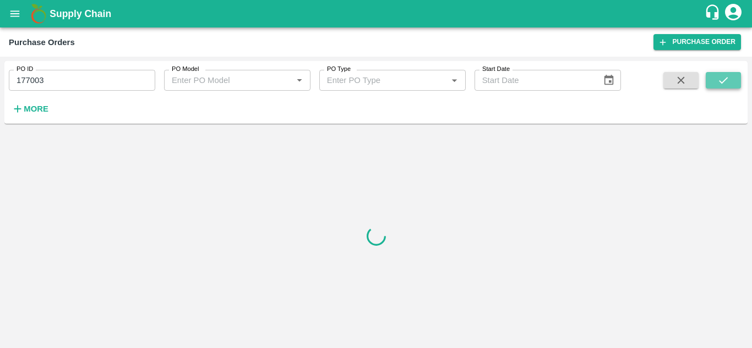
click at [722, 79] on icon "submit" at bounding box center [723, 80] width 12 height 12
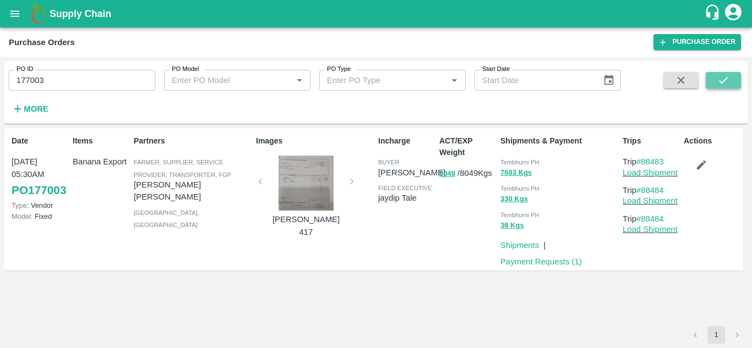
click at [732, 76] on button "submit" at bounding box center [722, 80] width 35 height 17
click at [658, 171] on link "Load Shipment" at bounding box center [649, 172] width 55 height 9
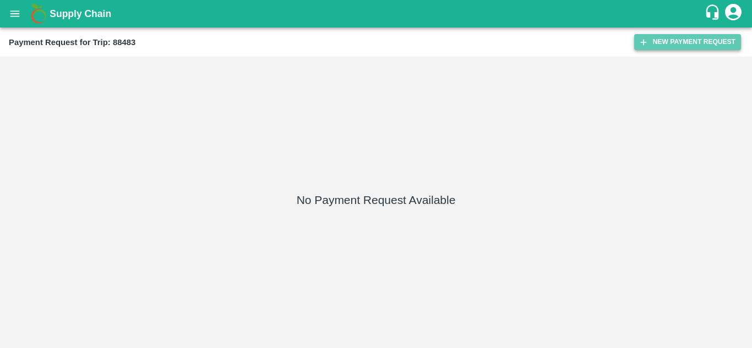
click at [685, 43] on button "New Payment Request" at bounding box center [687, 42] width 107 height 16
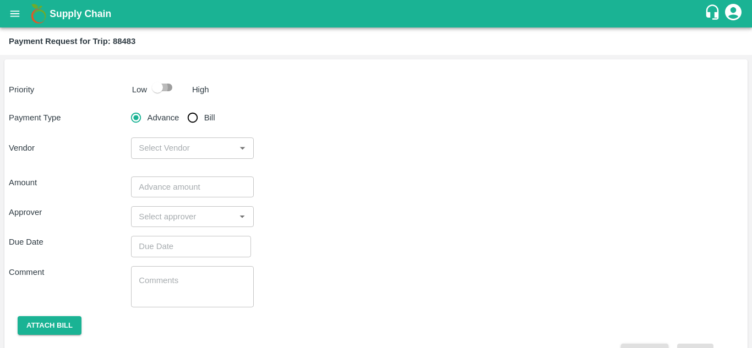
click at [166, 87] on input "checkbox" at bounding box center [157, 87] width 63 height 21
checkbox input "true"
click at [194, 125] on input "Bill" at bounding box center [193, 118] width 22 height 22
radio input "true"
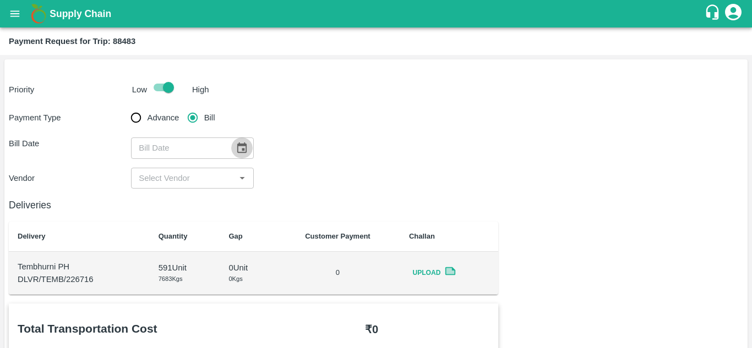
click at [240, 140] on button "Choose date" at bounding box center [241, 148] width 21 height 21
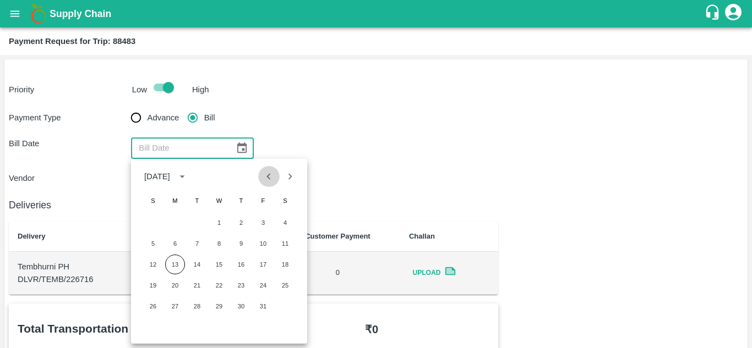
click at [271, 174] on icon "Previous month" at bounding box center [268, 177] width 12 height 12
click at [216, 267] on button "17" at bounding box center [219, 265] width 20 height 20
type input "[DATE]"
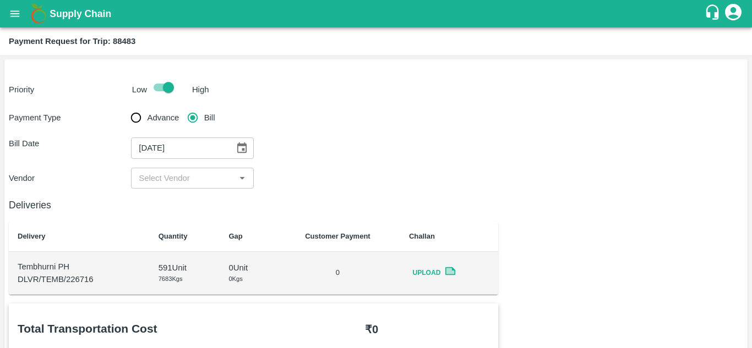
click at [172, 169] on div "​" at bounding box center [192, 178] width 122 height 21
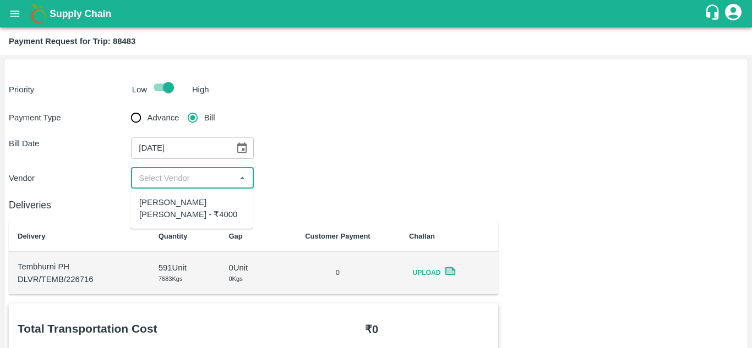
click at [176, 211] on div "[PERSON_NAME] [PERSON_NAME] - ₹4000" at bounding box center [191, 208] width 105 height 25
type input "[PERSON_NAME] [PERSON_NAME] - ₹4000"
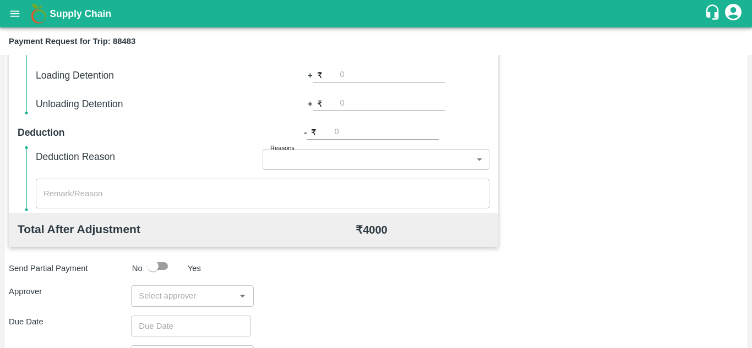
scroll to position [397, 0]
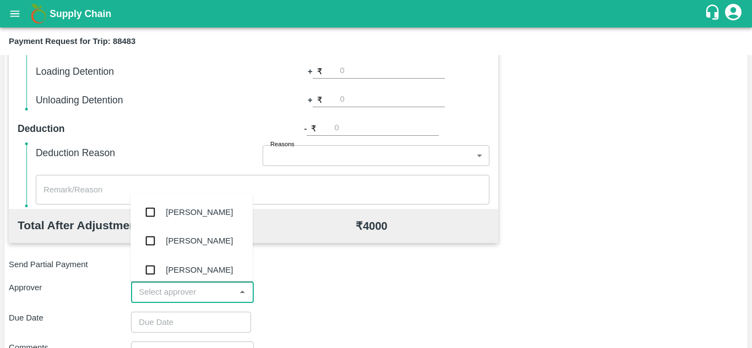
click at [169, 288] on input "input" at bounding box center [182, 292] width 97 height 14
type input "PRASA"
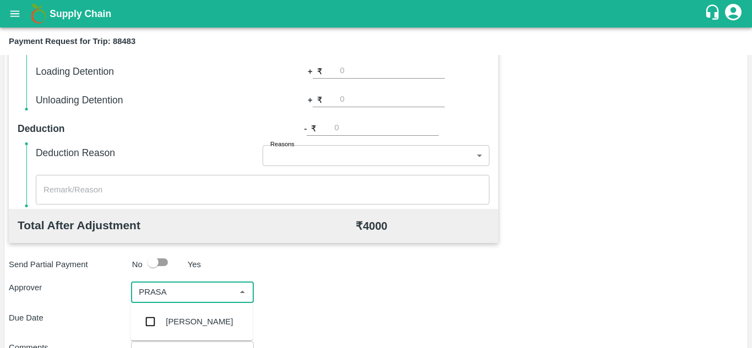
click at [195, 319] on div "[PERSON_NAME]" at bounding box center [199, 322] width 67 height 12
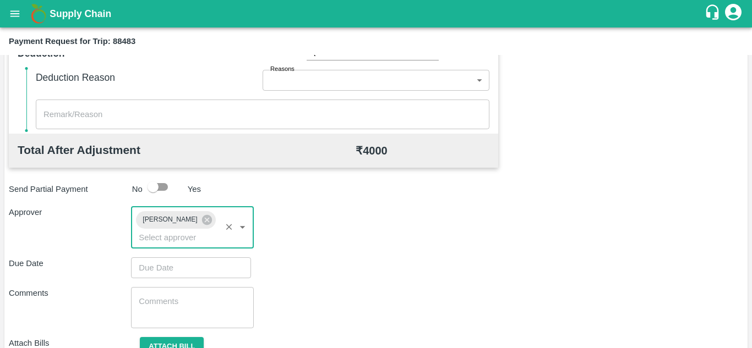
scroll to position [473, 0]
type input "DD/MM/YYYY hh:mm aa"
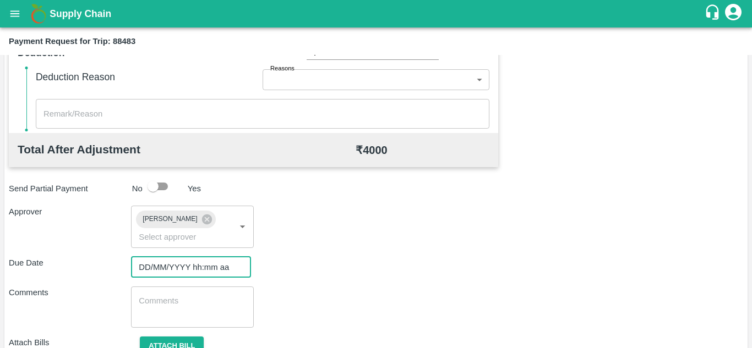
click at [158, 266] on input "DD/MM/YYYY hh:mm aa" at bounding box center [187, 267] width 112 height 21
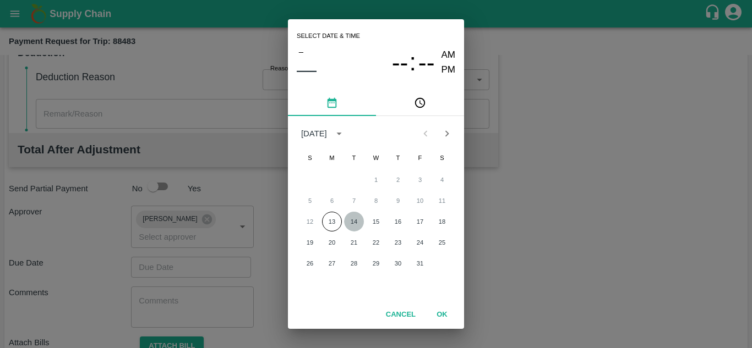
click at [354, 220] on button "14" at bounding box center [354, 222] width 20 height 20
type input "[DATE] 12:00 AM"
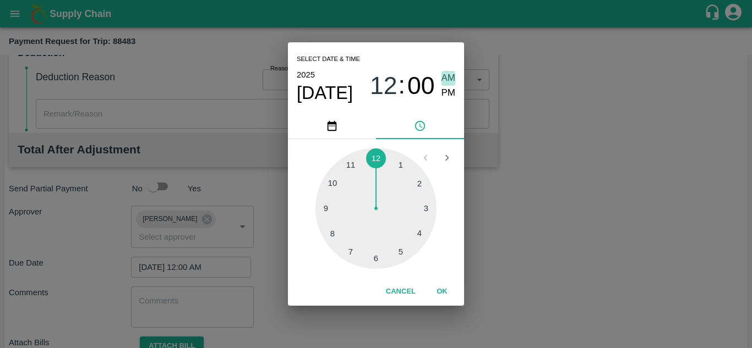
click at [452, 73] on span "AM" at bounding box center [448, 78] width 14 height 15
click at [442, 287] on button "OK" at bounding box center [441, 291] width 35 height 19
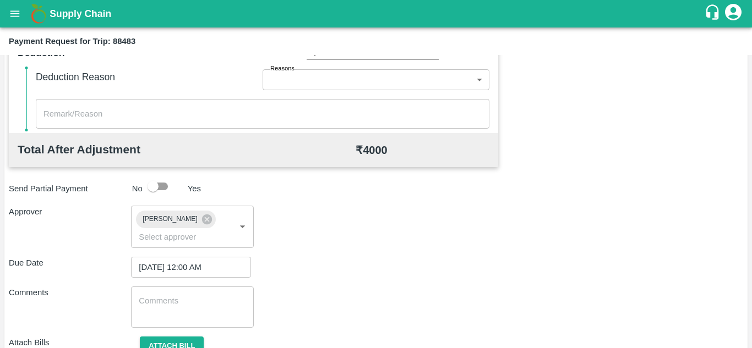
click at [182, 295] on div "x ​" at bounding box center [192, 307] width 122 height 41
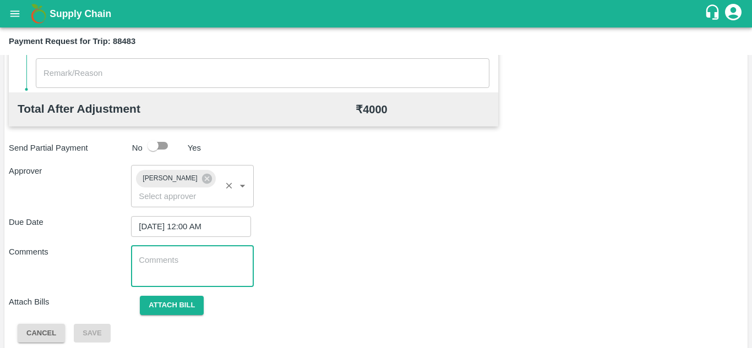
scroll to position [519, 0]
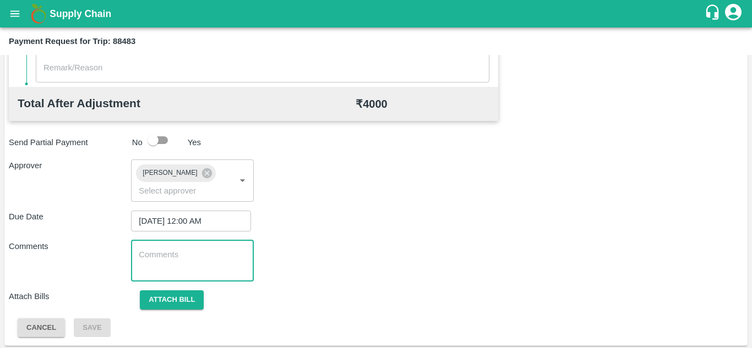
click at [161, 257] on textarea at bounding box center [192, 260] width 107 height 23
paste textarea "176126"
click at [202, 257] on textarea "176126" at bounding box center [192, 260] width 107 height 23
type textarea "1"
type textarea "t"
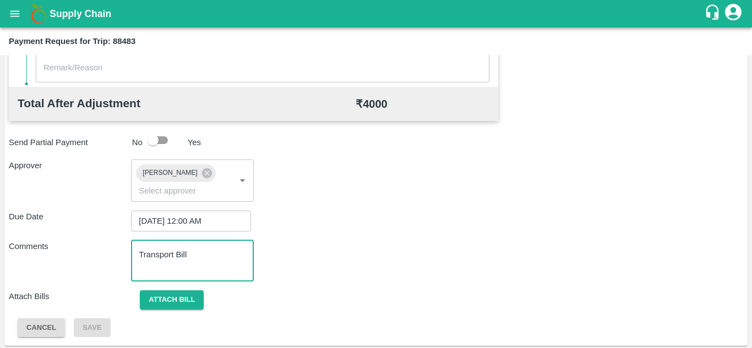
type textarea "Transport Bill"
click at [325, 252] on div "Comments Transport Bill x ​" at bounding box center [376, 260] width 734 height 41
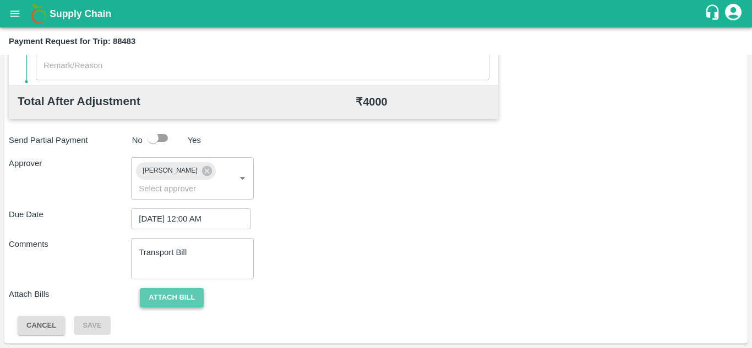
click at [185, 292] on button "Attach bill" at bounding box center [172, 297] width 64 height 19
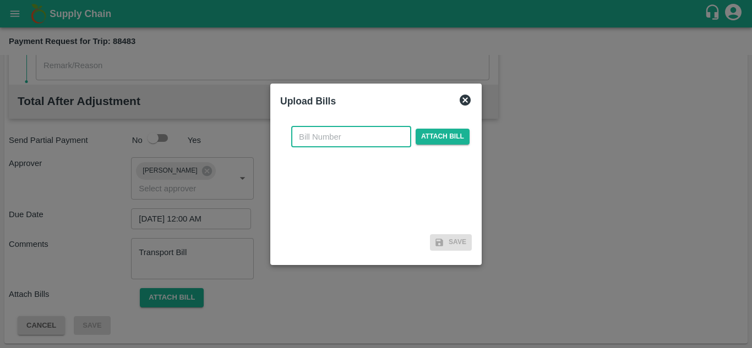
click at [319, 145] on input "text" at bounding box center [351, 137] width 120 height 21
type input "NK-396"
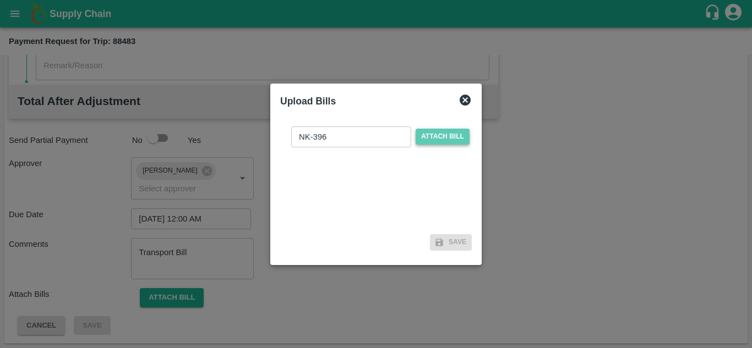
click at [442, 136] on span "Attach bill" at bounding box center [442, 137] width 54 height 16
click at [0, 0] on input "Attach bill" at bounding box center [0, 0] width 0 height 0
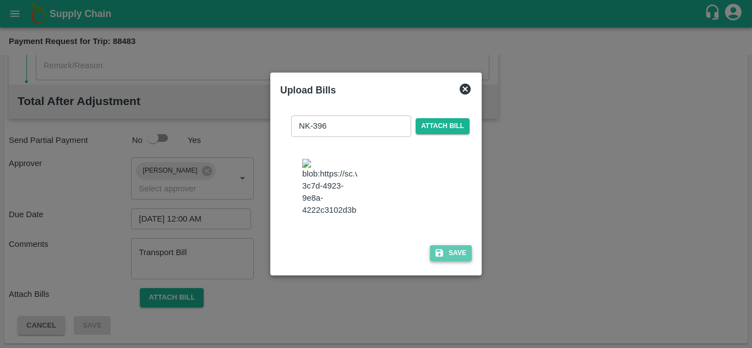
click at [451, 261] on button "Save" at bounding box center [451, 253] width 42 height 16
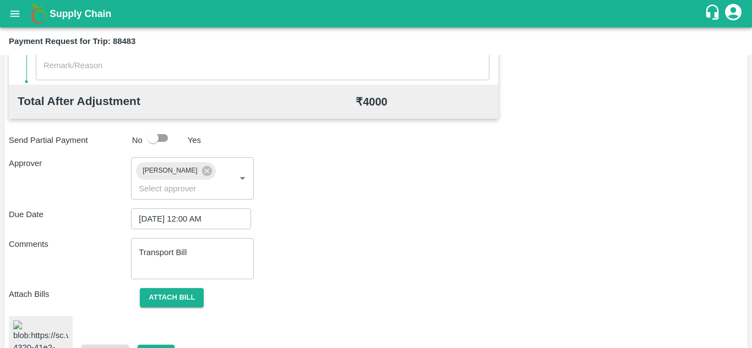
scroll to position [597, 0]
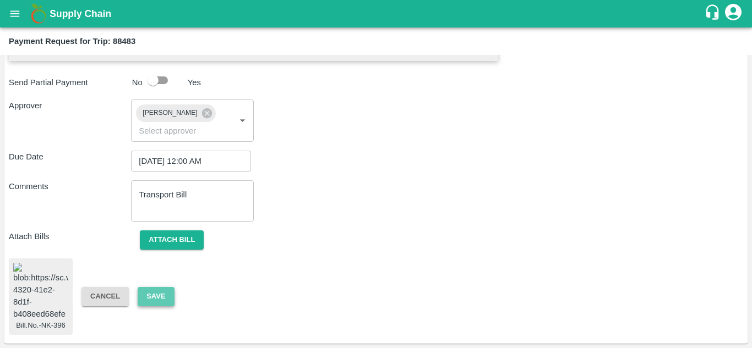
click at [154, 287] on button "Save" at bounding box center [156, 296] width 36 height 19
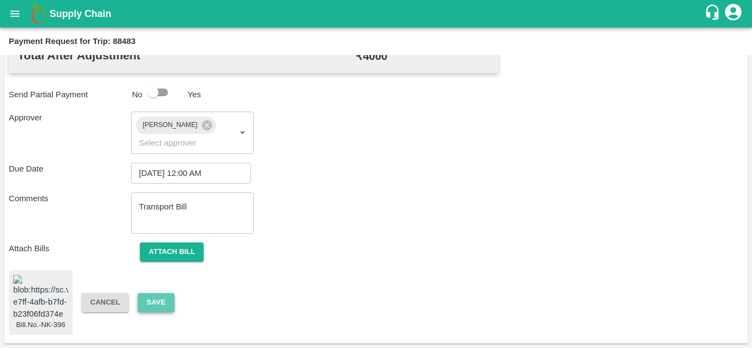
click at [154, 293] on button "Save" at bounding box center [156, 302] width 36 height 19
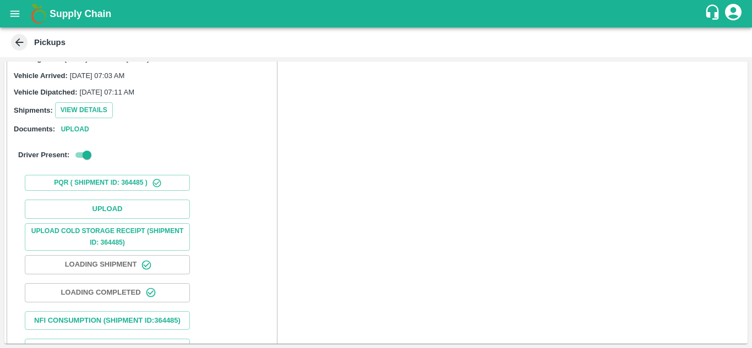
scroll to position [105, 0]
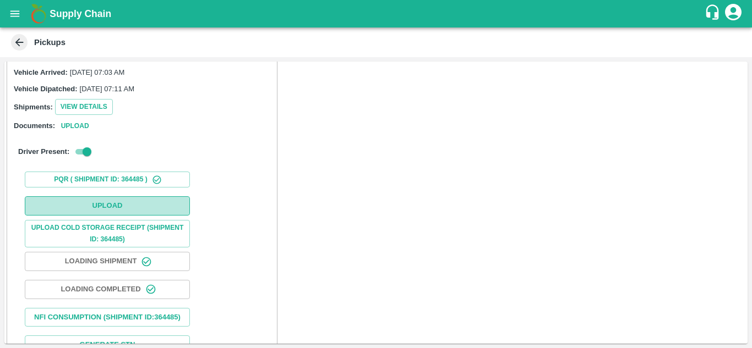
click at [114, 204] on button "Upload" at bounding box center [107, 205] width 165 height 19
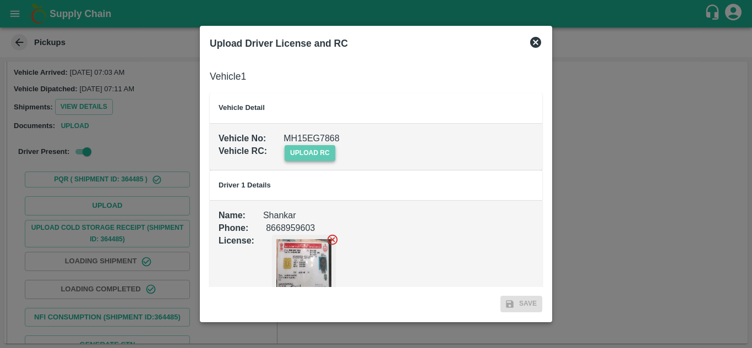
click at [301, 155] on span "upload rc" at bounding box center [309, 153] width 51 height 16
click at [0, 0] on input "upload rc" at bounding box center [0, 0] width 0 height 0
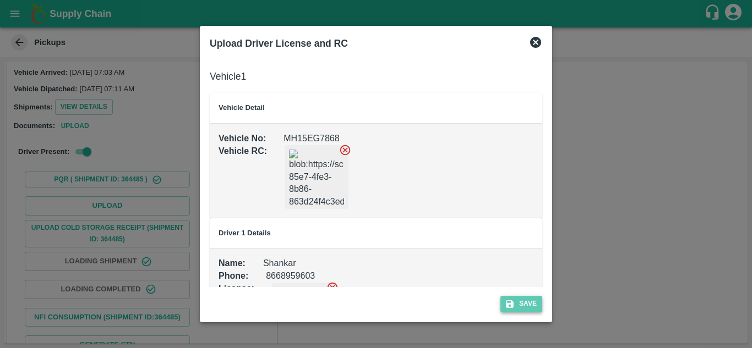
click at [531, 299] on button "Save" at bounding box center [521, 304] width 42 height 16
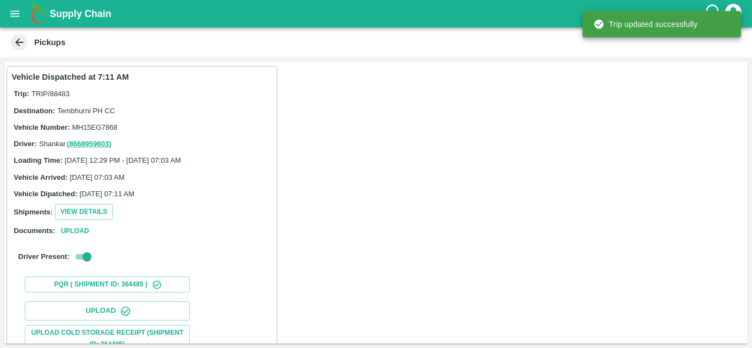
scroll to position [1, 0]
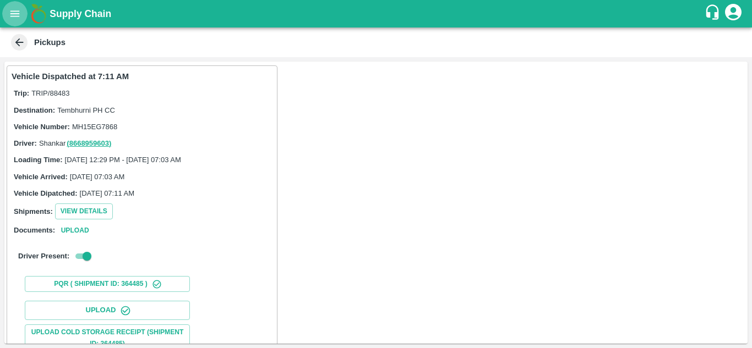
click at [7, 17] on button "open drawer" at bounding box center [14, 13] width 25 height 25
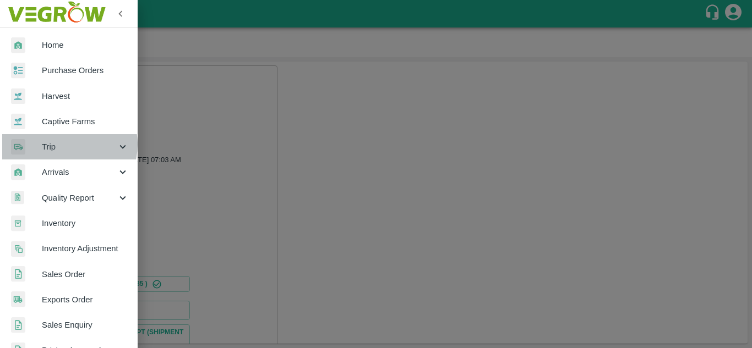
click at [68, 145] on span "Trip" at bounding box center [79, 147] width 75 height 12
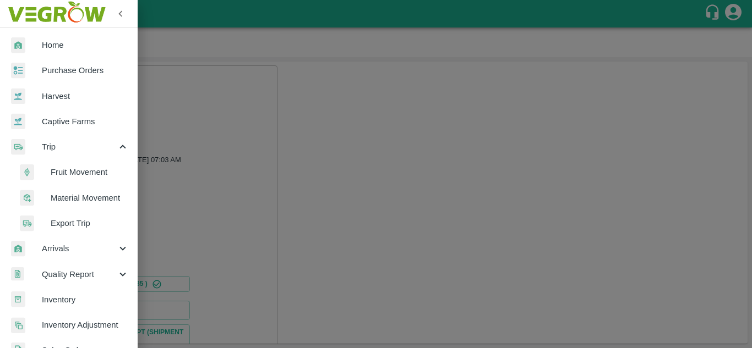
click at [78, 173] on span "Fruit Movement" at bounding box center [90, 172] width 78 height 12
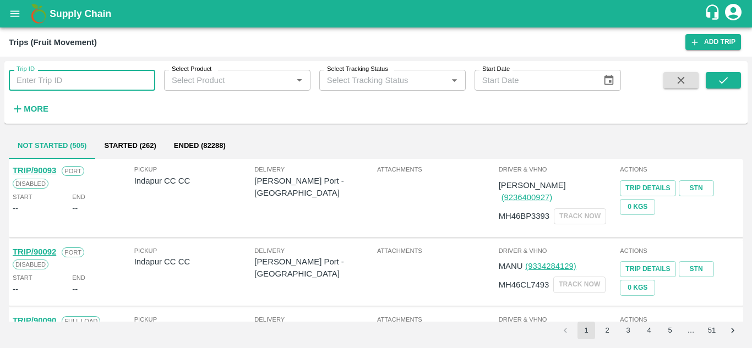
click at [49, 78] on input "Trip ID" at bounding box center [82, 80] width 146 height 21
type input "89034"
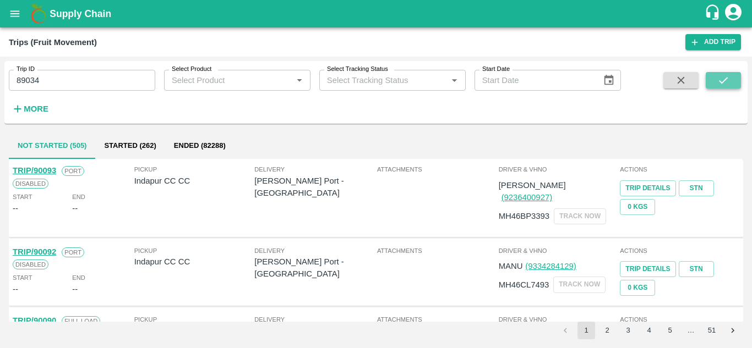
click at [727, 78] on icon "submit" at bounding box center [723, 80] width 9 height 7
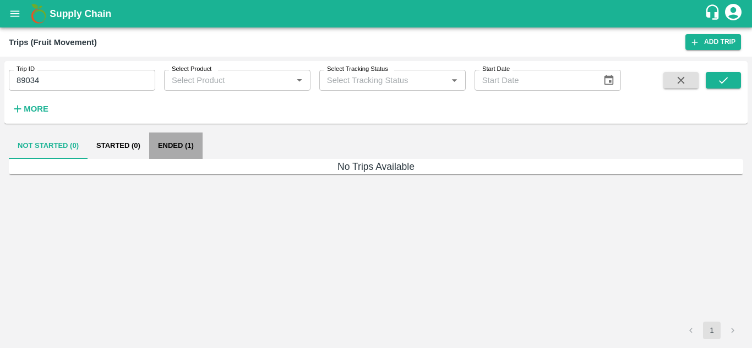
click at [168, 144] on button "Ended (1)" at bounding box center [175, 146] width 53 height 26
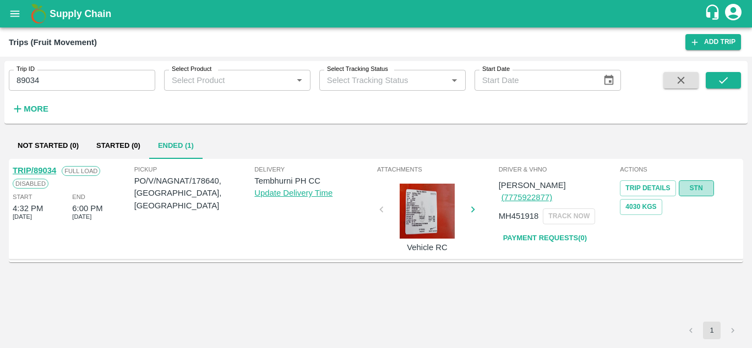
click at [694, 189] on link "STN" at bounding box center [695, 188] width 35 height 16
click at [53, 79] on input "89034" at bounding box center [82, 80] width 146 height 21
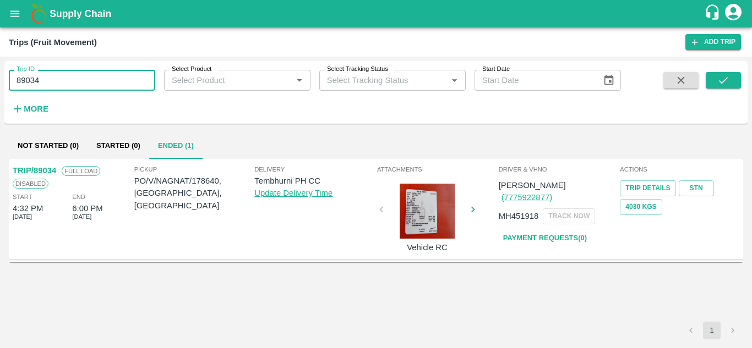
click at [53, 79] on input "89034" at bounding box center [82, 80] width 146 height 21
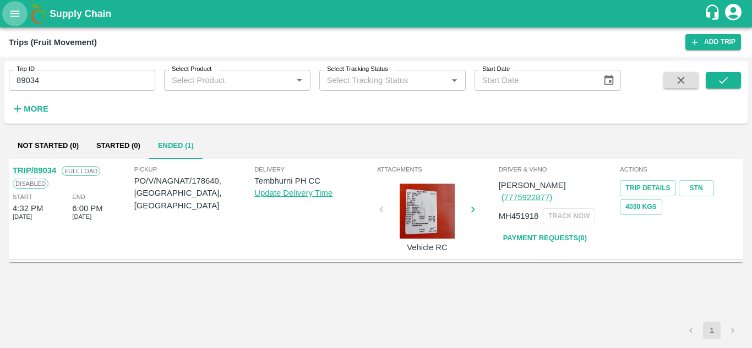
click at [16, 10] on icon "open drawer" at bounding box center [15, 14] width 12 height 12
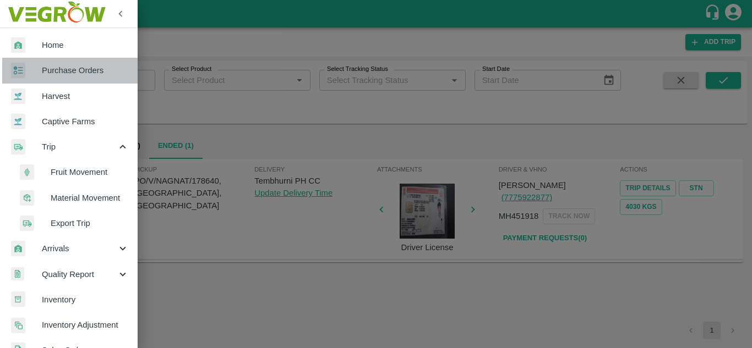
click at [70, 72] on span "Purchase Orders" at bounding box center [85, 70] width 87 height 12
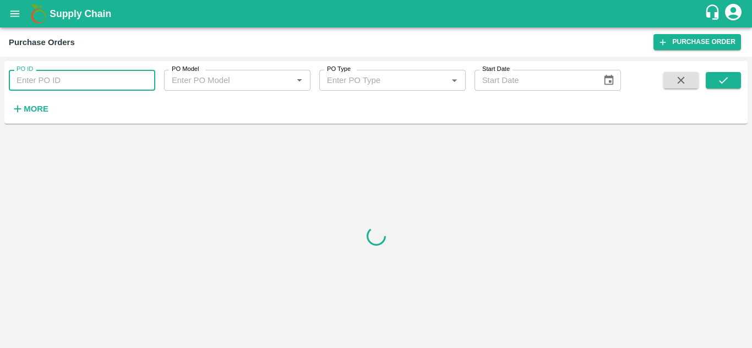
click at [51, 78] on input "PO ID" at bounding box center [82, 80] width 146 height 21
paste input "177755"
type input "177755"
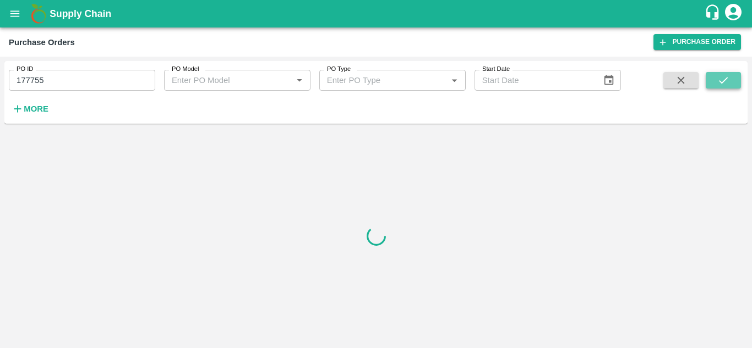
click at [711, 78] on button "submit" at bounding box center [722, 80] width 35 height 17
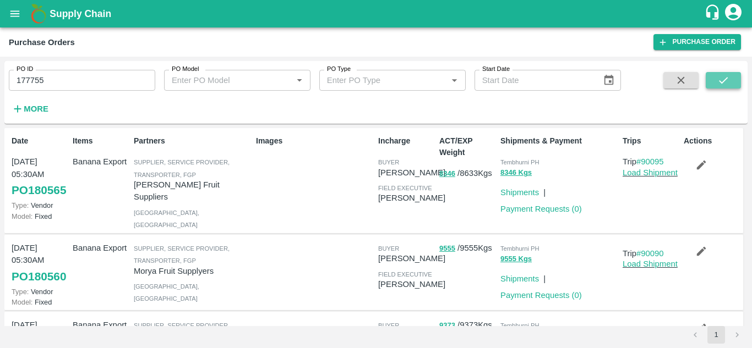
click at [715, 80] on button "submit" at bounding box center [722, 80] width 35 height 17
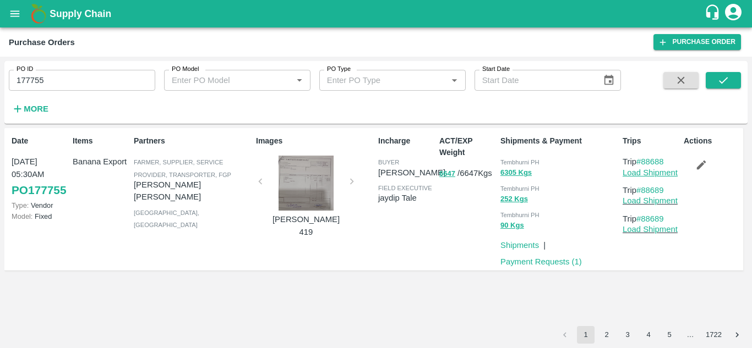
click at [653, 173] on link "Load Shipment" at bounding box center [649, 172] width 55 height 9
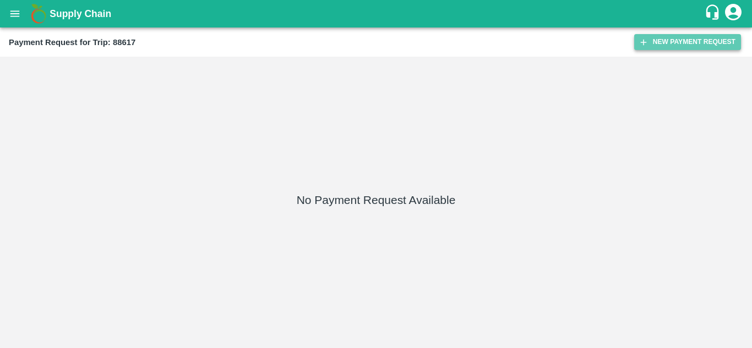
click at [690, 49] on button "New Payment Request" at bounding box center [687, 42] width 107 height 16
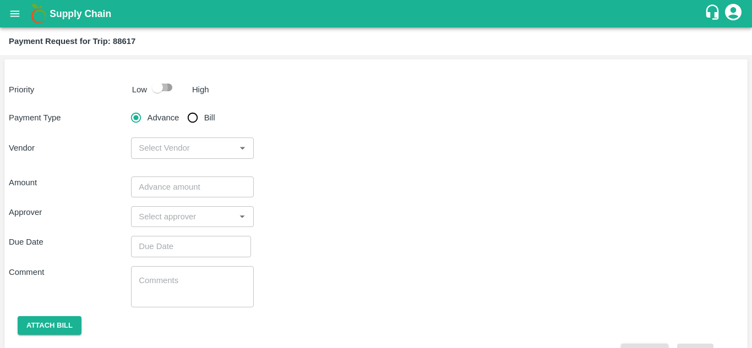
click at [166, 91] on input "checkbox" at bounding box center [157, 87] width 63 height 21
checkbox input "true"
click at [194, 119] on input "Bill" at bounding box center [193, 118] width 22 height 22
radio input "true"
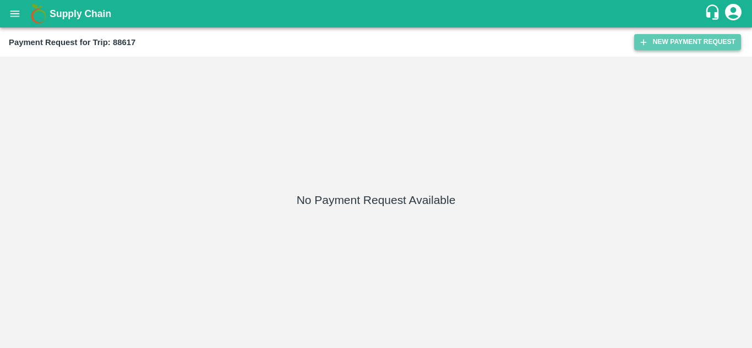
click at [682, 41] on button "New Payment Request" at bounding box center [687, 42] width 107 height 16
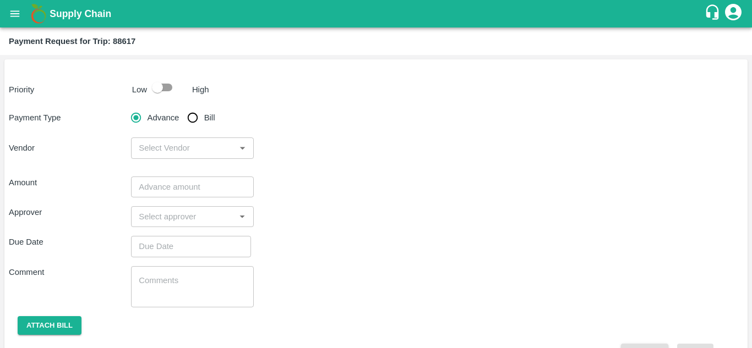
click at [190, 113] on input "Bill" at bounding box center [193, 118] width 22 height 22
radio input "true"
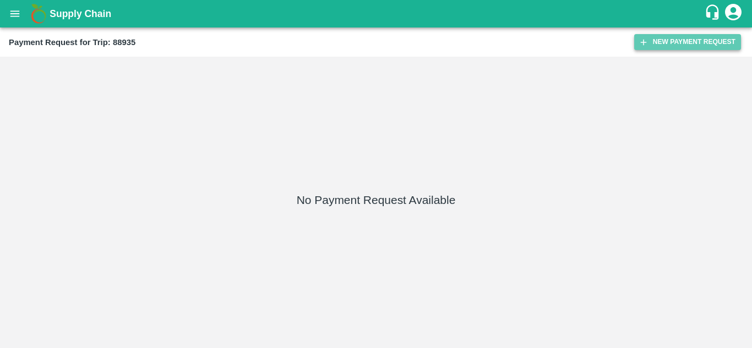
click at [689, 44] on button "New Payment Request" at bounding box center [687, 42] width 107 height 16
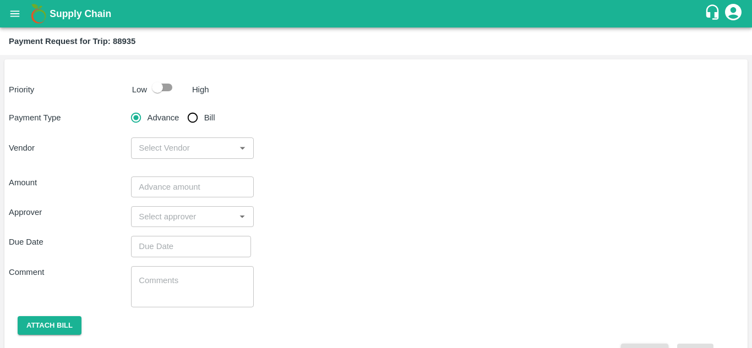
click at [172, 85] on input "checkbox" at bounding box center [157, 87] width 63 height 21
checkbox input "true"
click at [193, 116] on input "Bill" at bounding box center [193, 118] width 22 height 22
radio input "true"
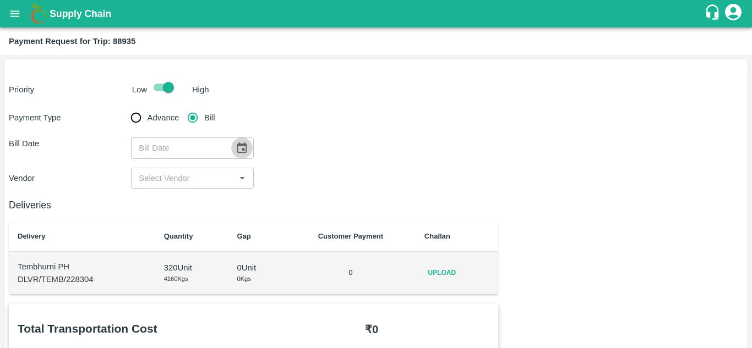
click at [238, 147] on icon "Choose date" at bounding box center [241, 148] width 12 height 12
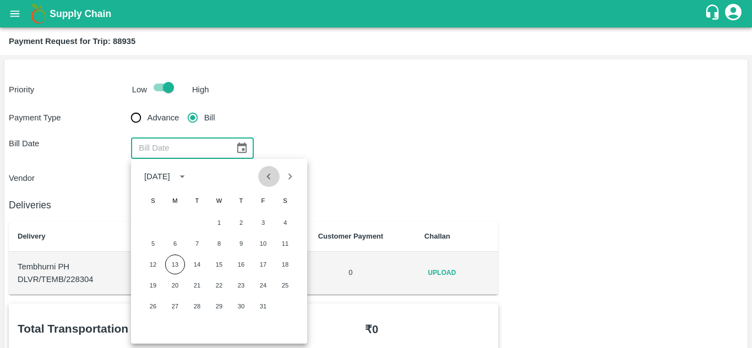
click at [270, 176] on icon "Previous month" at bounding box center [268, 177] width 12 height 12
click at [416, 149] on div "Bill Date ​" at bounding box center [376, 148] width 734 height 21
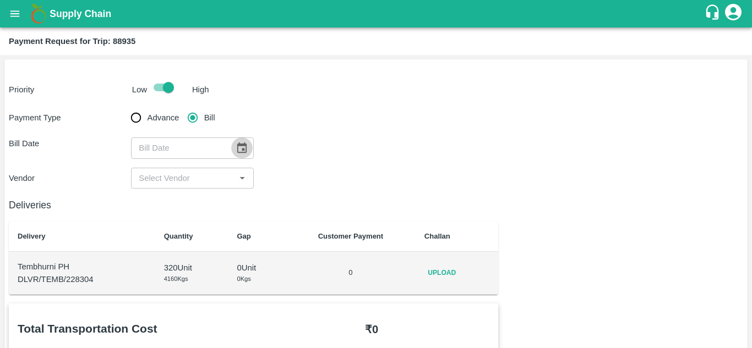
click at [239, 147] on icon "Choose date" at bounding box center [241, 148] width 12 height 12
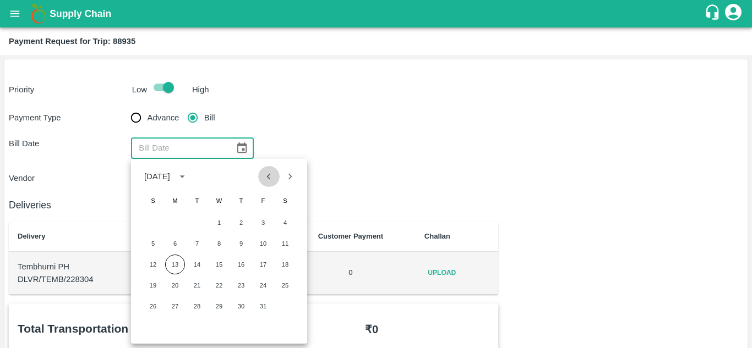
click at [270, 180] on icon "Previous month" at bounding box center [268, 177] width 12 height 12
click at [235, 286] on button "25" at bounding box center [241, 286] width 20 height 20
type input "[DATE]"
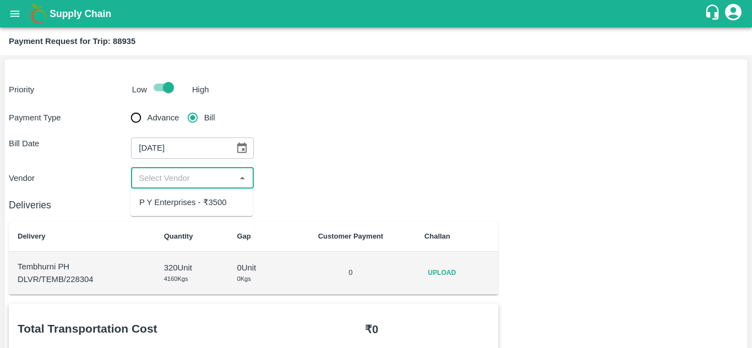
drag, startPoint x: 182, startPoint y: 182, endPoint x: 184, endPoint y: 216, distance: 34.2
click at [184, 216] on body "Supply Chain Payment Request for Trip: 88935 Priority Low High Payment Type Adv…" at bounding box center [376, 174] width 752 height 348
click at [184, 216] on ul "P Y Enterprises - ₹3500" at bounding box center [191, 203] width 122 height 28
click at [194, 201] on div "P Y Enterprises - ₹3500" at bounding box center [182, 202] width 87 height 12
type input "P Y Enterprises - ₹3500"
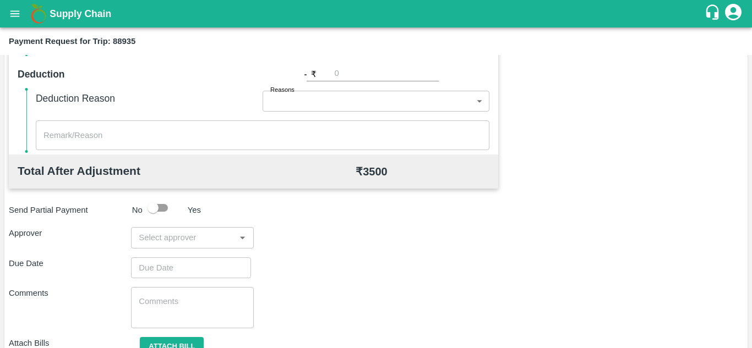
scroll to position [501, 0]
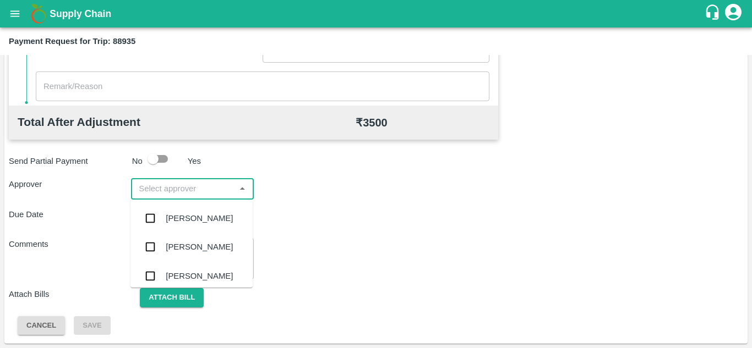
click at [158, 190] on input "input" at bounding box center [182, 189] width 97 height 14
click at [158, 193] on input "input" at bounding box center [182, 189] width 97 height 14
type input "PRASA"
click at [190, 217] on div "[PERSON_NAME]" at bounding box center [199, 218] width 67 height 12
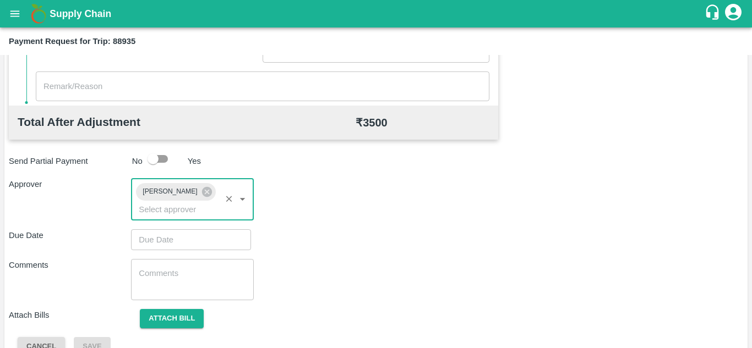
type input "DD/MM/YYYY hh:mm aa"
click at [143, 239] on input "DD/MM/YYYY hh:mm aa" at bounding box center [187, 239] width 112 height 21
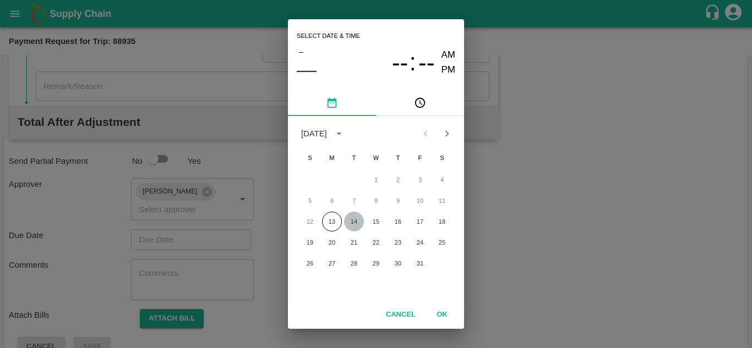
click at [352, 223] on button "14" at bounding box center [354, 222] width 20 height 20
type input "[DATE] 12:00 AM"
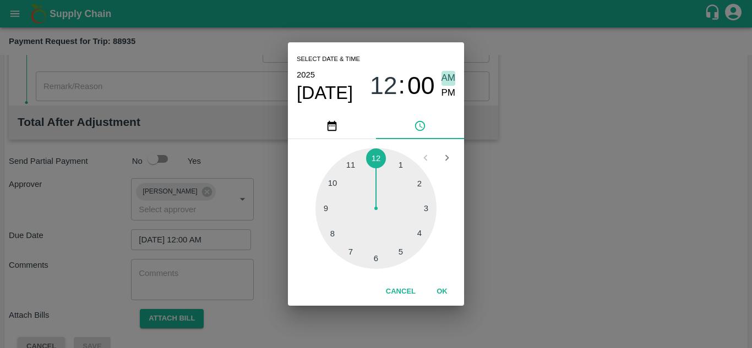
click at [452, 74] on span "AM" at bounding box center [448, 78] width 14 height 15
click at [442, 295] on button "OK" at bounding box center [441, 291] width 35 height 19
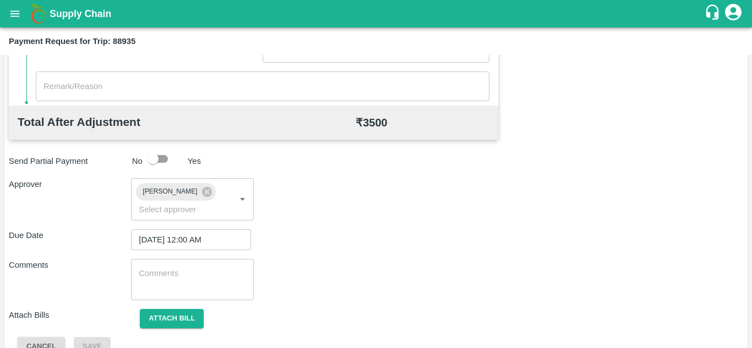
click at [179, 266] on div "x ​" at bounding box center [192, 279] width 122 height 41
paste textarea "177003"
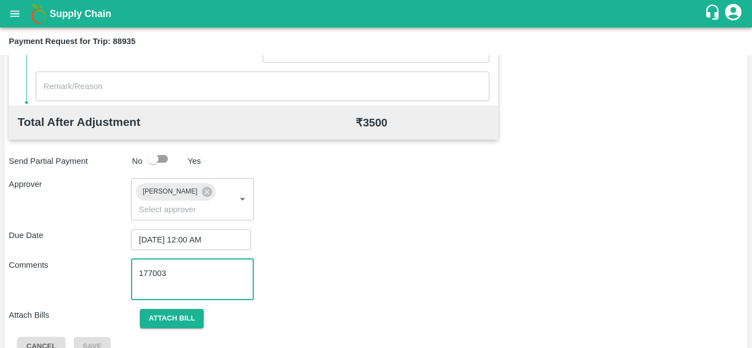
click at [215, 281] on textarea "177003" at bounding box center [192, 279] width 107 height 23
type textarea "1"
type textarea "t"
type textarea "Transport Bill"
click at [346, 278] on div "Comments Transport Bill x ​" at bounding box center [376, 279] width 734 height 41
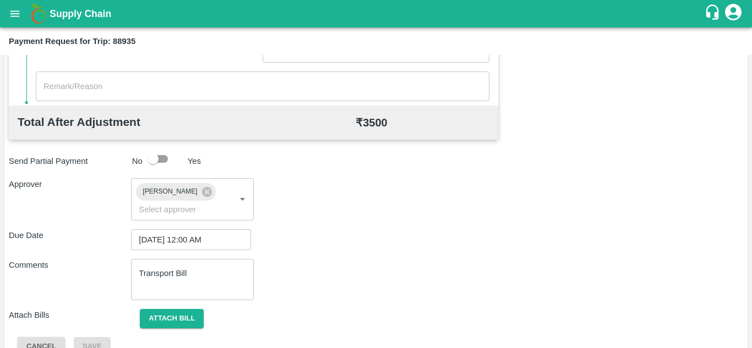
scroll to position [522, 0]
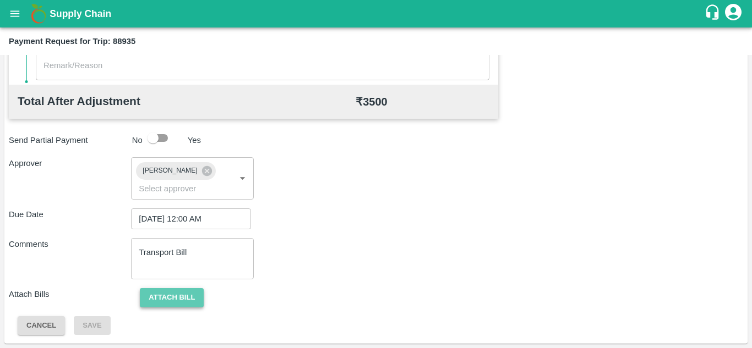
click at [176, 301] on button "Attach bill" at bounding box center [172, 297] width 64 height 19
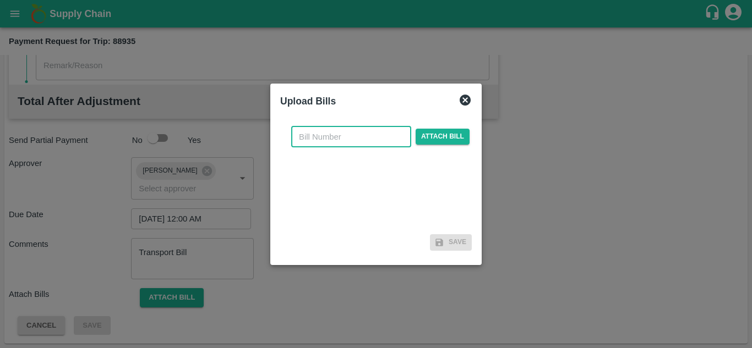
click at [316, 139] on input "text" at bounding box center [351, 137] width 120 height 21
type input "920"
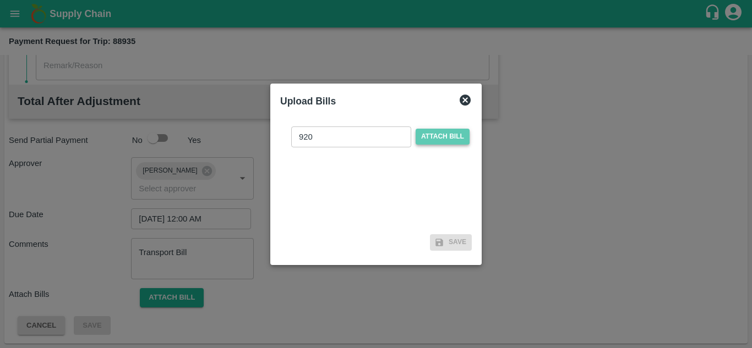
click at [438, 129] on span "Attach bill" at bounding box center [442, 137] width 54 height 16
click at [0, 0] on input "Attach bill" at bounding box center [0, 0] width 0 height 0
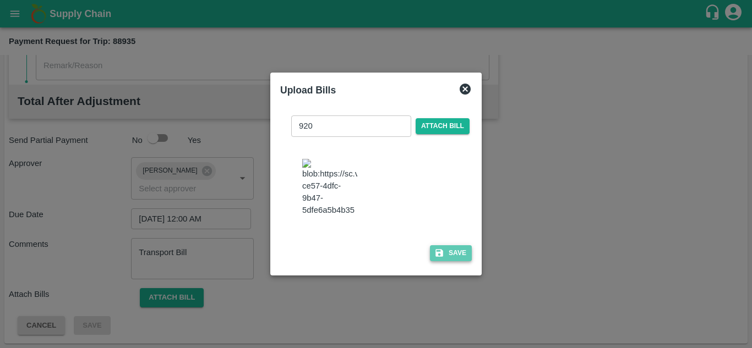
click at [452, 261] on button "Save" at bounding box center [451, 253] width 42 height 16
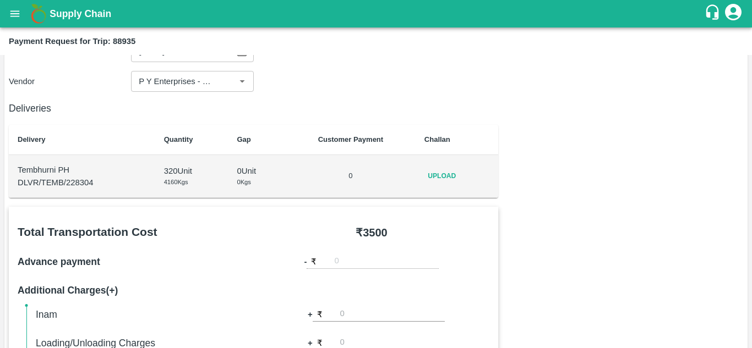
scroll to position [96, 0]
click at [438, 178] on span "Upload" at bounding box center [441, 177] width 35 height 16
click at [0, 0] on input "Upload" at bounding box center [0, 0] width 0 height 0
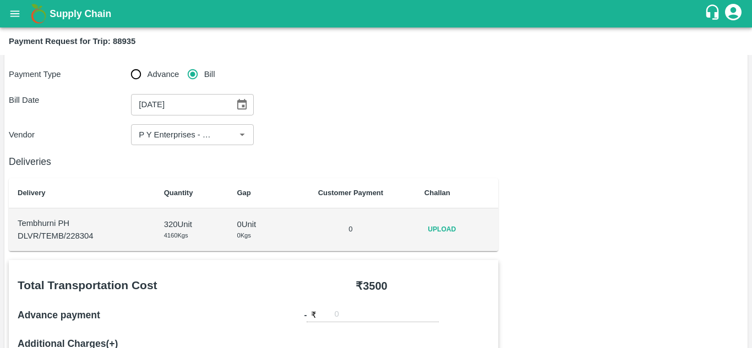
scroll to position [10, 0]
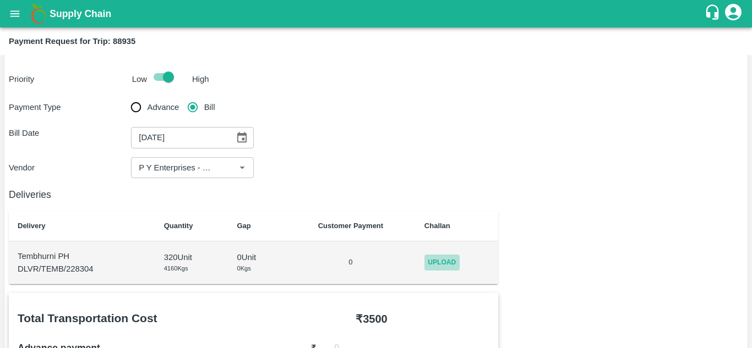
click at [446, 260] on span "Upload" at bounding box center [441, 263] width 35 height 16
click at [0, 0] on input "Upload" at bounding box center [0, 0] width 0 height 0
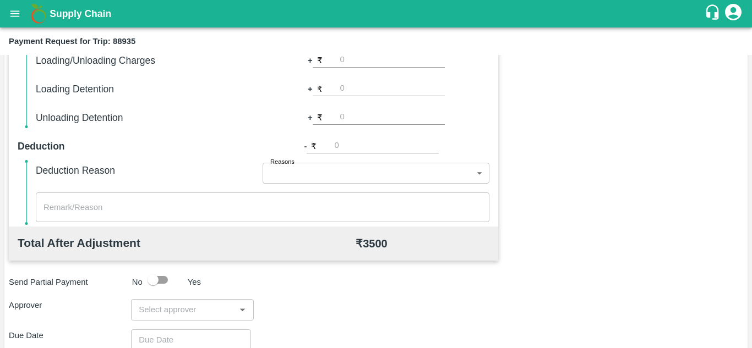
scroll to position [501, 0]
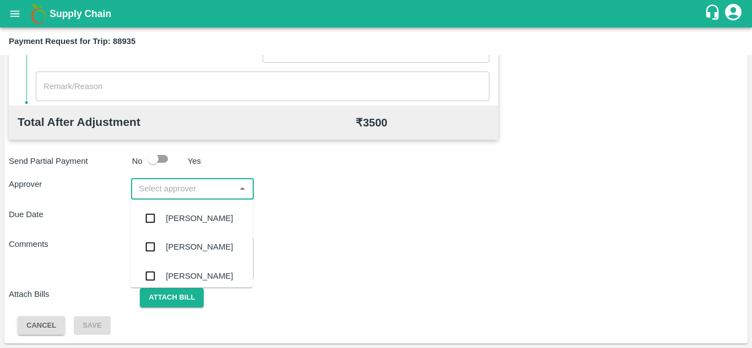
click at [158, 194] on input "input" at bounding box center [182, 189] width 97 height 14
type input "prasa"
click at [190, 219] on div "[PERSON_NAME]" at bounding box center [199, 218] width 67 height 12
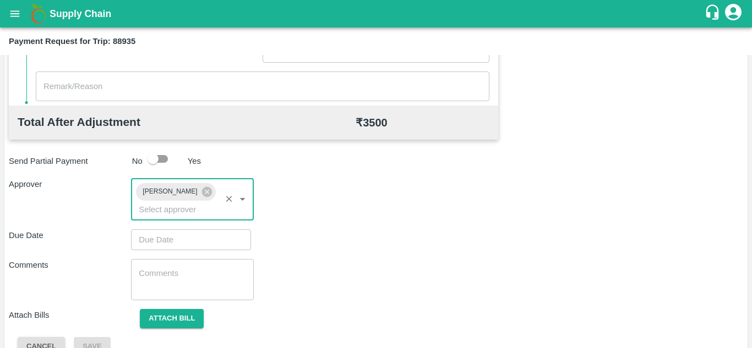
type input "DD/MM/YYYY hh:mm aa"
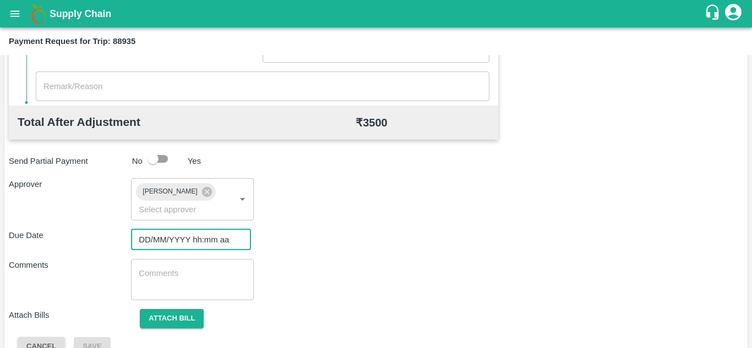
click at [145, 239] on input "DD/MM/YYYY hh:mm aa" at bounding box center [187, 239] width 112 height 21
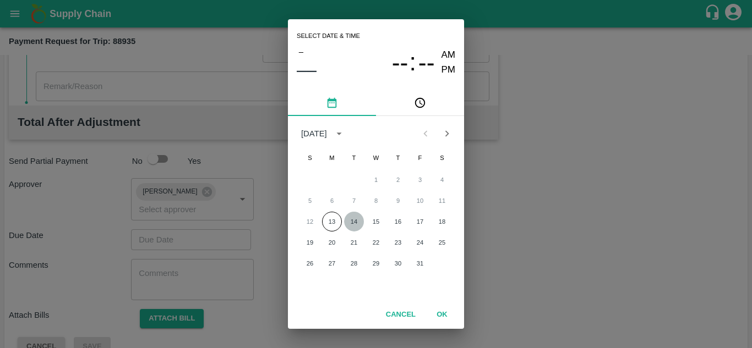
click at [356, 224] on button "14" at bounding box center [354, 222] width 20 height 20
type input "14/10/2025 12:00 AM"
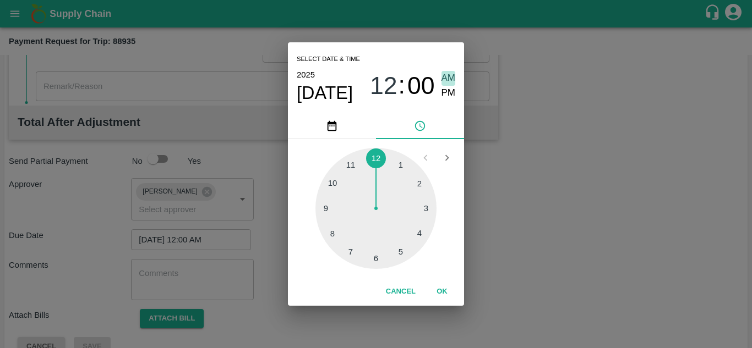
click at [445, 81] on span "AM" at bounding box center [448, 78] width 14 height 15
click at [441, 290] on button "OK" at bounding box center [441, 291] width 35 height 19
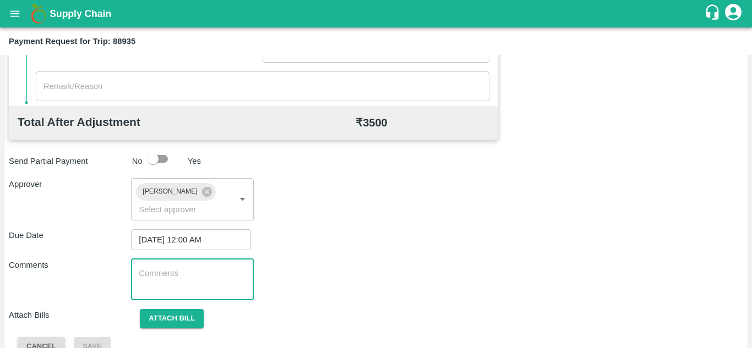
click at [183, 287] on textarea at bounding box center [192, 279] width 107 height 23
paste textarea "Transport Bill"
type textarea "Transport Bill"
click at [396, 254] on div "Total Transportation Cost ₹ 3500 Advance payment - ₹ Additional Charges(+) Inam…" at bounding box center [376, 79] width 734 height 553
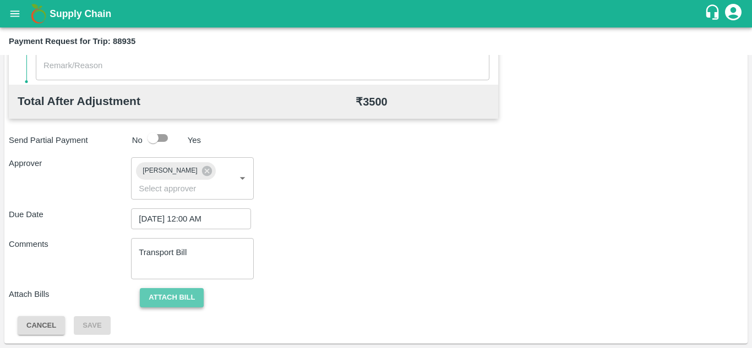
click at [173, 290] on button "Attach bill" at bounding box center [172, 297] width 64 height 19
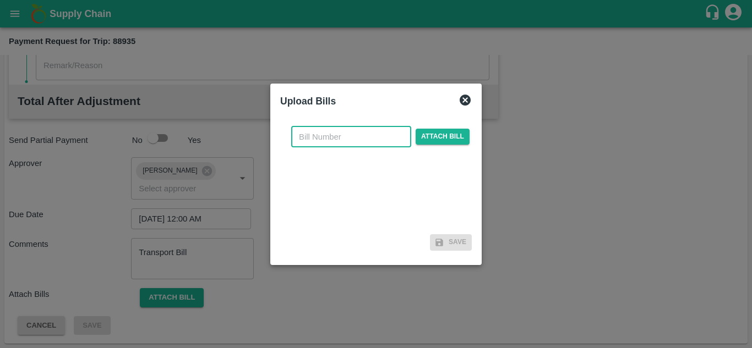
click at [308, 129] on input "text" at bounding box center [351, 137] width 120 height 21
type input "920"
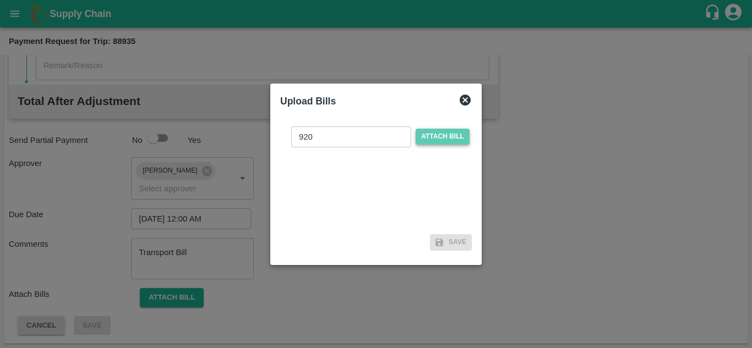
click at [444, 135] on span "Attach bill" at bounding box center [442, 137] width 54 height 16
click at [0, 0] on input "Attach bill" at bounding box center [0, 0] width 0 height 0
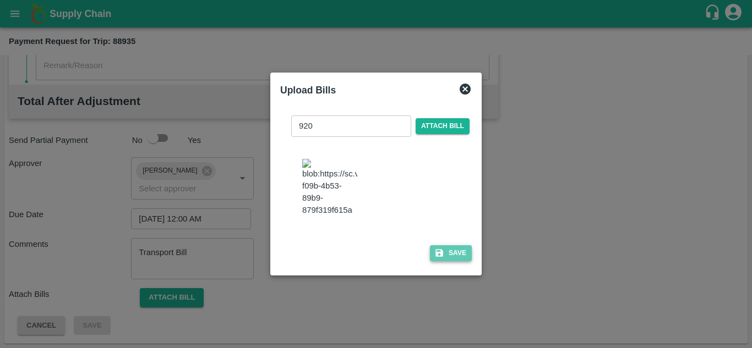
click at [448, 257] on button "Save" at bounding box center [451, 253] width 42 height 16
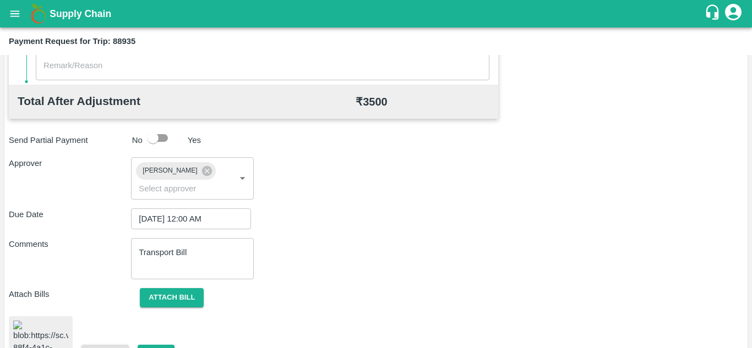
scroll to position [597, 0]
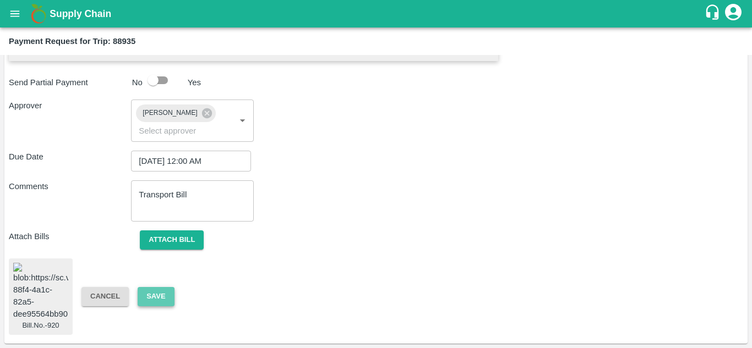
click at [162, 287] on button "Save" at bounding box center [156, 296] width 36 height 19
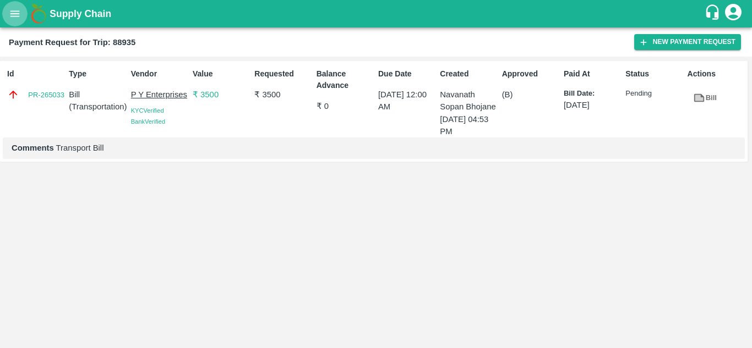
click at [12, 8] on icon "open drawer" at bounding box center [15, 14] width 12 height 12
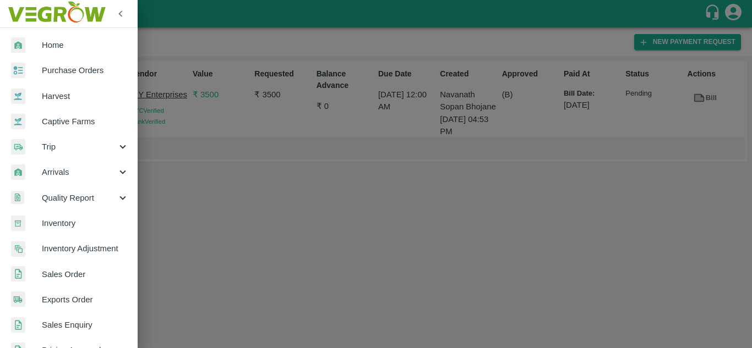
click at [332, 182] on div at bounding box center [376, 174] width 752 height 348
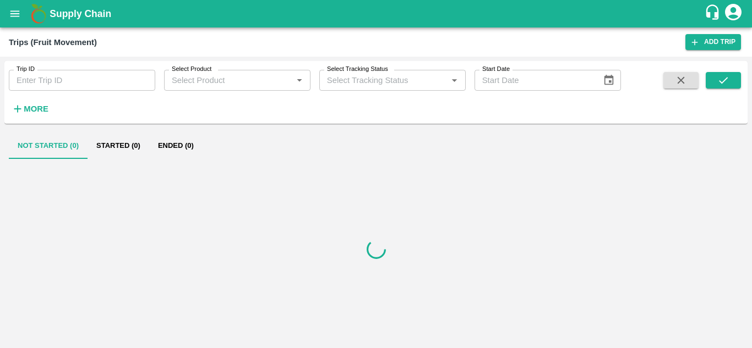
click at [37, 102] on h6 "More" at bounding box center [36, 109] width 25 height 14
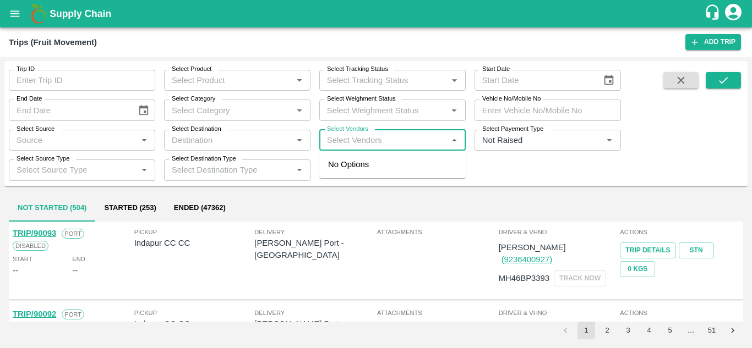
click at [350, 141] on input "Select Vendors" at bounding box center [383, 140] width 122 height 14
type input "naga"
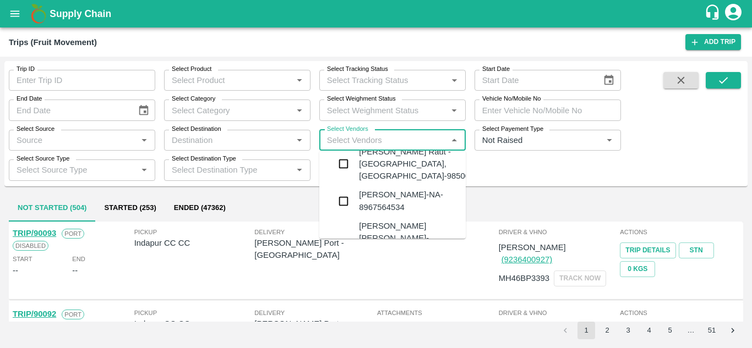
scroll to position [292, 0]
click at [350, 134] on label "Select Vendors" at bounding box center [347, 129] width 41 height 9
click at [350, 134] on input "Select Vendors" at bounding box center [383, 140] width 122 height 14
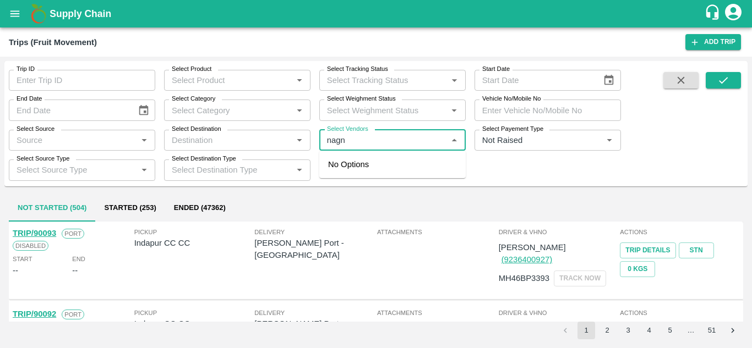
type input "nagna"
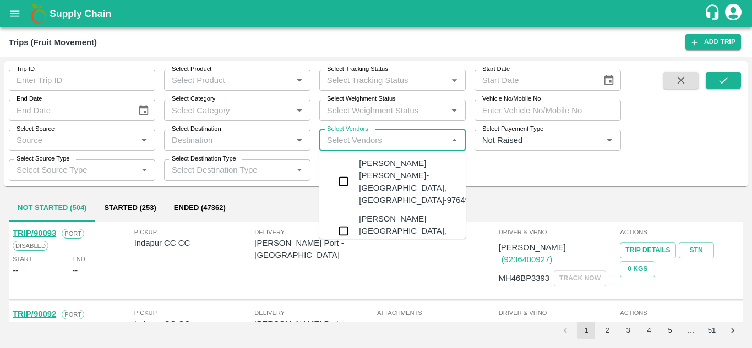
scroll to position [1, 0]
click at [391, 167] on div "[PERSON_NAME] [PERSON_NAME]-[GEOGRAPHIC_DATA], [GEOGRAPHIC_DATA]-9764976897" at bounding box center [425, 182] width 133 height 49
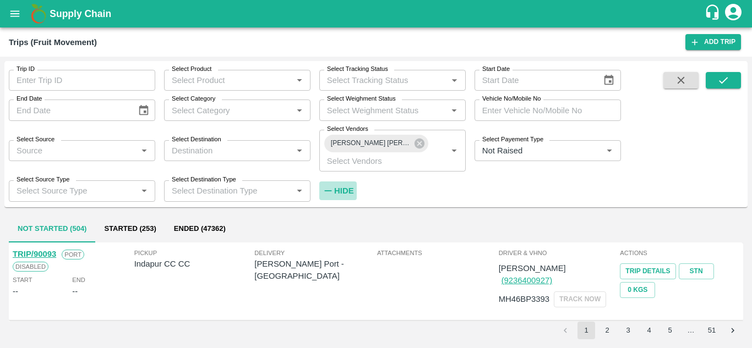
click at [346, 188] on strong "Hide" at bounding box center [343, 191] width 19 height 9
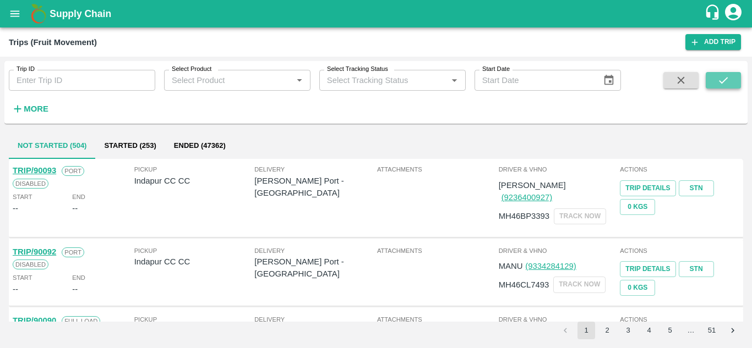
click at [719, 80] on icon "submit" at bounding box center [723, 80] width 12 height 12
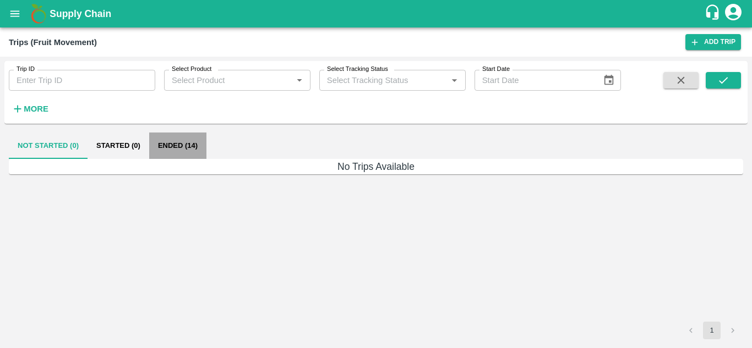
click at [180, 140] on button "Ended (14)" at bounding box center [177, 146] width 57 height 26
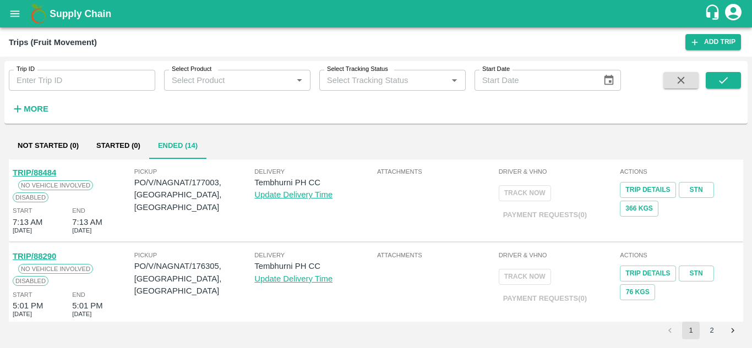
scroll to position [756, 0]
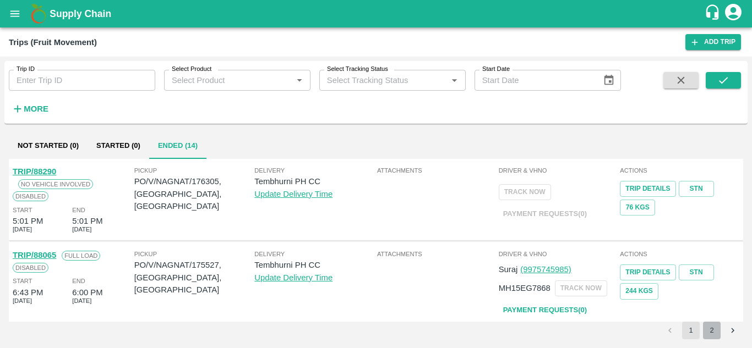
click at [714, 330] on button "2" at bounding box center [712, 331] width 18 height 18
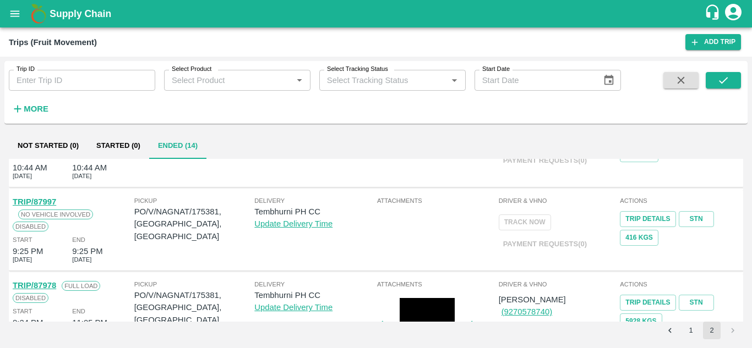
scroll to position [0, 0]
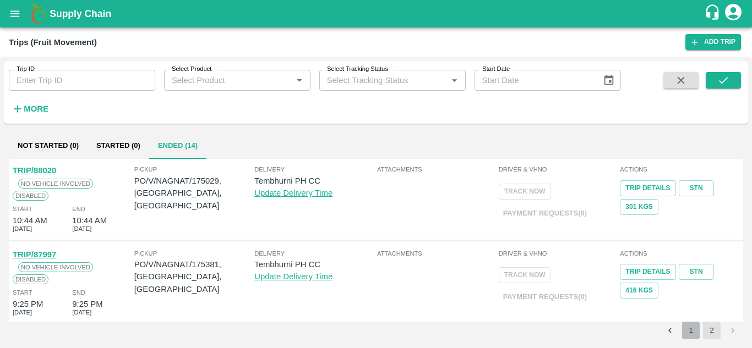
click at [691, 331] on button "1" at bounding box center [691, 331] width 18 height 18
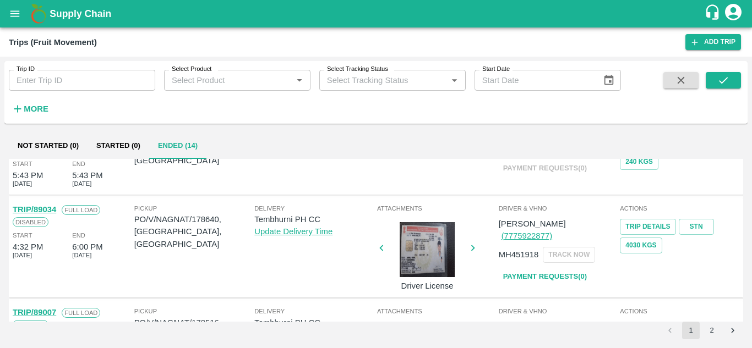
scroll to position [47, 0]
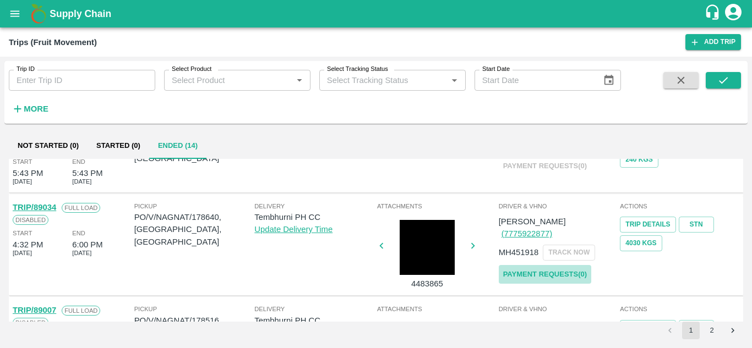
click at [569, 265] on link "Payment Requests( 0 )" at bounding box center [544, 274] width 92 height 19
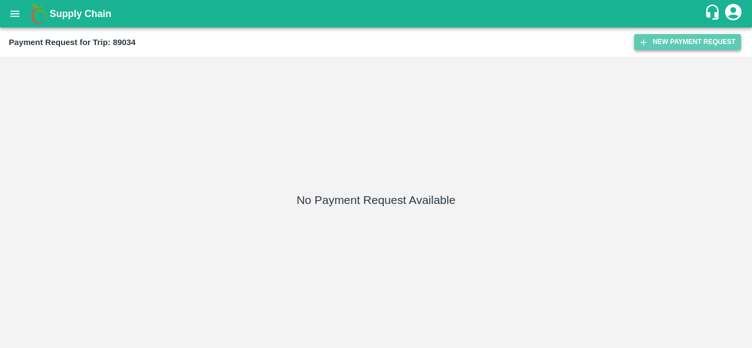
click at [671, 41] on button "New Payment Request" at bounding box center [687, 42] width 107 height 16
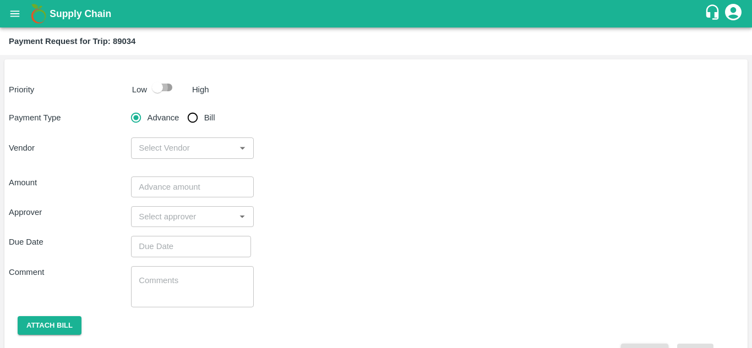
click at [171, 84] on input "checkbox" at bounding box center [157, 87] width 63 height 21
checkbox input "true"
click at [196, 114] on input "Bill" at bounding box center [193, 118] width 22 height 22
radio input "true"
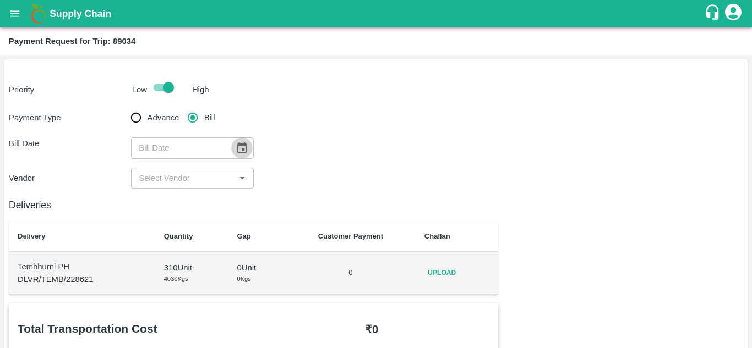
click at [236, 146] on icon "Choose date" at bounding box center [241, 148] width 12 height 12
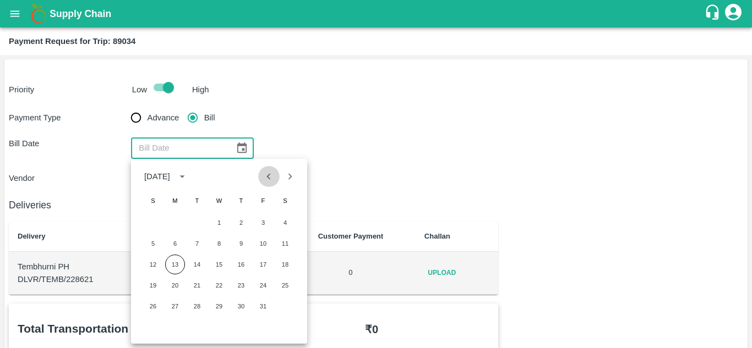
click at [266, 179] on icon "Previous month" at bounding box center [268, 177] width 12 height 12
click at [262, 267] on button "19" at bounding box center [263, 265] width 20 height 20
type input "[DATE]"
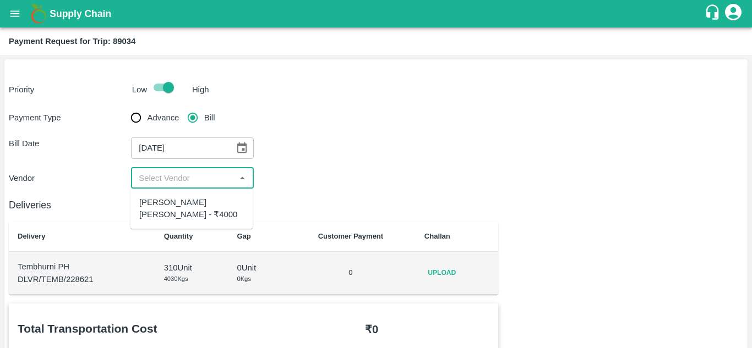
click at [179, 182] on input "input" at bounding box center [182, 178] width 97 height 14
click at [191, 193] on div "Nagnath Abhiman Khochare - ₹4000" at bounding box center [191, 208] width 122 height 31
type input "Nagnath Abhiman Khochare - ₹4000"
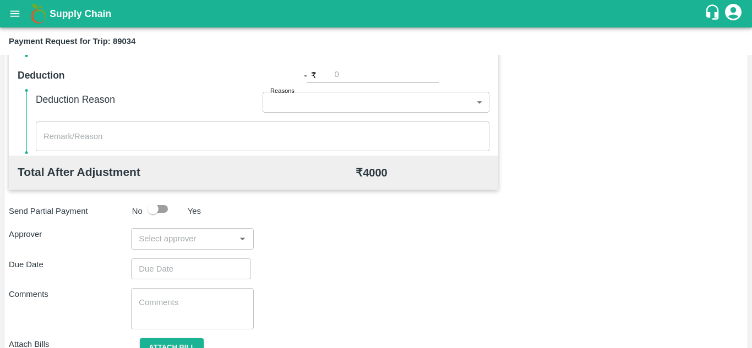
scroll to position [501, 0]
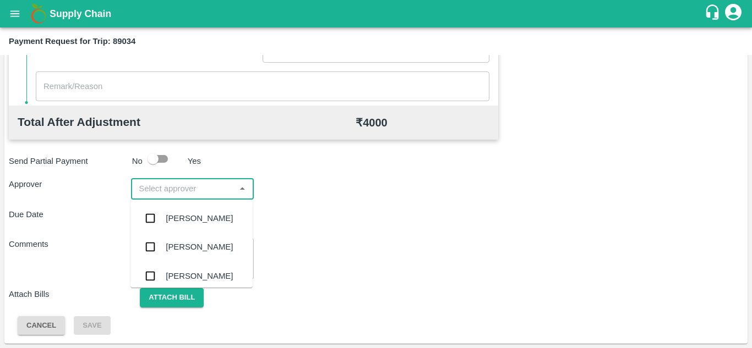
click at [171, 186] on input "input" at bounding box center [182, 189] width 97 height 14
type input "PRASA"
click at [204, 217] on div "Prasad Waghade" at bounding box center [199, 218] width 67 height 12
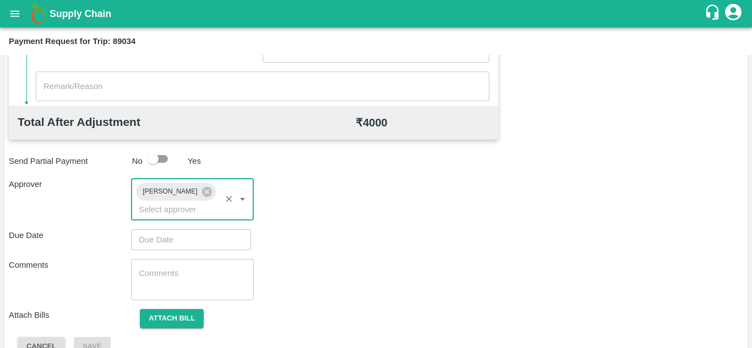
type input "DD/MM/YYYY hh:mm aa"
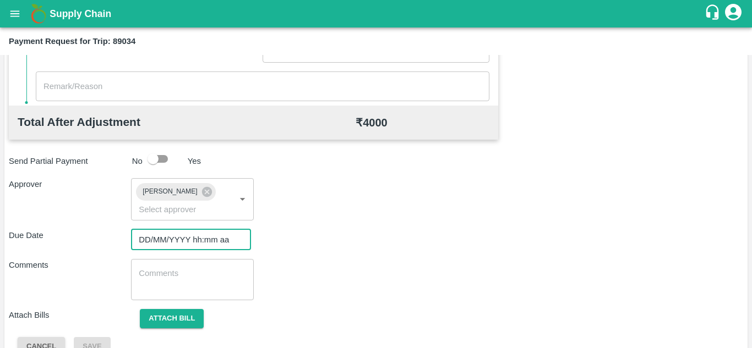
click at [155, 244] on input "DD/MM/YYYY hh:mm aa" at bounding box center [187, 239] width 112 height 21
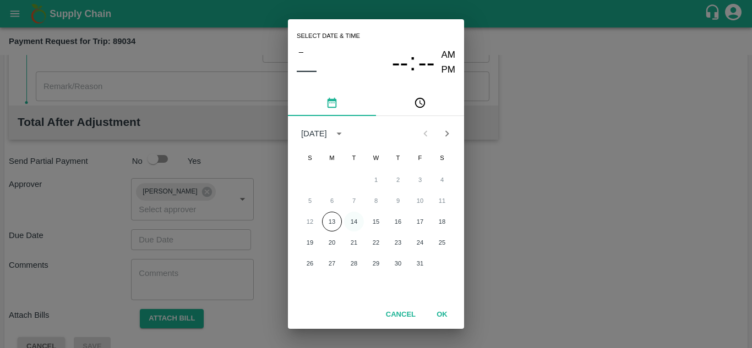
click at [351, 218] on button "14" at bounding box center [354, 222] width 20 height 20
type input "[DATE] 12:00 AM"
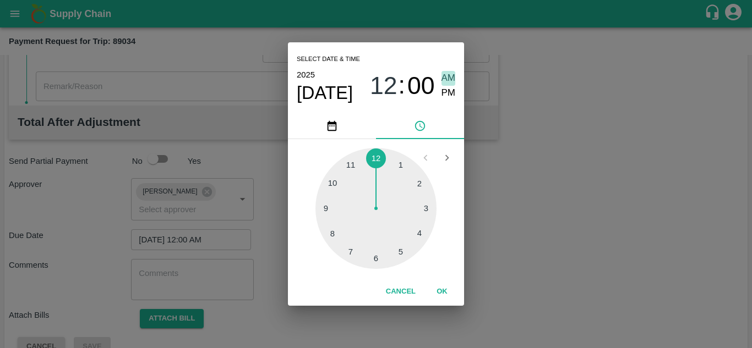
click at [450, 80] on span "AM" at bounding box center [448, 78] width 14 height 15
click at [442, 287] on button "OK" at bounding box center [441, 291] width 35 height 19
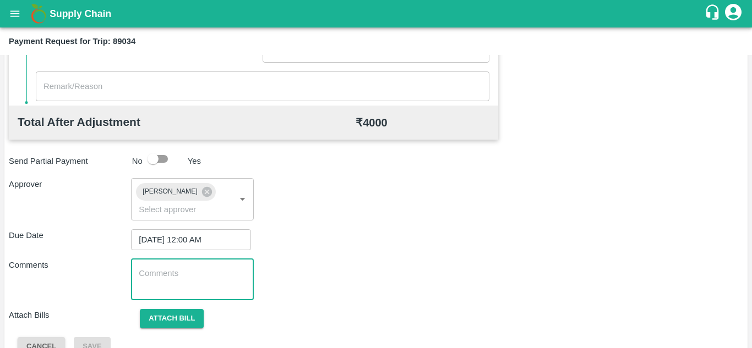
click at [161, 271] on textarea at bounding box center [192, 279] width 107 height 23
paste textarea "Transport Bill"
type textarea "Transport Bill"
click at [356, 265] on div "Comments Transport Bill x ​" at bounding box center [376, 279] width 734 height 41
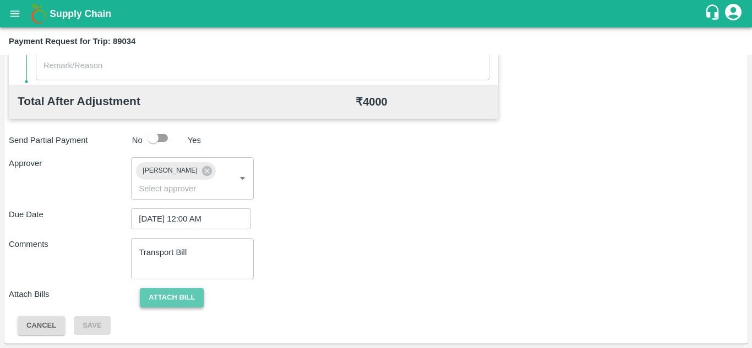
click at [183, 292] on button "Attach bill" at bounding box center [172, 297] width 64 height 19
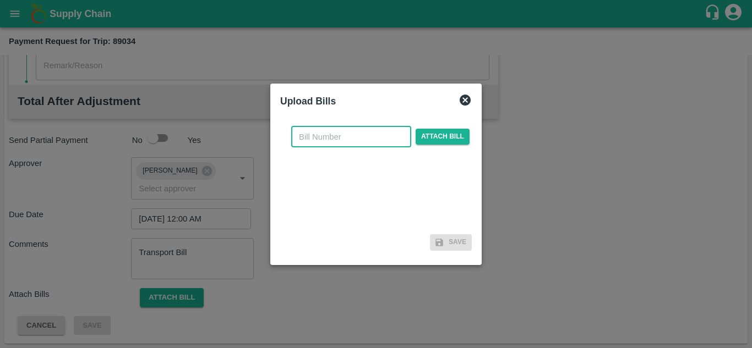
click at [318, 138] on input "text" at bounding box center [351, 137] width 120 height 21
type input "NK-397"
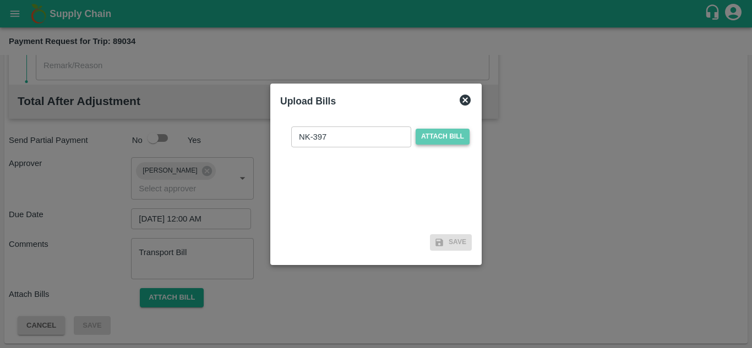
click at [446, 134] on span "Attach bill" at bounding box center [442, 137] width 54 height 16
click at [0, 0] on input "Attach bill" at bounding box center [0, 0] width 0 height 0
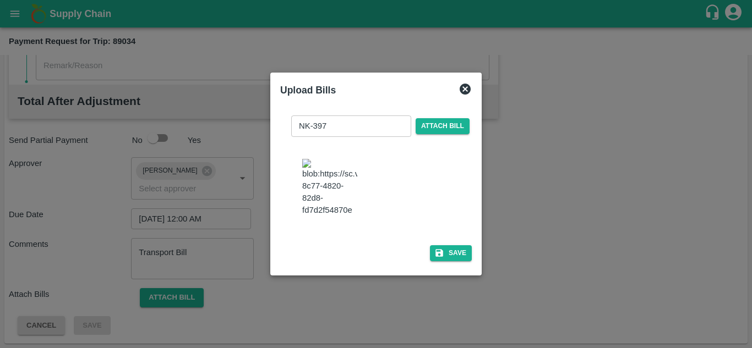
click at [352, 205] on img at bounding box center [329, 188] width 55 height 58
click at [453, 256] on button "Save" at bounding box center [451, 253] width 42 height 16
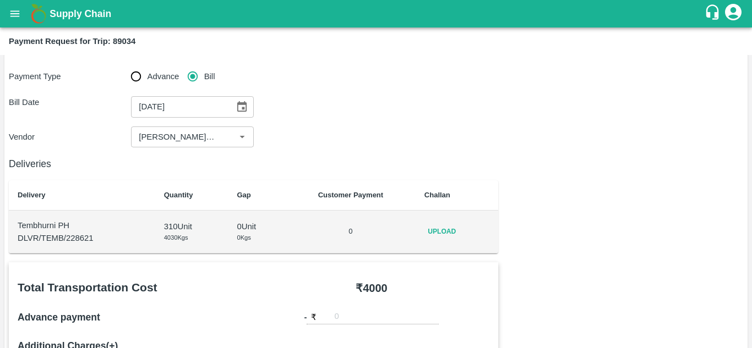
scroll to position [46, 0]
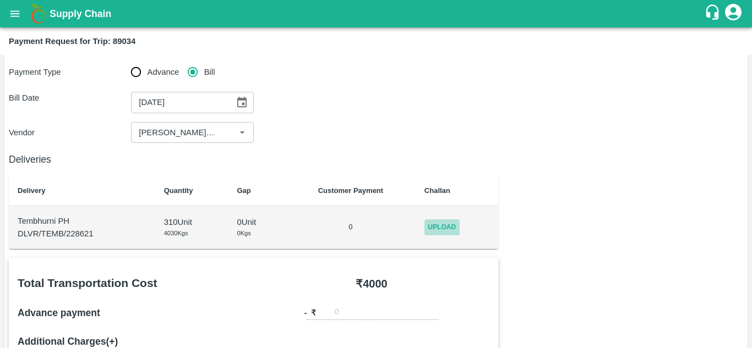
click at [451, 224] on span "Upload" at bounding box center [441, 228] width 35 height 16
click at [0, 0] on input "Upload" at bounding box center [0, 0] width 0 height 0
click at [447, 226] on span "Upload" at bounding box center [441, 228] width 35 height 16
click at [0, 0] on input "Upload" at bounding box center [0, 0] width 0 height 0
click at [435, 228] on span "Upload" at bounding box center [441, 228] width 35 height 16
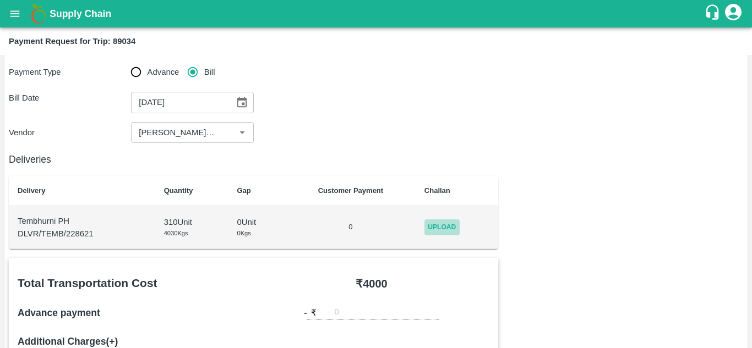
click at [0, 0] on input "Upload" at bounding box center [0, 0] width 0 height 0
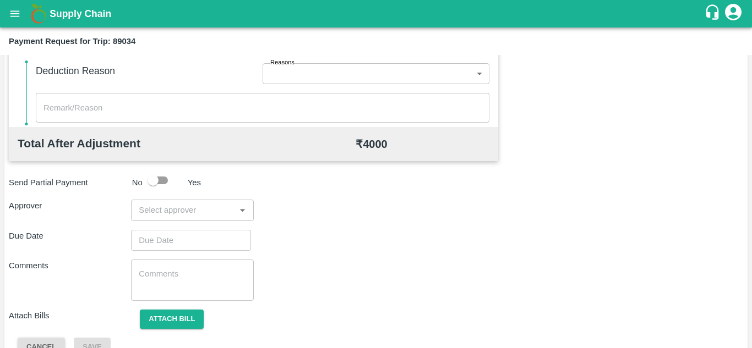
scroll to position [487, 0]
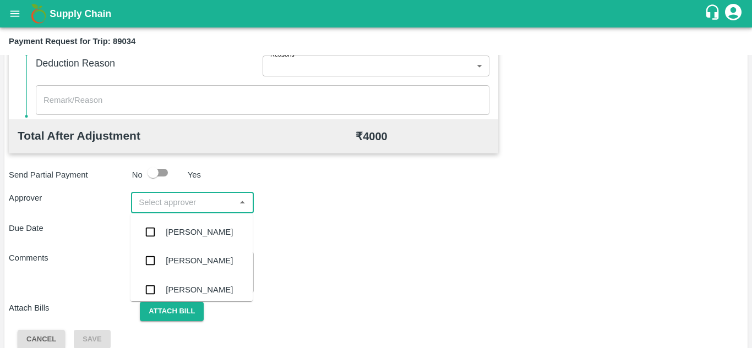
click at [156, 207] on input "input" at bounding box center [182, 202] width 97 height 14
type input "prasa"
click at [191, 224] on div "Prasad Waghade" at bounding box center [191, 232] width 122 height 29
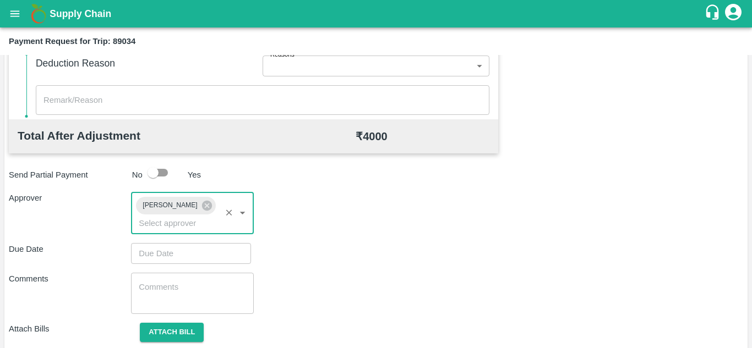
type input "DD/MM/YYYY hh:mm aa"
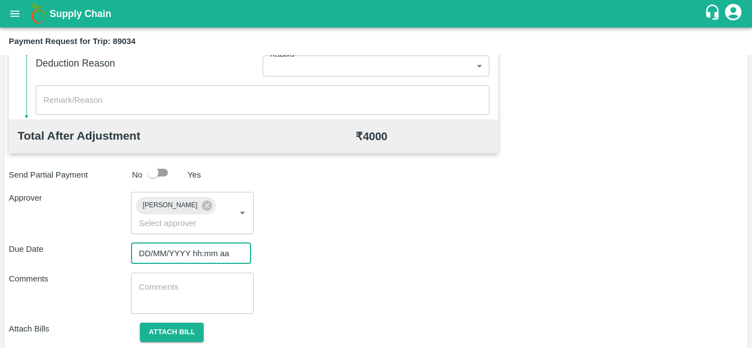
click at [149, 249] on input "DD/MM/YYYY hh:mm aa" at bounding box center [187, 253] width 112 height 21
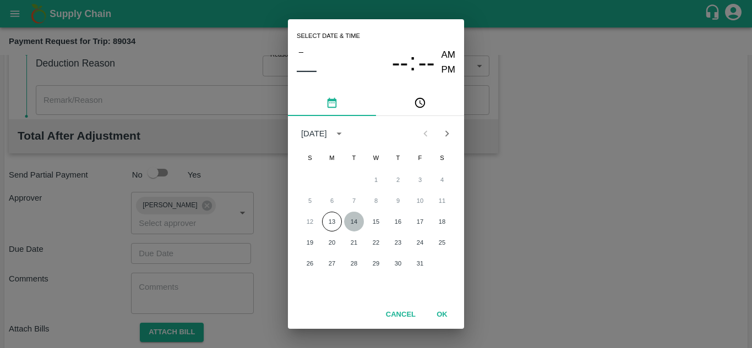
click at [351, 221] on button "14" at bounding box center [354, 222] width 20 height 20
type input "14/10/2025 12:00 AM"
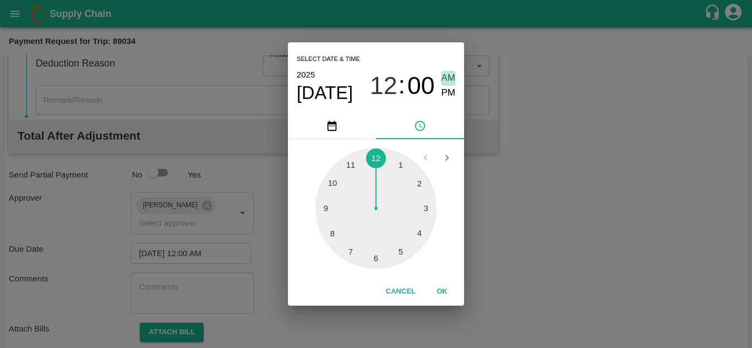
click at [450, 72] on span "AM" at bounding box center [448, 78] width 14 height 15
click at [441, 296] on button "OK" at bounding box center [441, 291] width 35 height 19
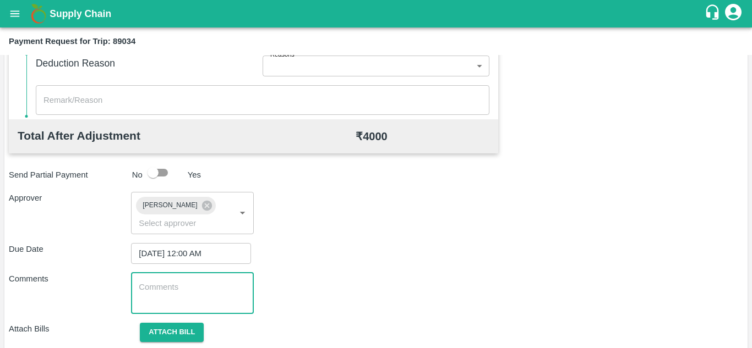
click at [190, 284] on textarea at bounding box center [192, 293] width 107 height 23
paste textarea "T"
type textarea "Transport Bill"
click at [317, 267] on div "Total Transportation Cost ₹ 4000 Advance payment - ₹ Additional Charges(+) Inam…" at bounding box center [376, 93] width 734 height 553
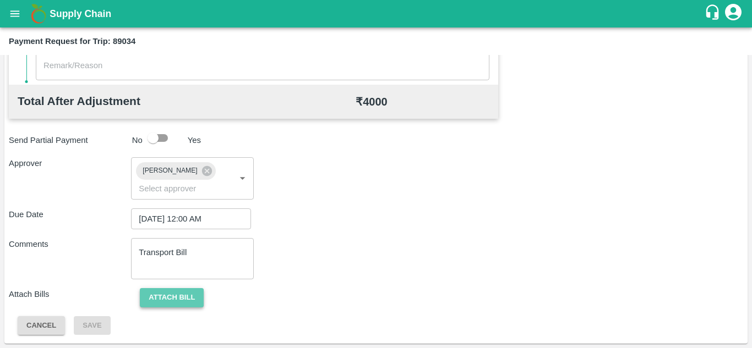
click at [182, 298] on button "Attach bill" at bounding box center [172, 297] width 64 height 19
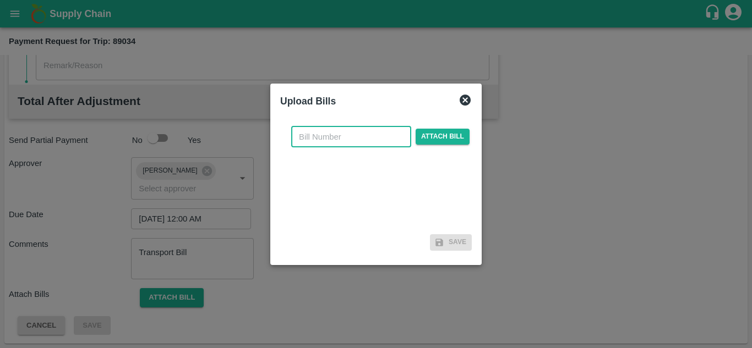
click at [303, 141] on input "text" at bounding box center [351, 137] width 120 height 21
type input "n"
type input "NK-397"
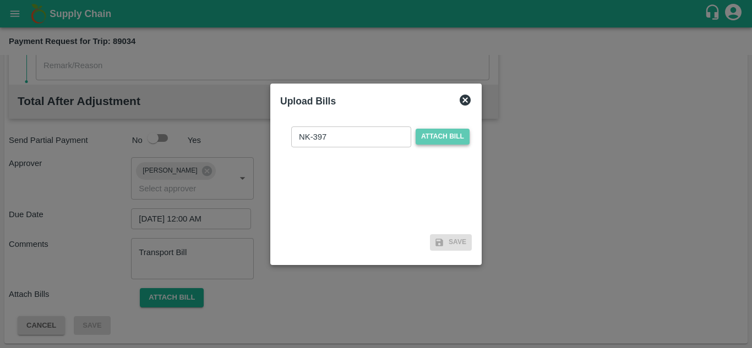
click at [438, 136] on span "Attach bill" at bounding box center [442, 137] width 54 height 16
click at [0, 0] on input "Attach bill" at bounding box center [0, 0] width 0 height 0
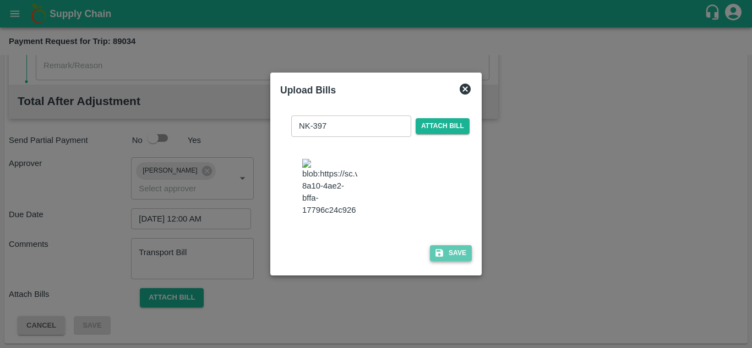
click at [462, 256] on button "Save" at bounding box center [451, 253] width 42 height 16
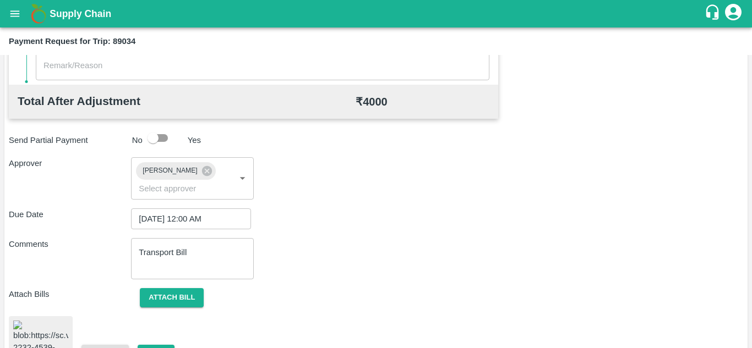
scroll to position [596, 0]
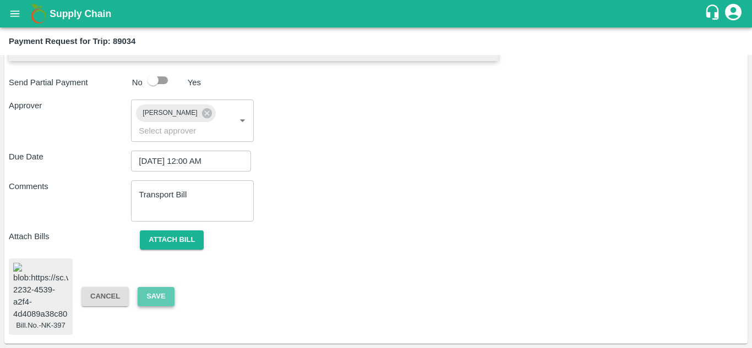
click at [151, 287] on button "Save" at bounding box center [156, 296] width 36 height 19
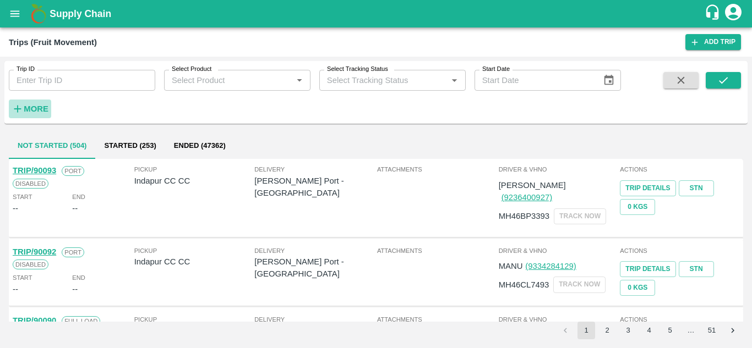
click at [36, 108] on strong "More" at bounding box center [36, 109] width 25 height 9
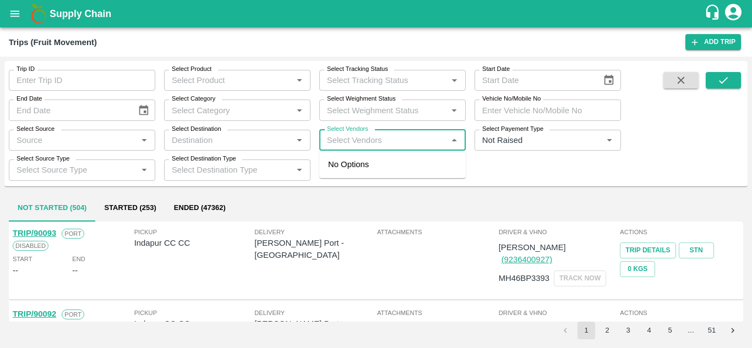
click at [339, 135] on input "Select Vendors" at bounding box center [383, 140] width 122 height 14
type input "NAGNA"
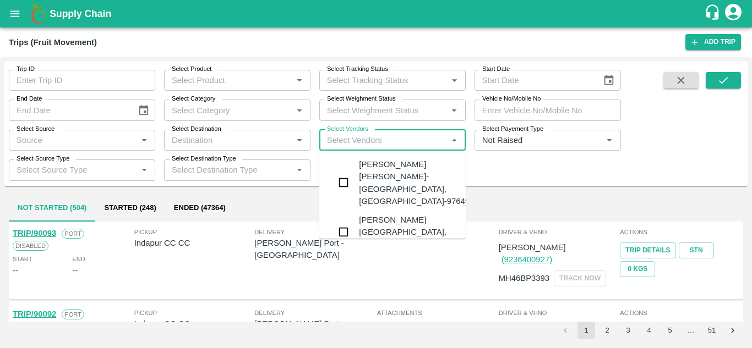
click at [398, 178] on div "Nagnath Abhiman Khochare-Kanhergaon, Solapur-9764976897" at bounding box center [425, 182] width 133 height 49
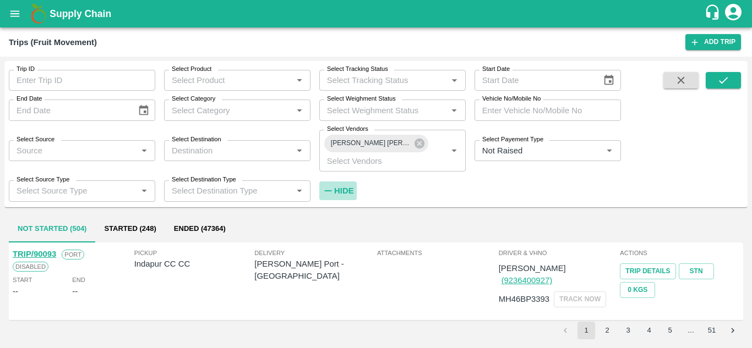
click at [345, 192] on strong "Hide" at bounding box center [343, 191] width 19 height 9
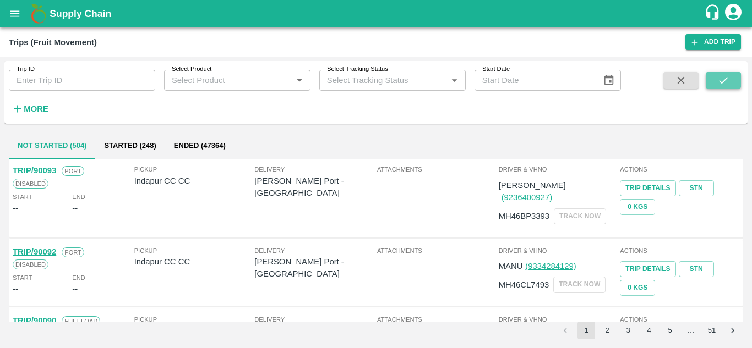
click at [730, 78] on button "submit" at bounding box center [722, 80] width 35 height 17
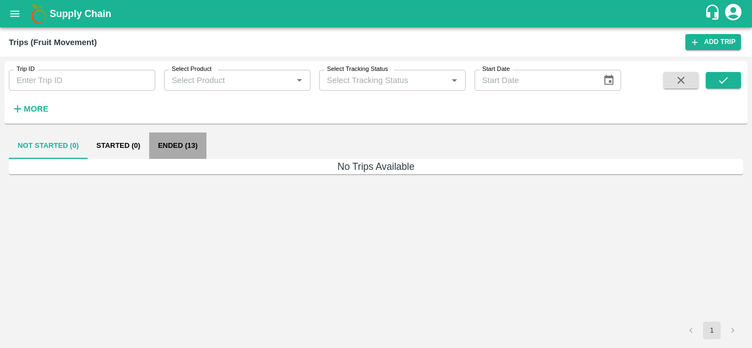
click at [176, 149] on button "Ended (13)" at bounding box center [177, 146] width 57 height 26
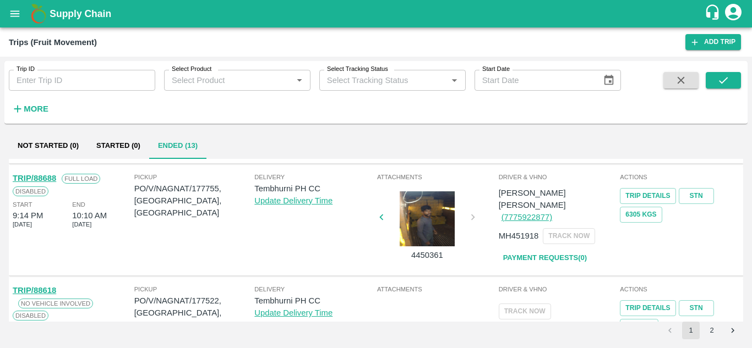
scroll to position [260, 0]
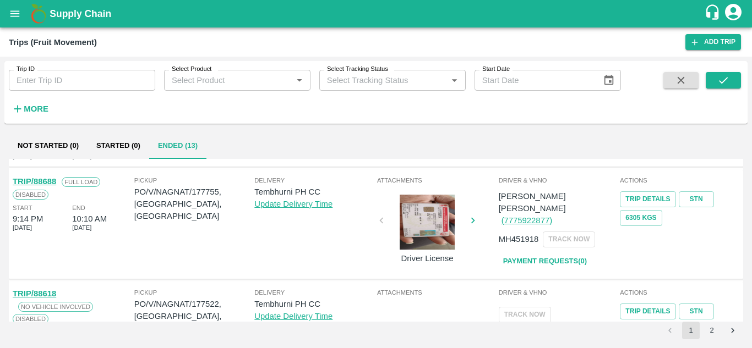
click at [549, 252] on link "Payment Requests( 0 )" at bounding box center [544, 261] width 92 height 19
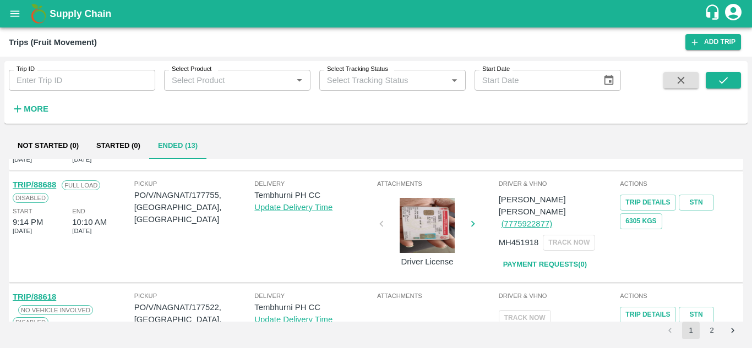
scroll to position [257, 0]
click at [522, 255] on link "Payment Requests( 0 )" at bounding box center [544, 264] width 92 height 19
click at [725, 80] on icon "submit" at bounding box center [723, 80] width 9 height 7
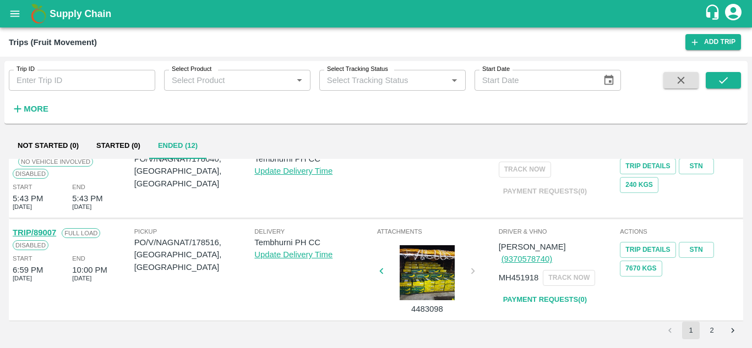
scroll to position [0, 0]
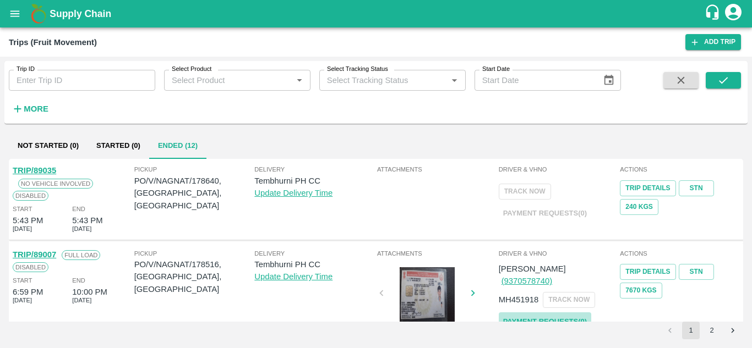
click at [536, 313] on link "Payment Requests( 0 )" at bounding box center [544, 322] width 92 height 19
click at [732, 80] on button "submit" at bounding box center [722, 80] width 35 height 17
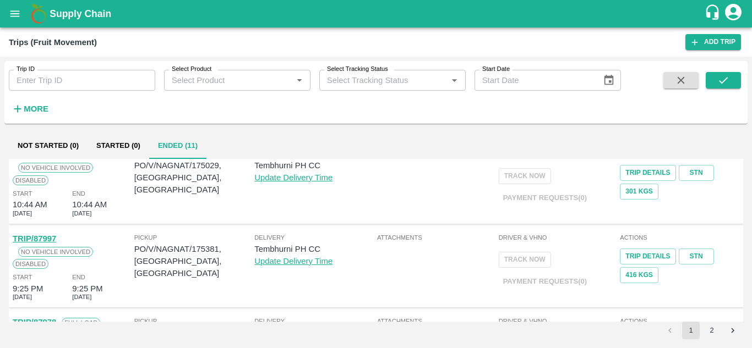
scroll to position [717, 0]
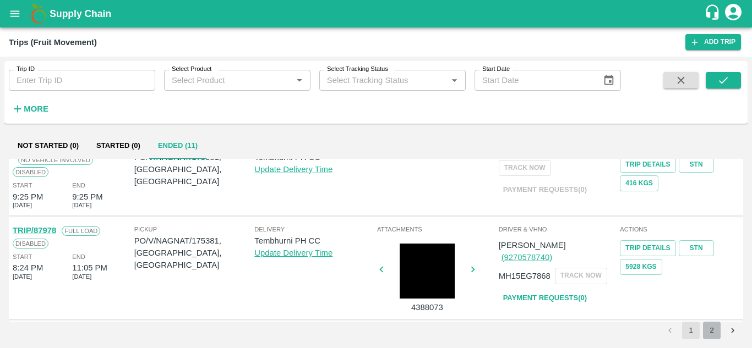
click at [714, 325] on button "2" at bounding box center [712, 331] width 18 height 18
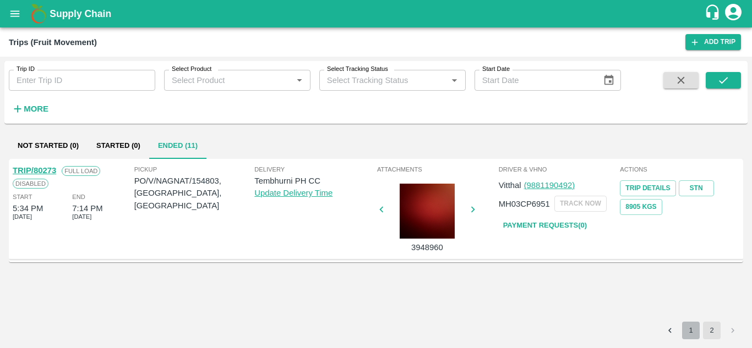
click at [692, 328] on button "1" at bounding box center [691, 331] width 18 height 18
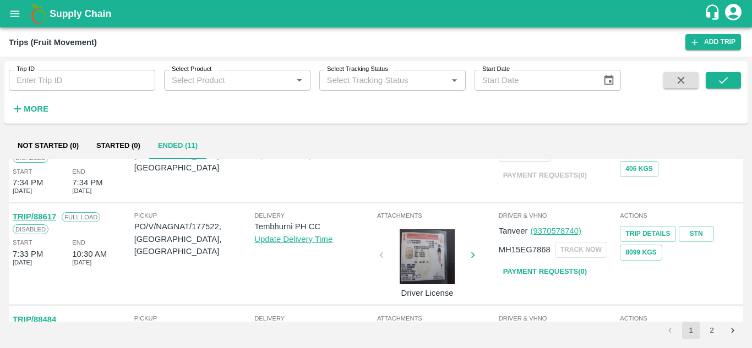
scroll to position [205, 0]
click at [562, 274] on link "Payment Requests( 0 )" at bounding box center [544, 272] width 92 height 19
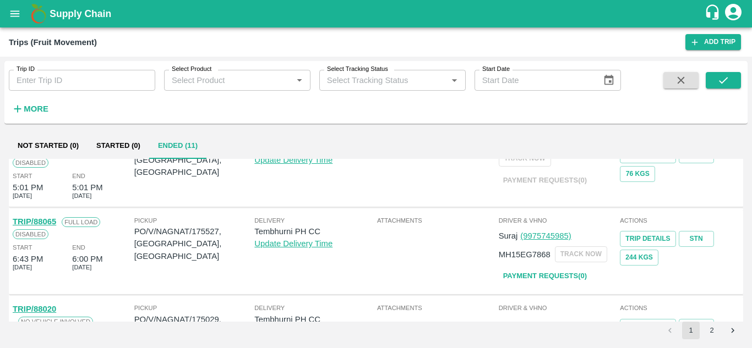
scroll to position [472, 0]
click at [545, 274] on link "Payment Requests( 0 )" at bounding box center [544, 275] width 92 height 19
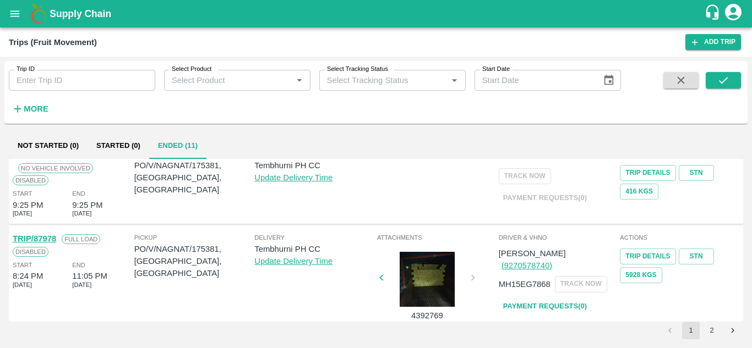
scroll to position [717, 0]
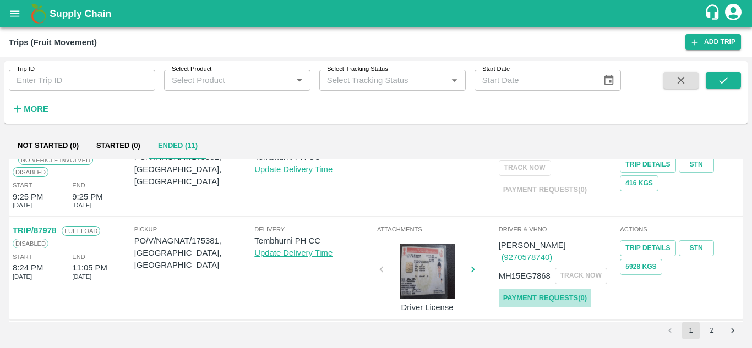
click at [547, 289] on link "Payment Requests( 0 )" at bounding box center [544, 298] width 92 height 19
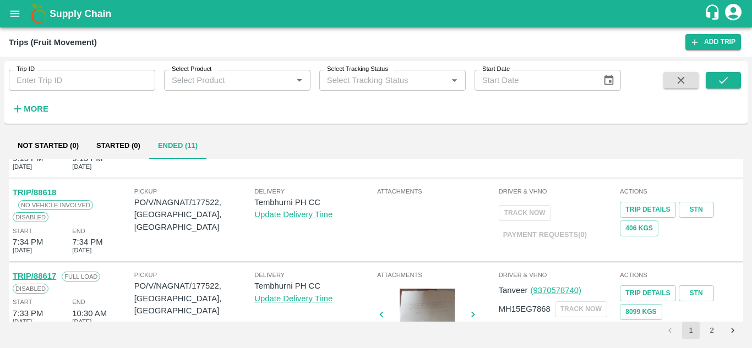
scroll to position [0, 0]
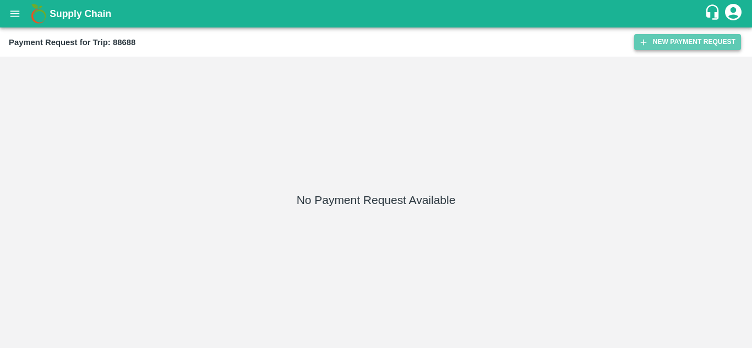
click at [678, 44] on button "New Payment Request" at bounding box center [687, 42] width 107 height 16
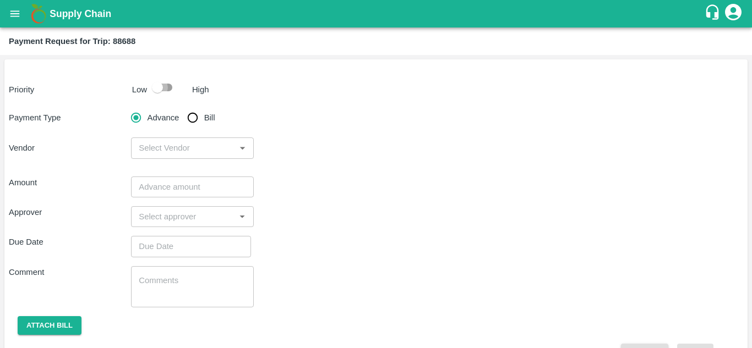
click at [171, 87] on input "checkbox" at bounding box center [157, 87] width 63 height 21
checkbox input "true"
click at [192, 114] on input "Bill" at bounding box center [193, 118] width 22 height 22
radio input "true"
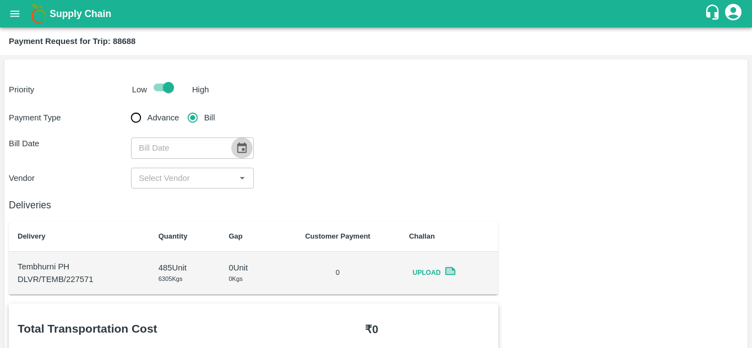
click at [238, 149] on icon "Choose date" at bounding box center [241, 148] width 12 height 12
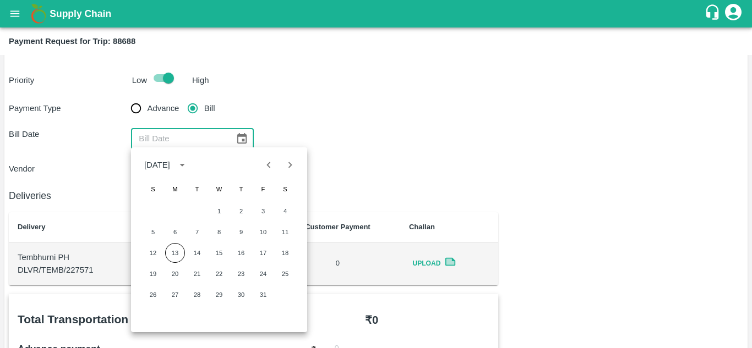
scroll to position [12, 0]
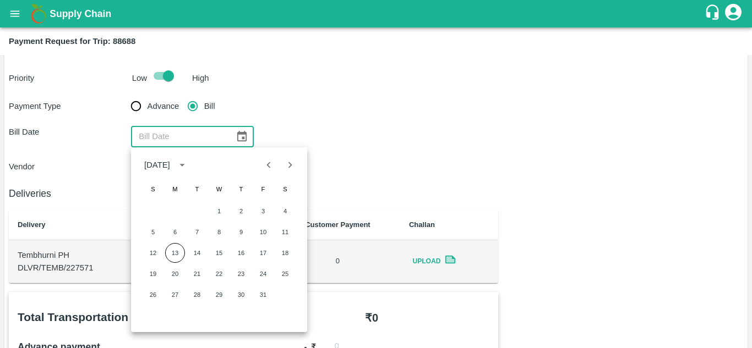
click at [342, 114] on div "Payment Type Advance Bill Bill Date ​ Vendor ​" at bounding box center [376, 136] width 734 height 82
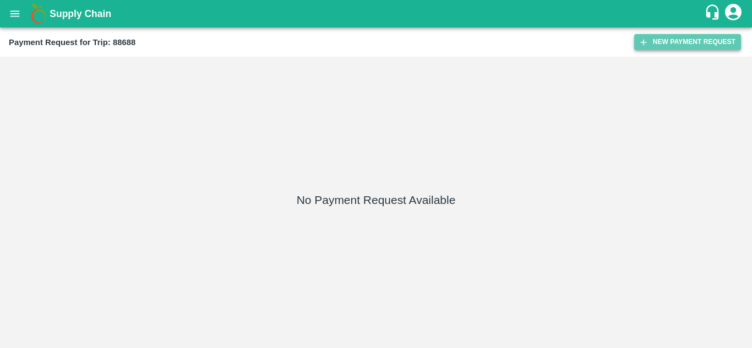
click at [668, 45] on button "New Payment Request" at bounding box center [687, 42] width 107 height 16
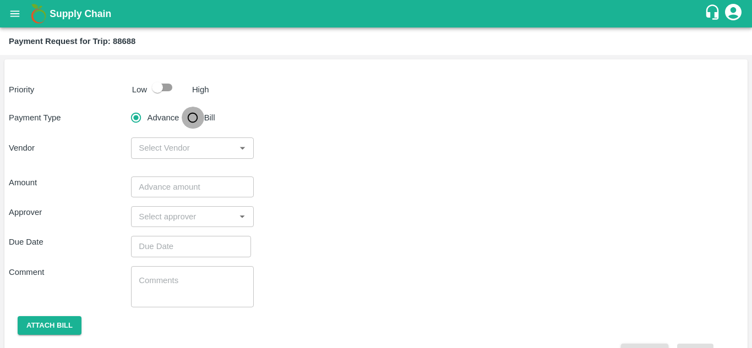
click at [199, 125] on input "Bill" at bounding box center [193, 118] width 22 height 22
radio input "true"
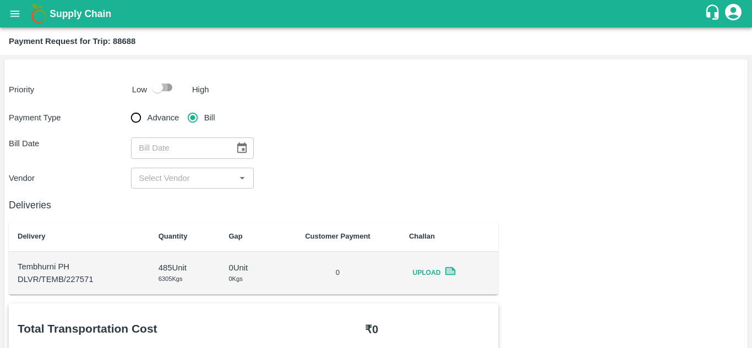
click at [170, 85] on input "checkbox" at bounding box center [157, 87] width 63 height 21
checkbox input "true"
click at [238, 147] on icon "Choose date" at bounding box center [241, 148] width 12 height 12
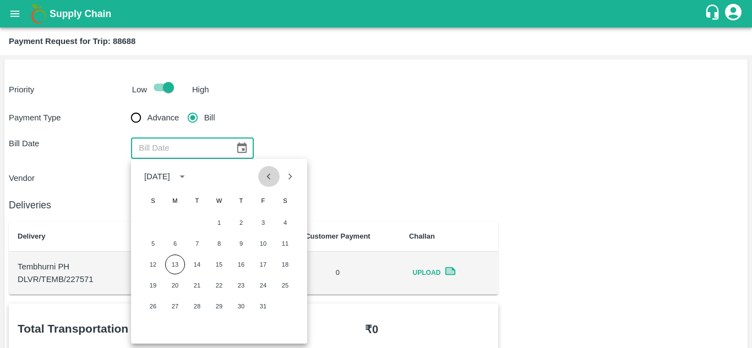
click at [269, 174] on icon "Previous month" at bounding box center [269, 176] width 4 height 6
click at [283, 267] on button "20" at bounding box center [285, 265] width 20 height 20
type input "20/09/2025"
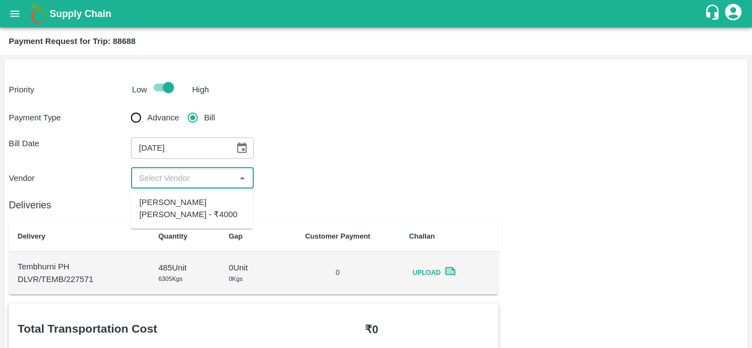
click at [184, 174] on input "input" at bounding box center [182, 178] width 97 height 14
click at [186, 204] on div "Nagnath Abhiman Khochare - ₹4000" at bounding box center [191, 208] width 105 height 25
type input "Nagnath Abhiman Khochare - ₹4000"
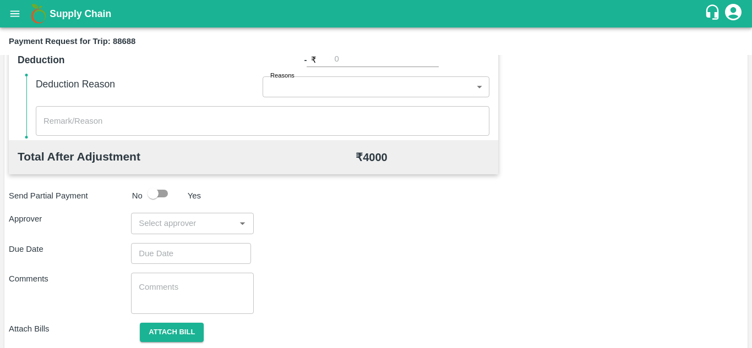
scroll to position [501, 0]
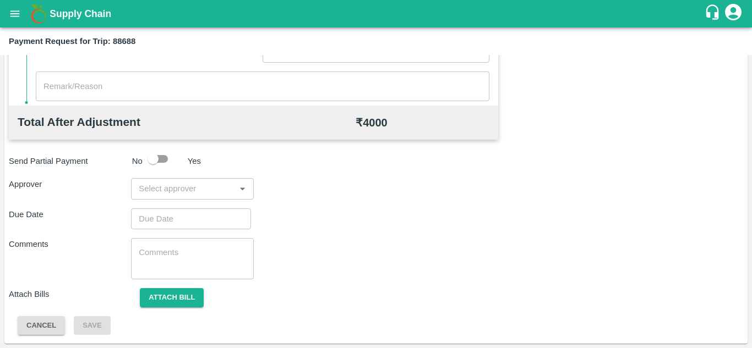
click at [179, 187] on input "input" at bounding box center [182, 189] width 97 height 14
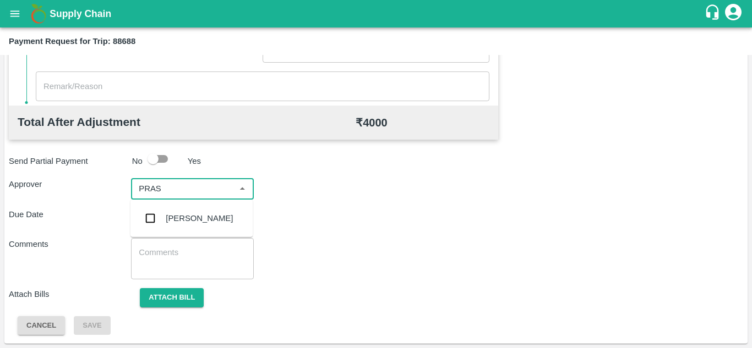
type input "PRASA"
click at [208, 217] on div "[PERSON_NAME]" at bounding box center [199, 218] width 67 height 12
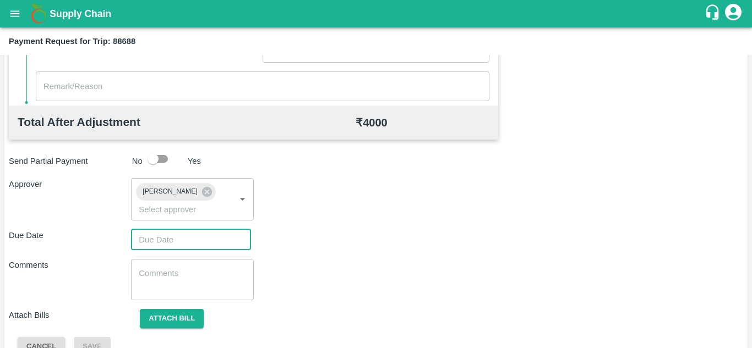
type input "DD/MM/YYYY hh:mm aa"
click at [165, 243] on input "DD/MM/YYYY hh:mm aa" at bounding box center [187, 239] width 112 height 21
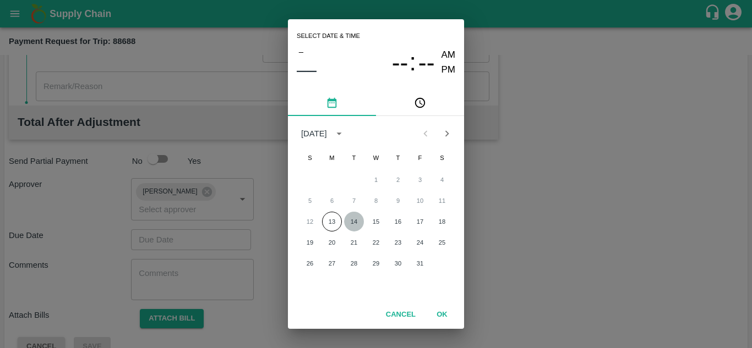
click at [359, 221] on button "14" at bounding box center [354, 222] width 20 height 20
type input "[DATE] 12:00 AM"
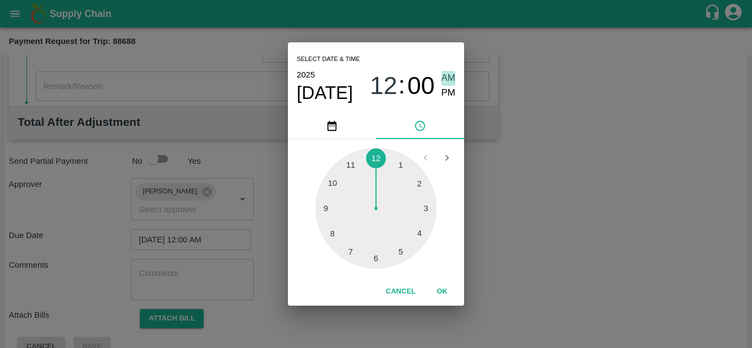
click at [449, 74] on span "AM" at bounding box center [448, 78] width 14 height 15
click at [440, 290] on button "OK" at bounding box center [441, 291] width 35 height 19
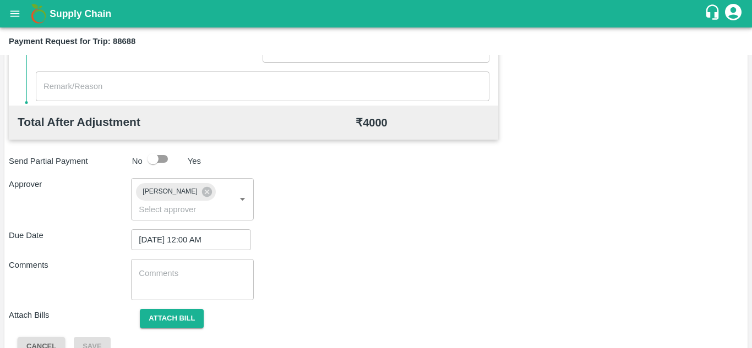
click at [205, 294] on div "x ​" at bounding box center [192, 279] width 122 height 41
paste textarea "Transport Bill"
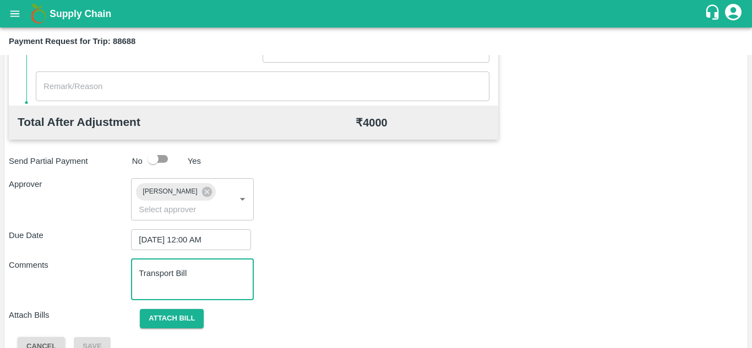
type textarea "Transport Bill"
click at [367, 286] on div "Comments Transport Bill x ​" at bounding box center [376, 279] width 734 height 41
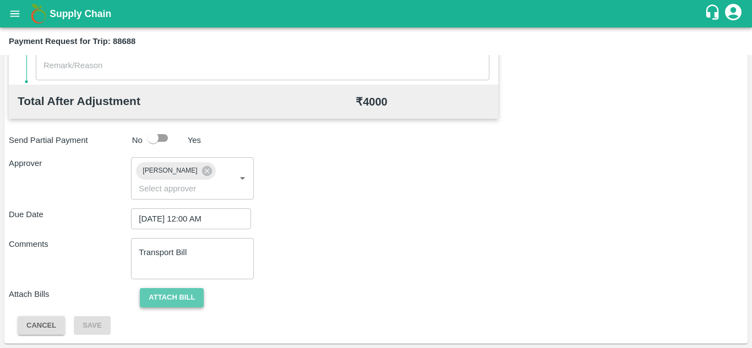
click at [178, 294] on button "Attach bill" at bounding box center [172, 297] width 64 height 19
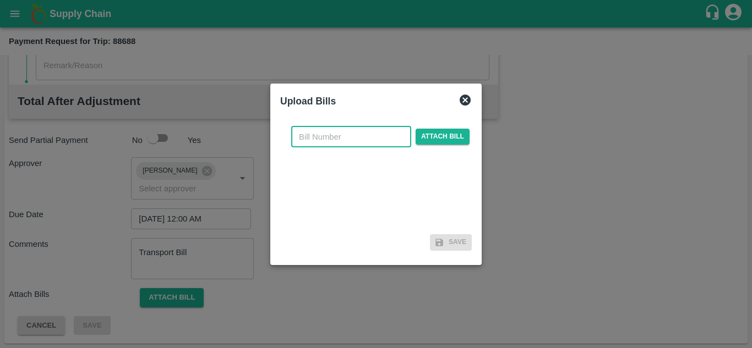
click at [313, 140] on input "text" at bounding box center [351, 137] width 120 height 21
type input "NK-399"
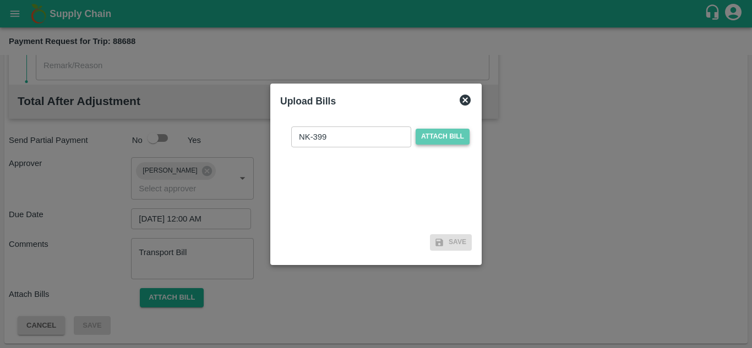
click at [453, 139] on span "Attach bill" at bounding box center [442, 137] width 54 height 16
click at [0, 0] on input "Attach bill" at bounding box center [0, 0] width 0 height 0
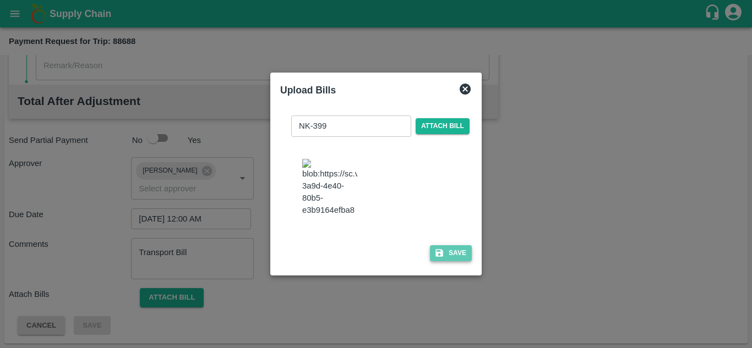
click at [455, 246] on button "Save" at bounding box center [451, 253] width 42 height 16
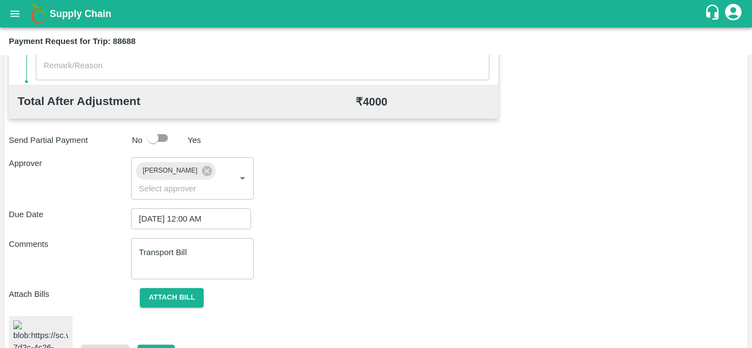
scroll to position [559, 0]
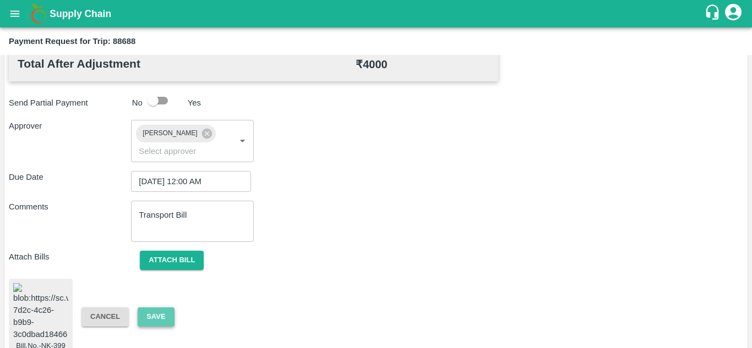
click at [166, 308] on button "Save" at bounding box center [156, 317] width 36 height 19
click at [162, 308] on button "Save" at bounding box center [156, 317] width 36 height 19
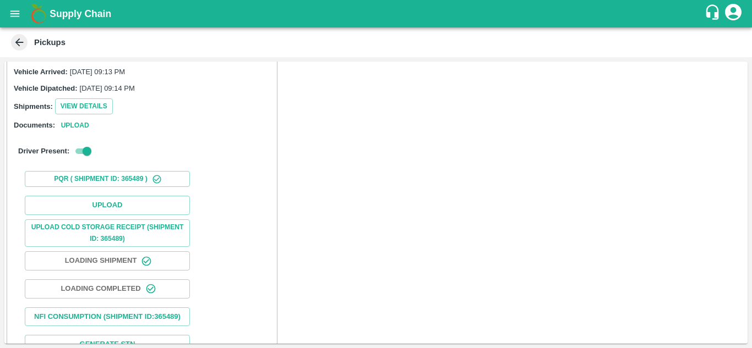
scroll to position [142, 0]
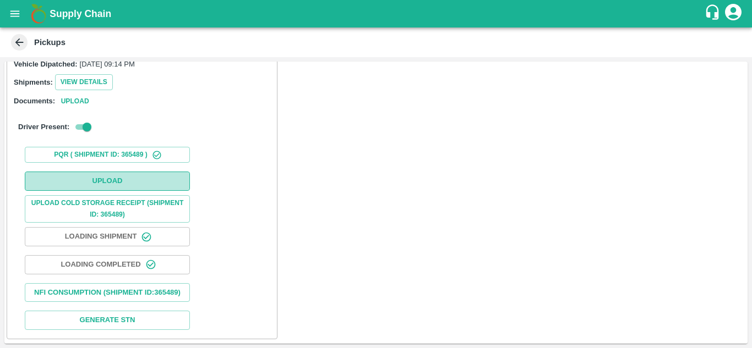
click at [128, 172] on button "Upload" at bounding box center [107, 181] width 165 height 19
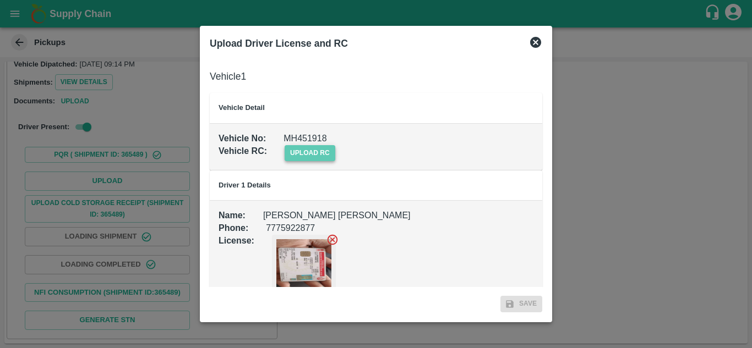
click at [316, 150] on span "upload rc" at bounding box center [309, 153] width 51 height 16
click at [0, 0] on input "upload rc" at bounding box center [0, 0] width 0 height 0
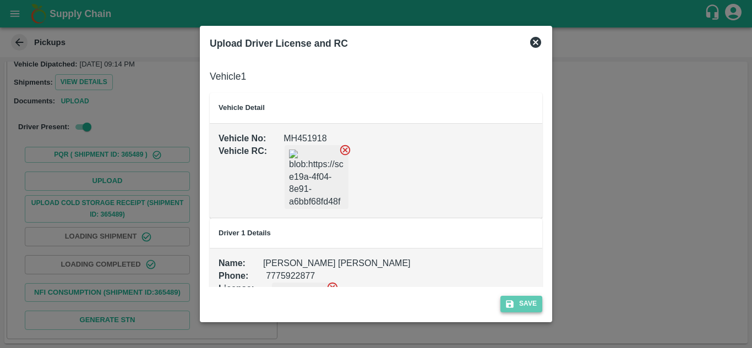
click at [529, 303] on button "Save" at bounding box center [521, 304] width 42 height 16
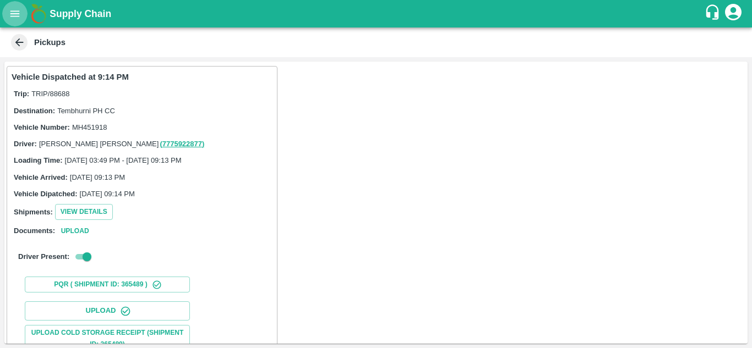
click at [10, 14] on icon "open drawer" at bounding box center [15, 14] width 12 height 12
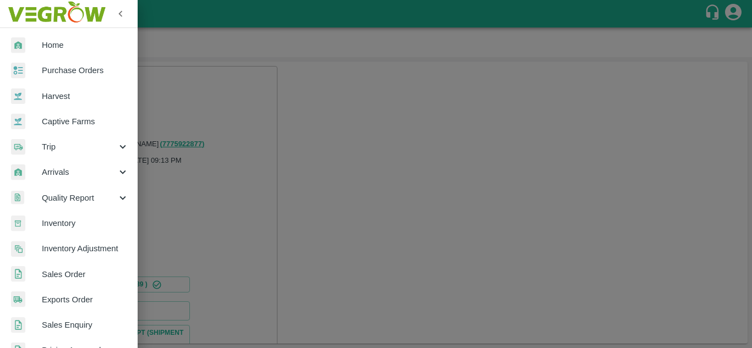
click at [70, 67] on span "Purchase Orders" at bounding box center [85, 70] width 87 height 12
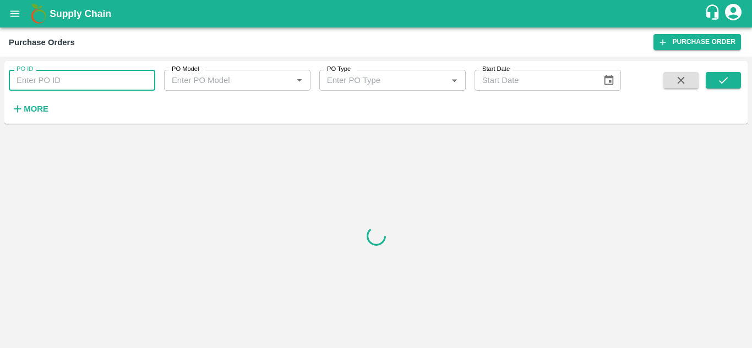
click at [62, 77] on input "PO ID" at bounding box center [82, 80] width 146 height 21
paste input "178516"
type input "178516"
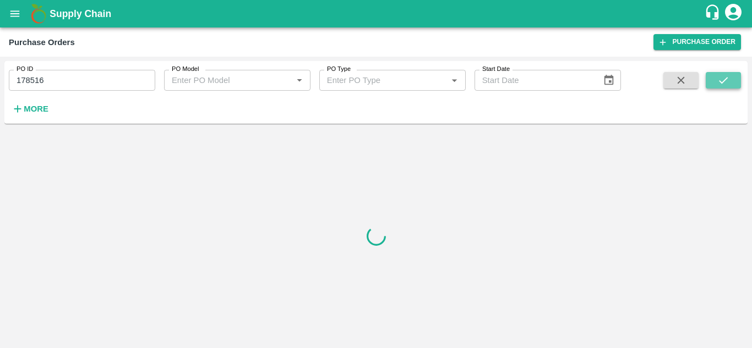
click at [722, 86] on icon "submit" at bounding box center [723, 80] width 12 height 12
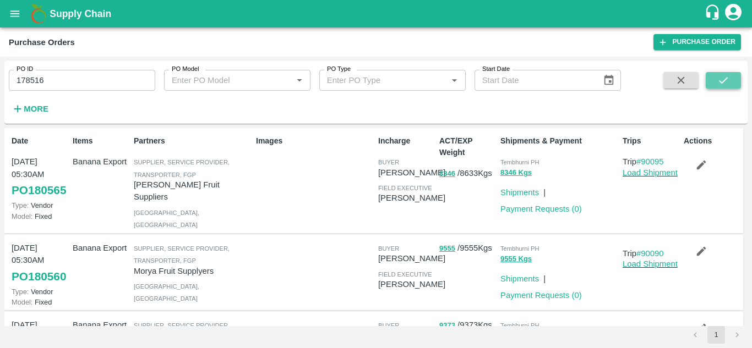
click at [723, 76] on icon "submit" at bounding box center [723, 80] width 12 height 12
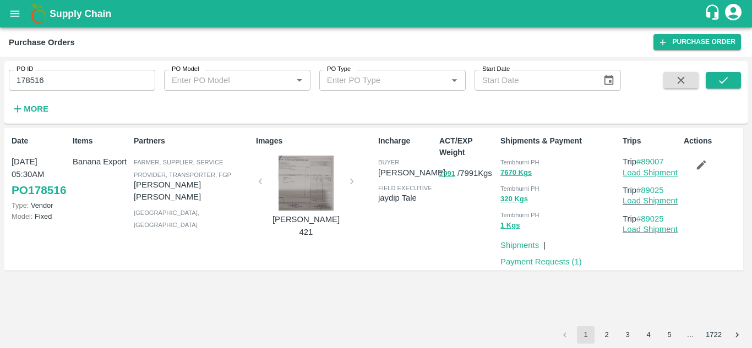
click at [658, 173] on link "Load Shipment" at bounding box center [649, 172] width 55 height 9
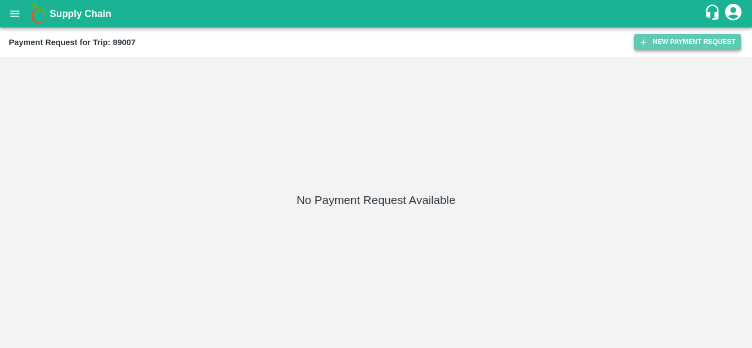
click at [677, 43] on button "New Payment Request" at bounding box center [687, 42] width 107 height 16
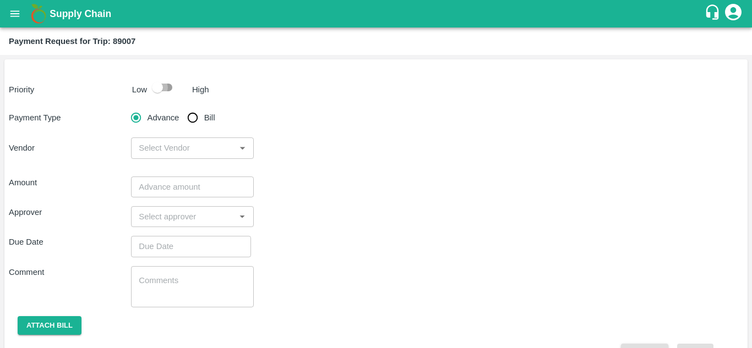
click at [167, 84] on input "checkbox" at bounding box center [157, 87] width 63 height 21
checkbox input "true"
click at [190, 114] on input "Bill" at bounding box center [193, 118] width 22 height 22
radio input "true"
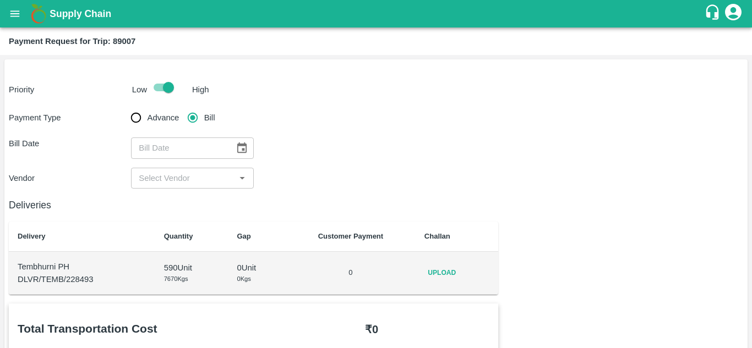
click at [242, 144] on icon "Choose date" at bounding box center [241, 147] width 9 height 10
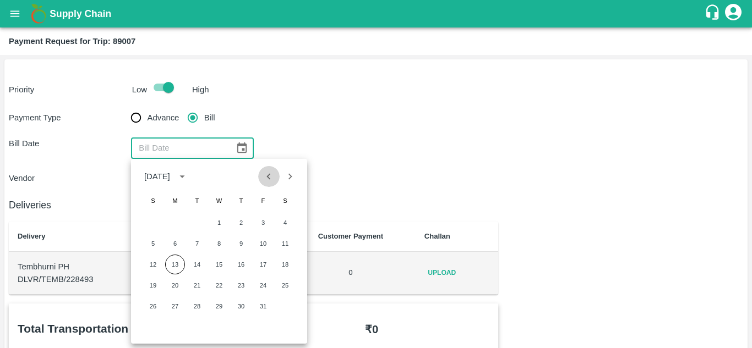
click at [266, 178] on icon "Previous month" at bounding box center [268, 177] width 12 height 12
click at [268, 284] on button "26" at bounding box center [263, 286] width 20 height 20
type input "[DATE]"
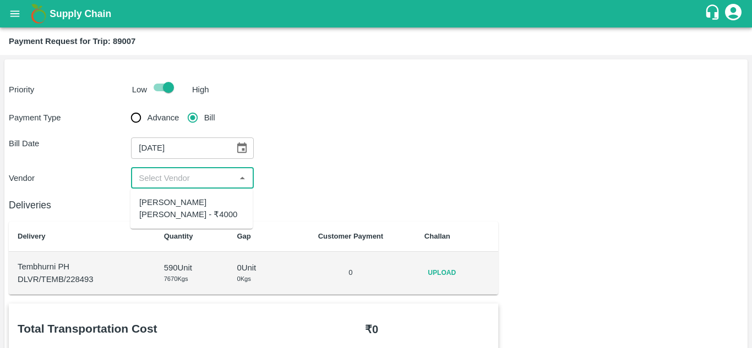
drag, startPoint x: 182, startPoint y: 180, endPoint x: 184, endPoint y: 204, distance: 23.8
click at [184, 204] on body "Supply Chain Payment Request for Trip: 89007 Priority Low High Payment Type Adv…" at bounding box center [376, 174] width 752 height 348
click at [184, 204] on div "[PERSON_NAME] [PERSON_NAME] - ₹4000" at bounding box center [191, 208] width 105 height 25
type input "[PERSON_NAME] [PERSON_NAME] - ₹4000"
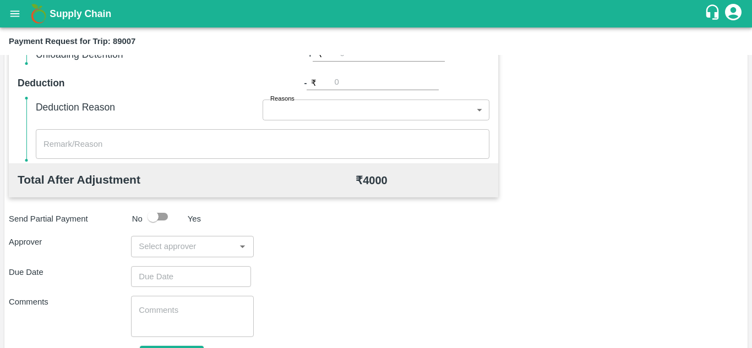
scroll to position [468, 0]
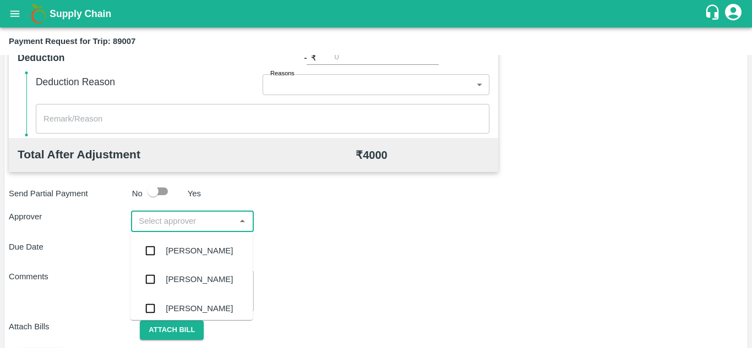
click at [182, 217] on input "input" at bounding box center [182, 221] width 97 height 14
type input "PRASA"
click at [207, 246] on div "[PERSON_NAME]" at bounding box center [199, 251] width 67 height 12
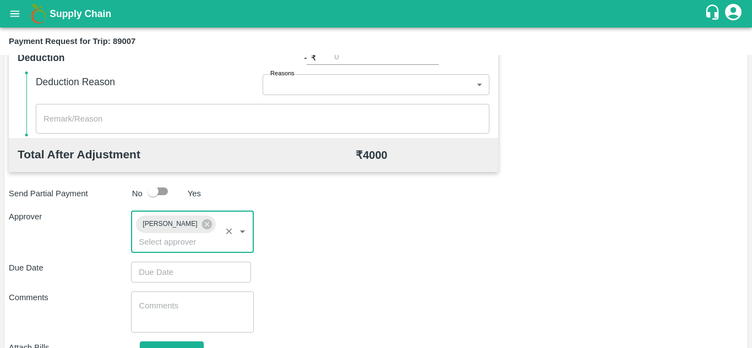
type input "DD/MM/YYYY hh:mm aa"
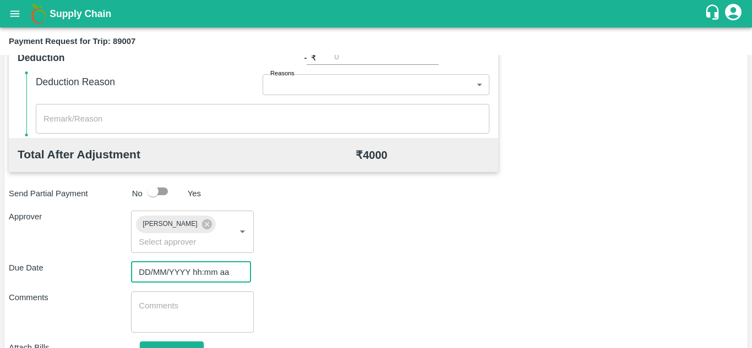
click at [166, 268] on input "DD/MM/YYYY hh:mm aa" at bounding box center [187, 272] width 112 height 21
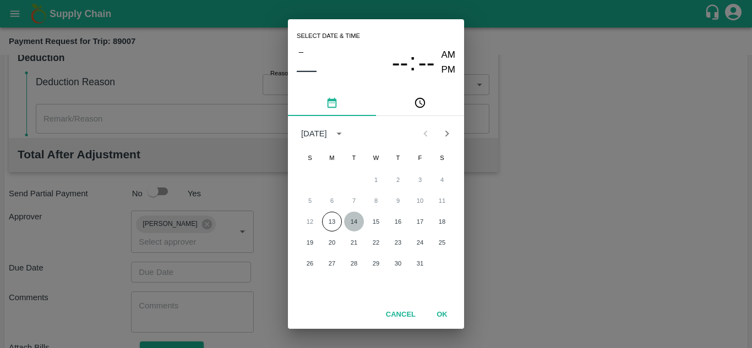
click at [353, 222] on button "14" at bounding box center [354, 222] width 20 height 20
type input "[DATE] 12:00 AM"
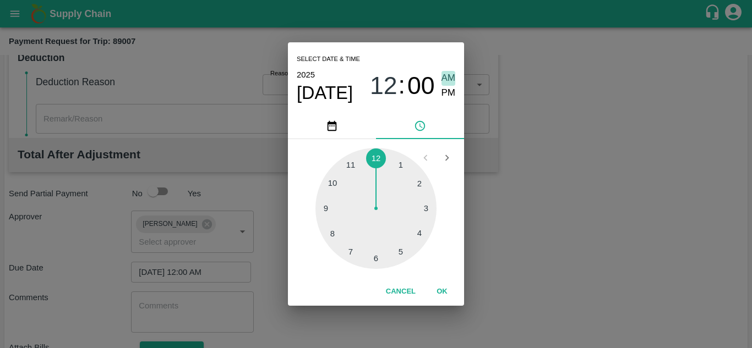
click at [452, 75] on span "AM" at bounding box center [448, 78] width 14 height 15
click at [440, 288] on button "OK" at bounding box center [441, 291] width 35 height 19
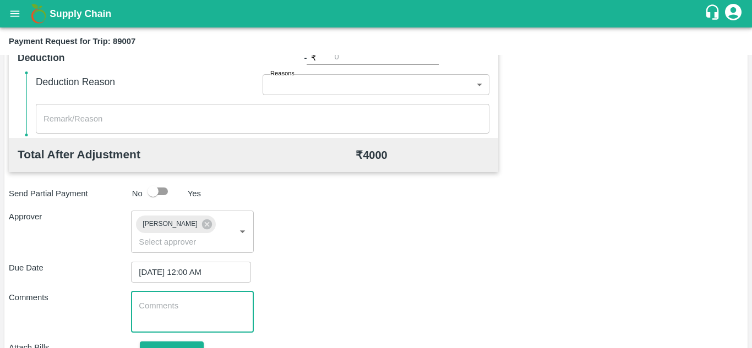
click at [195, 311] on textarea at bounding box center [192, 311] width 107 height 23
paste textarea "177755"
click at [198, 305] on textarea "177755" at bounding box center [192, 311] width 107 height 23
type textarea "1"
type textarea "t"
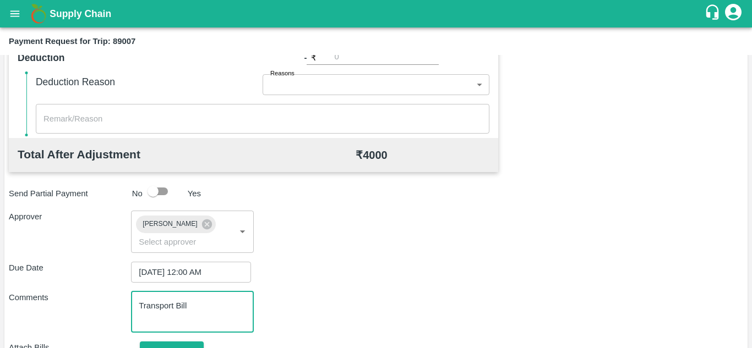
type textarea "Transport Bill"
click at [362, 266] on div "Due Date [DATE] 12:00 AM ​" at bounding box center [376, 272] width 734 height 21
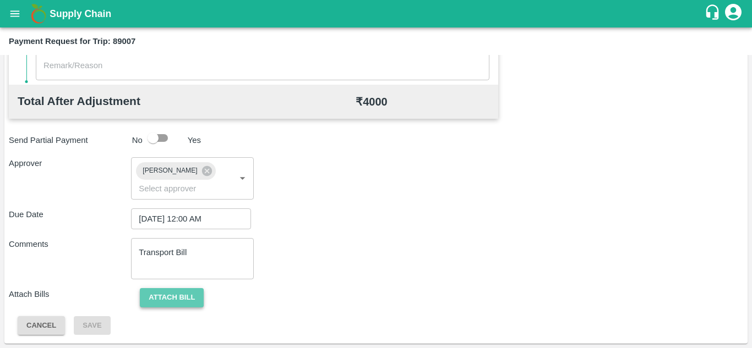
click at [171, 289] on button "Attach bill" at bounding box center [172, 297] width 64 height 19
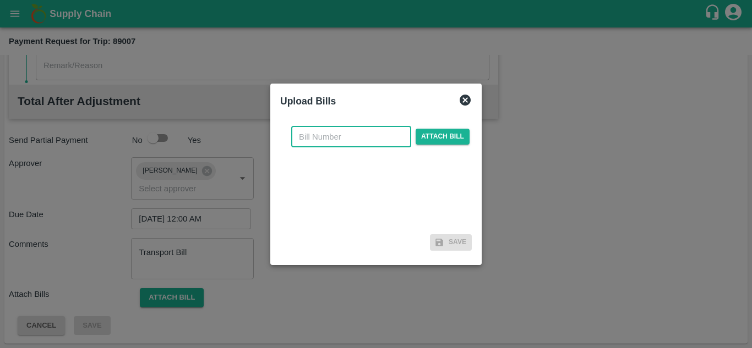
click at [299, 138] on input "text" at bounding box center [351, 137] width 120 height 21
type input "n"
type input "NK-400"
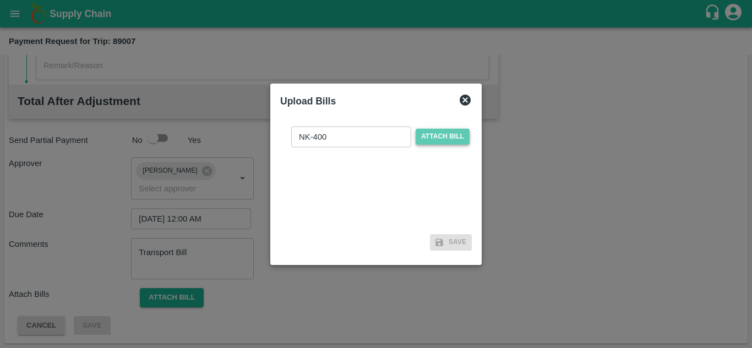
click at [452, 131] on span "Attach bill" at bounding box center [442, 137] width 54 height 16
click at [0, 0] on input "Attach bill" at bounding box center [0, 0] width 0 height 0
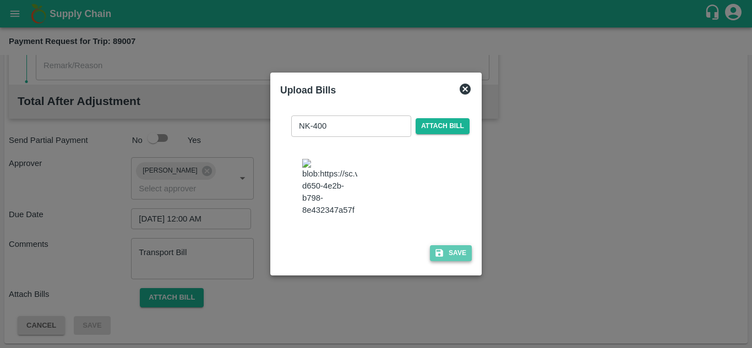
click at [450, 260] on button "Save" at bounding box center [451, 253] width 42 height 16
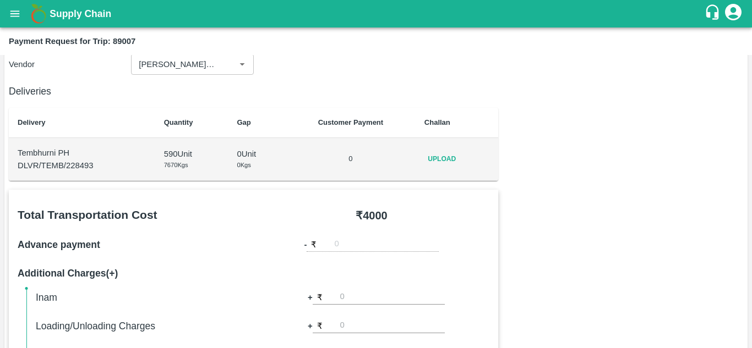
scroll to position [113, 0]
click at [451, 160] on span "Upload" at bounding box center [441, 160] width 35 height 16
click at [0, 0] on input "Upload" at bounding box center [0, 0] width 0 height 0
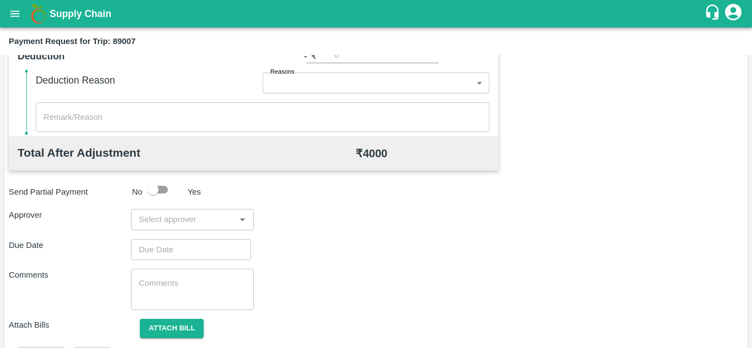
scroll to position [501, 0]
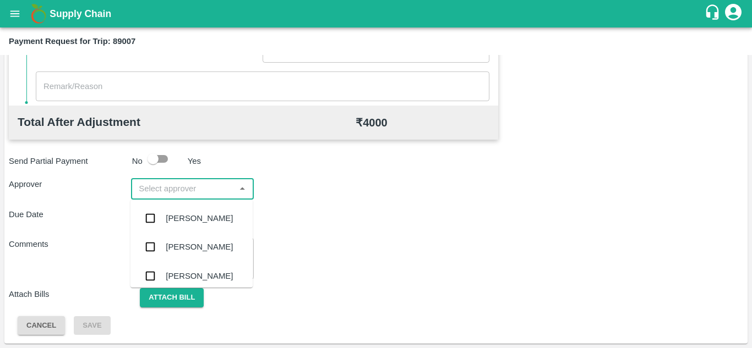
click at [162, 184] on input "input" at bounding box center [182, 189] width 97 height 14
type input "PRASA"
click at [185, 220] on div "[PERSON_NAME]" at bounding box center [199, 218] width 67 height 12
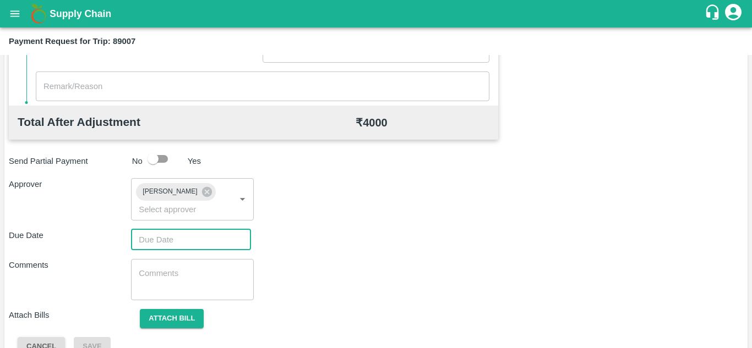
type input "DD/MM/YYYY hh:mm aa"
click at [189, 243] on input "DD/MM/YYYY hh:mm aa" at bounding box center [187, 239] width 112 height 21
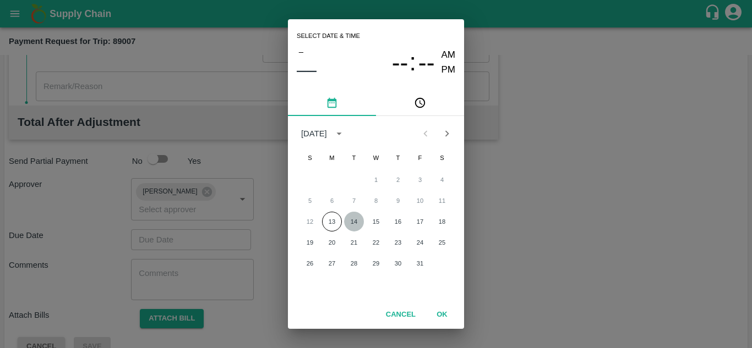
click at [354, 220] on button "14" at bounding box center [354, 222] width 20 height 20
type input "[DATE] 12:00 AM"
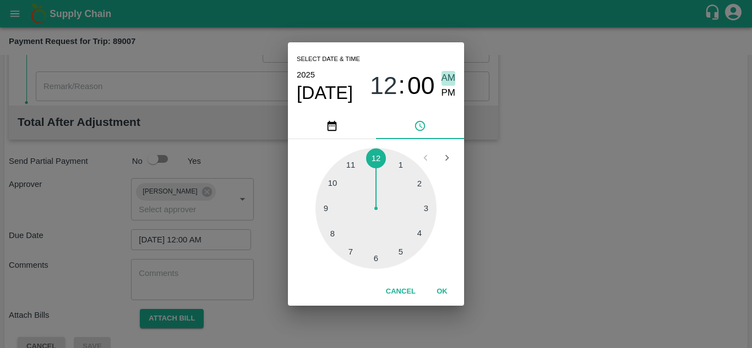
click at [449, 75] on span "AM" at bounding box center [448, 78] width 14 height 15
click at [442, 296] on button "OK" at bounding box center [441, 291] width 35 height 19
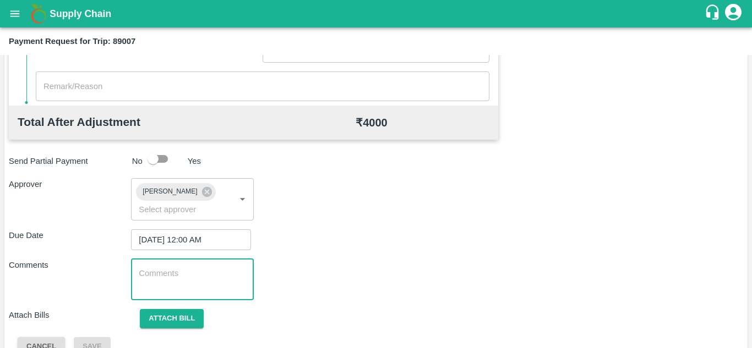
click at [176, 283] on textarea at bounding box center [192, 279] width 107 height 23
paste textarea "Transport Bill"
type textarea "Transport Bill"
click at [350, 271] on div "Comments Transport Bill x ​" at bounding box center [376, 279] width 734 height 41
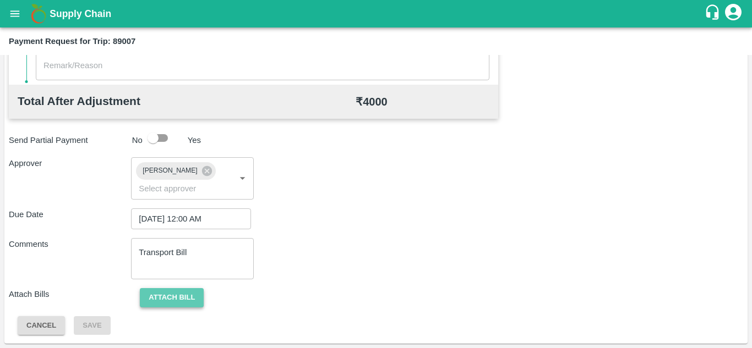
click at [188, 299] on button "Attach bill" at bounding box center [172, 297] width 64 height 19
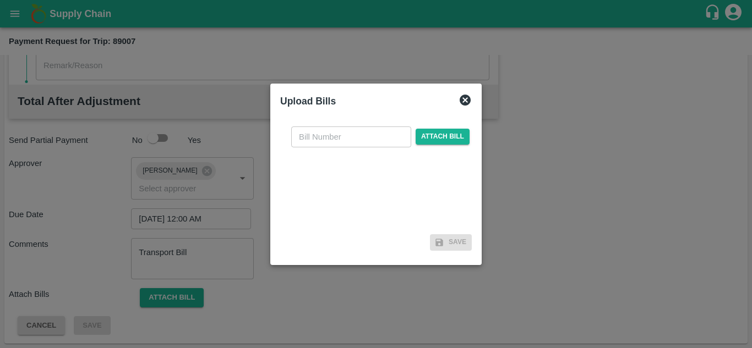
click at [315, 136] on input "text" at bounding box center [351, 137] width 120 height 21
type input "NK-400"
click at [434, 130] on span "Attach bill" at bounding box center [442, 137] width 54 height 16
click at [0, 0] on input "Attach bill" at bounding box center [0, 0] width 0 height 0
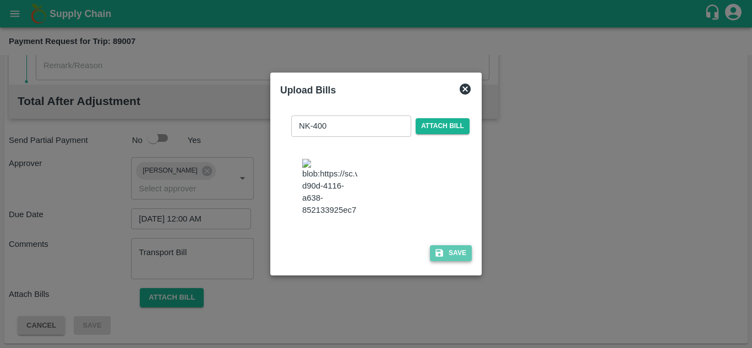
click at [468, 256] on button "Save" at bounding box center [451, 253] width 42 height 16
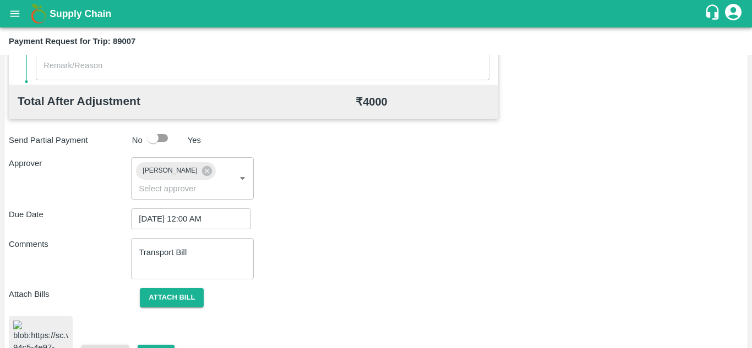
scroll to position [595, 0]
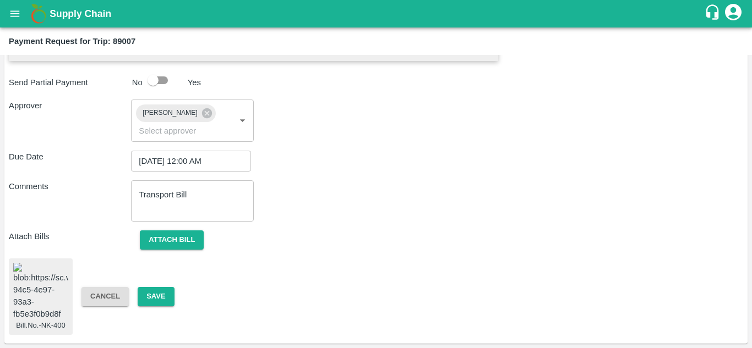
click at [38, 305] on img at bounding box center [40, 292] width 55 height 58
click at [162, 287] on button "Save" at bounding box center [156, 296] width 36 height 19
click at [159, 287] on button "Save" at bounding box center [156, 296] width 36 height 19
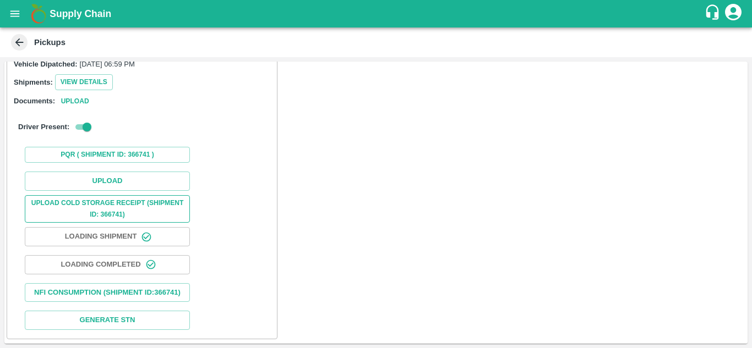
scroll to position [138, 0]
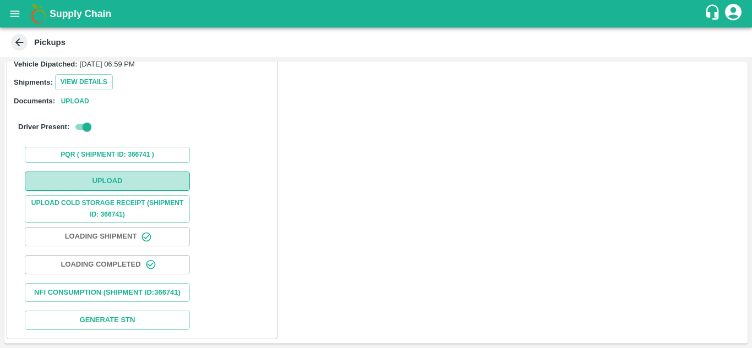
click at [111, 172] on button "Upload" at bounding box center [107, 181] width 165 height 19
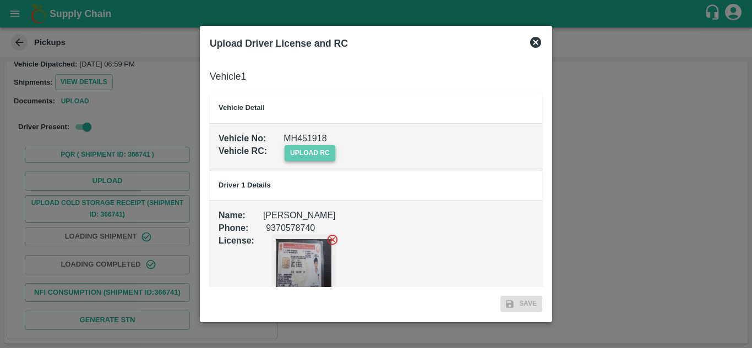
click at [311, 150] on span "upload rc" at bounding box center [309, 153] width 51 height 16
click at [0, 0] on input "upload rc" at bounding box center [0, 0] width 0 height 0
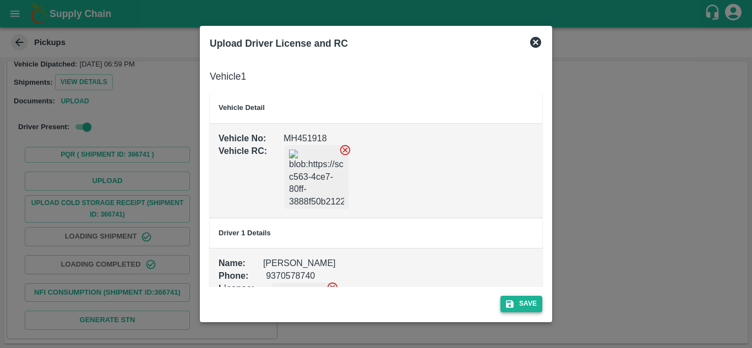
click at [533, 300] on button "Save" at bounding box center [521, 304] width 42 height 16
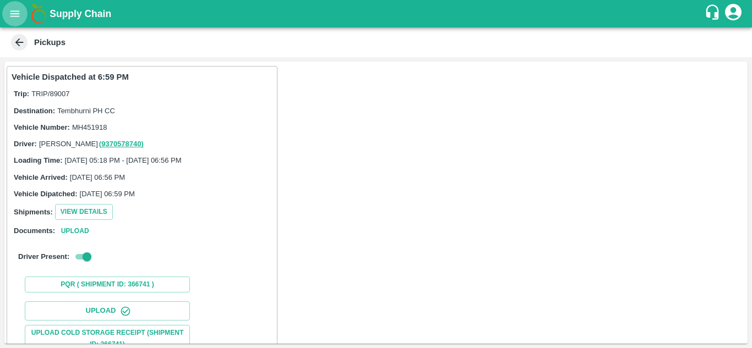
click at [14, 13] on icon "open drawer" at bounding box center [15, 14] width 12 height 12
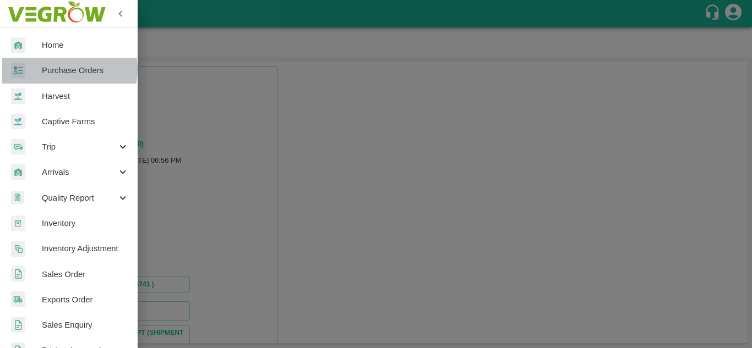
click at [67, 69] on span "Purchase Orders" at bounding box center [85, 70] width 87 height 12
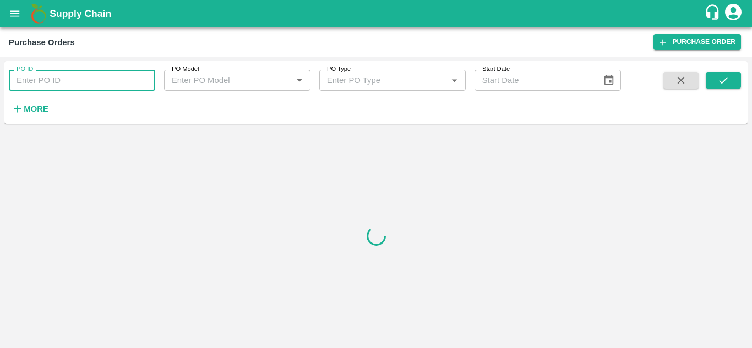
click at [70, 82] on input "PO ID" at bounding box center [82, 80] width 146 height 21
paste input "178640"
type input "178640"
click at [722, 75] on icon "submit" at bounding box center [723, 80] width 12 height 12
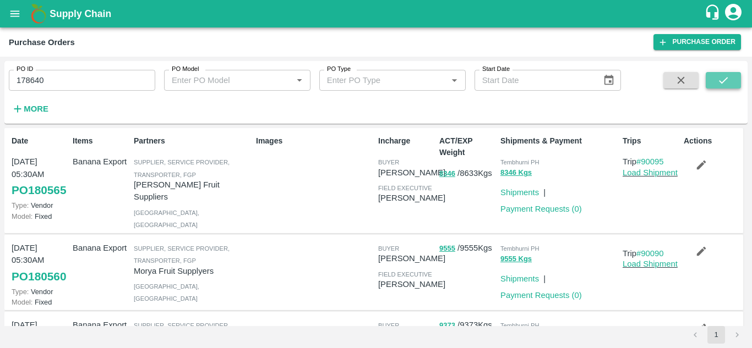
click at [733, 75] on button "submit" at bounding box center [722, 80] width 35 height 17
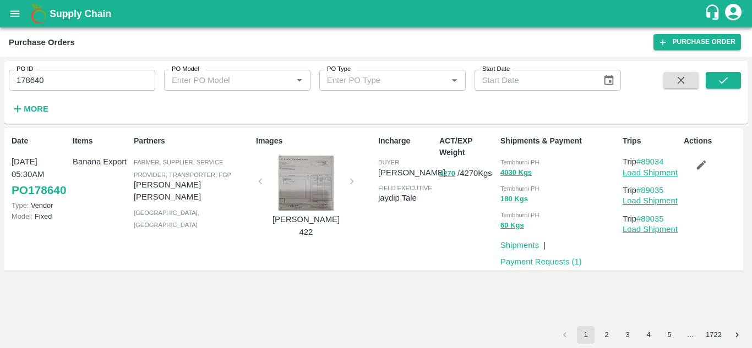
click at [659, 170] on link "Load Shipment" at bounding box center [649, 172] width 55 height 9
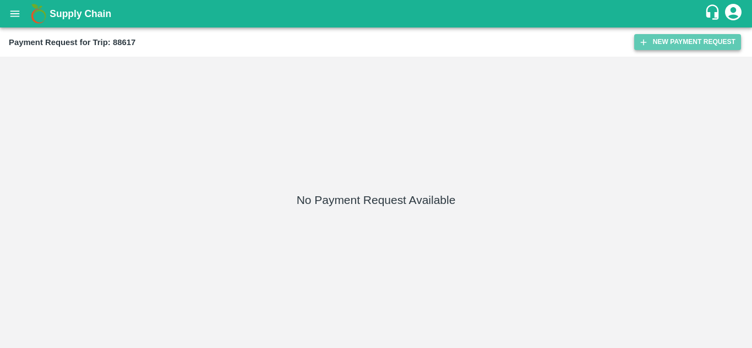
click at [686, 36] on button "New Payment Request" at bounding box center [687, 42] width 107 height 16
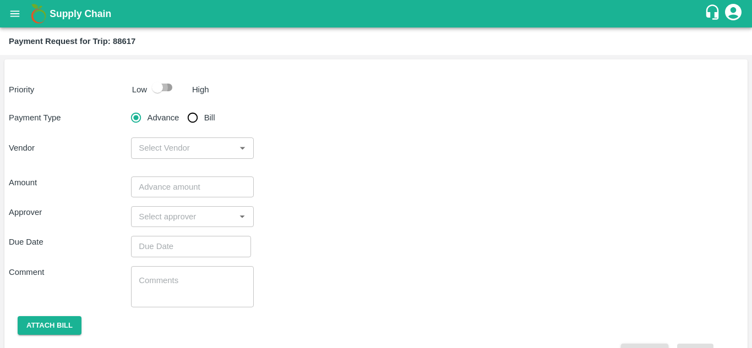
click at [171, 91] on input "checkbox" at bounding box center [157, 87] width 63 height 21
checkbox input "true"
click at [195, 115] on input "Bill" at bounding box center [193, 118] width 22 height 22
radio input "true"
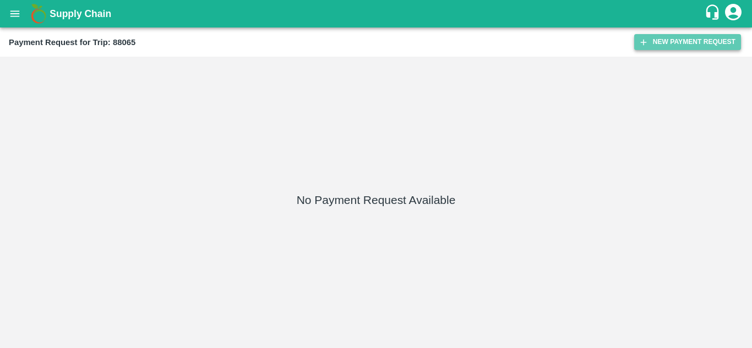
click at [685, 36] on button "New Payment Request" at bounding box center [687, 42] width 107 height 16
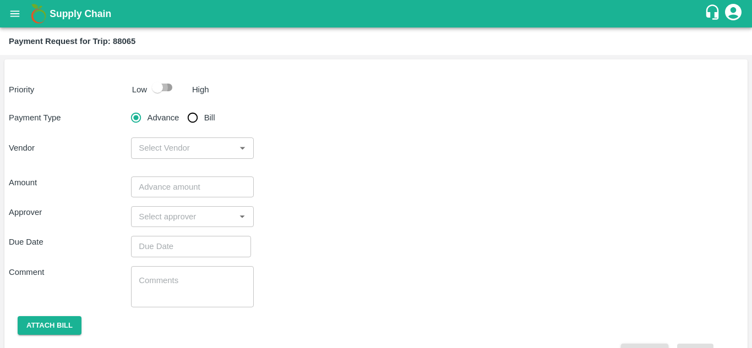
click at [167, 87] on input "checkbox" at bounding box center [157, 87] width 63 height 21
checkbox input "true"
click at [193, 119] on input "Bill" at bounding box center [193, 118] width 22 height 22
radio input "true"
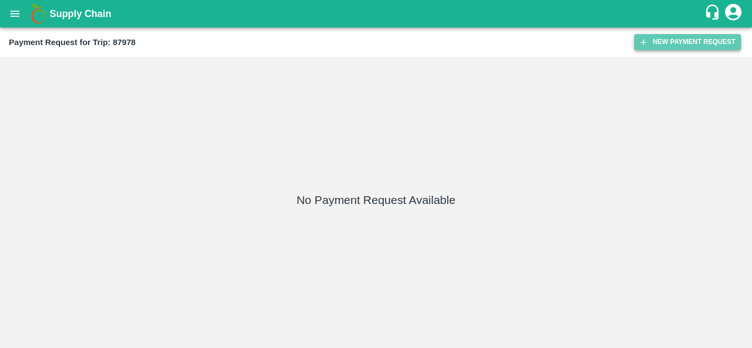
click at [693, 41] on button "New Payment Request" at bounding box center [687, 42] width 107 height 16
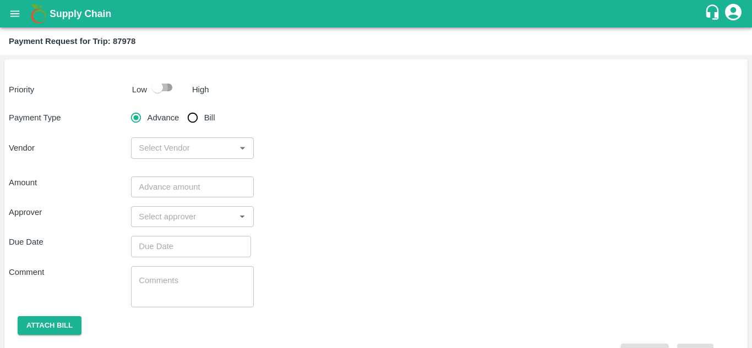
click at [168, 90] on input "checkbox" at bounding box center [157, 87] width 63 height 21
checkbox input "true"
click at [195, 119] on input "Bill" at bounding box center [193, 118] width 22 height 22
radio input "true"
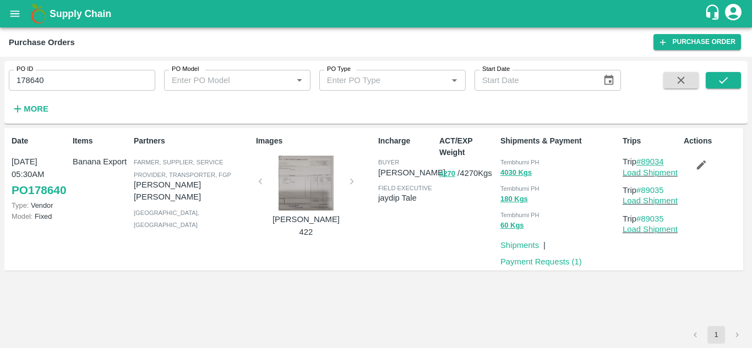
click at [656, 158] on link "#89034" at bounding box center [650, 161] width 28 height 9
click at [653, 171] on link "Load Shipment" at bounding box center [649, 172] width 55 height 9
click at [697, 170] on icon "button" at bounding box center [701, 165] width 12 height 12
click at [498, 299] on div "Date 27 Sep, 05:30AM PO 178640 Type: Vendor Model: Fixed Items Banana Export Pa…" at bounding box center [375, 227] width 743 height 198
drag, startPoint x: 669, startPoint y: 159, endPoint x: 644, endPoint y: 157, distance: 25.4
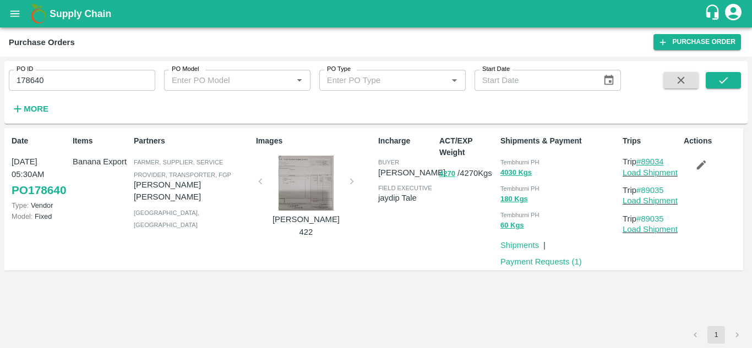
click at [644, 157] on p "Trip #89034" at bounding box center [650, 162] width 57 height 12
copy link "89034"
click at [7, 11] on button "open drawer" at bounding box center [14, 13] width 25 height 25
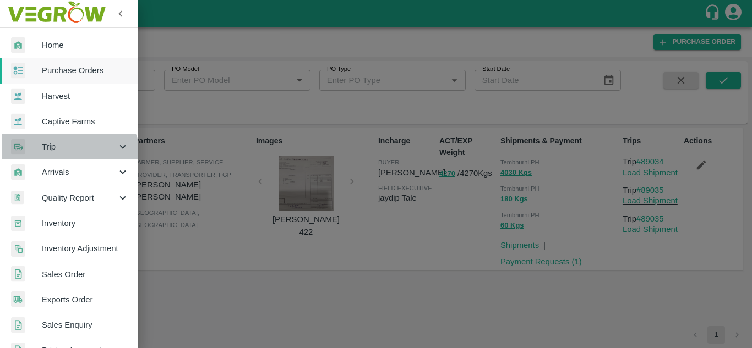
click at [66, 159] on div "Trip" at bounding box center [69, 146] width 138 height 25
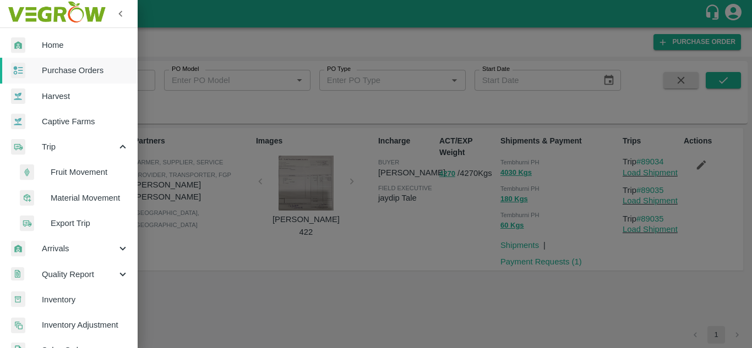
click at [83, 175] on span "Fruit Movement" at bounding box center [90, 172] width 78 height 12
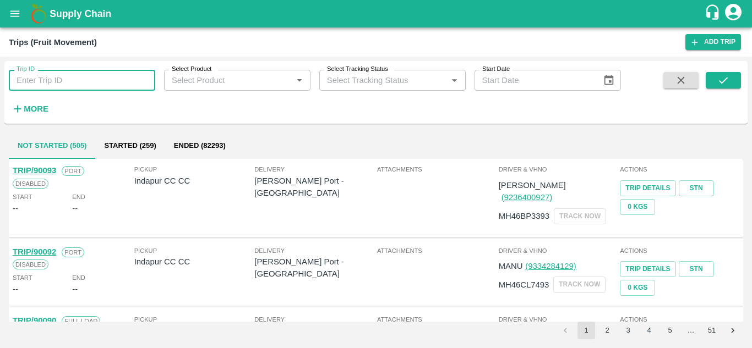
click at [31, 80] on input "Trip ID" at bounding box center [82, 80] width 146 height 21
paste input "89034"
type input "89034"
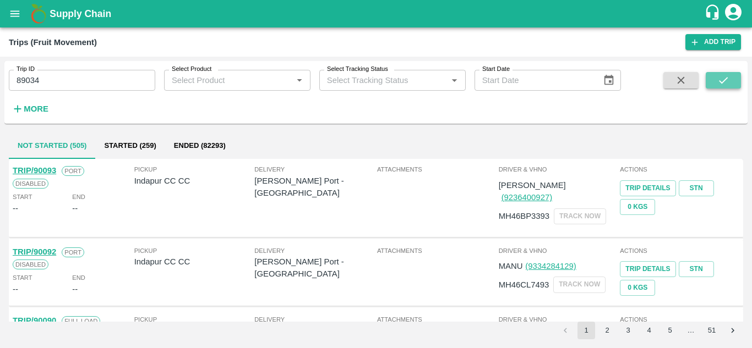
click at [709, 79] on button "submit" at bounding box center [722, 80] width 35 height 17
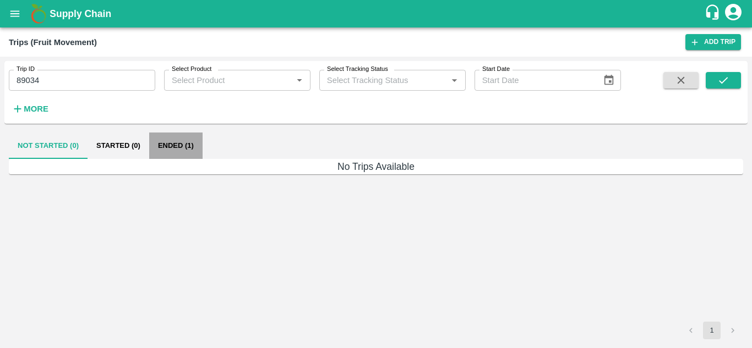
click at [174, 146] on button "Ended (1)" at bounding box center [175, 146] width 53 height 26
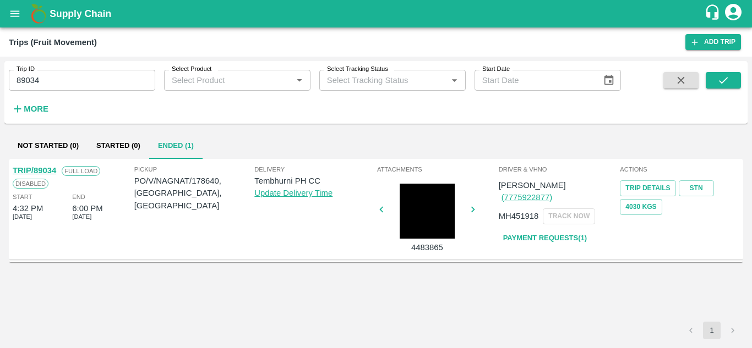
click at [46, 169] on link "TRIP/89034" at bounding box center [34, 170] width 43 height 9
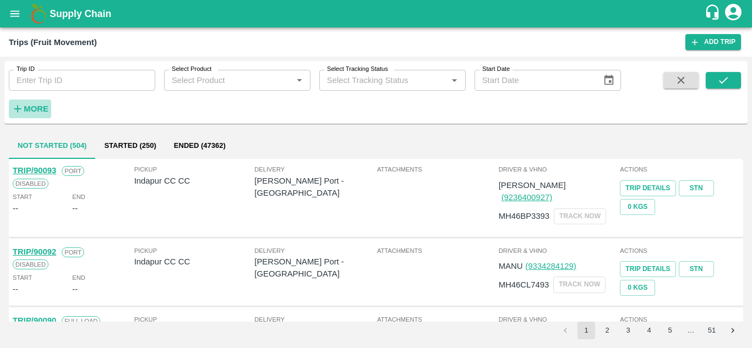
click at [40, 107] on strong "More" at bounding box center [36, 109] width 25 height 9
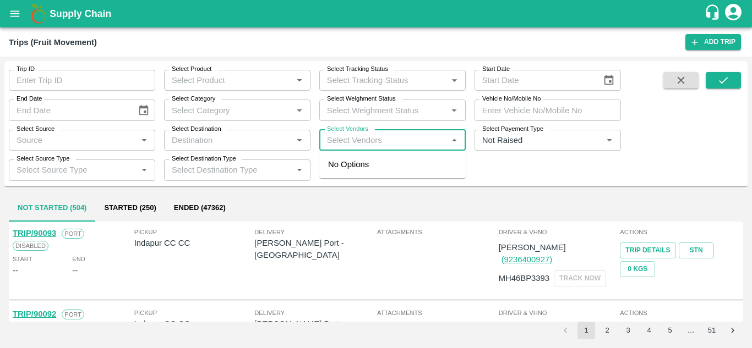
click at [348, 143] on input "Select Vendors" at bounding box center [383, 140] width 122 height 14
click at [336, 136] on input "Select Vendors" at bounding box center [383, 140] width 122 height 14
type input "[PERSON_NAME]"
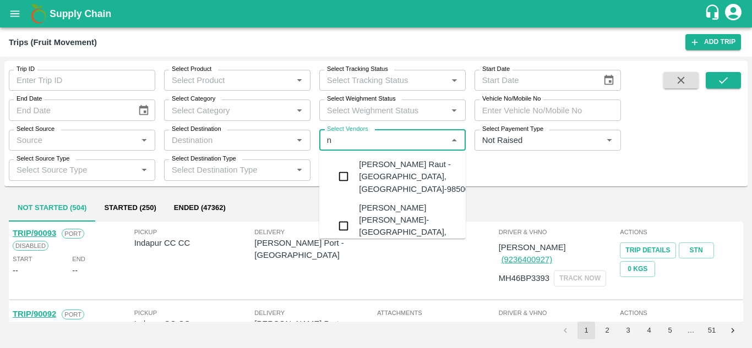
type input "na"
type input "g"
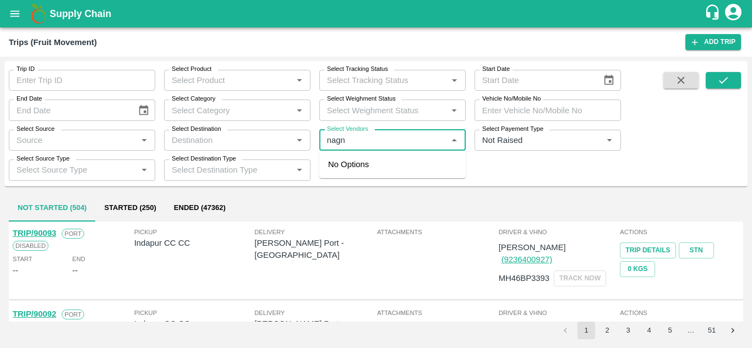
type input "nag"
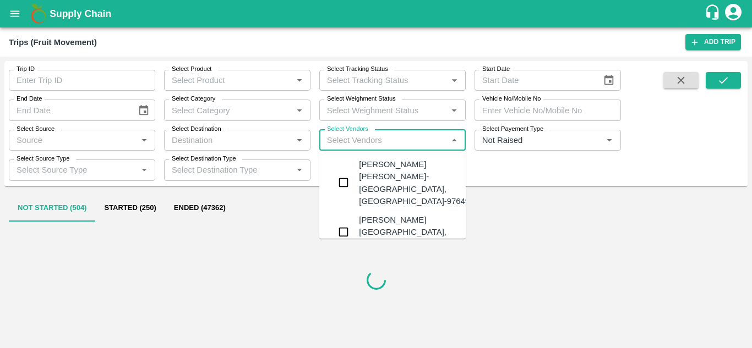
click at [378, 168] on div "[PERSON_NAME] [PERSON_NAME]-[GEOGRAPHIC_DATA], [GEOGRAPHIC_DATA]-9764976897" at bounding box center [425, 182] width 133 height 49
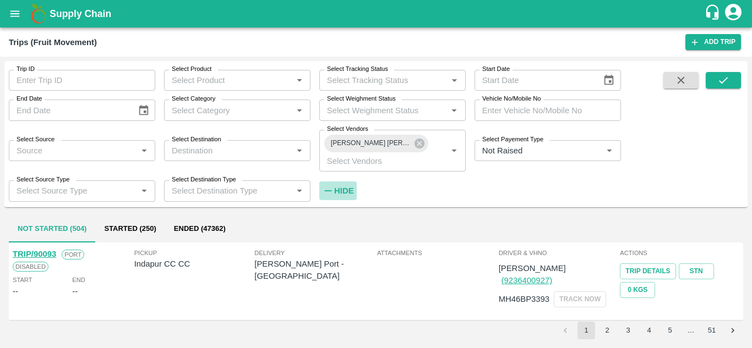
click at [347, 188] on strong "Hide" at bounding box center [343, 191] width 19 height 9
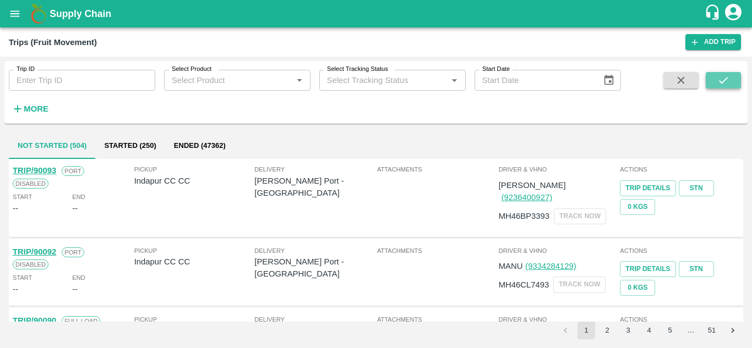
click at [722, 74] on button "submit" at bounding box center [722, 80] width 35 height 17
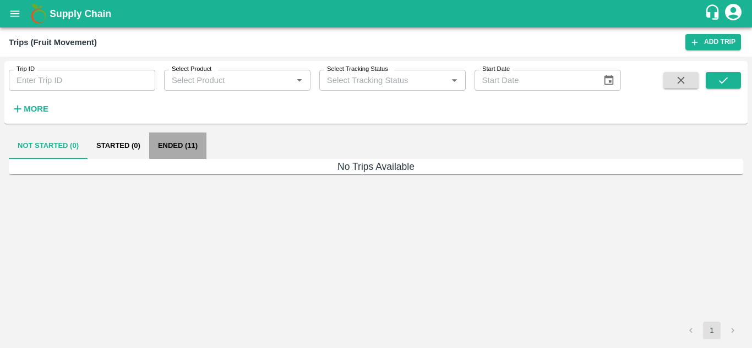
click at [176, 144] on button "Ended (11)" at bounding box center [177, 146] width 57 height 26
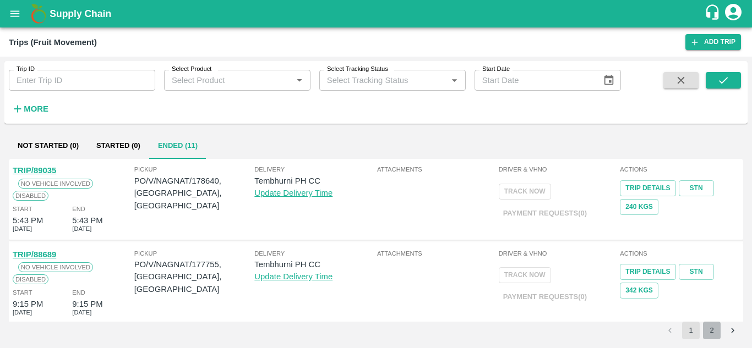
click at [715, 329] on button "2" at bounding box center [712, 331] width 18 height 18
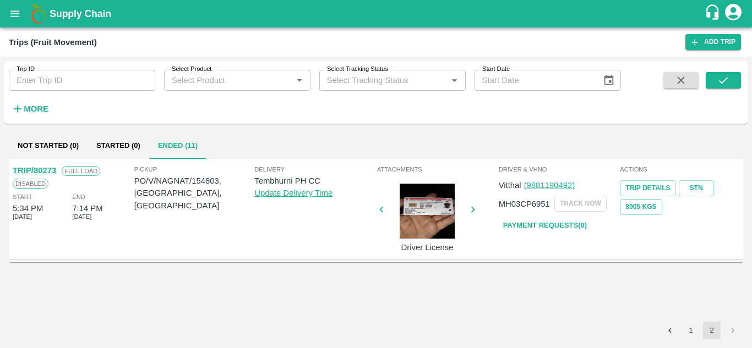
click at [690, 334] on button "1" at bounding box center [691, 331] width 18 height 18
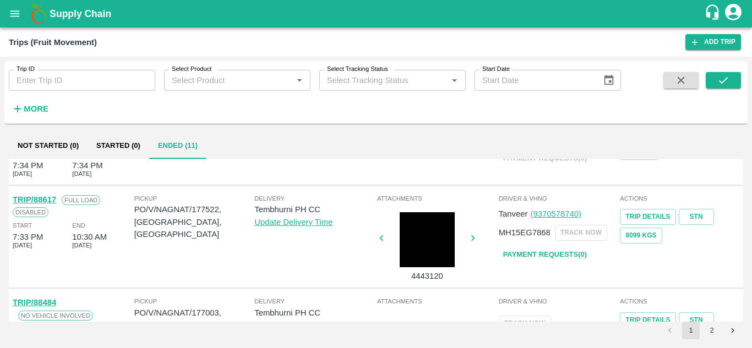
scroll to position [224, 0]
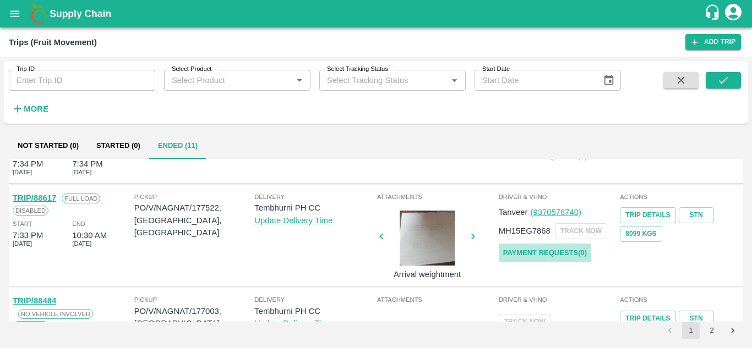
click at [539, 249] on link "Payment Requests( 0 )" at bounding box center [544, 253] width 92 height 19
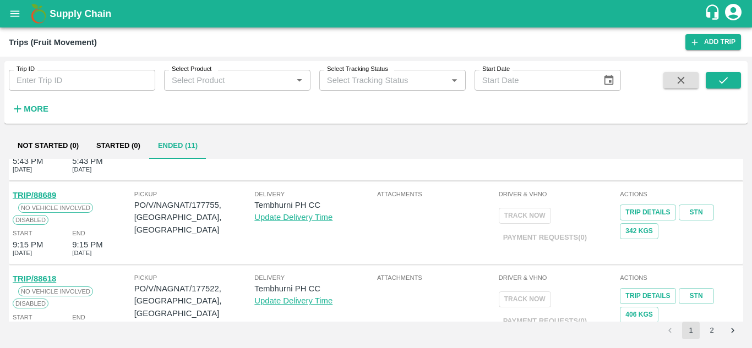
scroll to position [0, 0]
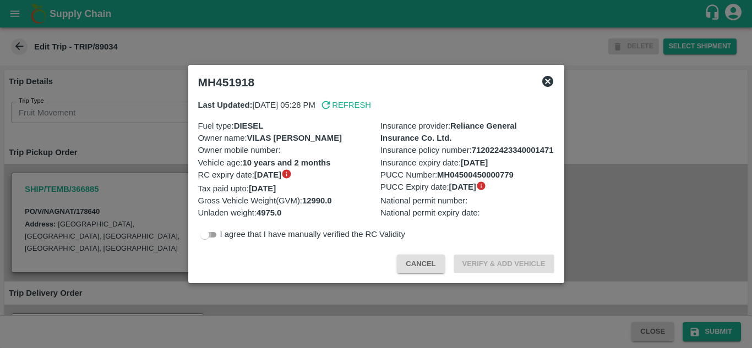
click at [217, 238] on input "checkbox" at bounding box center [205, 234] width 40 height 13
checkbox input "true"
click at [518, 263] on button "Verify & Add Vehicle" at bounding box center [503, 264] width 101 height 19
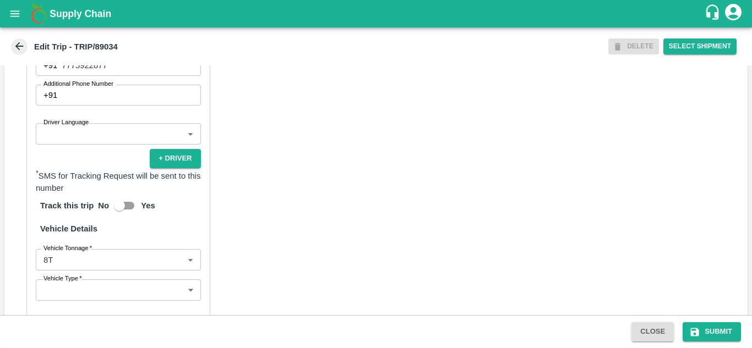
scroll to position [824, 0]
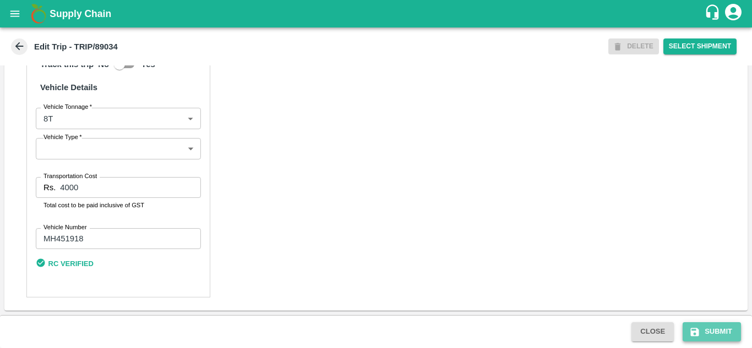
click at [718, 330] on button "Submit" at bounding box center [711, 331] width 58 height 19
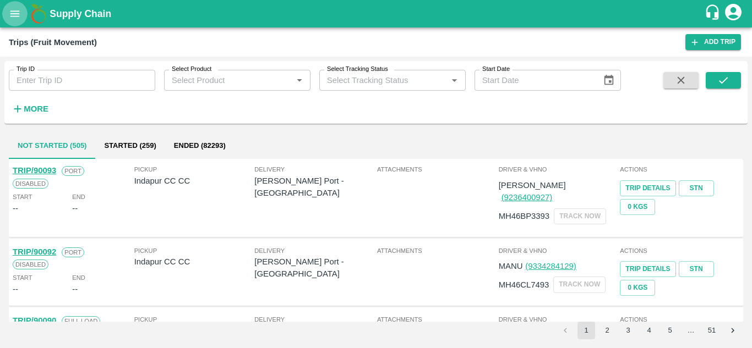
click at [8, 17] on button "open drawer" at bounding box center [14, 13] width 25 height 25
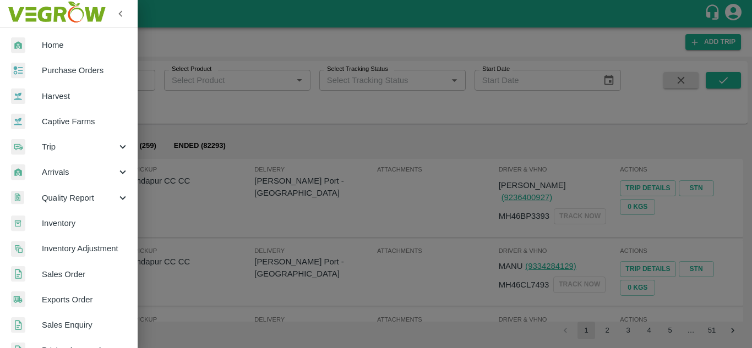
click at [61, 67] on span "Purchase Orders" at bounding box center [85, 70] width 87 height 12
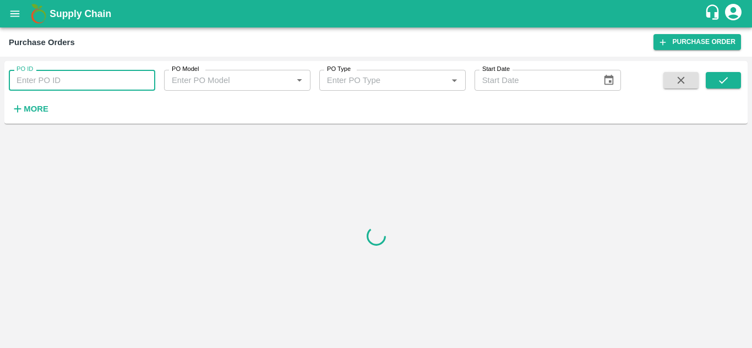
click at [64, 77] on input "PO ID" at bounding box center [82, 80] width 146 height 21
paste input "178640"
type input "178640"
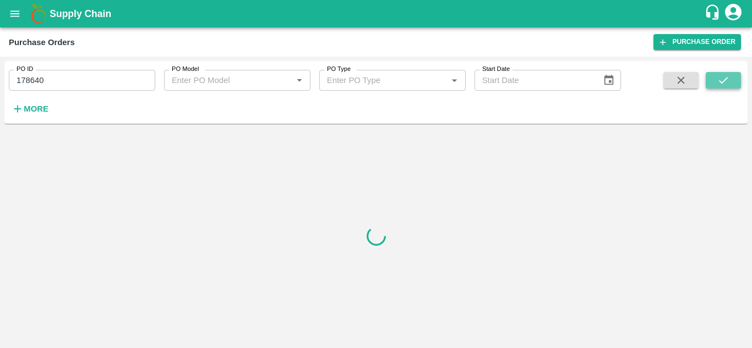
click at [726, 75] on icon "submit" at bounding box center [723, 80] width 12 height 12
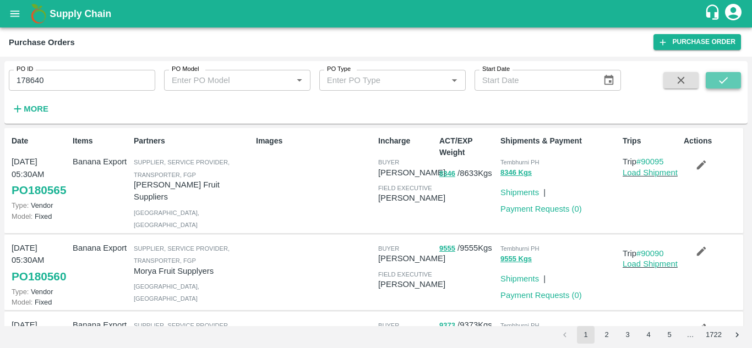
click at [724, 74] on button "submit" at bounding box center [722, 80] width 35 height 17
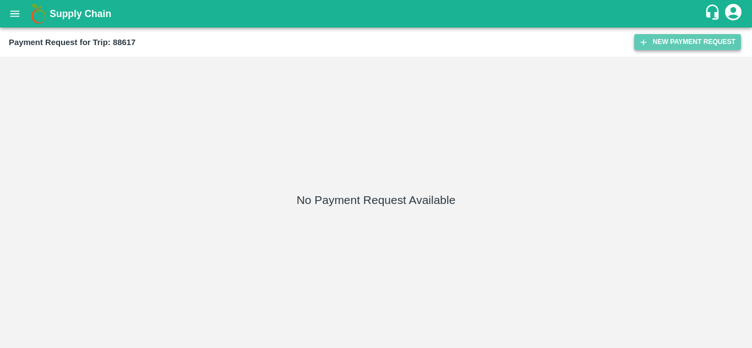
click at [671, 39] on button "New Payment Request" at bounding box center [687, 42] width 107 height 16
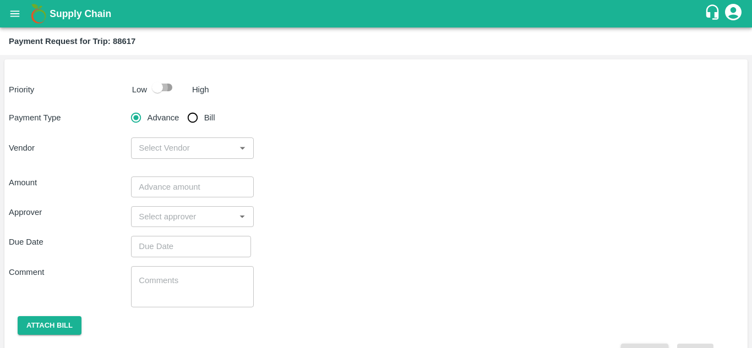
click at [164, 84] on input "checkbox" at bounding box center [157, 87] width 63 height 21
checkbox input "true"
click at [194, 118] on input "Bill" at bounding box center [193, 118] width 22 height 22
radio input "true"
